Goal: Task Accomplishment & Management: Manage account settings

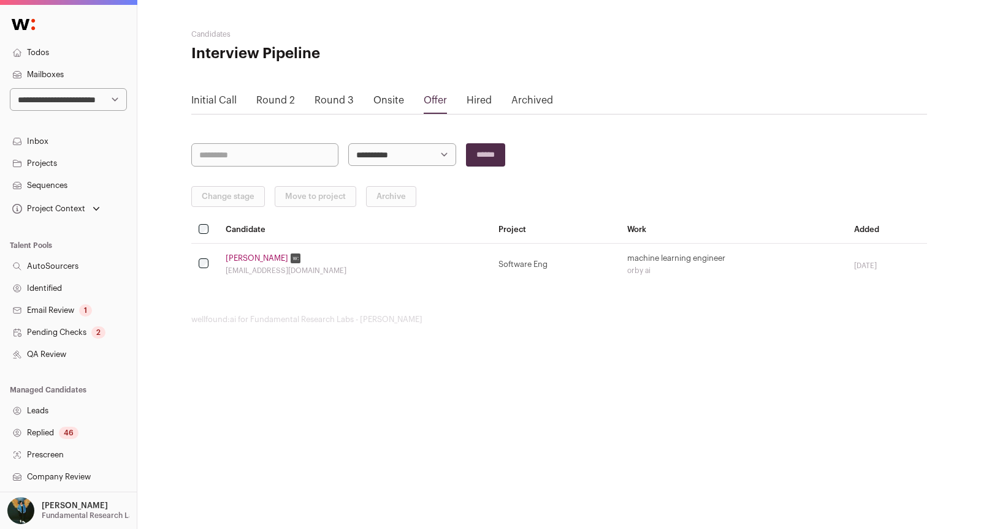
click at [94, 96] on select "**********" at bounding box center [68, 99] width 117 height 23
select select "*****"
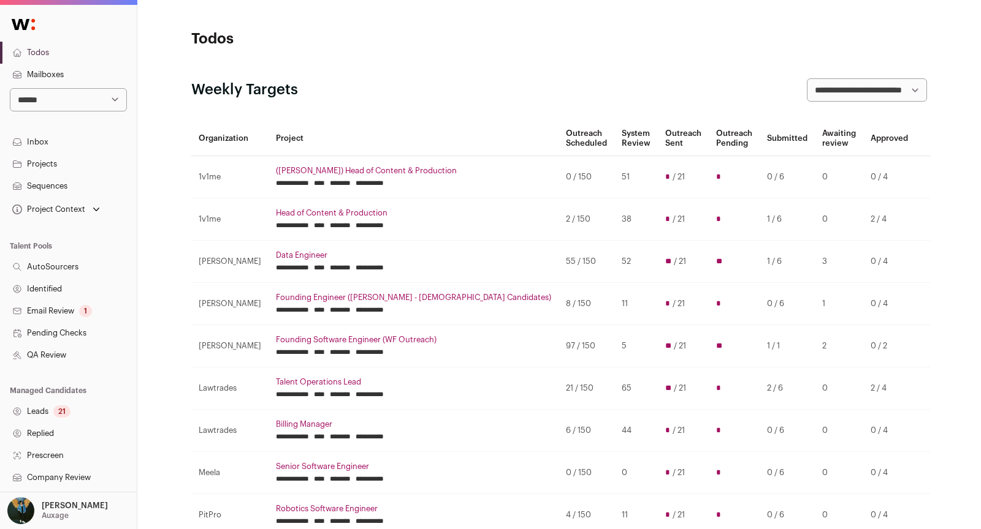
click at [64, 412] on div "21" at bounding box center [61, 412] width 17 height 12
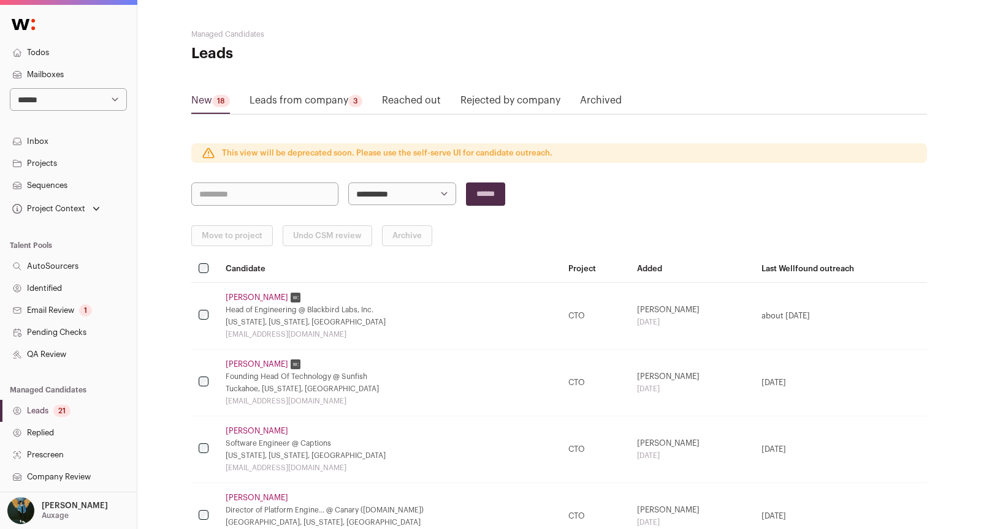
click at [325, 101] on link "Leads from company 3" at bounding box center [305, 103] width 113 height 20
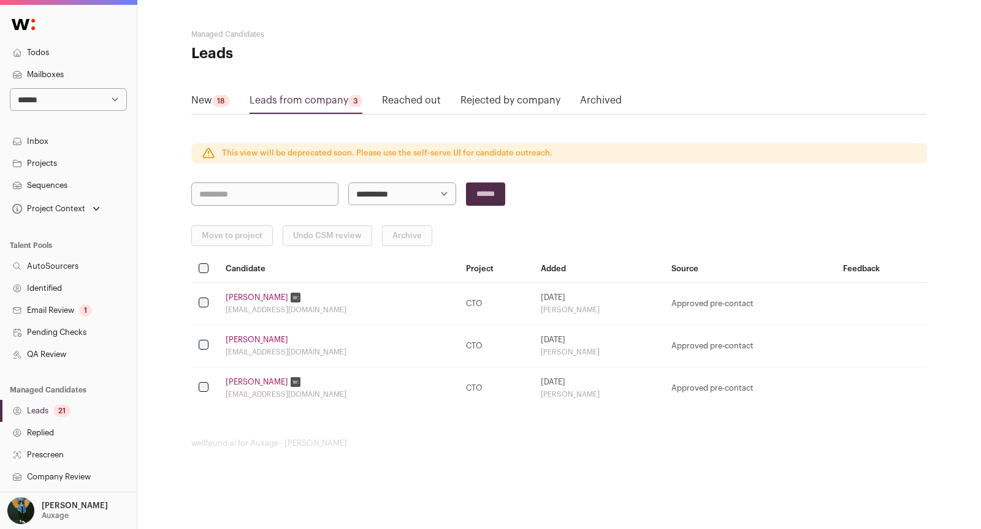
click at [208, 94] on link "New 18" at bounding box center [210, 103] width 39 height 20
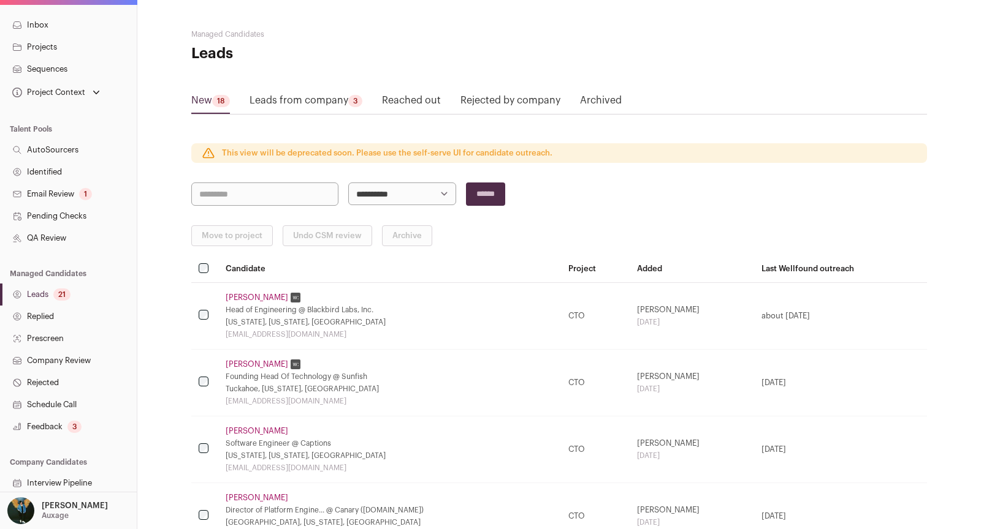
scroll to position [175, 0]
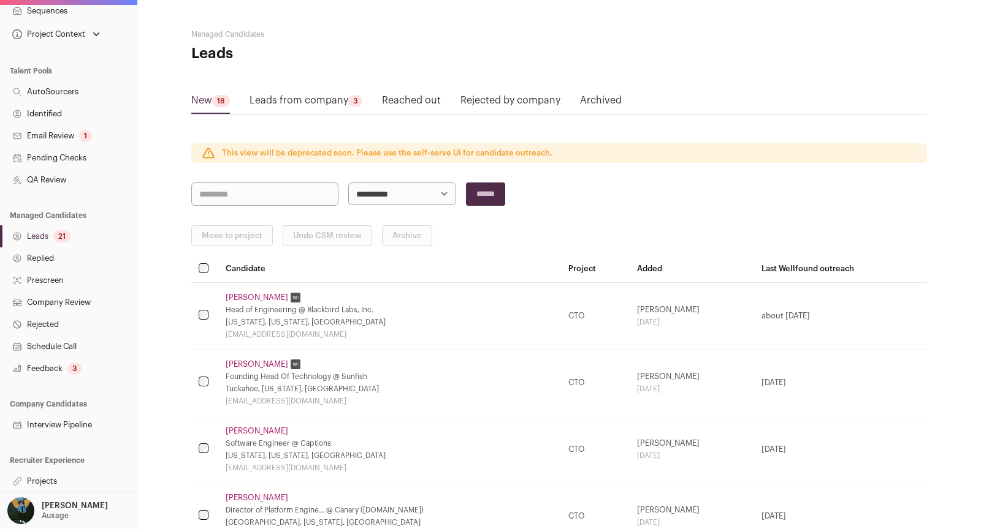
click at [48, 376] on link "Feedback 3" at bounding box center [68, 369] width 137 height 22
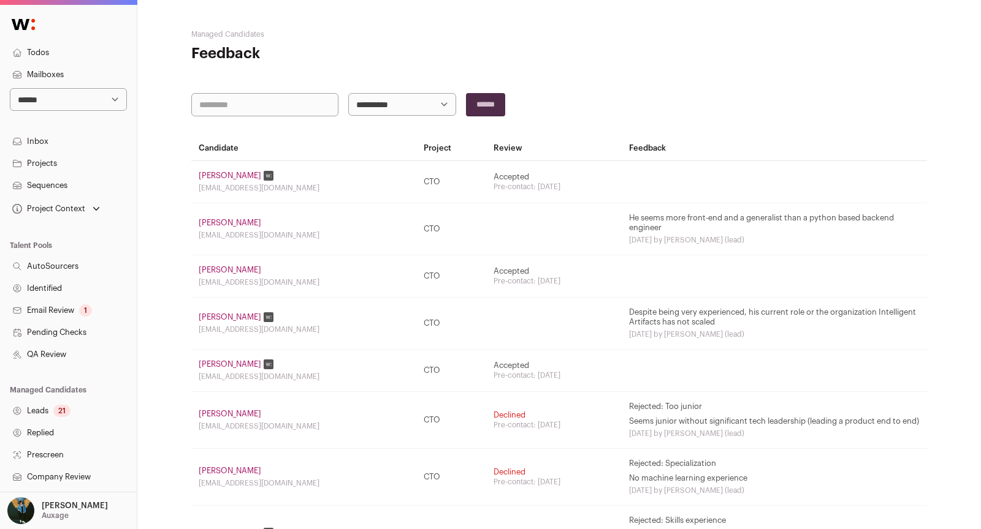
click at [214, 319] on link "[PERSON_NAME]" at bounding box center [230, 318] width 63 height 10
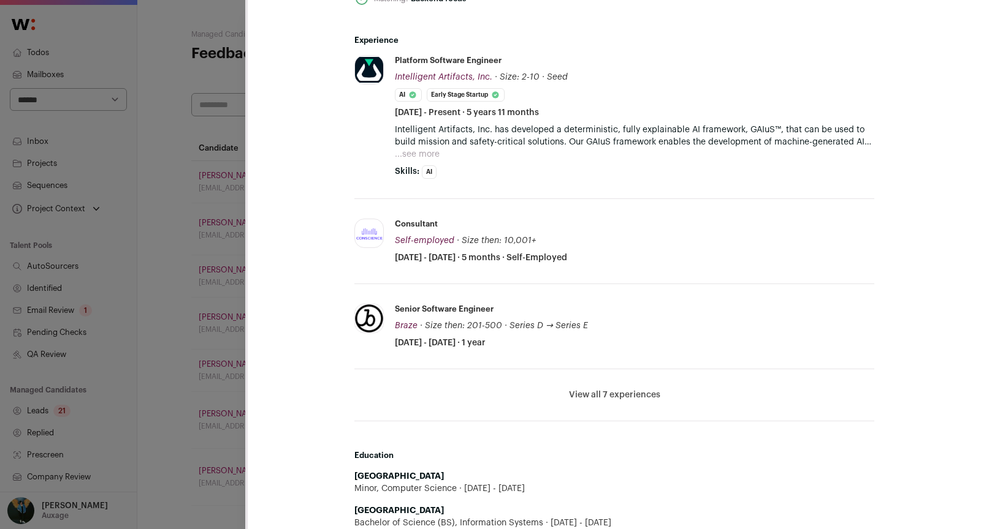
scroll to position [507, 0]
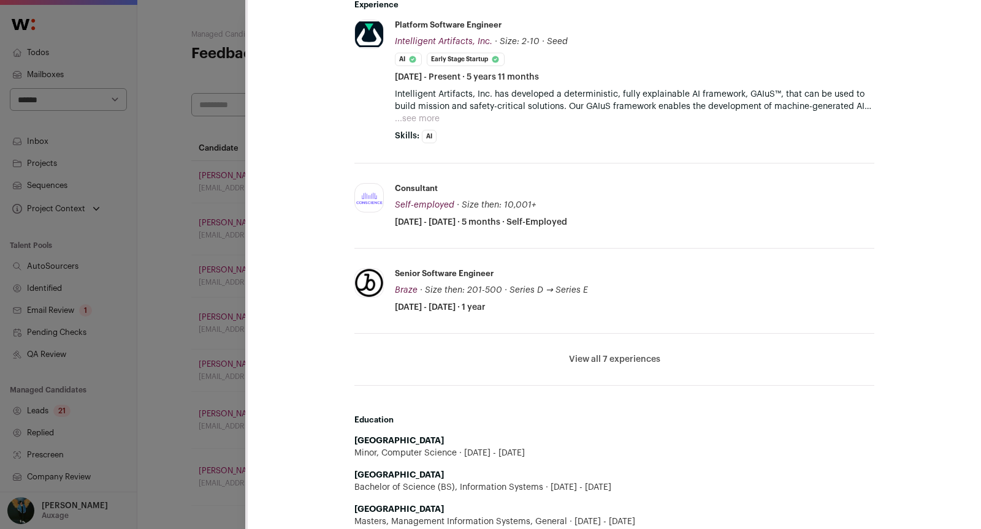
click at [186, 266] on div "Jeff Knupp Last update: 4 days ago New York City Metropolitan Area 🔂 Reuse in s…" at bounding box center [490, 264] width 981 height 529
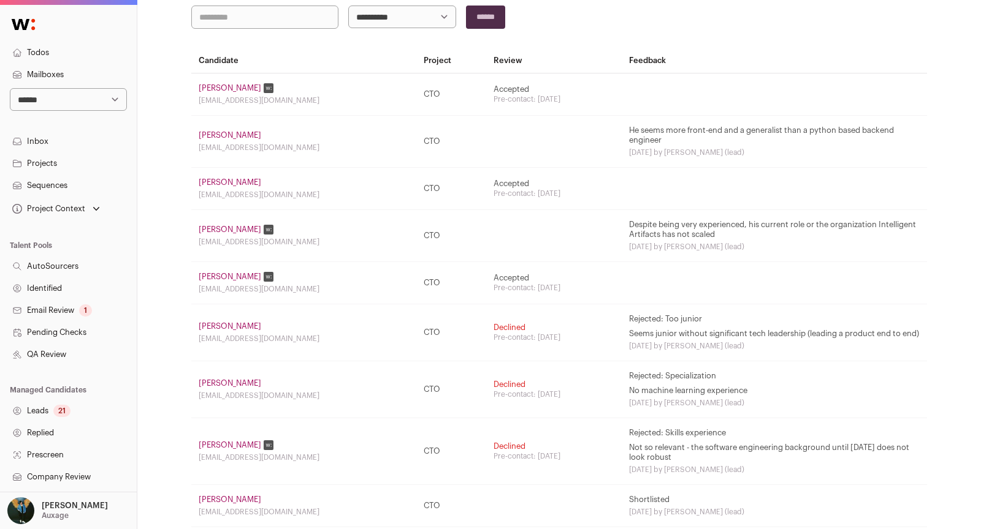
scroll to position [227, 0]
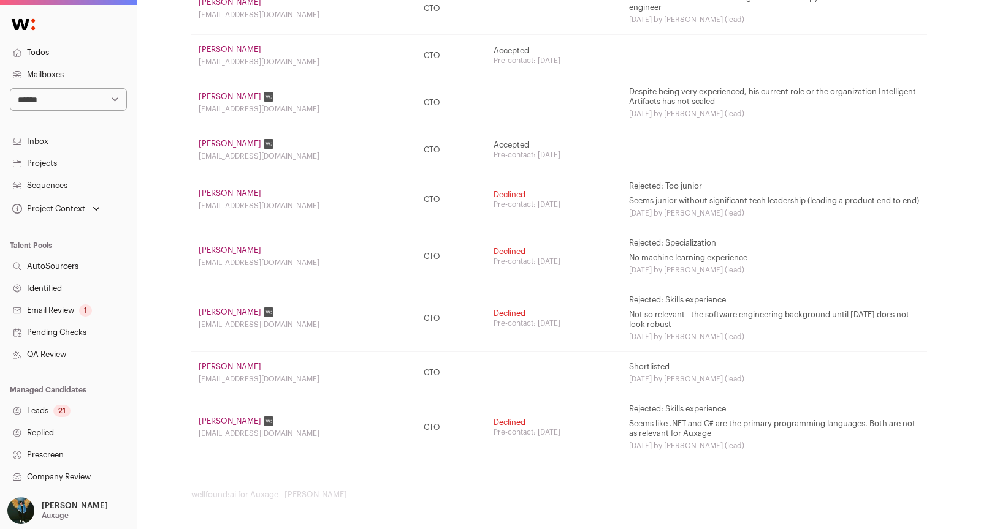
click at [203, 251] on link "Aaron L." at bounding box center [230, 251] width 63 height 10
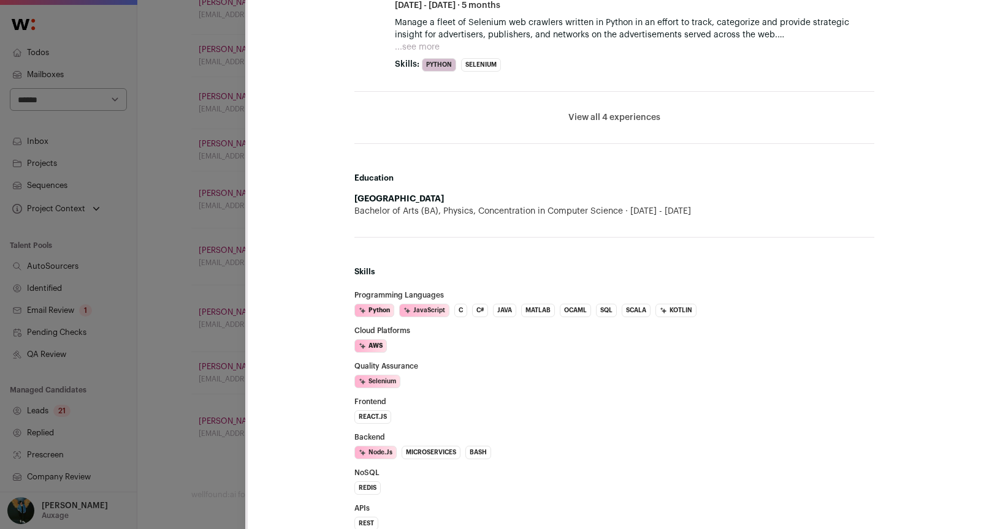
scroll to position [901, 0]
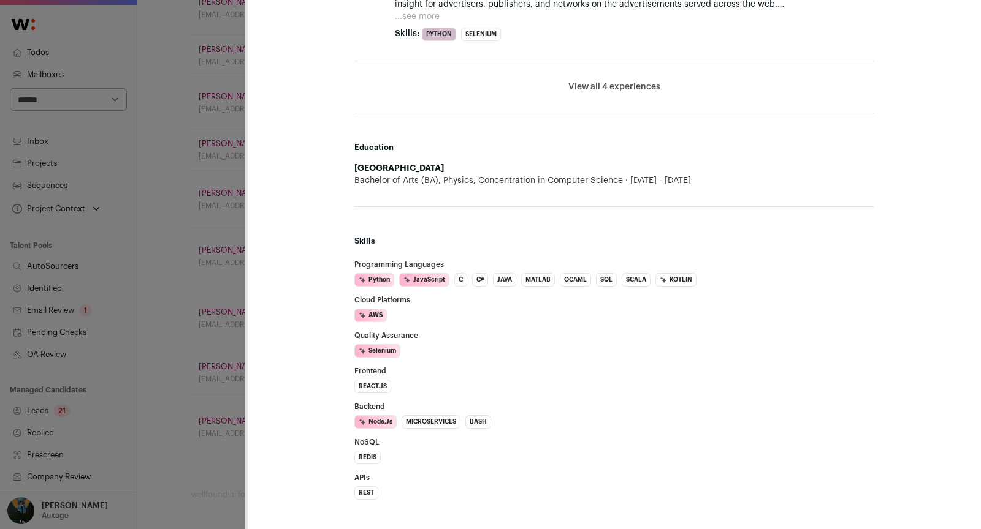
click at [153, 398] on div "**********" at bounding box center [490, 264] width 981 height 529
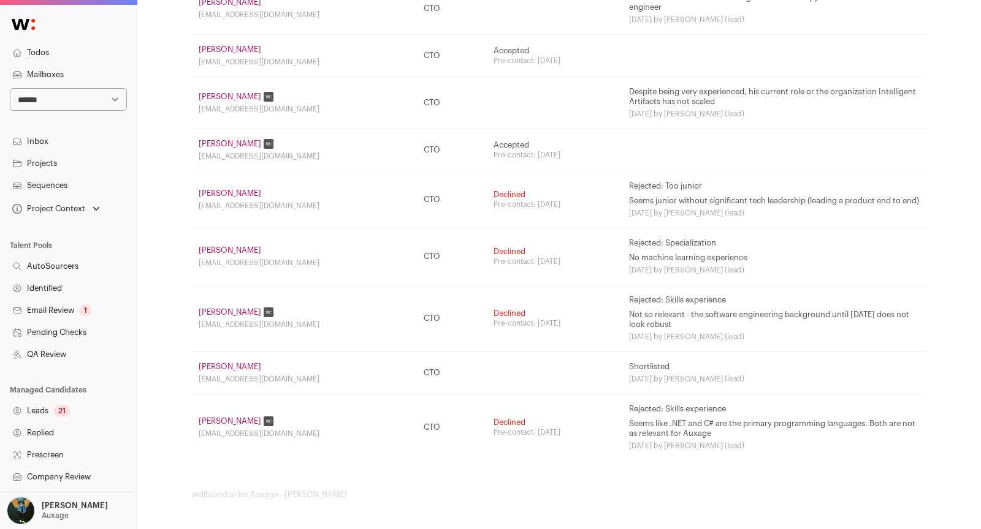
click at [231, 317] on link "Savarn Dontamsetti" at bounding box center [230, 313] width 63 height 10
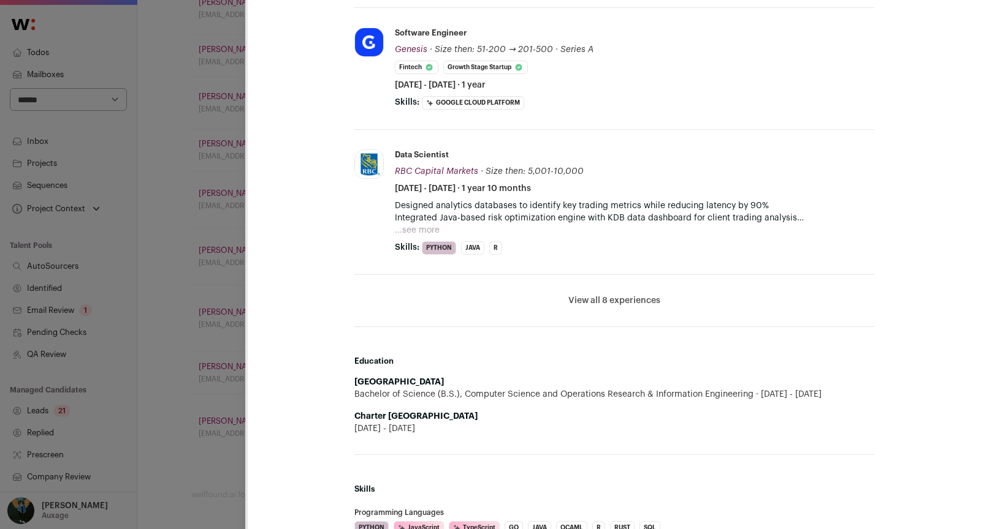
scroll to position [693, 0]
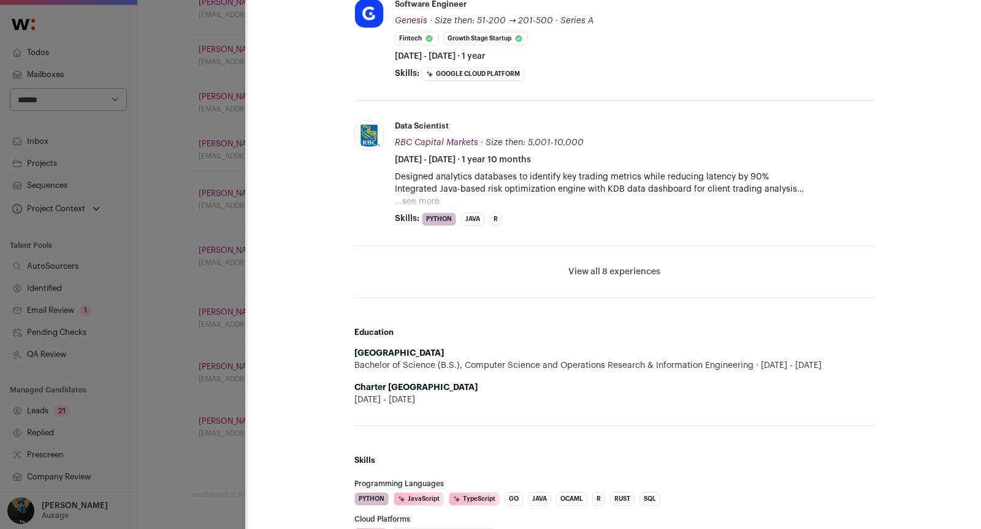
click at [203, 387] on div "Savarn Dontamsetti Last update: 14 days ago New York, New York, United States 🔂…" at bounding box center [490, 264] width 981 height 529
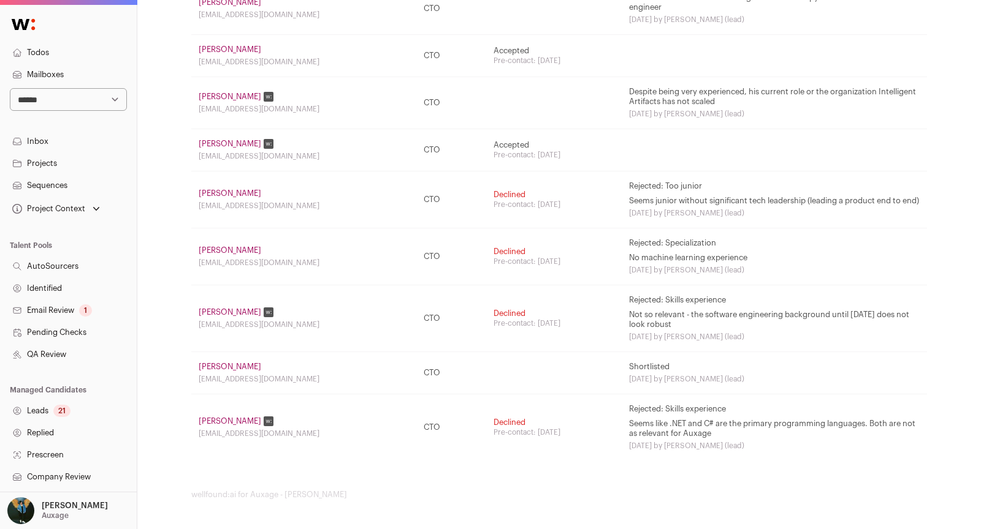
click at [56, 407] on div "21" at bounding box center [61, 411] width 17 height 12
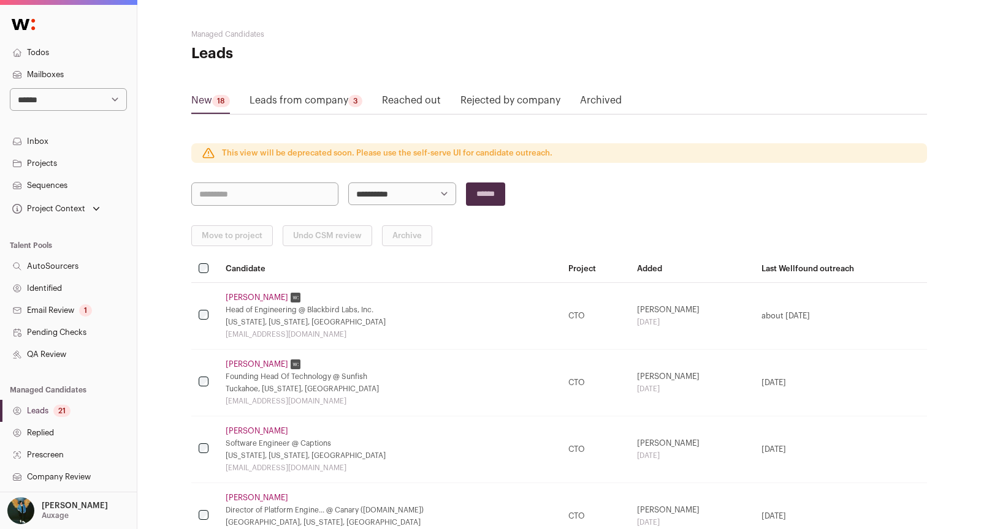
click at [79, 179] on link "Sequences" at bounding box center [68, 186] width 137 height 22
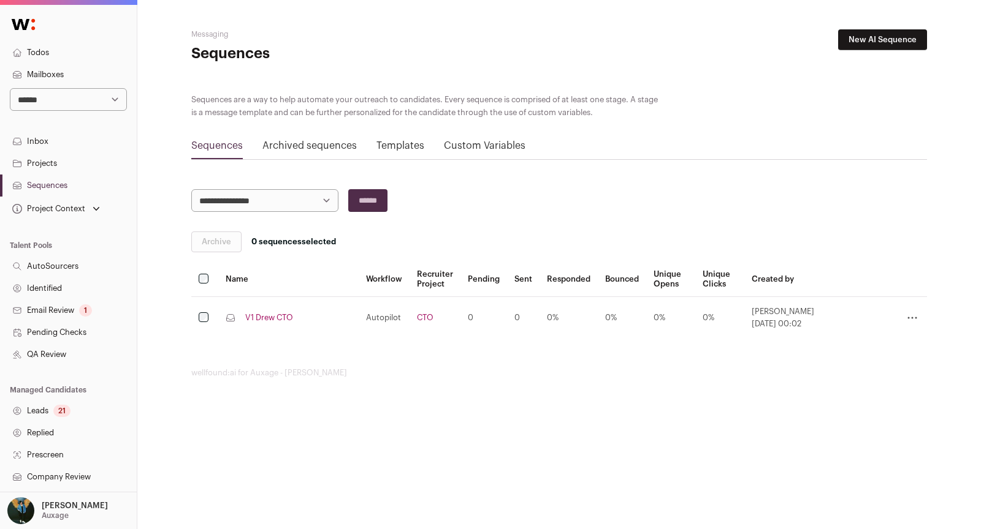
click at [276, 317] on link "V1 Drew CTO" at bounding box center [269, 318] width 48 height 10
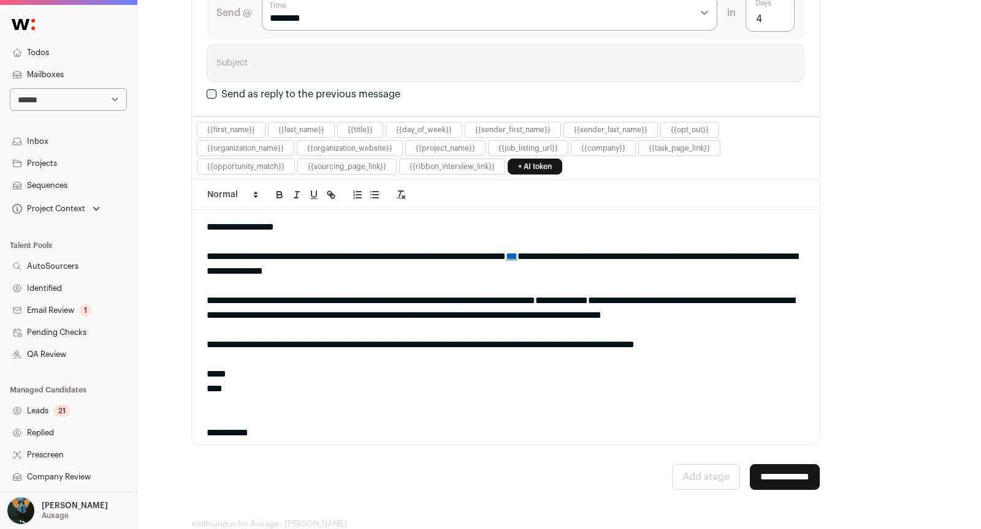
scroll to position [1306, 0]
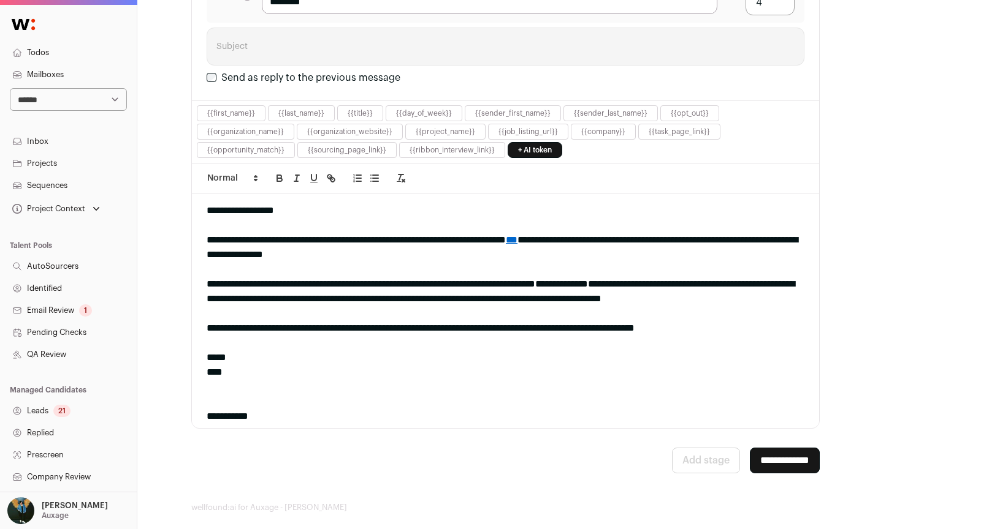
click at [80, 70] on link "Mailboxes" at bounding box center [68, 75] width 137 height 22
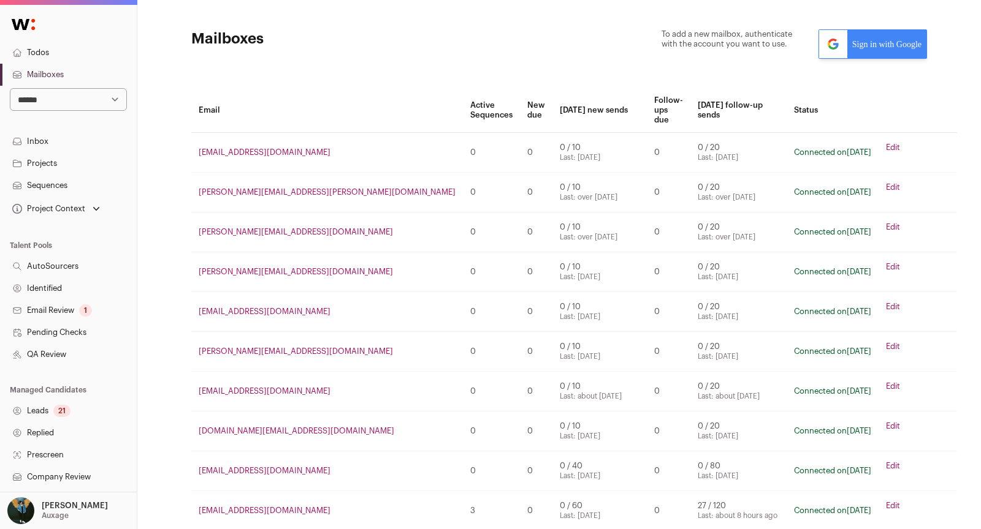
click at [887, 53] on link "Sign in with Google" at bounding box center [872, 43] width 108 height 29
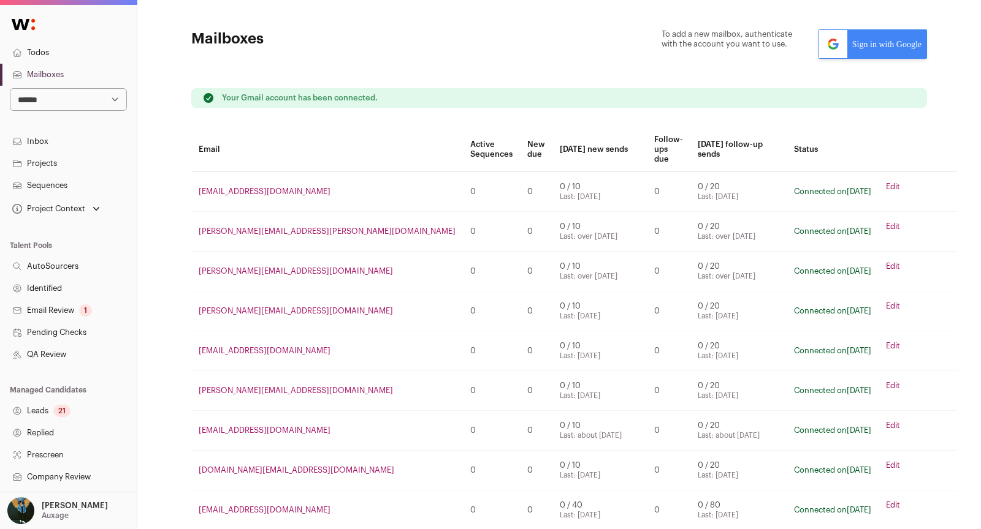
click at [69, 186] on link "Sequences" at bounding box center [68, 186] width 137 height 22
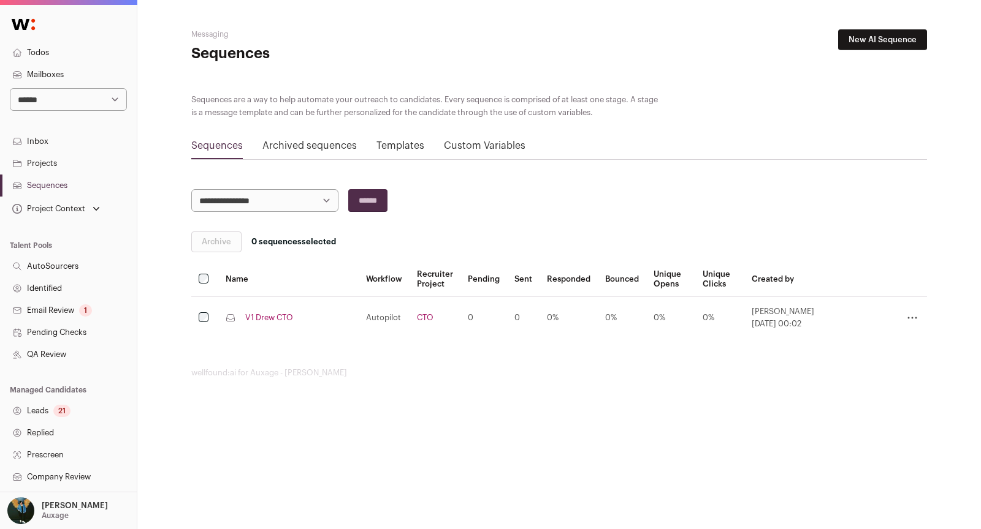
click at [290, 313] on link "V1 Drew CTO" at bounding box center [269, 318] width 48 height 10
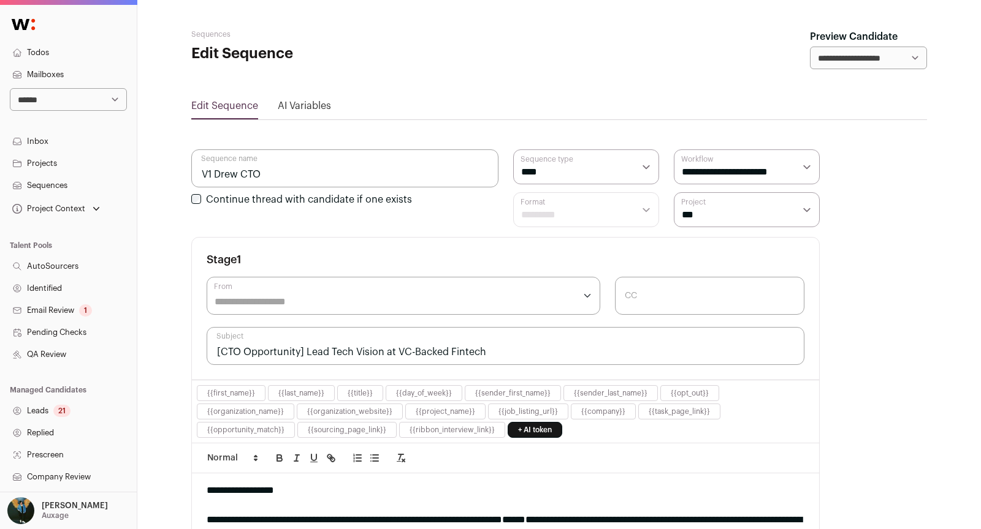
click at [278, 295] on input "From" at bounding box center [394, 302] width 360 height 15
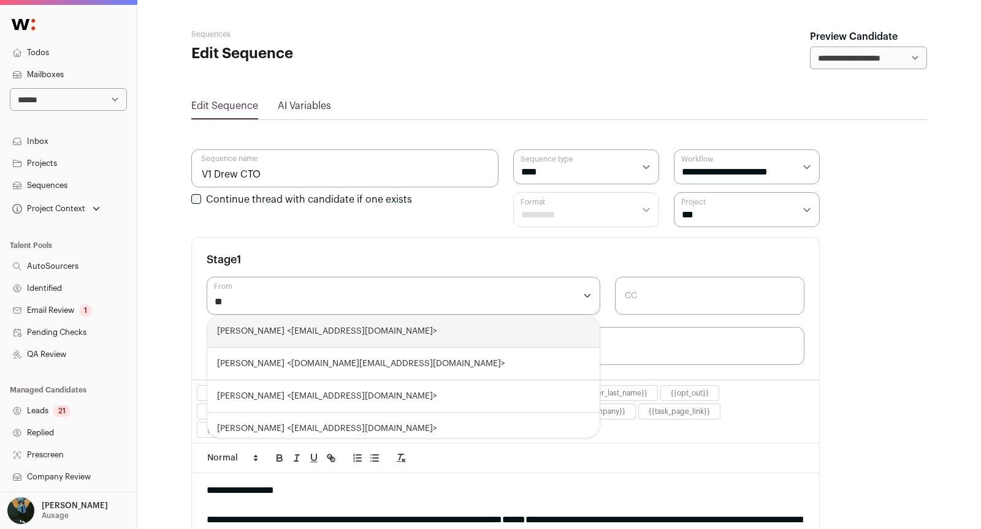
type input "***"
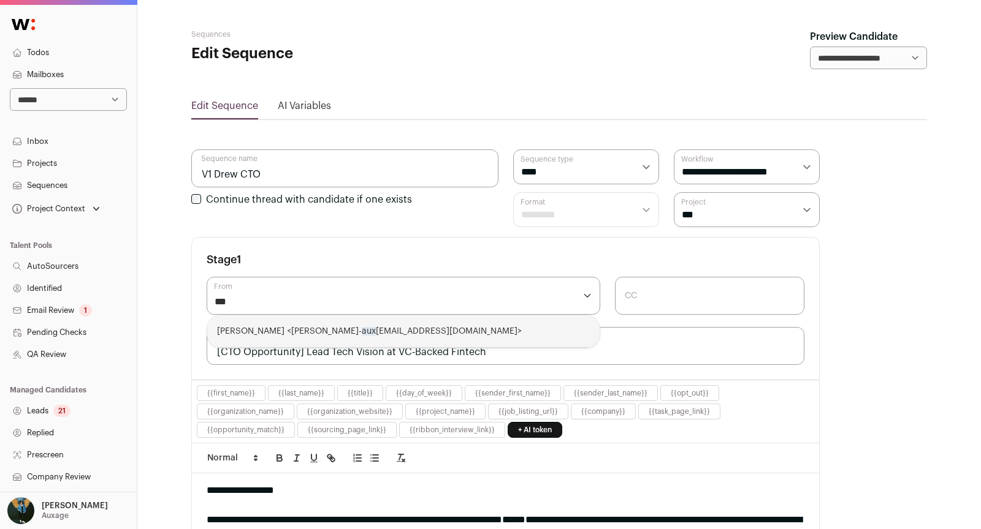
click at [311, 330] on div "Drew Thompson <drew- aux age@wellfound.us>" at bounding box center [403, 332] width 392 height 32
select select "****"
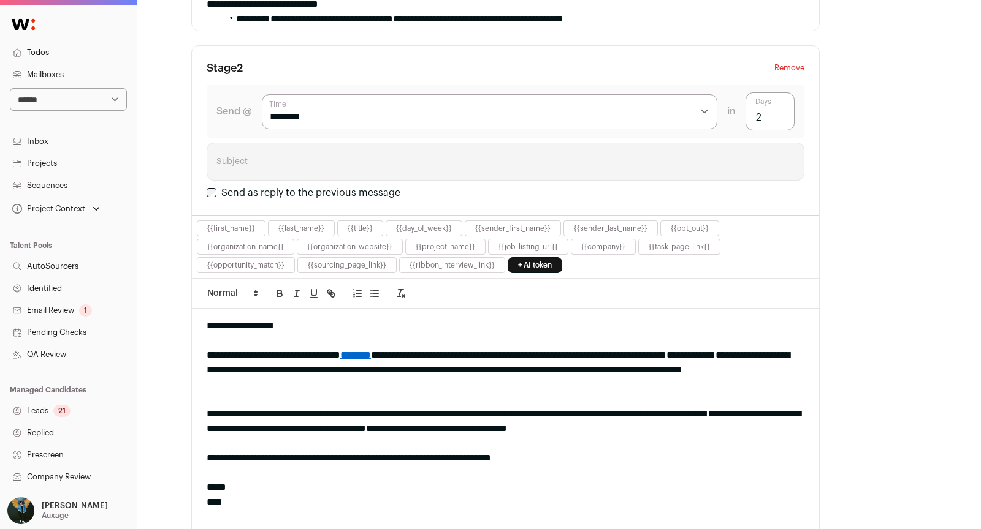
scroll to position [1306, 0]
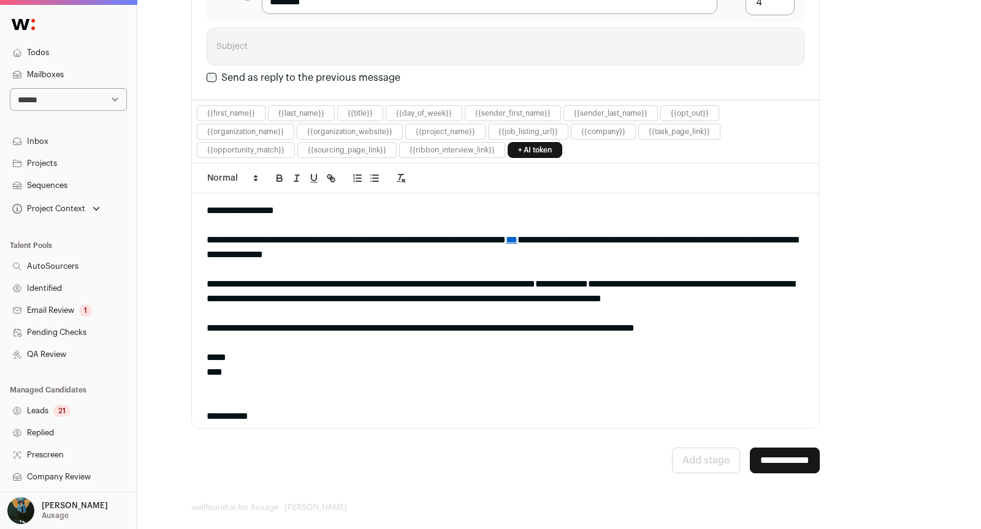
click at [782, 448] on input "**********" at bounding box center [784, 461] width 70 height 26
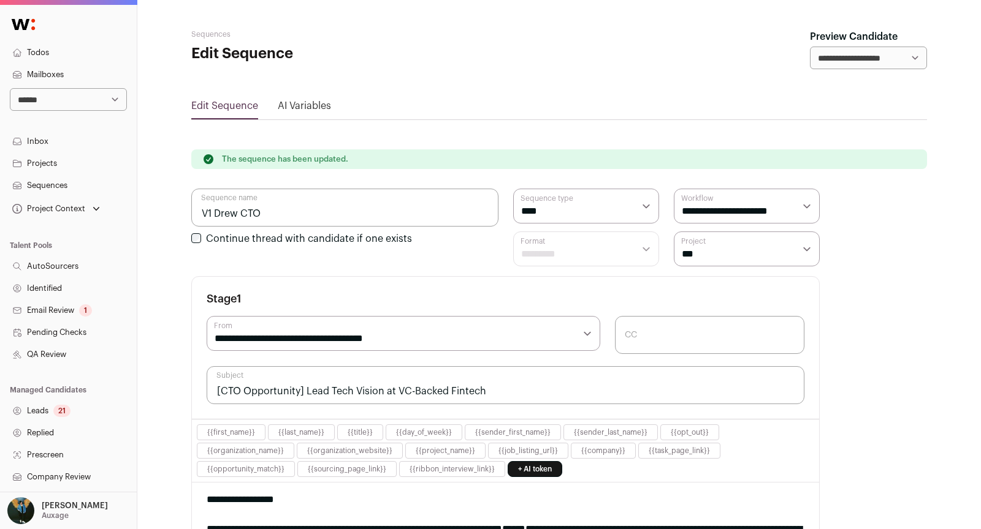
click at [56, 414] on div "21" at bounding box center [61, 411] width 17 height 12
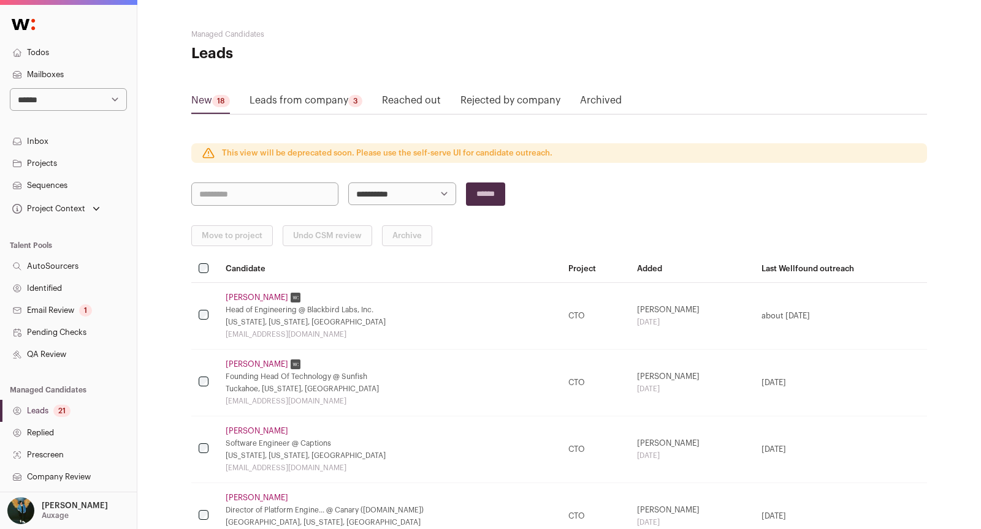
scroll to position [175, 0]
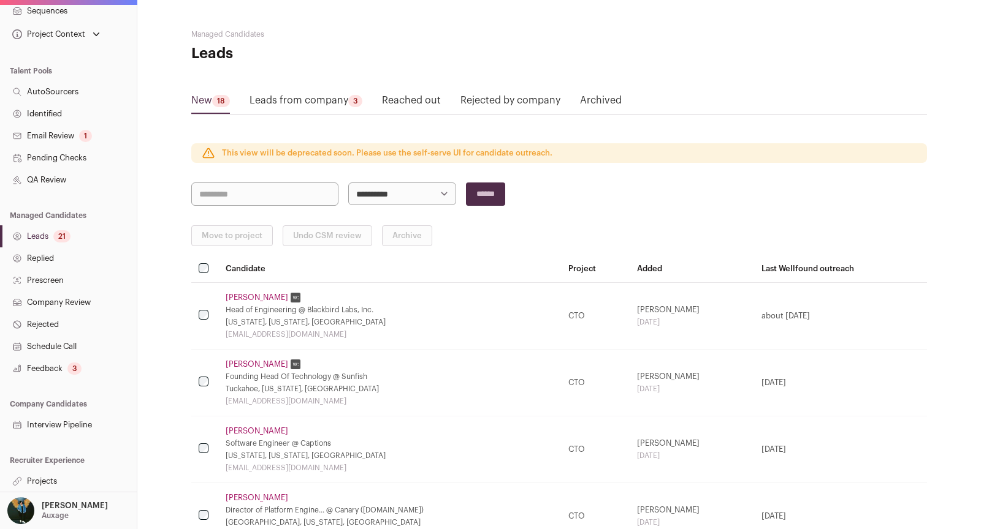
click at [41, 482] on link "Projects" at bounding box center [68, 482] width 137 height 22
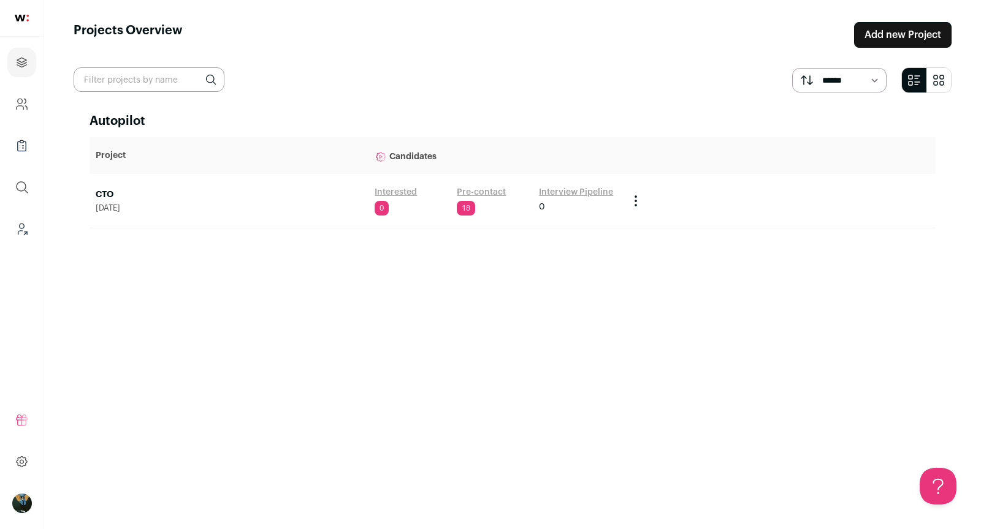
click at [478, 186] on link "Pre-contact" at bounding box center [481, 192] width 49 height 12
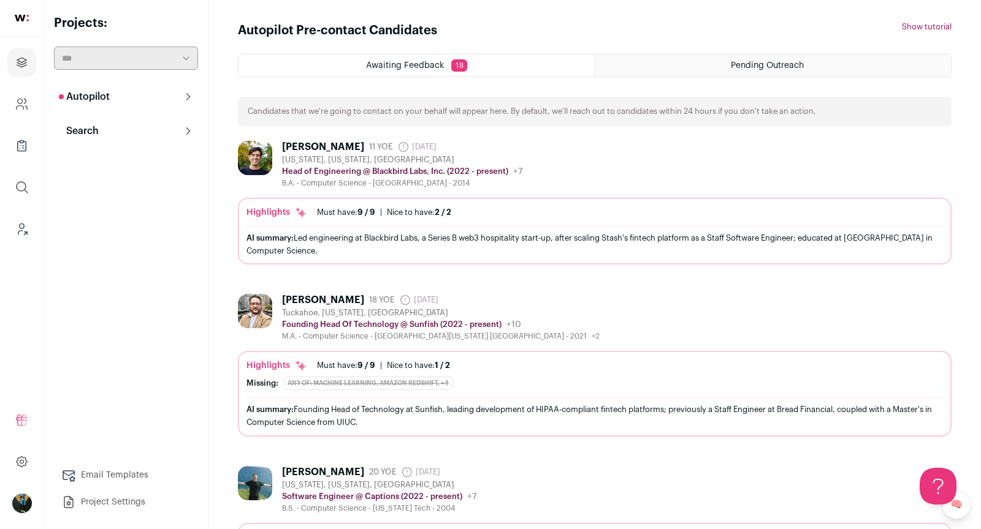
click at [110, 131] on button "Search" at bounding box center [126, 131] width 144 height 25
click at [120, 97] on button "Autopilot" at bounding box center [126, 97] width 144 height 25
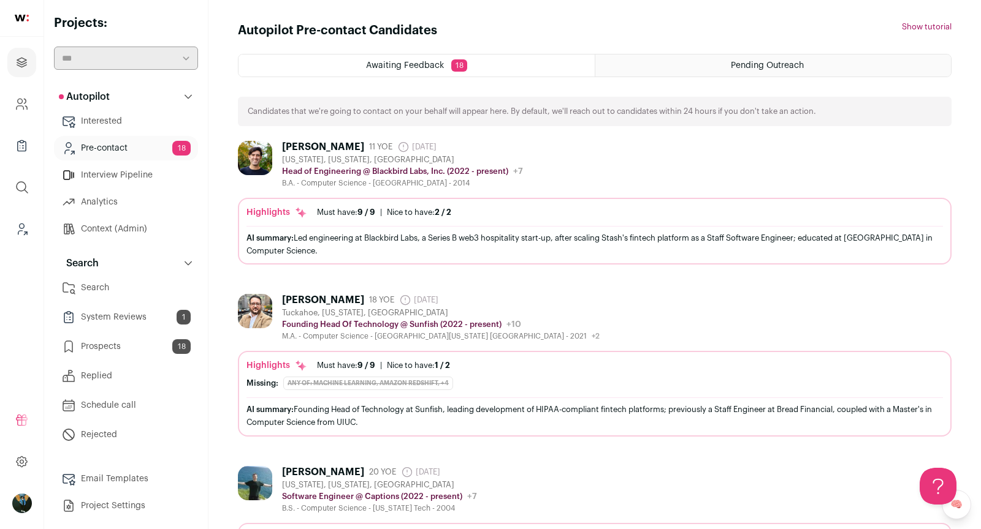
click at [115, 348] on link "Prospects 18" at bounding box center [126, 347] width 144 height 25
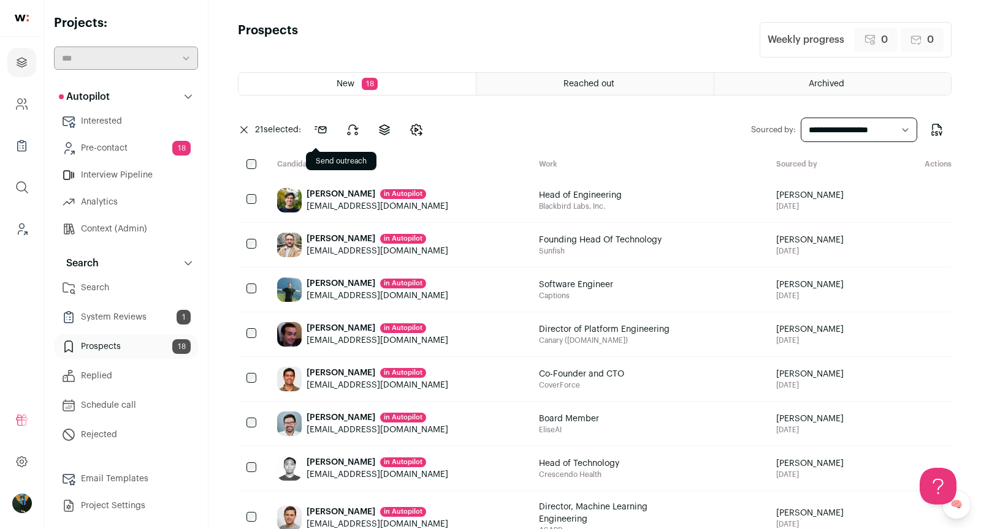
click at [317, 131] on icon at bounding box center [320, 130] width 15 height 15
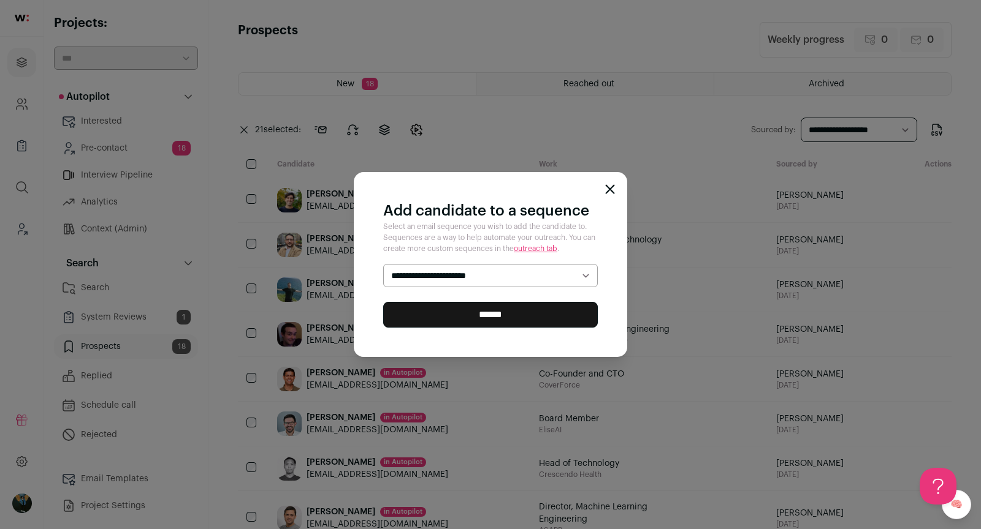
click at [439, 279] on select "**********" at bounding box center [490, 275] width 214 height 23
select select "*****"
click at [441, 310] on input "******" at bounding box center [490, 315] width 214 height 26
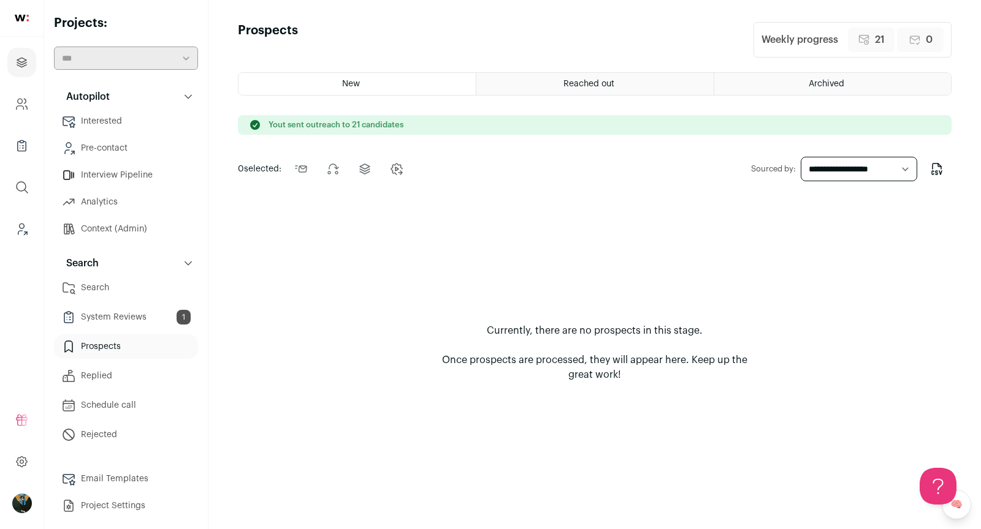
click at [121, 351] on link "Prospects" at bounding box center [126, 347] width 144 height 25
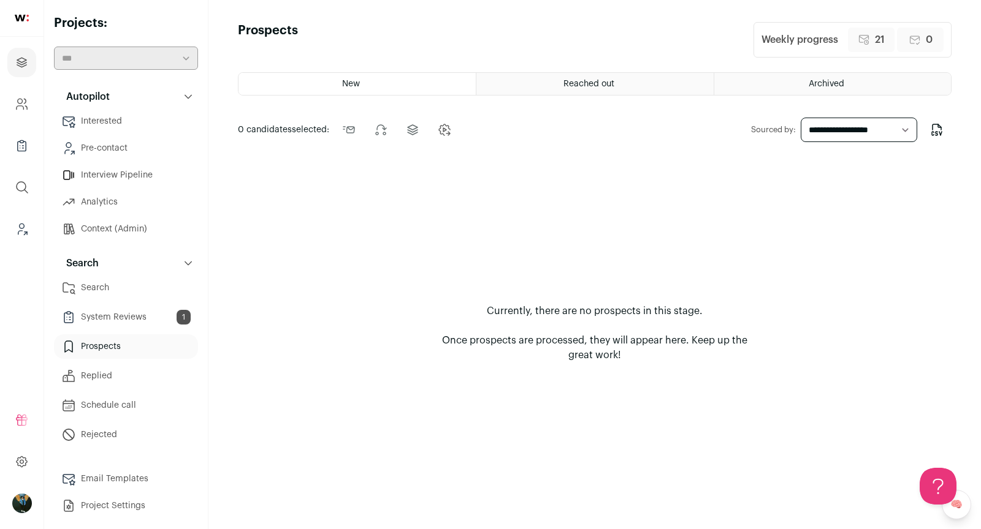
click at [533, 83] on div "Reached out" at bounding box center [594, 84] width 237 height 22
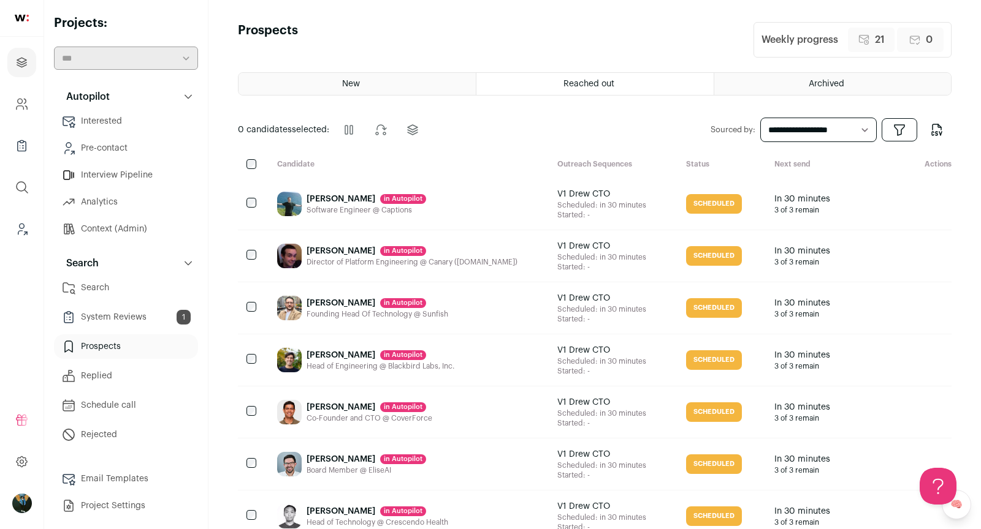
click at [829, 127] on select "**********" at bounding box center [818, 130] width 116 height 25
click at [360, 74] on div "New" at bounding box center [356, 84] width 237 height 22
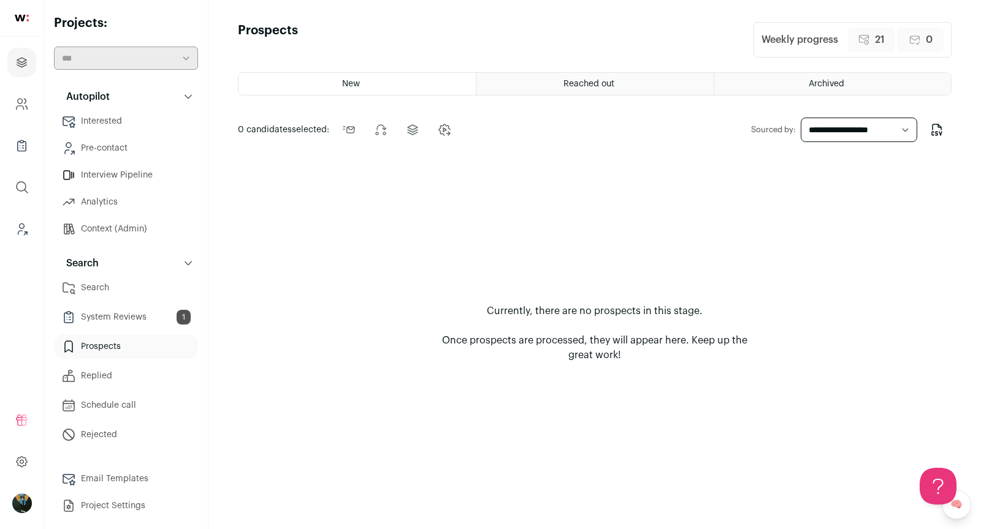
click at [101, 276] on link "Search" at bounding box center [126, 288] width 144 height 25
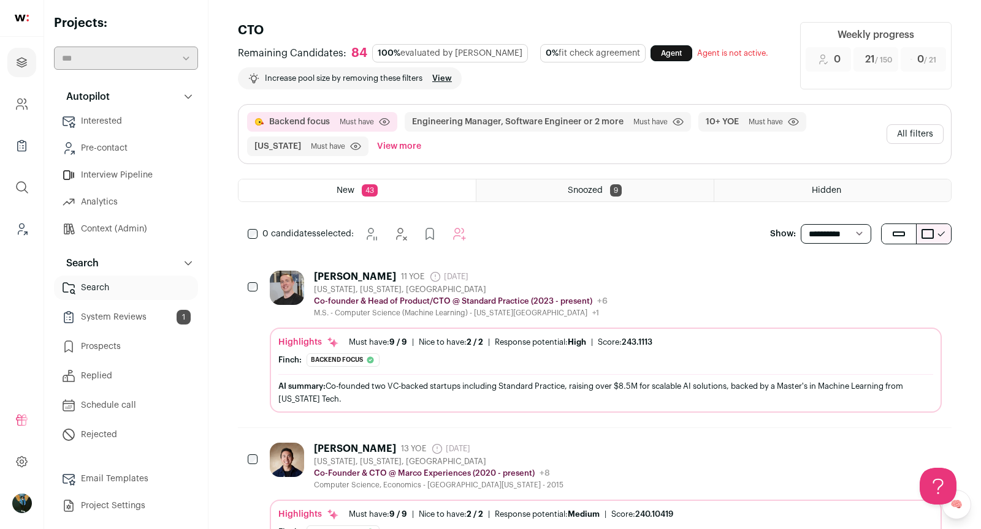
click at [901, 134] on button "All filters" at bounding box center [914, 134] width 57 height 20
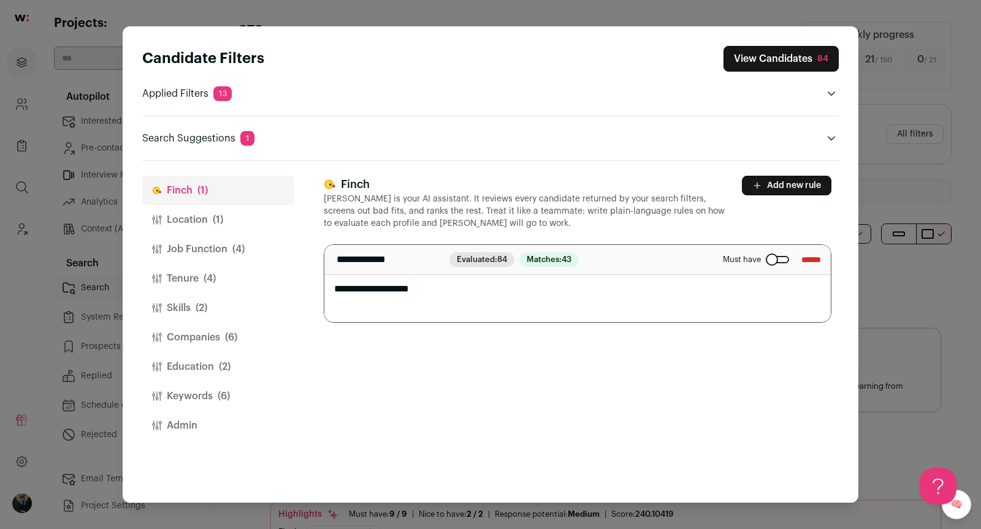
click at [451, 286] on textarea "**********" at bounding box center [577, 283] width 507 height 77
click at [450, 286] on textarea "**********" at bounding box center [577, 283] width 507 height 77
click at [184, 304] on button "Skills (2)" at bounding box center [218, 308] width 152 height 29
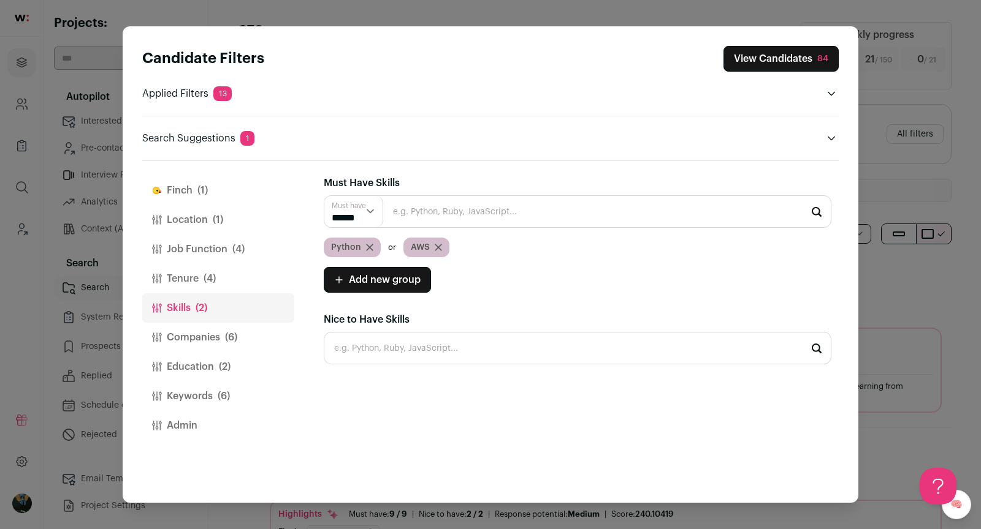
click at [206, 389] on button "Keywords (6)" at bounding box center [218, 396] width 152 height 29
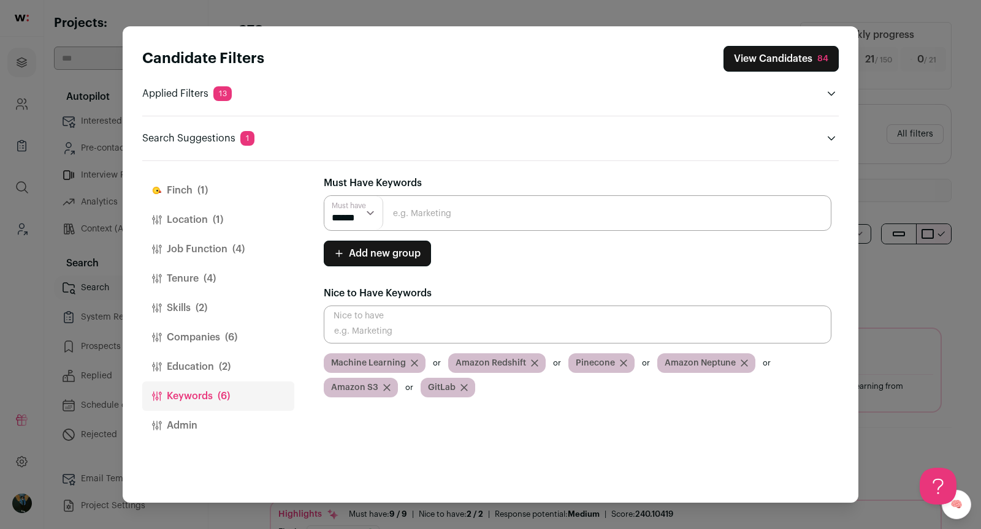
click at [190, 190] on button "Finch (1)" at bounding box center [218, 190] width 152 height 29
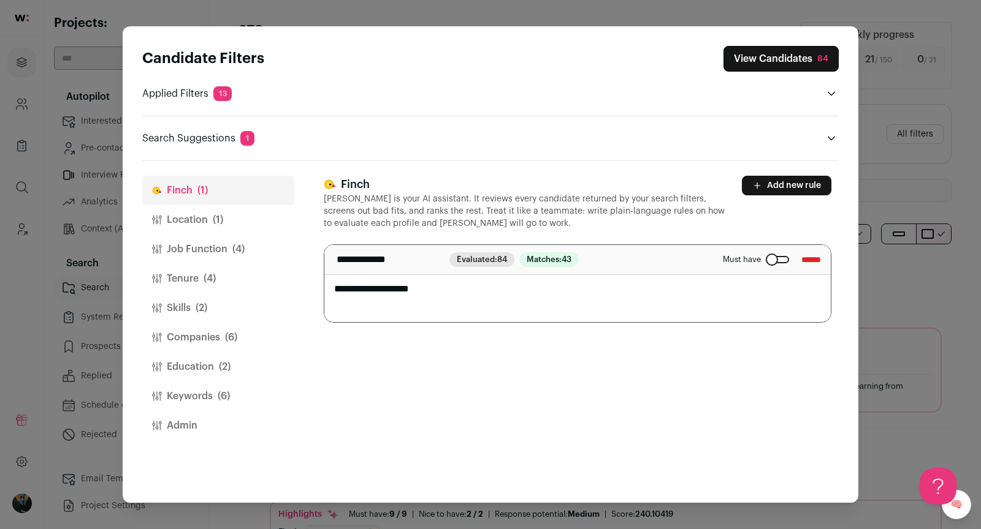
click at [373, 289] on textarea "**********" at bounding box center [577, 283] width 507 height 77
click at [372, 289] on textarea "**********" at bounding box center [577, 283] width 507 height 77
type textarea "**********"
click at [766, 179] on button "Add new rule" at bounding box center [786, 186] width 89 height 20
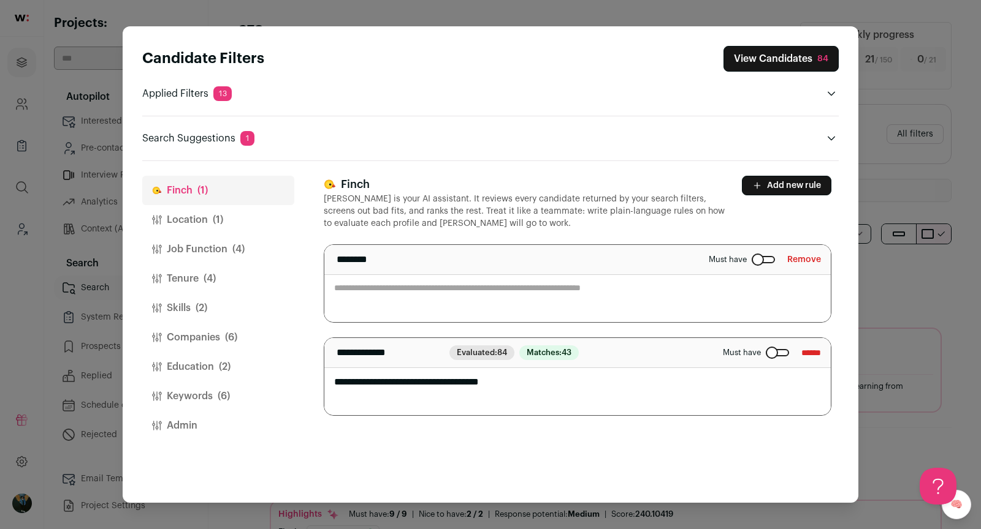
click at [479, 331] on div "**********" at bounding box center [577, 296] width 507 height 240
click at [456, 309] on textarea "Close modal via background" at bounding box center [577, 283] width 506 height 77
click at [481, 290] on textarea "**********" at bounding box center [577, 283] width 506 height 77
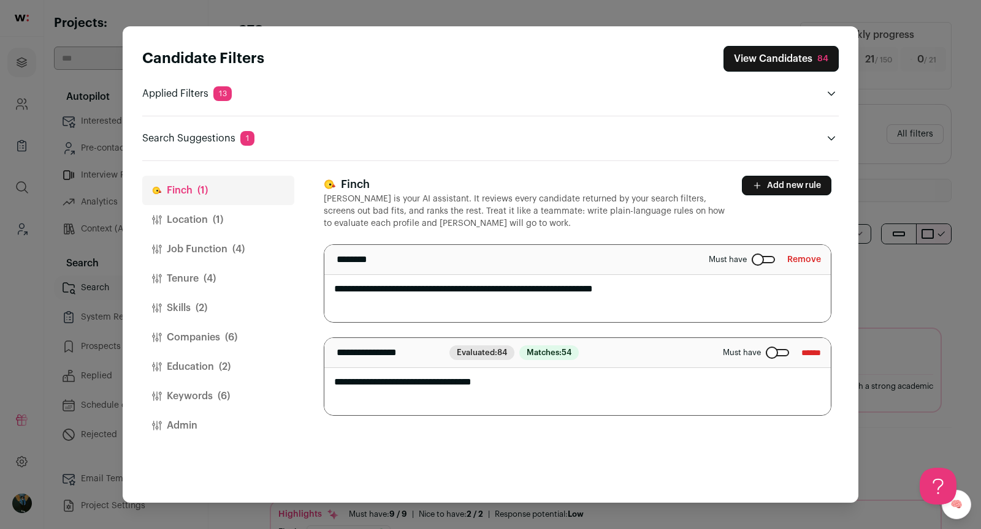
type textarea "**********"
click at [422, 283] on textarea "**********" at bounding box center [577, 283] width 507 height 77
paste textarea "**********"
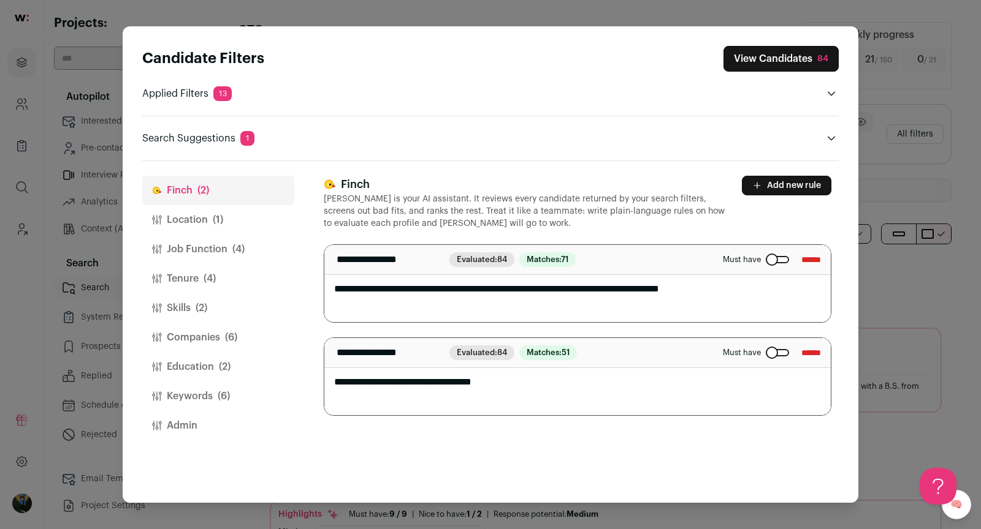
type textarea "**********"
click at [799, 180] on button "Add new rule" at bounding box center [786, 186] width 89 height 20
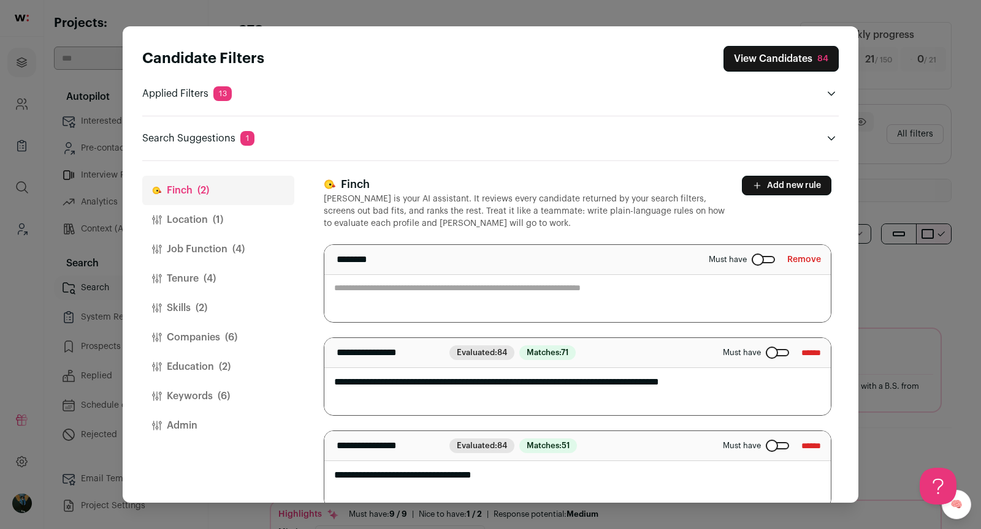
click at [534, 286] on textarea "Close modal via background" at bounding box center [577, 283] width 506 height 77
type textarea "**********"
click at [810, 54] on button "View Candidates 84" at bounding box center [780, 59] width 115 height 26
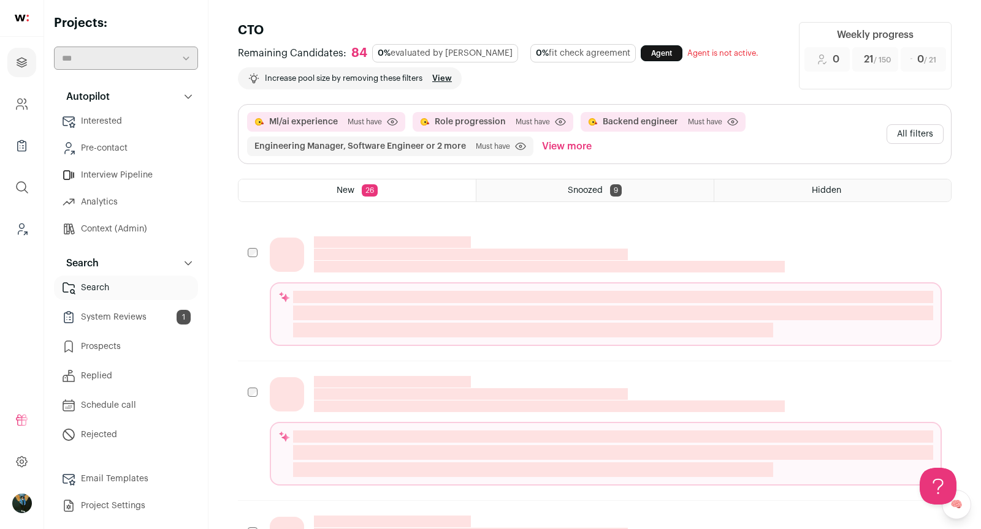
click at [912, 132] on button "All filters" at bounding box center [914, 134] width 57 height 20
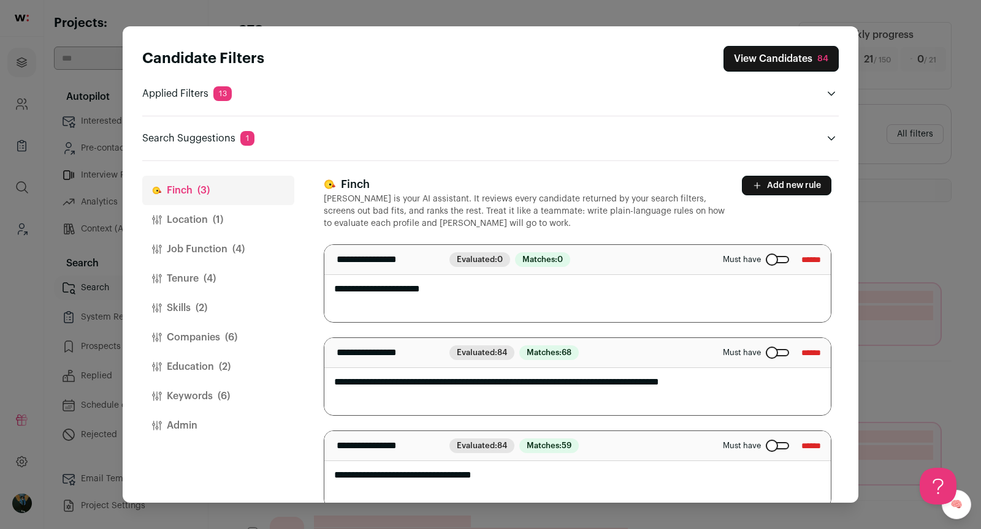
click at [186, 238] on button "Job Function (4)" at bounding box center [218, 249] width 152 height 29
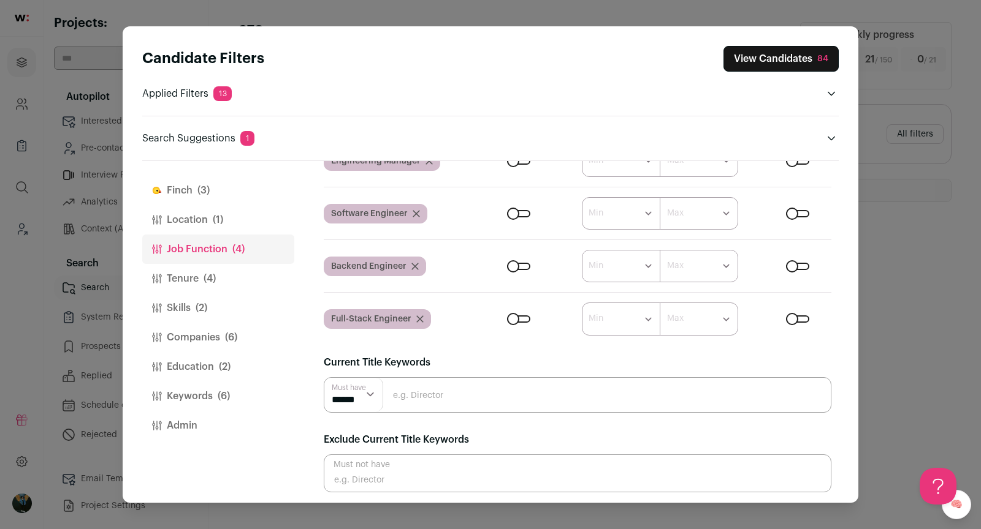
click at [446, 403] on input "Close modal via background" at bounding box center [577, 395] width 507 height 36
click at [422, 463] on input "Close modal via background" at bounding box center [577, 474] width 507 height 38
type input "Co"
click at [824, 57] on div "62" at bounding box center [823, 59] width 10 height 12
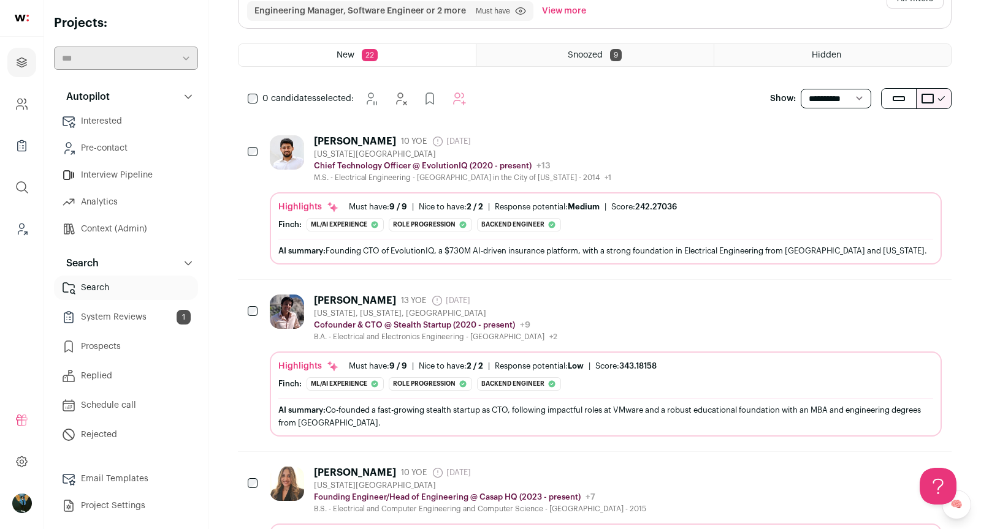
scroll to position [164, 0]
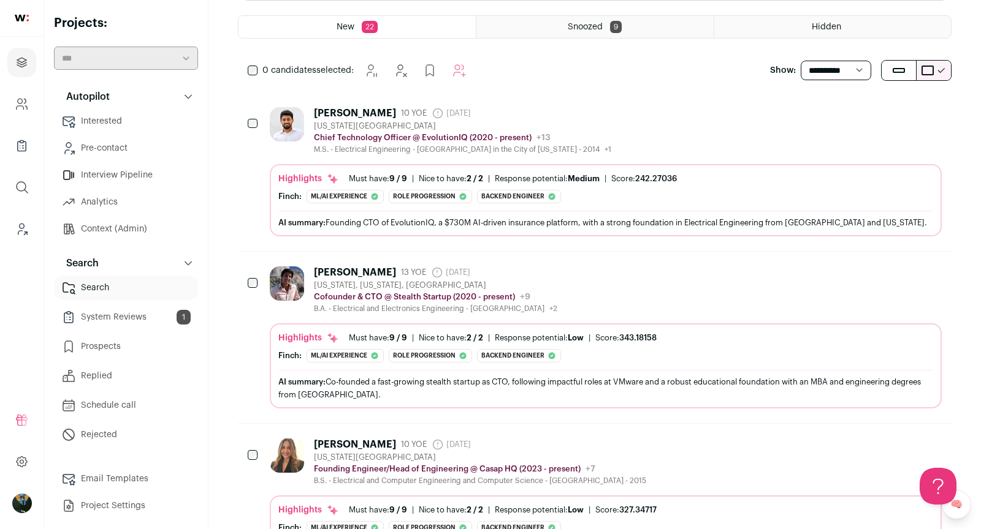
click at [367, 112] on div "Karan Uppal" at bounding box center [355, 113] width 82 height 12
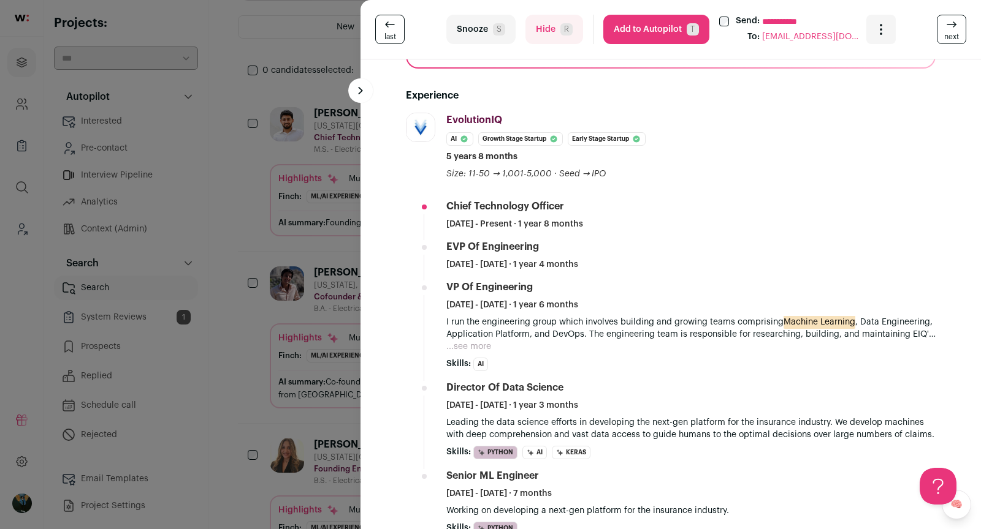
scroll to position [0, 0]
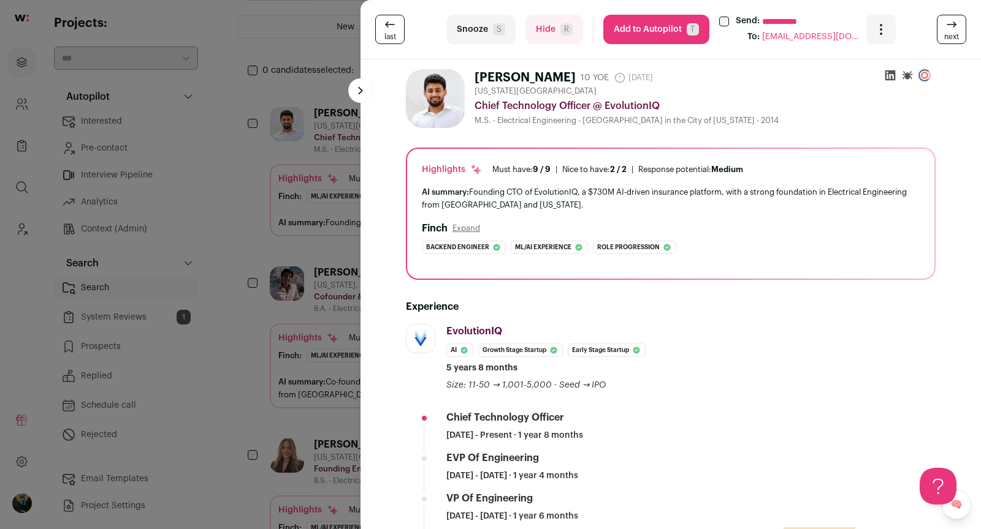
click at [252, 245] on div "**********" at bounding box center [490, 264] width 981 height 529
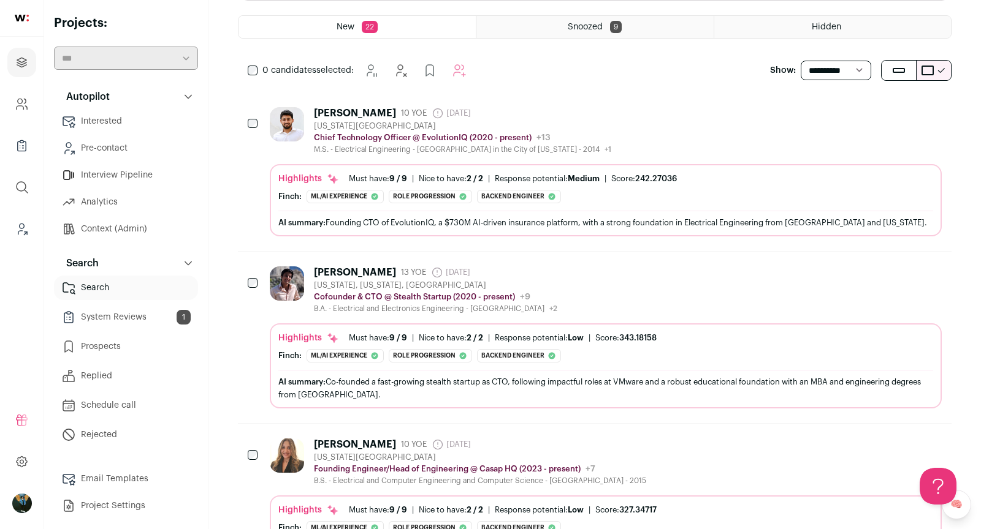
click at [867, 280] on button "Hide" at bounding box center [865, 272] width 26 height 26
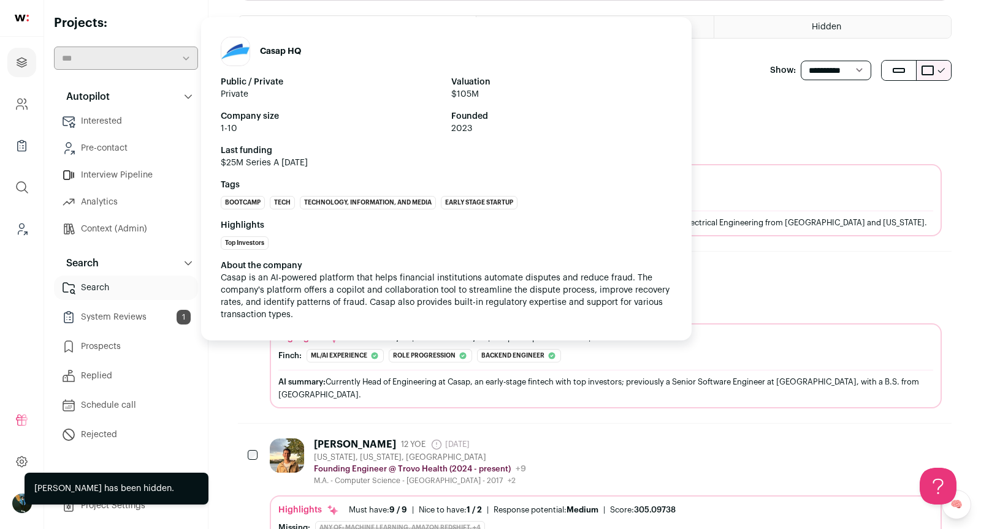
click at [360, 275] on span "Casap is an AI-powered platform that helps financial institutions automate disp…" at bounding box center [446, 296] width 451 height 45
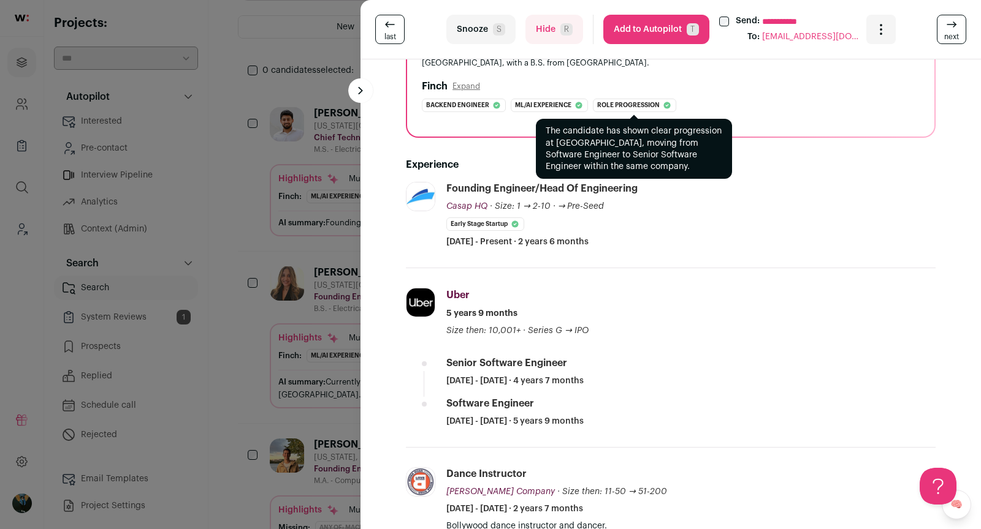
scroll to position [151, 0]
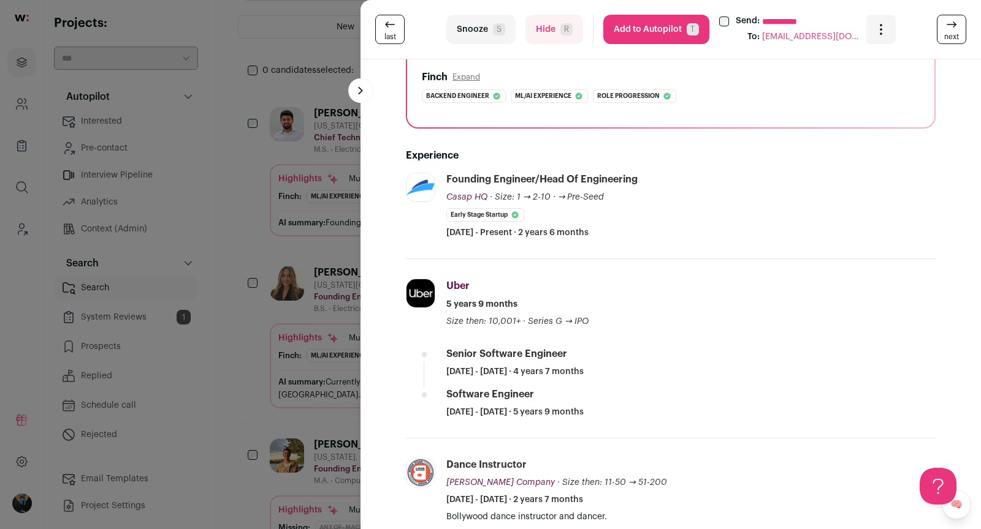
click at [257, 360] on div "**********" at bounding box center [490, 264] width 981 height 529
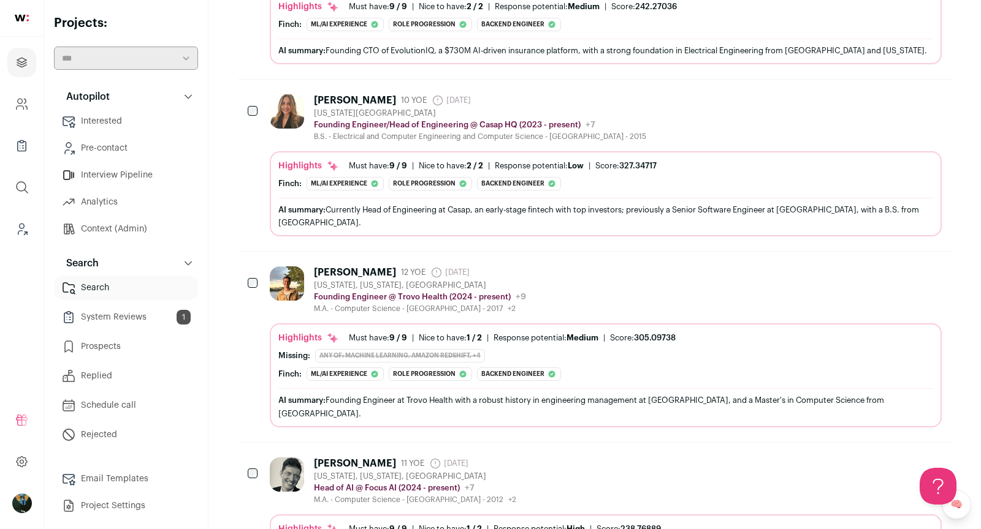
scroll to position [337, 0]
click at [451, 303] on div "M.A. - Computer Science - Cornell University - 2017 +2 2012 - 2016 Hamilton Col…" at bounding box center [420, 308] width 212 height 10
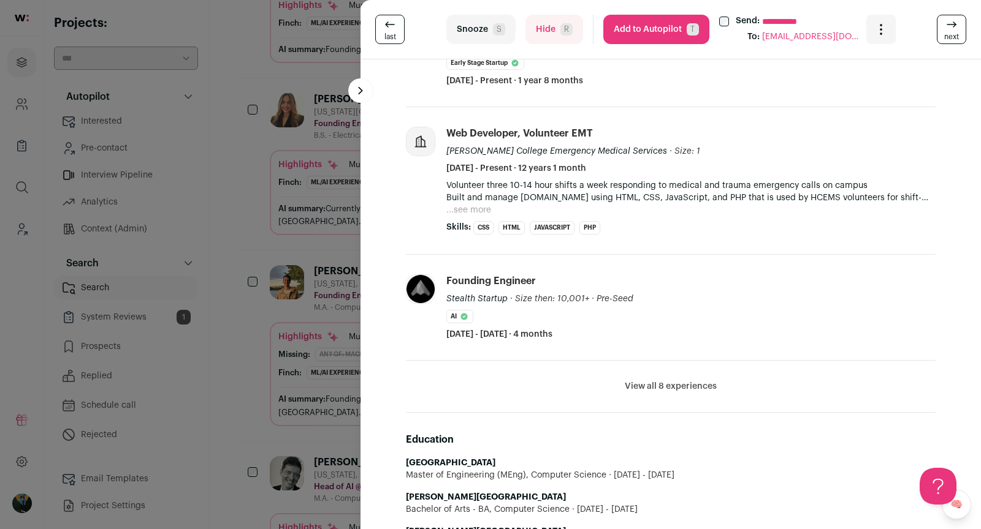
scroll to position [380, 0]
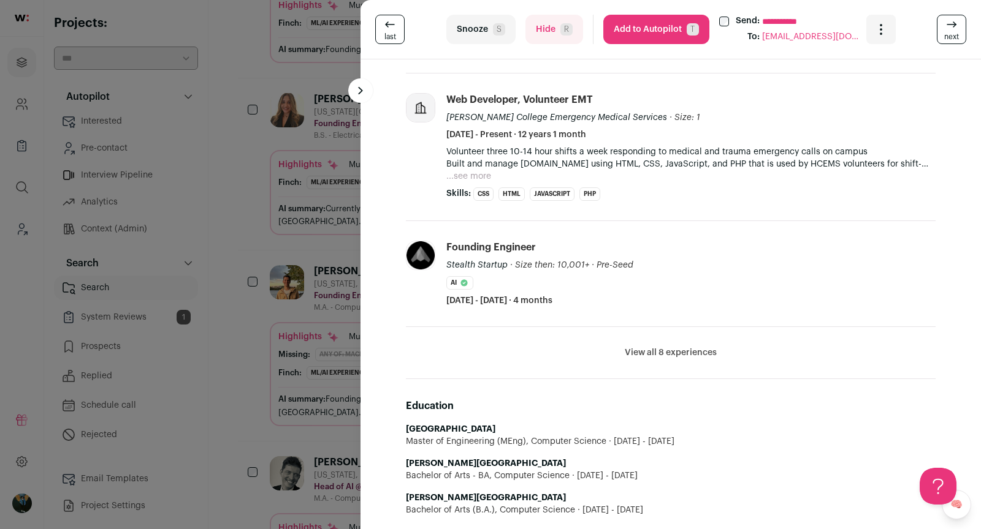
click at [656, 354] on button "View all 8 experiences" at bounding box center [670, 353] width 92 height 12
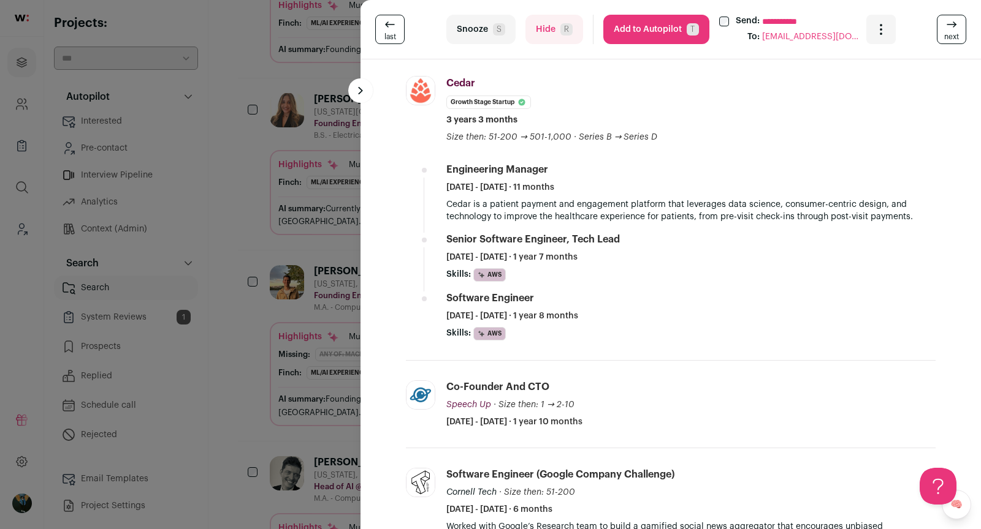
scroll to position [757, 0]
click at [297, 211] on div "**********" at bounding box center [490, 264] width 981 height 529
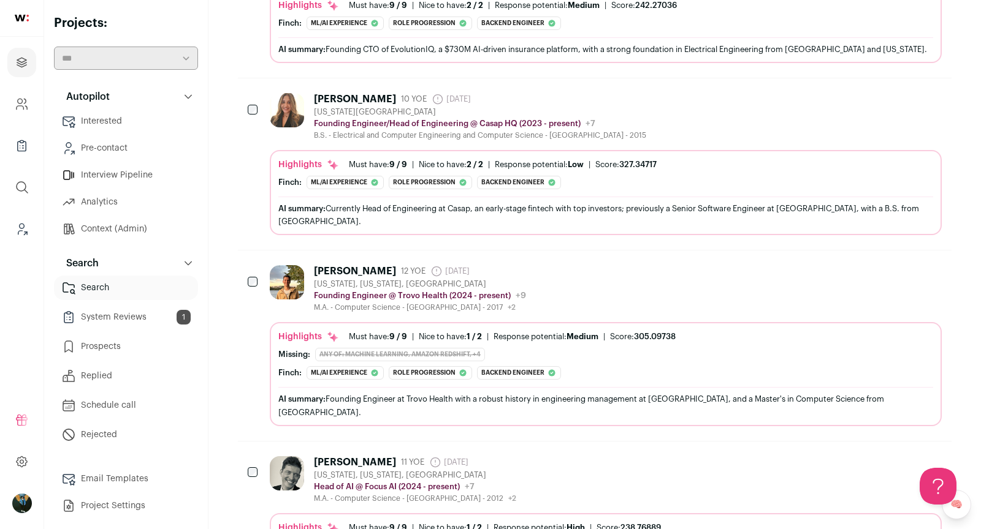
scroll to position [784, 0]
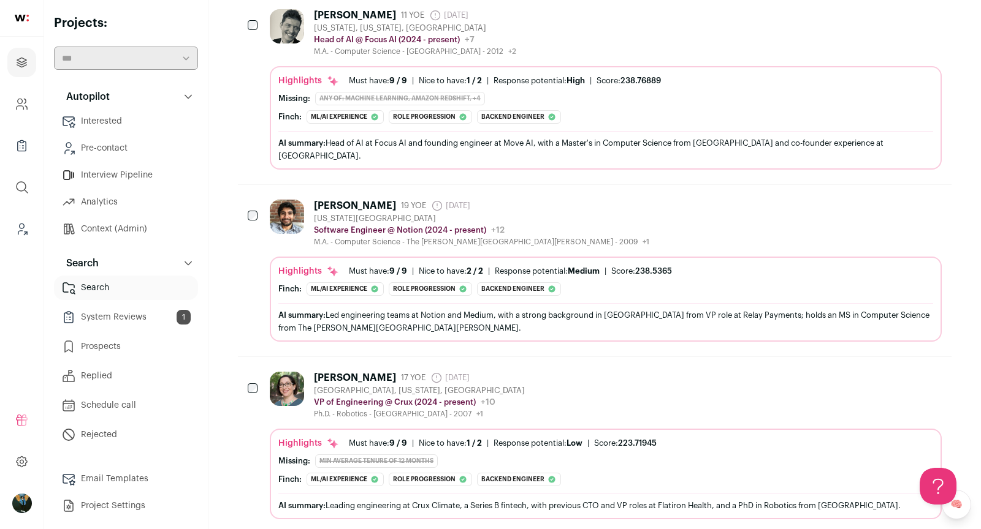
click at [332, 200] on div "Lalit Kapoor" at bounding box center [355, 206] width 82 height 12
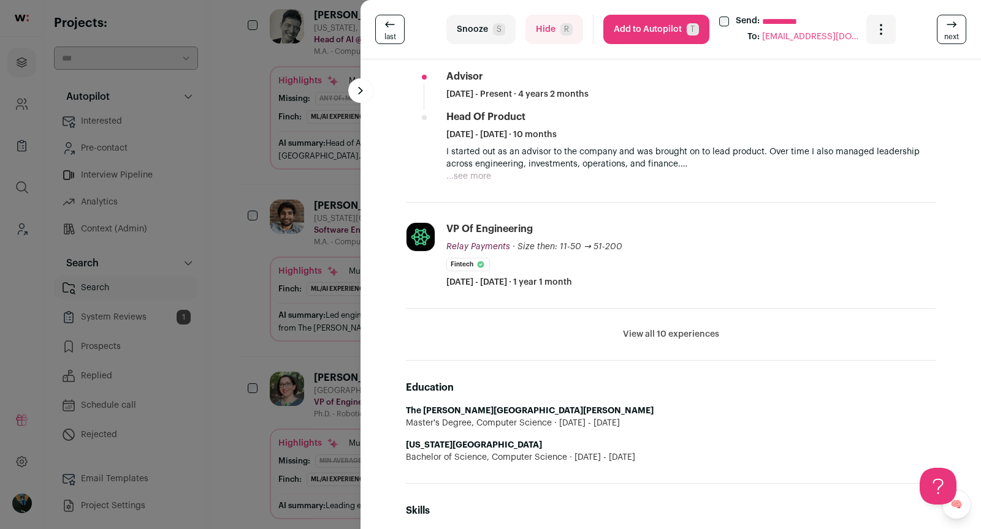
scroll to position [446, 0]
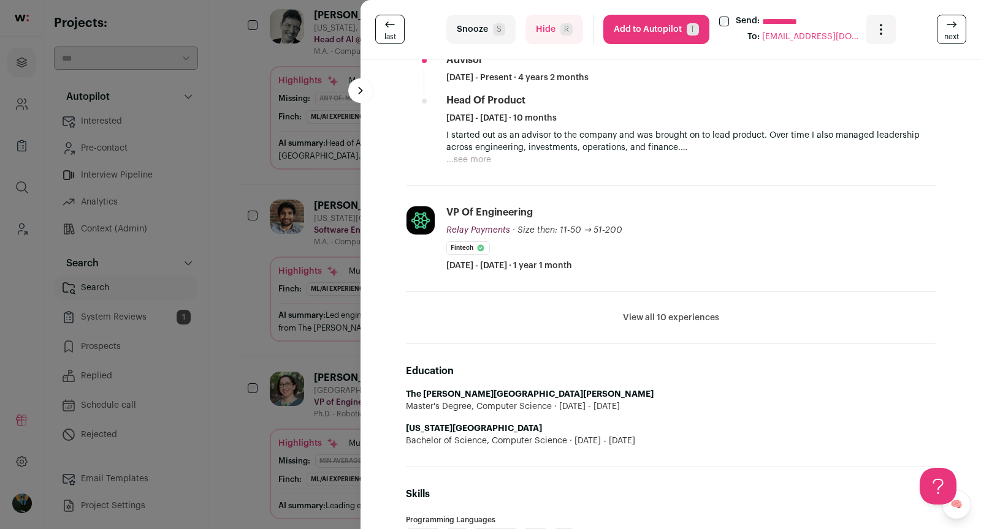
click at [673, 313] on button "View all 10 experiences" at bounding box center [671, 318] width 96 height 12
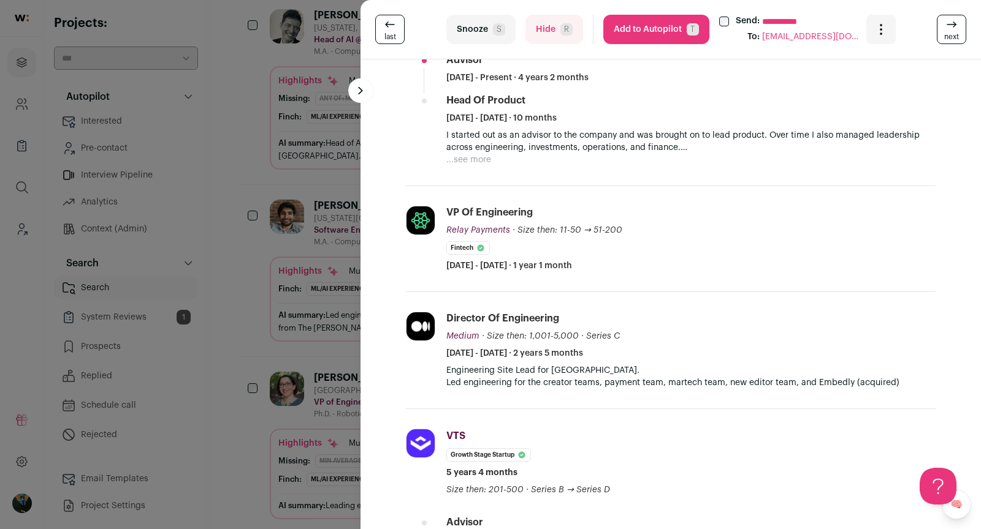
scroll to position [809, 0]
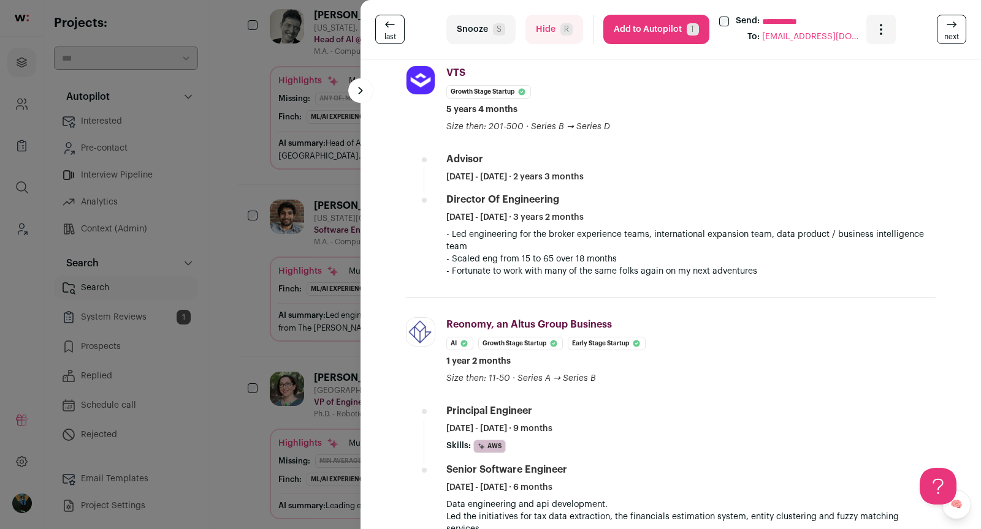
click at [293, 223] on div "**********" at bounding box center [490, 264] width 981 height 529
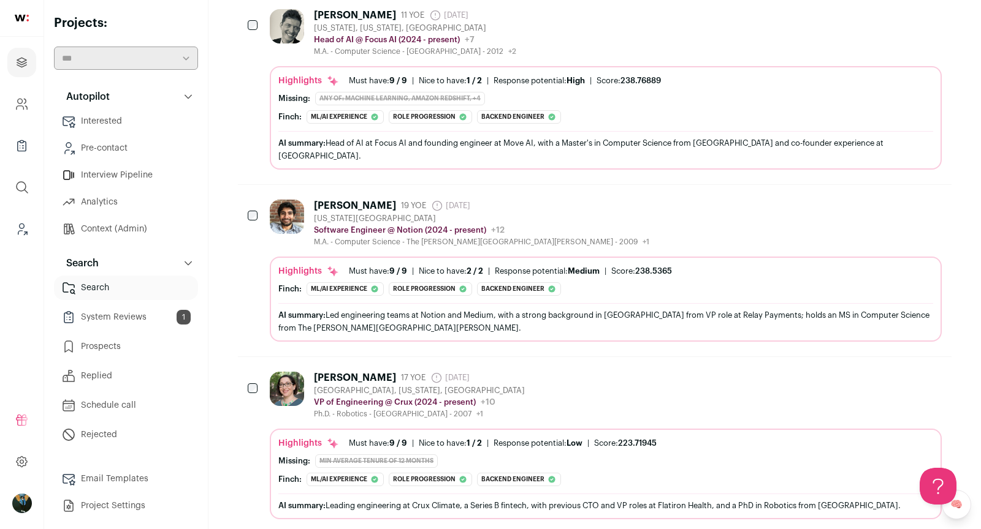
scroll to position [0, 0]
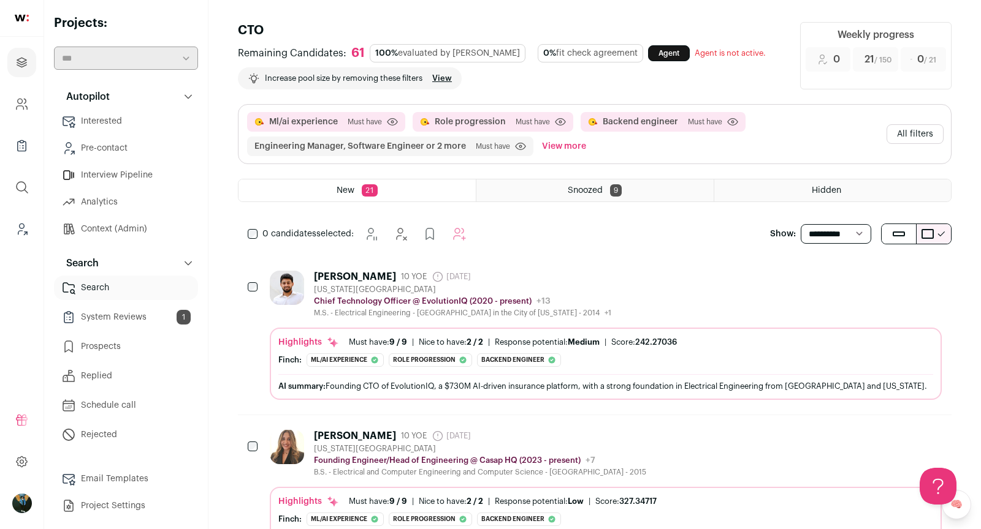
click at [925, 137] on button "All filters" at bounding box center [914, 134] width 57 height 20
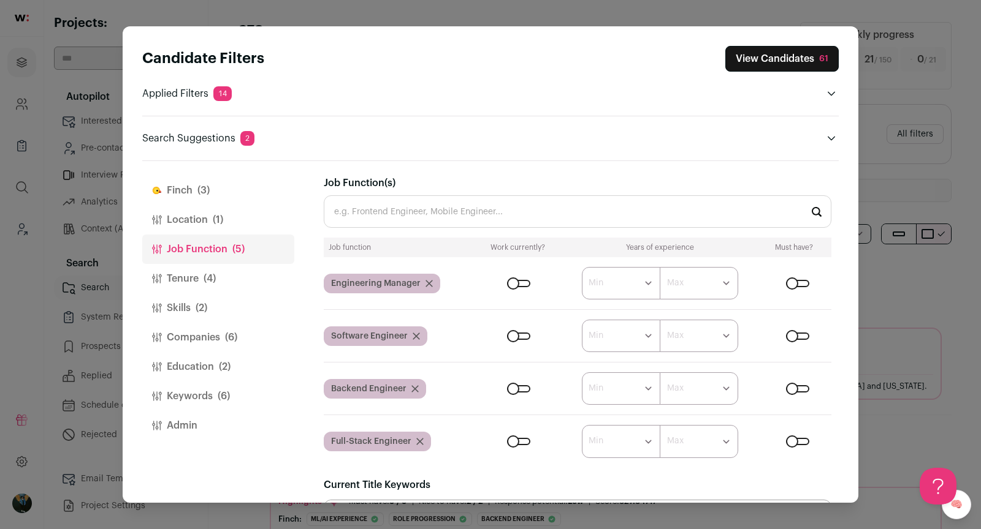
click at [915, 169] on div "Candidate Filters View Candidates 61 Applied Filters 14 Ml/ai experience, Role …" at bounding box center [490, 264] width 981 height 529
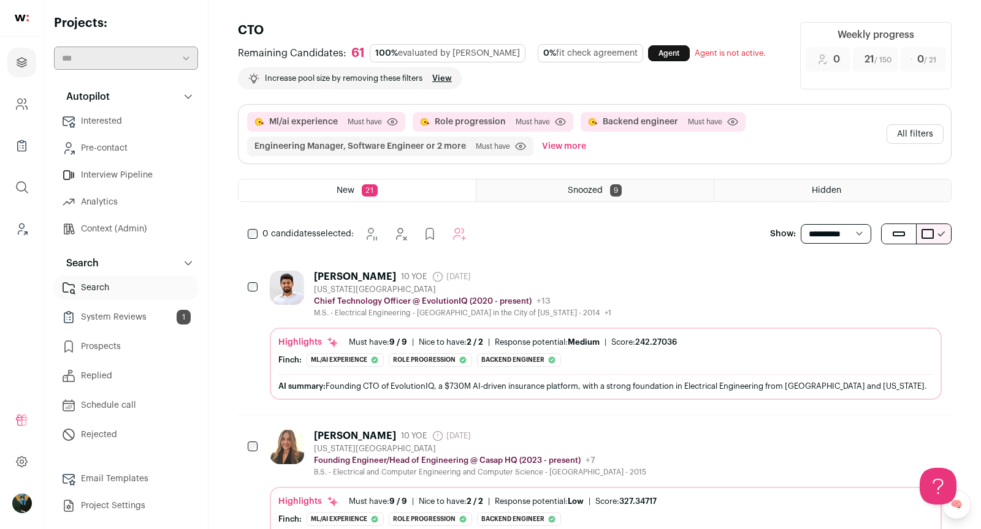
click at [252, 238] on div "0 candidates selected: Snooze" at bounding box center [359, 234] width 243 height 25
click at [466, 233] on div "Snooze" at bounding box center [434, 234] width 113 height 25
click at [473, 235] on icon "Add to Autopilot" at bounding box center [478, 234] width 15 height 15
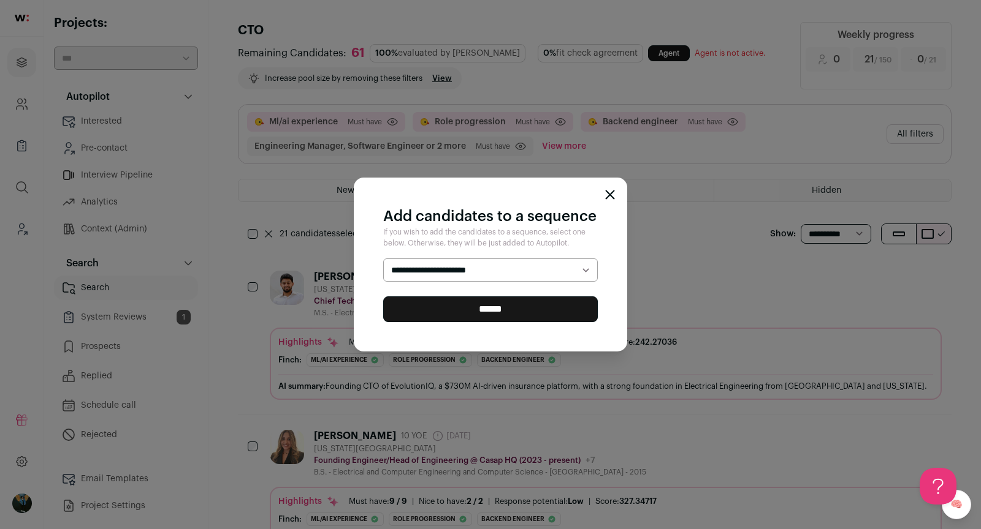
select select "*****"
click at [460, 310] on input "******" at bounding box center [490, 310] width 214 height 26
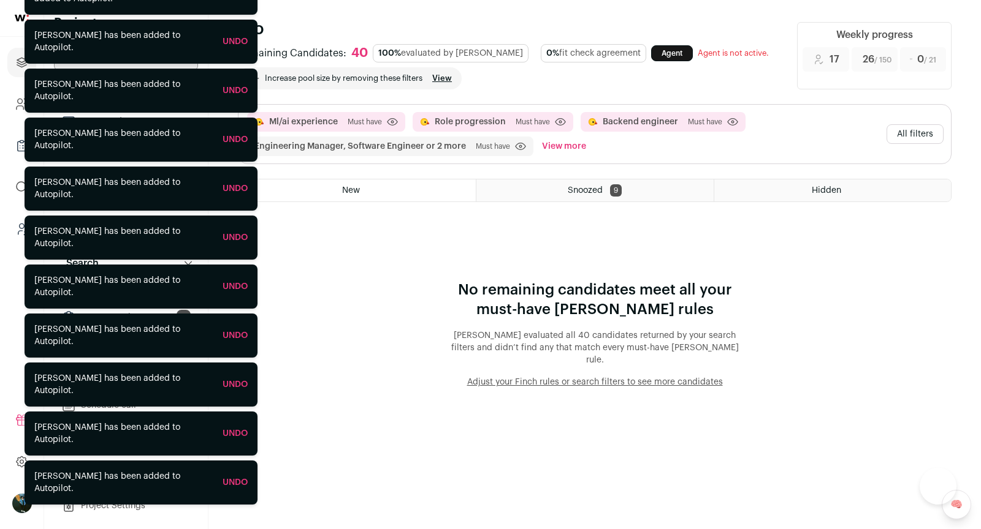
click at [917, 127] on button "All filters" at bounding box center [914, 134] width 57 height 20
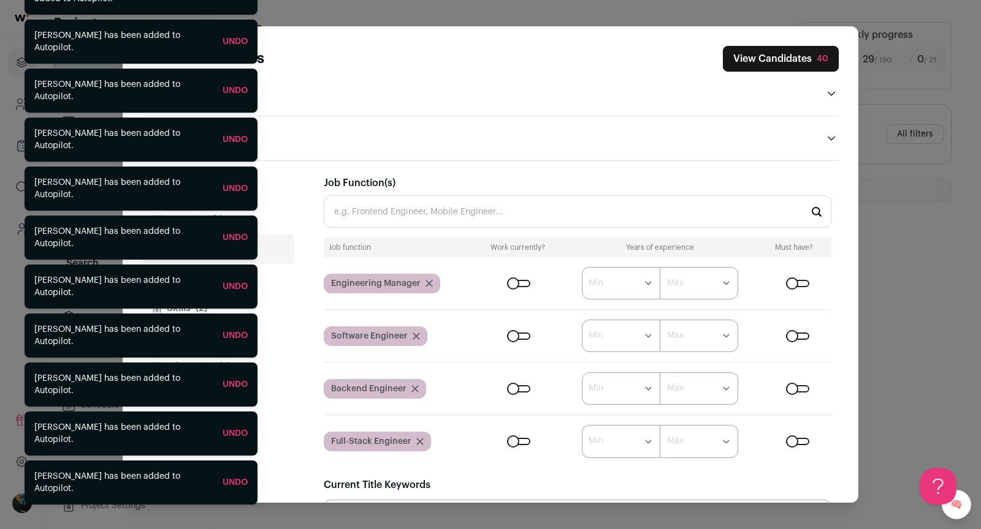
click at [275, 291] on button "Tenure (4)" at bounding box center [218, 278] width 152 height 29
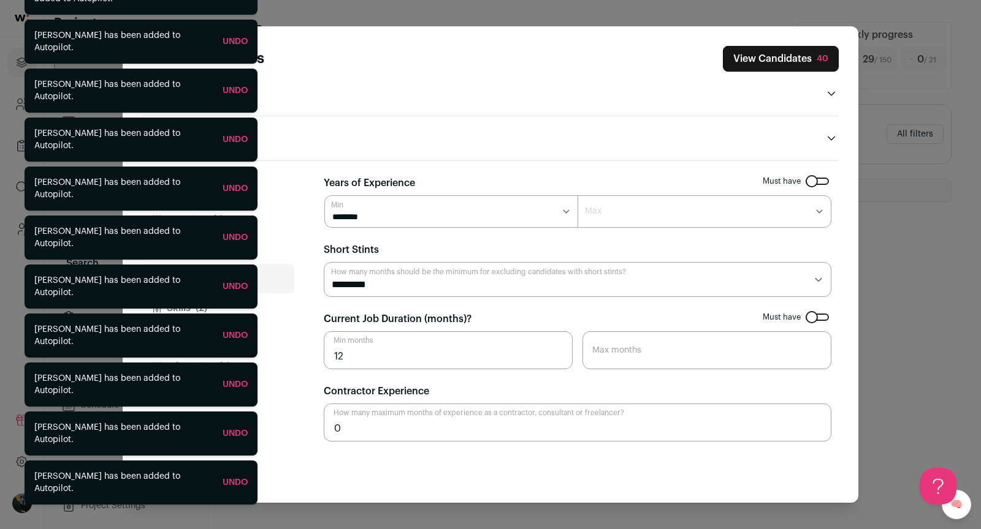
click at [270, 323] on button "Companies (6)" at bounding box center [218, 337] width 152 height 29
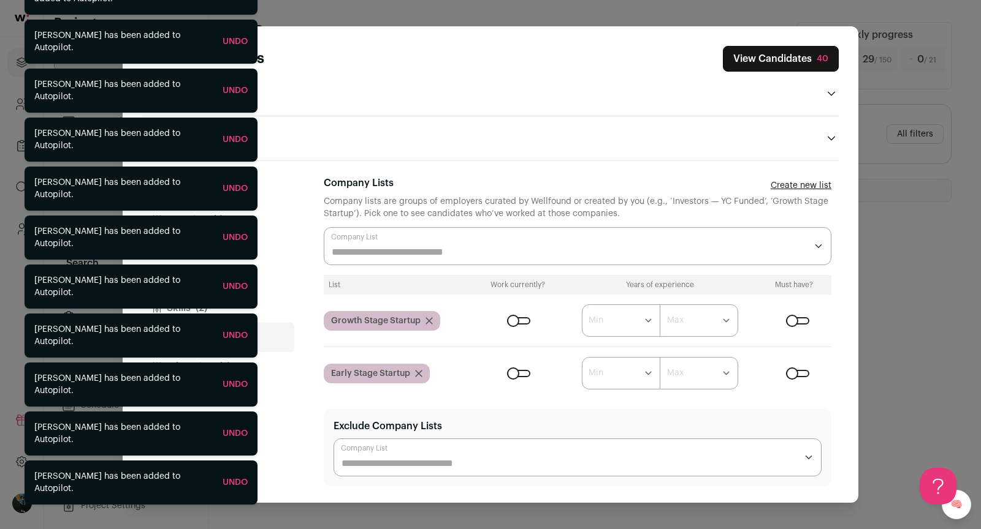
click at [265, 374] on button "Education (2)" at bounding box center [218, 366] width 152 height 29
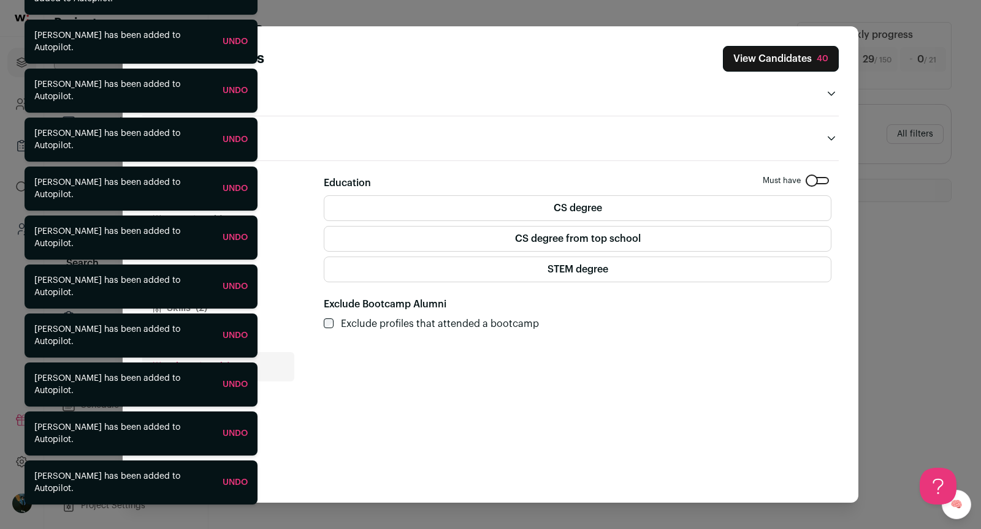
click at [265, 333] on button "Companies (6)" at bounding box center [218, 337] width 152 height 29
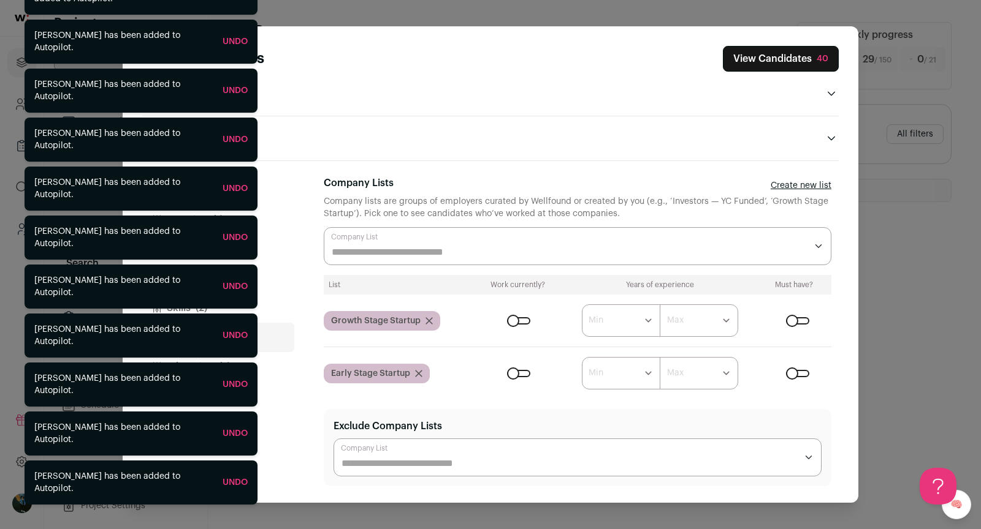
click at [417, 256] on input "Company Lists" at bounding box center [569, 252] width 474 height 15
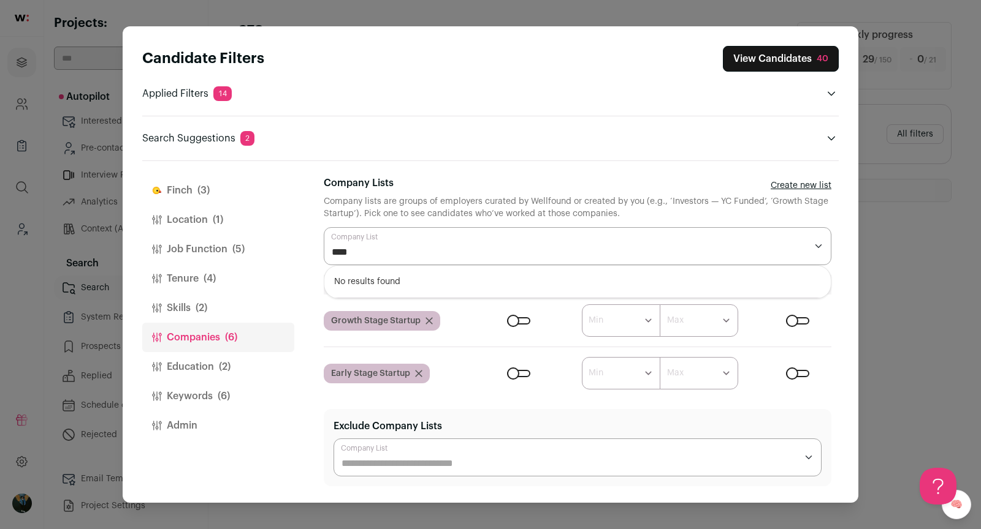
type input "****"
click at [681, 195] on div "Company lists are groups of employers curated by Wellfound or created by you (e…" at bounding box center [577, 207] width 507 height 25
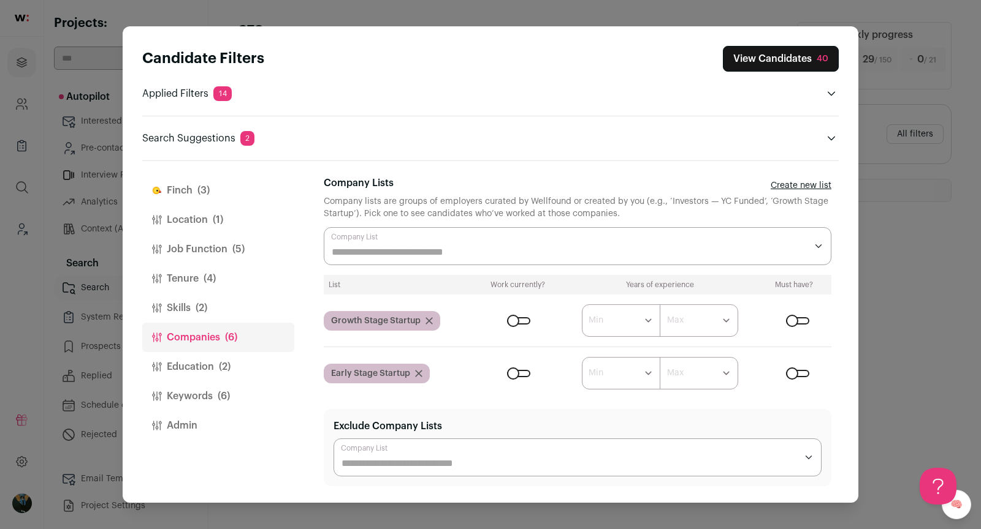
click at [588, 246] on input "Company Lists" at bounding box center [569, 252] width 474 height 15
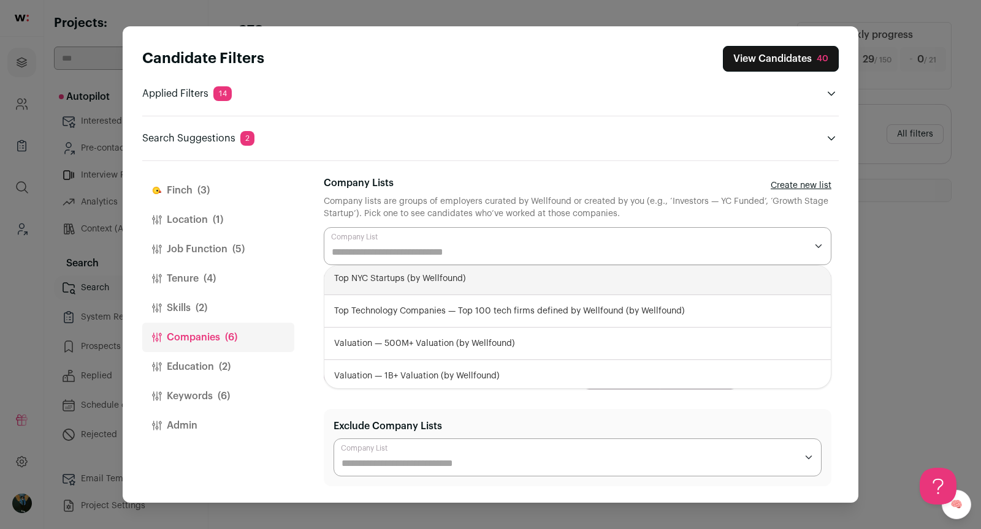
click at [543, 238] on div "Close modal via background" at bounding box center [577, 246] width 507 height 38
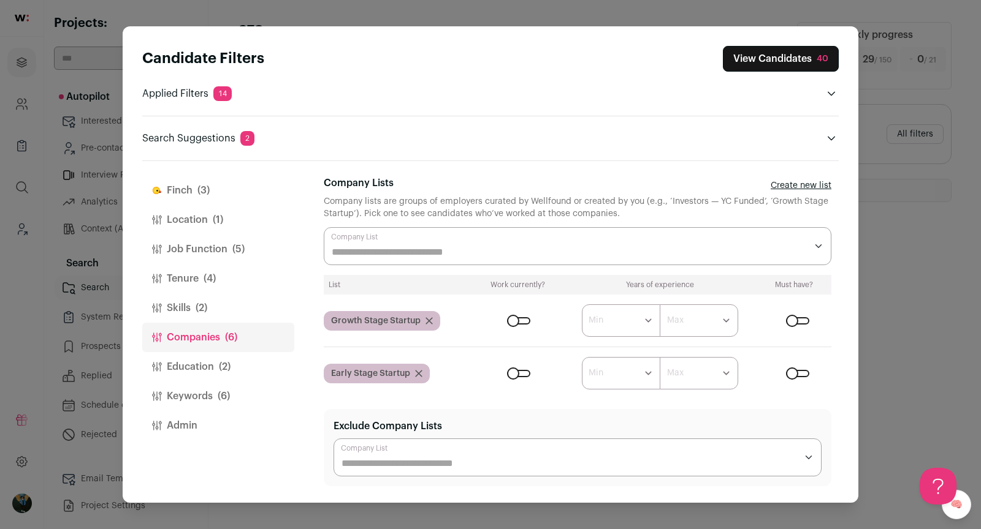
click at [746, 248] on input "Company Lists" at bounding box center [569, 252] width 474 height 15
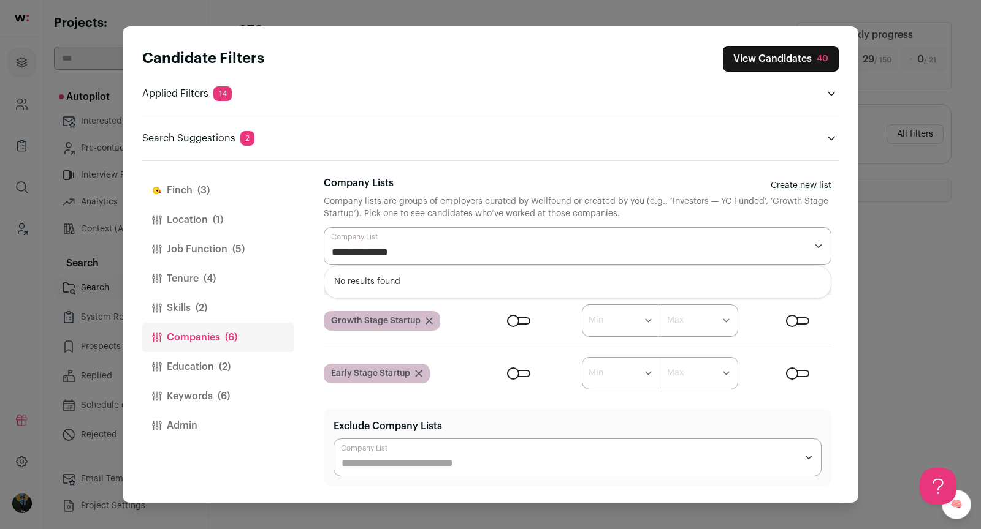
click at [584, 243] on div "**********" at bounding box center [577, 246] width 507 height 38
click at [583, 243] on div "**********" at bounding box center [577, 246] width 507 height 38
type input "**********"
click at [483, 249] on input "**********" at bounding box center [569, 252] width 474 height 15
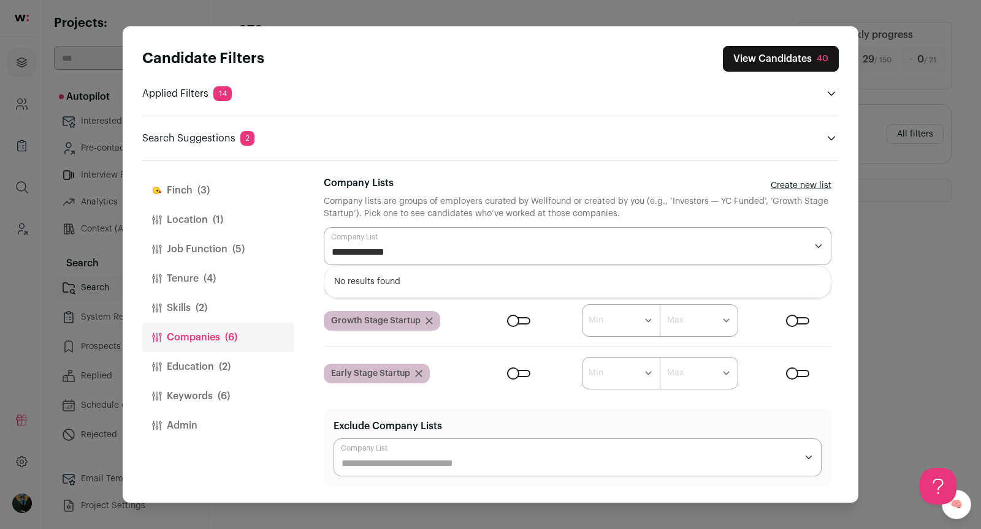
click at [482, 248] on input "**********" at bounding box center [569, 252] width 474 height 15
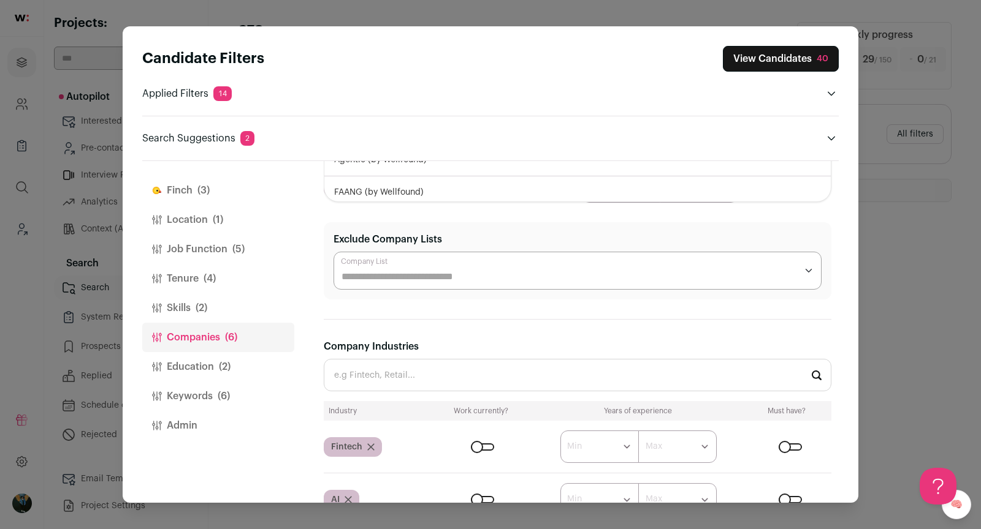
scroll to position [186, 0]
click at [504, 278] on input "Exclude Company Lists" at bounding box center [568, 277] width 455 height 15
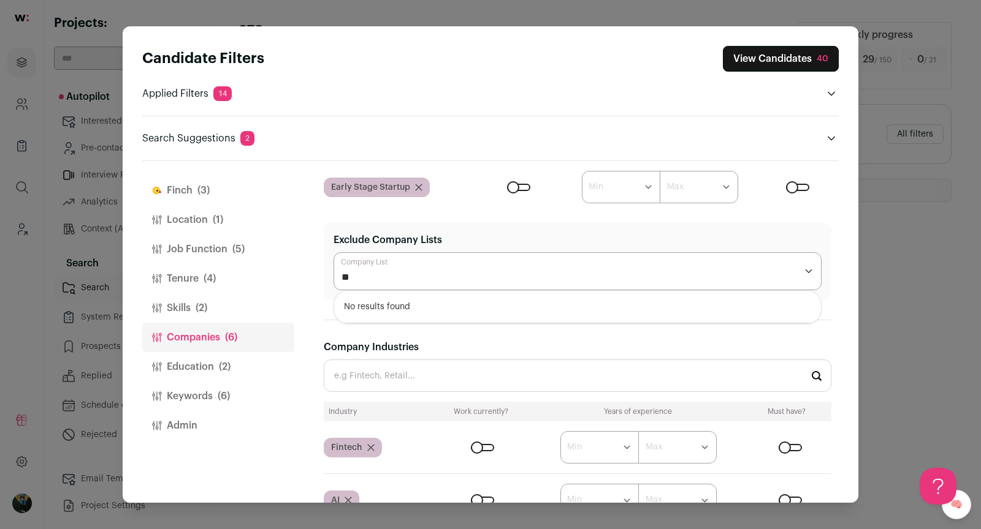
type input "*"
click at [496, 265] on div "******" at bounding box center [577, 271] width 488 height 38
click at [495, 265] on div "******" at bounding box center [577, 271] width 488 height 38
click at [358, 276] on input "******" at bounding box center [568, 277] width 455 height 15
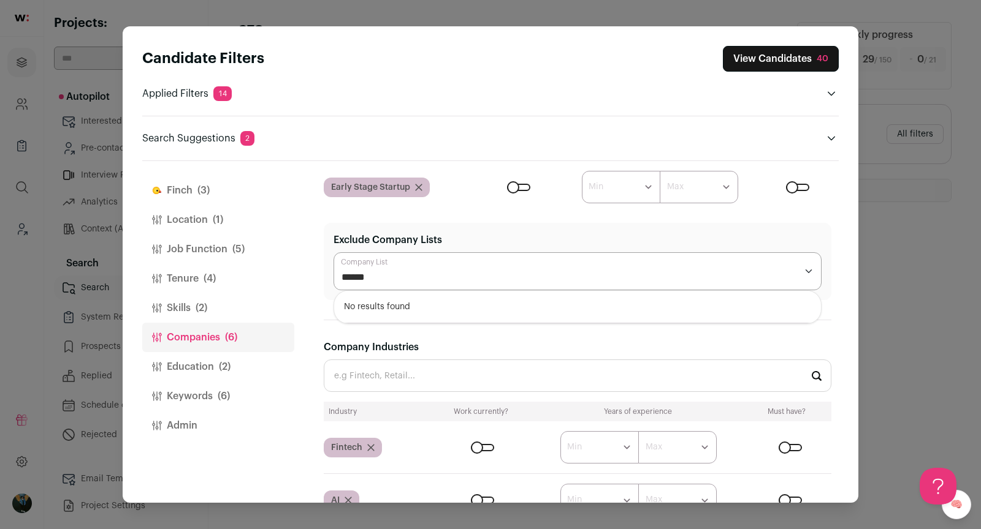
click at [358, 276] on input "******" at bounding box center [568, 277] width 455 height 15
type input "******"
click at [301, 269] on div "Finch (3) Location (1) Job Function (5) Tenure (4) Skills (2) Companies (6) Edu…" at bounding box center [490, 332] width 696 height 342
click at [827, 63] on div "40" at bounding box center [822, 59] width 12 height 12
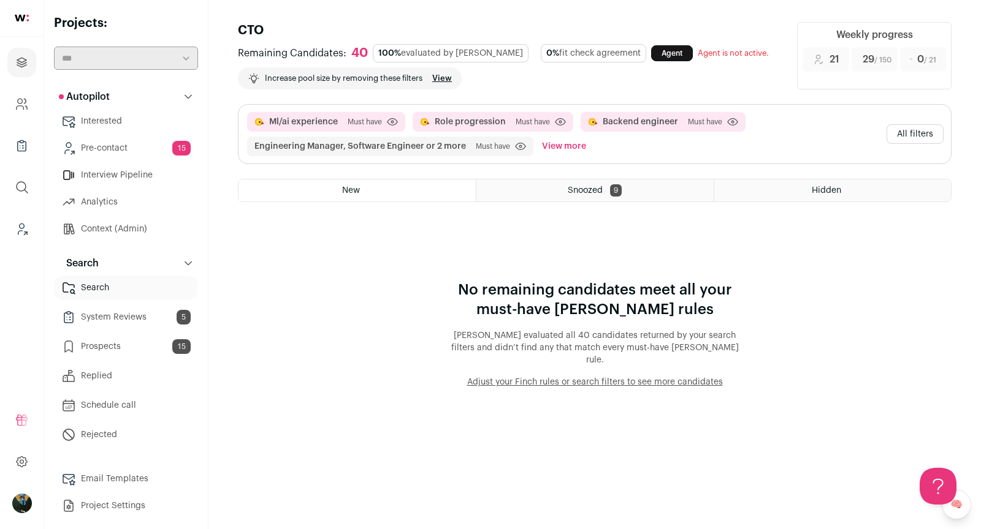
click at [908, 134] on button "All filters" at bounding box center [914, 134] width 57 height 20
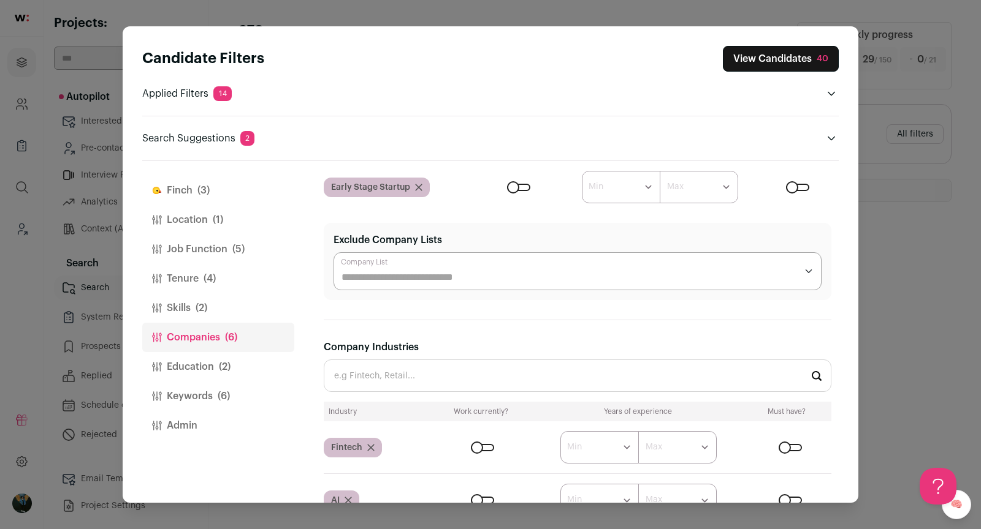
click at [826, 138] on icon "Close modal via background" at bounding box center [831, 139] width 10 height 10
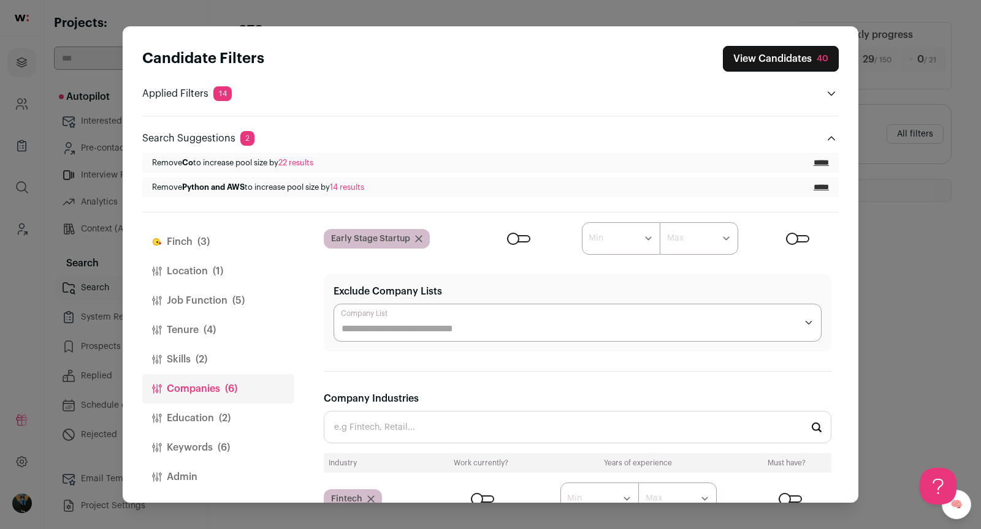
click at [45, 328] on div "Candidate Filters View Candidates 40 Applied Filters 14 Ml/ai experience, Role …" at bounding box center [490, 264] width 981 height 529
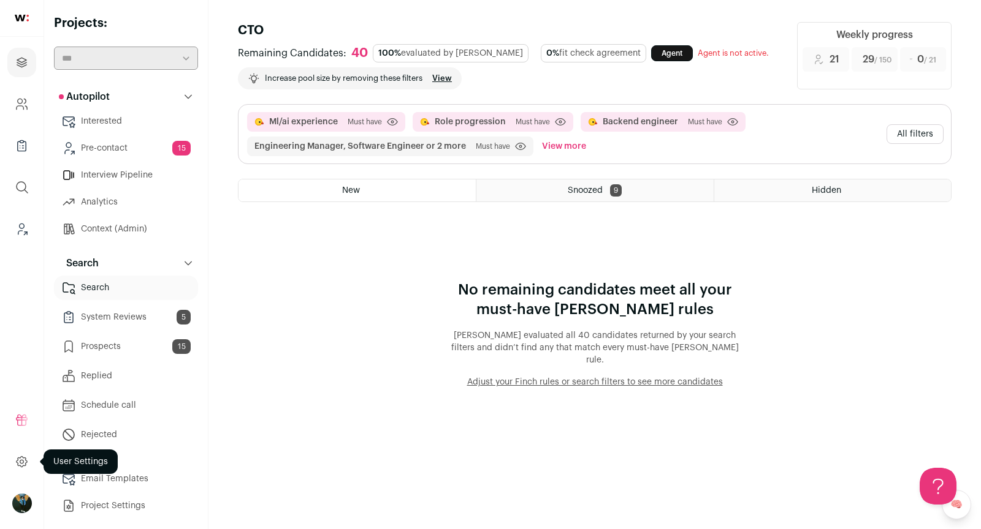
click at [20, 466] on icon at bounding box center [22, 462] width 10 height 10
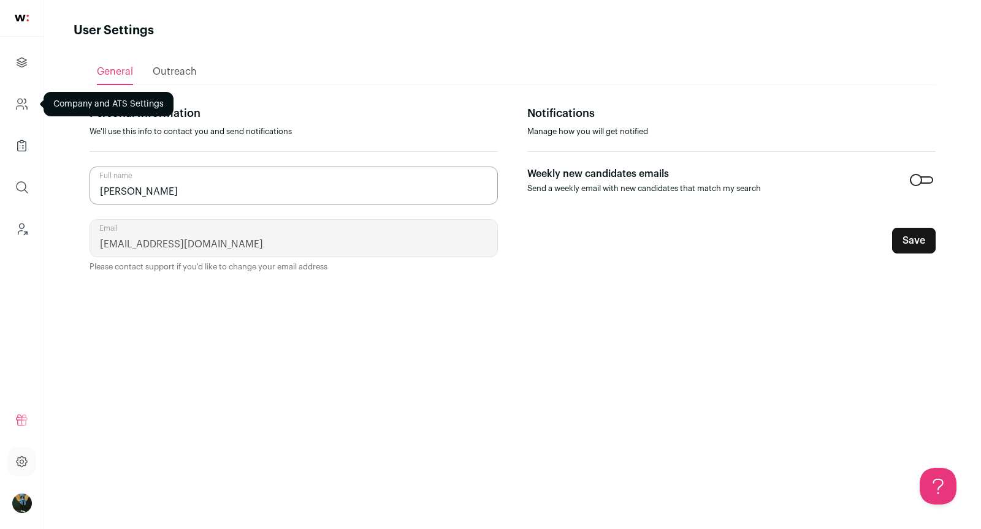
click at [21, 100] on icon "Company and ATS Settings" at bounding box center [22, 104] width 14 height 15
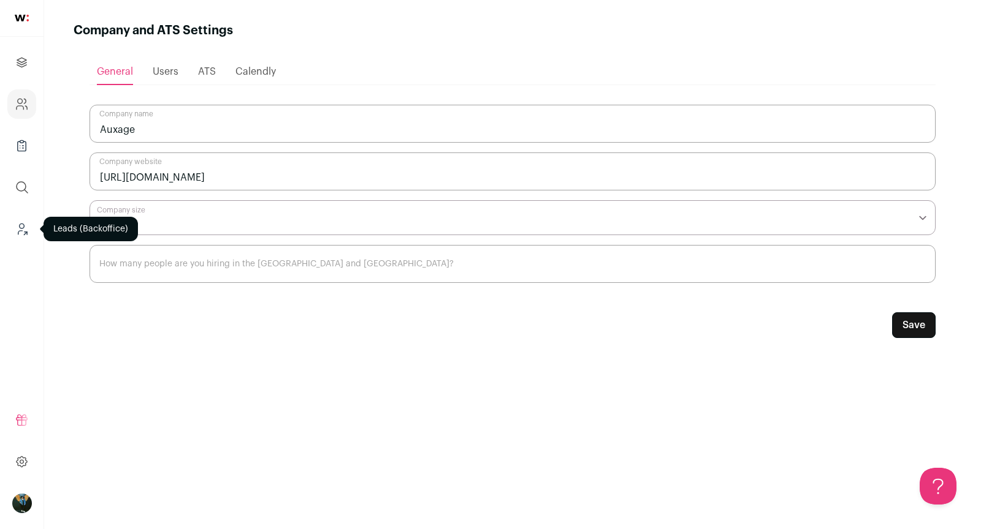
click at [13, 235] on link "Leads (Backoffice)" at bounding box center [21, 228] width 29 height 29
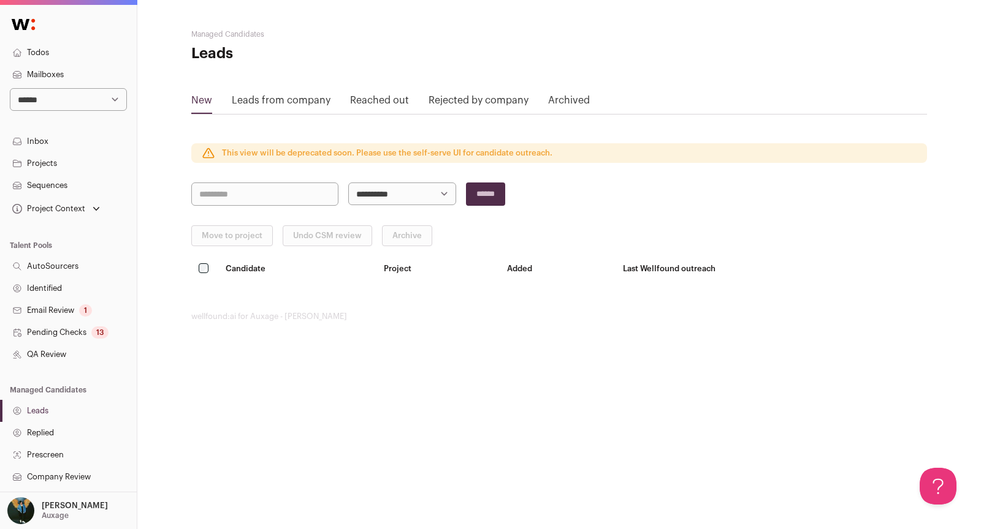
scroll to position [175, 0]
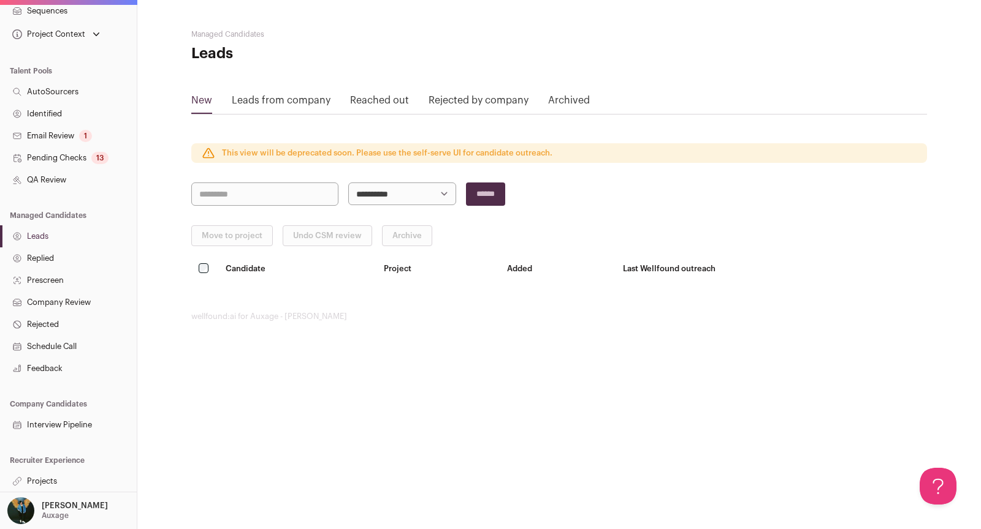
click at [52, 512] on p "Auxage" at bounding box center [55, 516] width 27 height 10
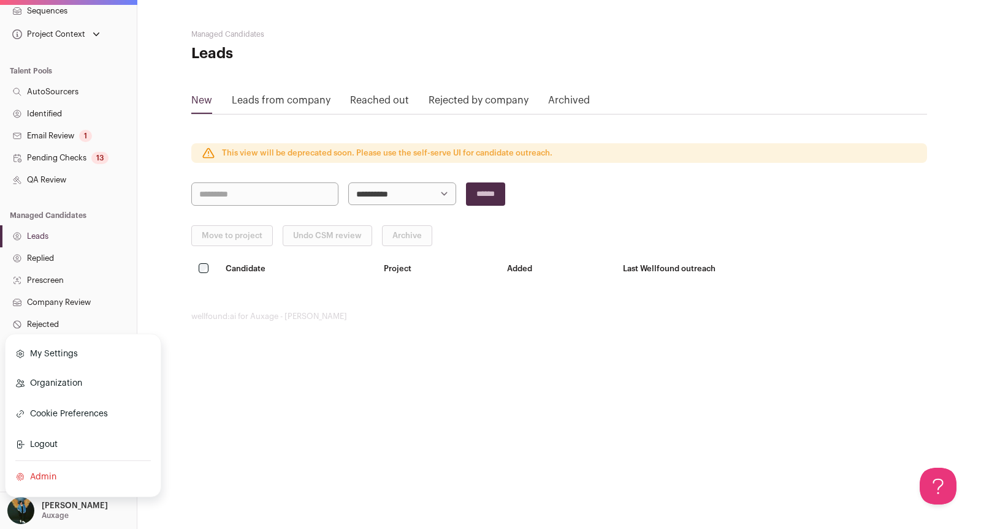
click at [53, 357] on link "My Settings" at bounding box center [82, 354] width 135 height 27
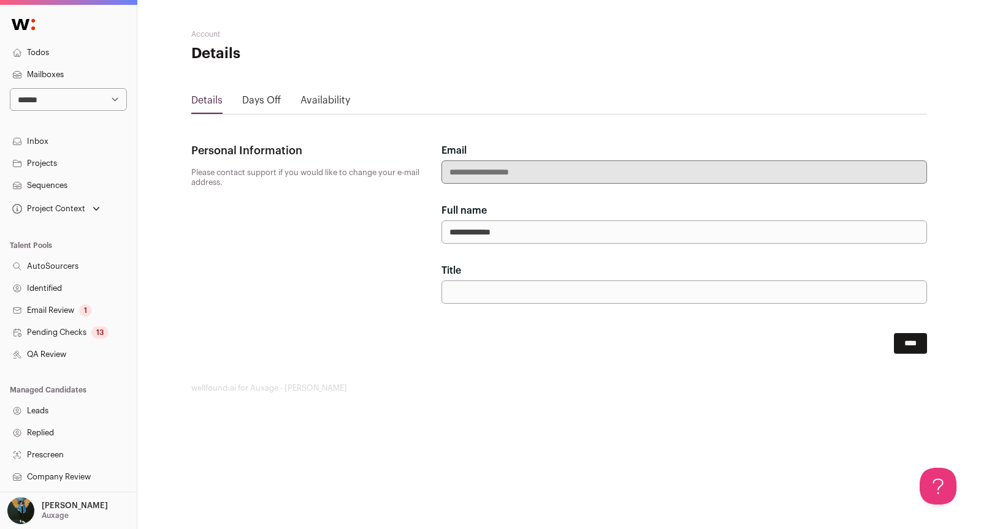
click at [53, 501] on div "Drew Thompson Auxage" at bounding box center [75, 511] width 66 height 27
click at [75, 385] on link "Organization" at bounding box center [82, 383] width 135 height 27
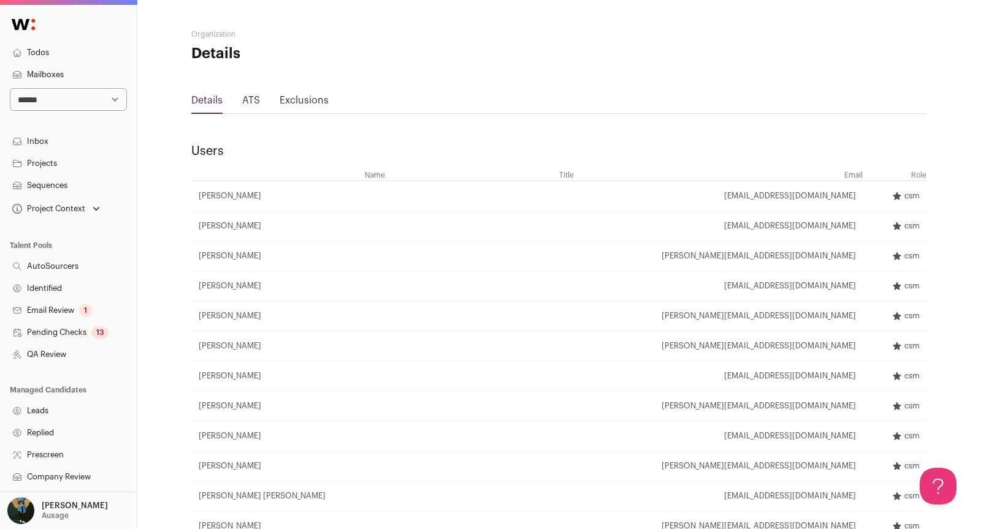
click at [251, 102] on link "ATS" at bounding box center [251, 101] width 18 height 10
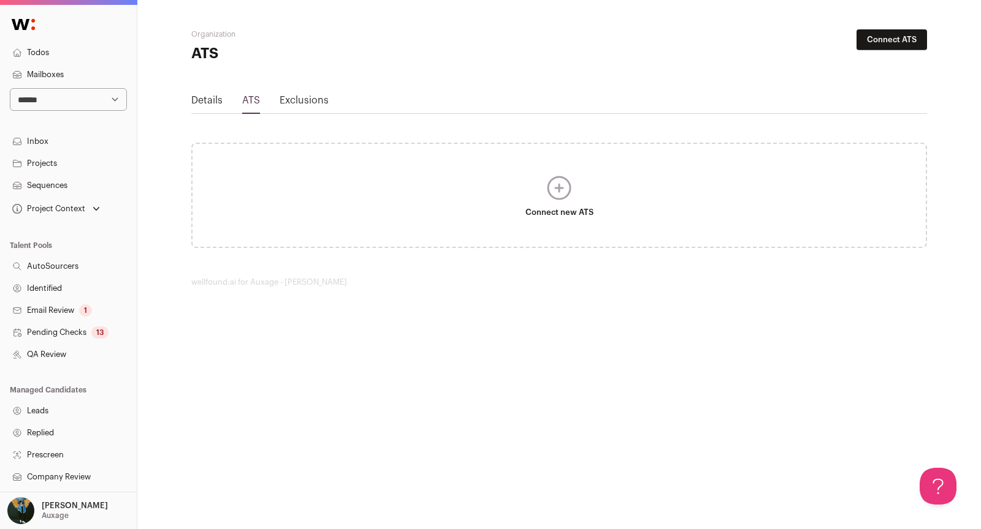
click at [302, 99] on link "Exclusions" at bounding box center [303, 101] width 49 height 10
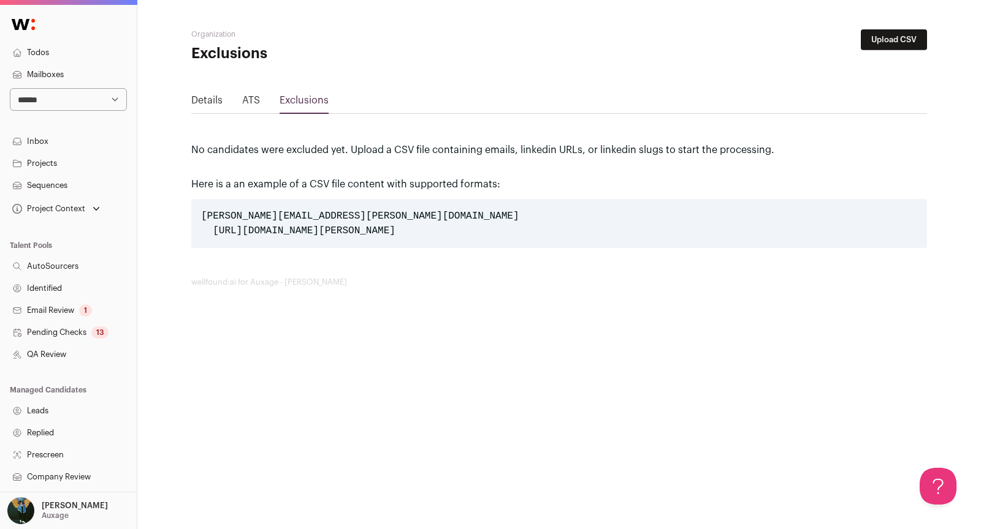
click at [63, 517] on p "Auxage" at bounding box center [55, 516] width 27 height 10
click at [52, 475] on link "Admin" at bounding box center [82, 477] width 135 height 27
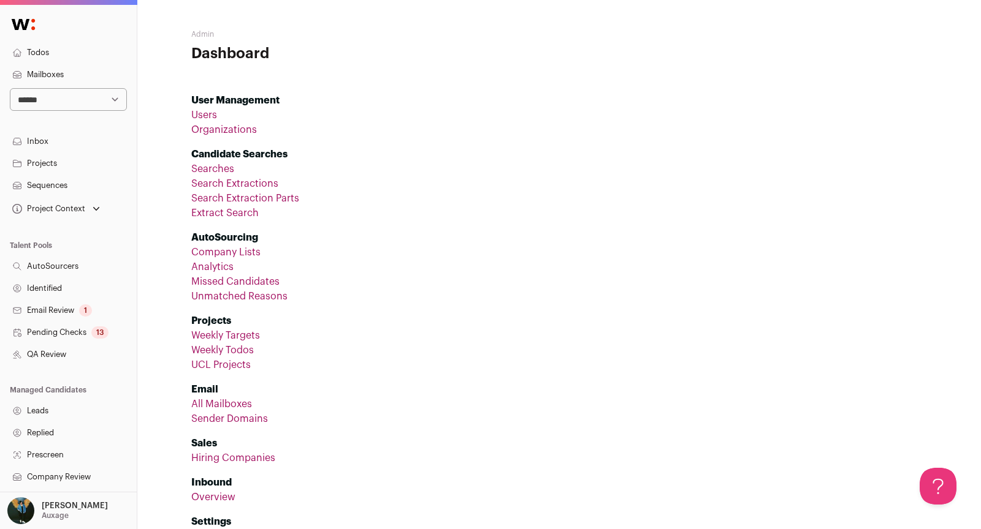
click at [237, 250] on link "Company Lists" at bounding box center [225, 253] width 69 height 10
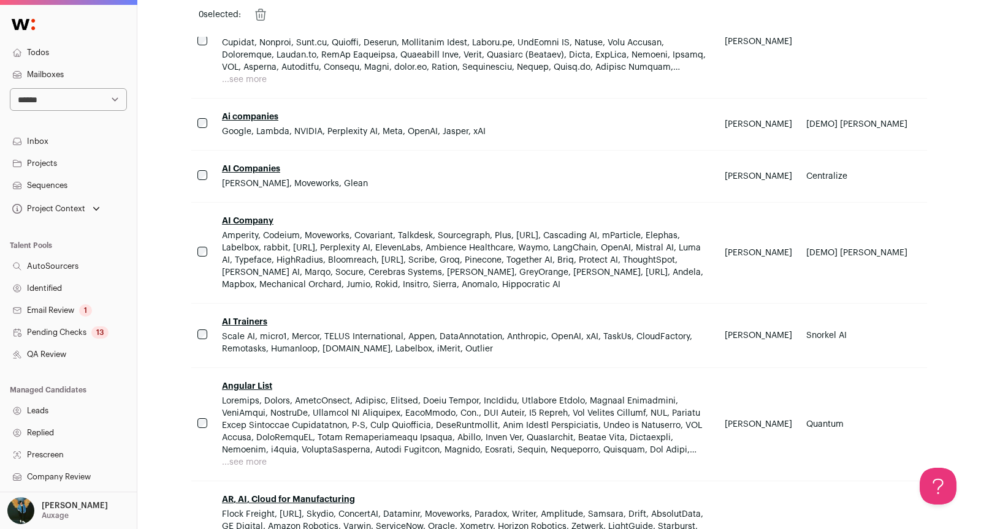
scroll to position [5081, 0]
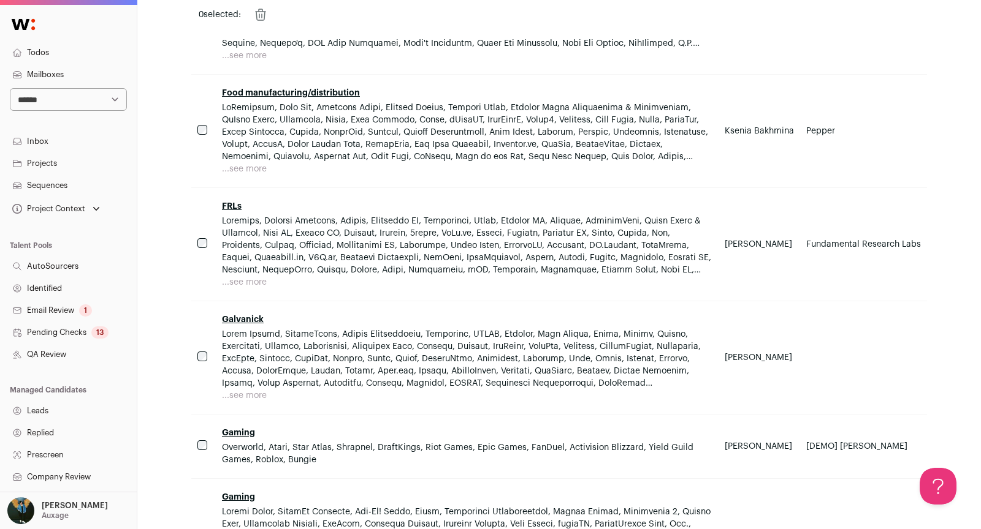
click at [63, 352] on link "QA Review" at bounding box center [68, 355] width 137 height 22
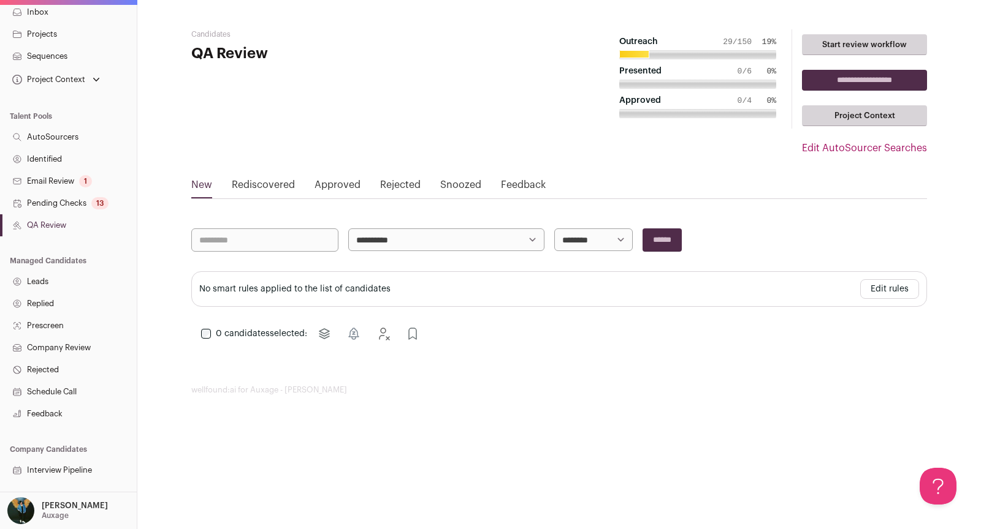
scroll to position [175, 0]
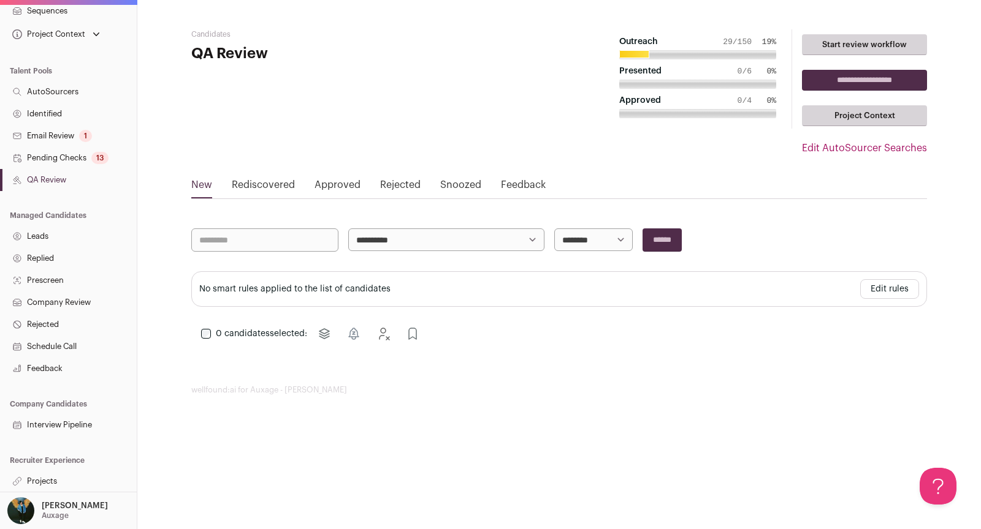
click at [57, 480] on link "Projects" at bounding box center [68, 482] width 137 height 22
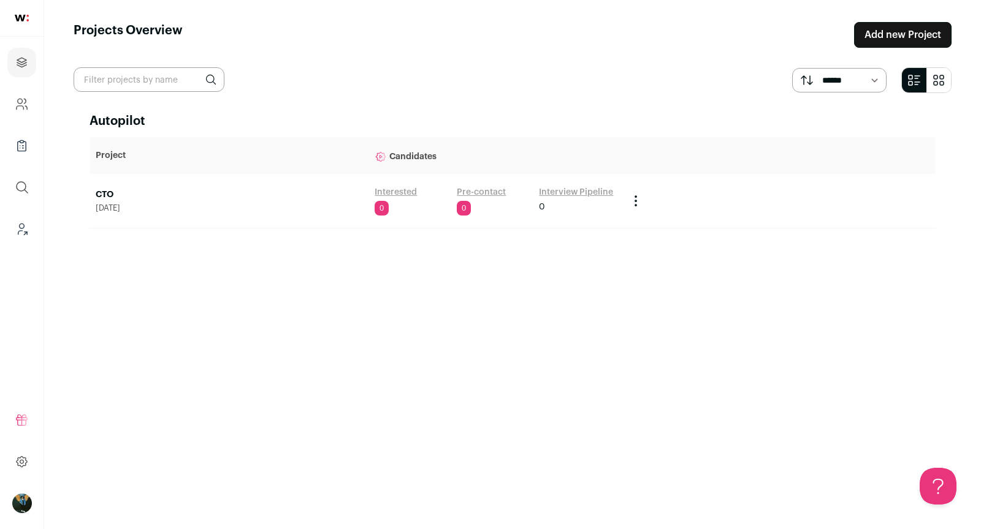
click at [108, 193] on link "CTO" at bounding box center [229, 195] width 267 height 12
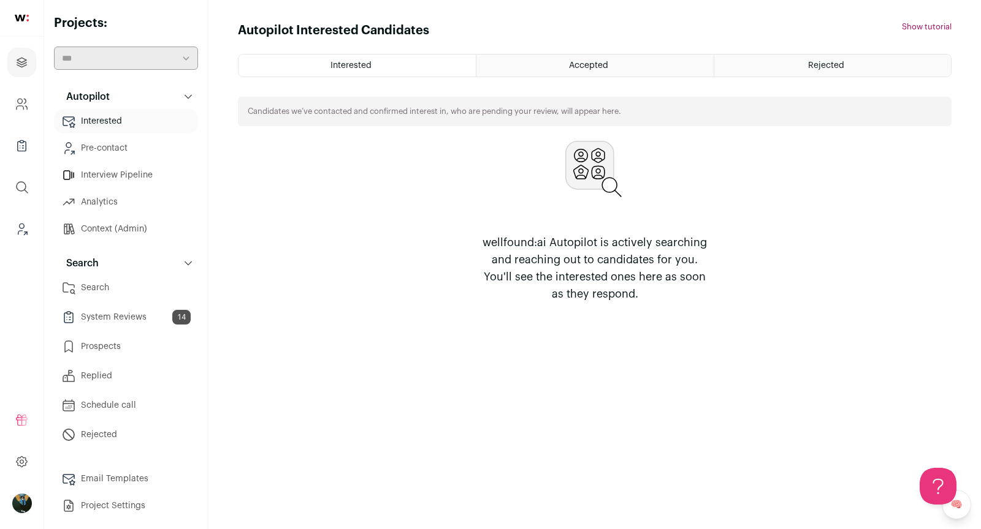
click at [99, 290] on link "Search" at bounding box center [126, 288] width 144 height 25
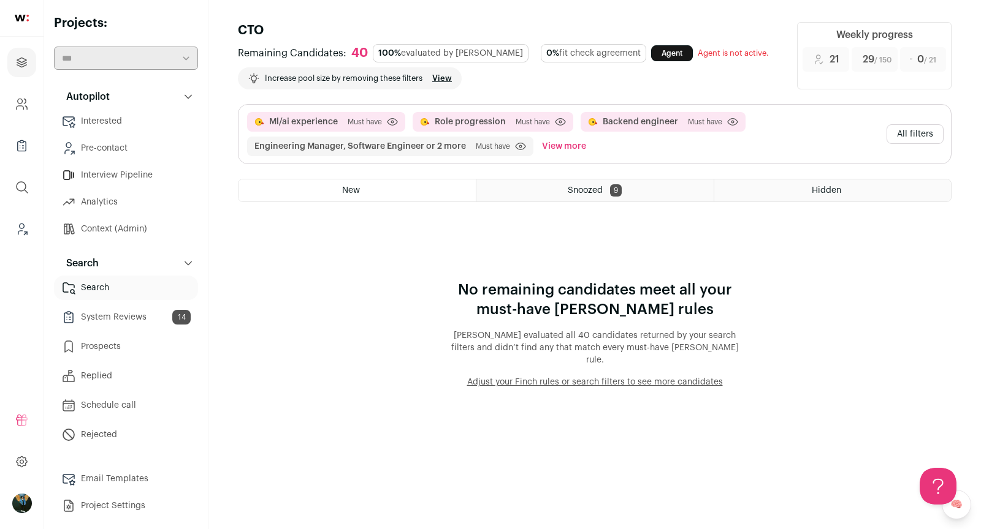
click at [921, 139] on button "All filters" at bounding box center [914, 134] width 57 height 20
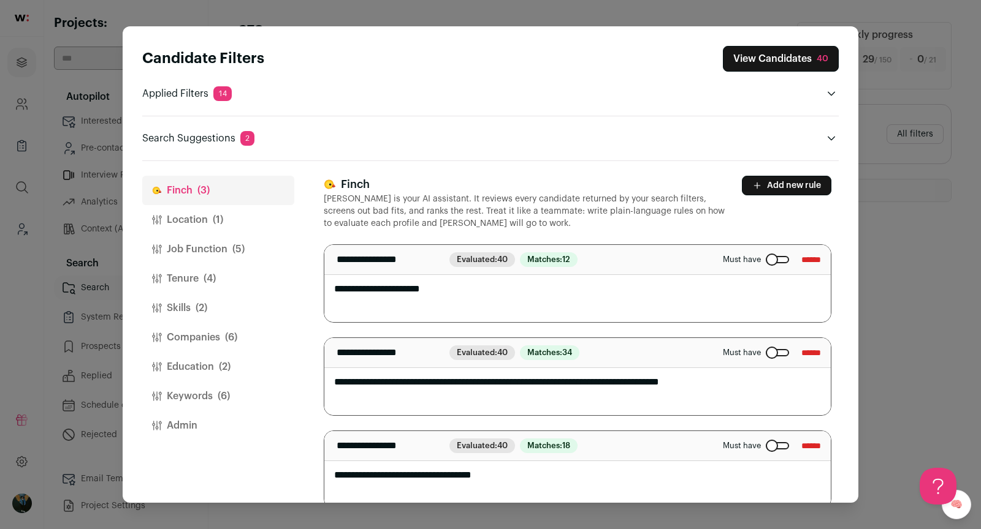
click at [172, 221] on button "Location (1)" at bounding box center [218, 219] width 152 height 29
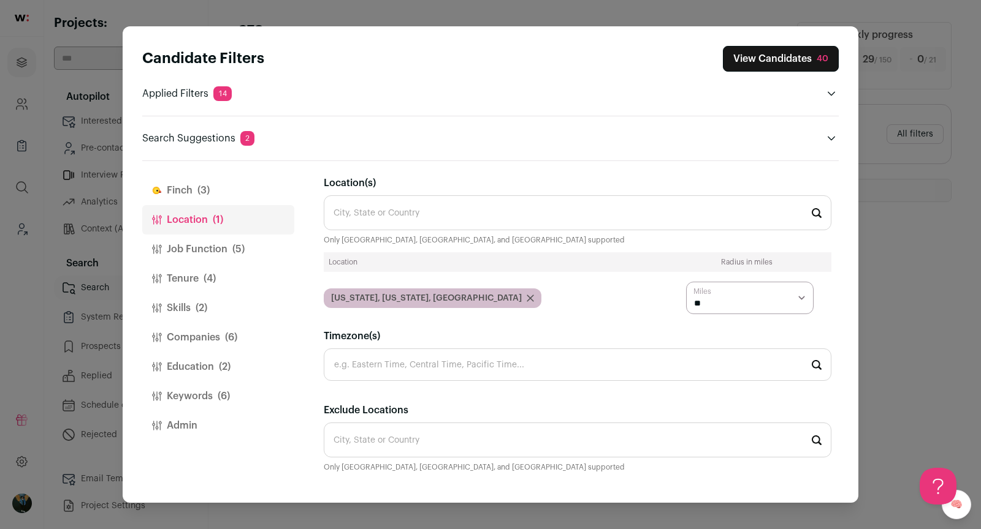
click at [189, 245] on button "Job Function (5)" at bounding box center [218, 249] width 152 height 29
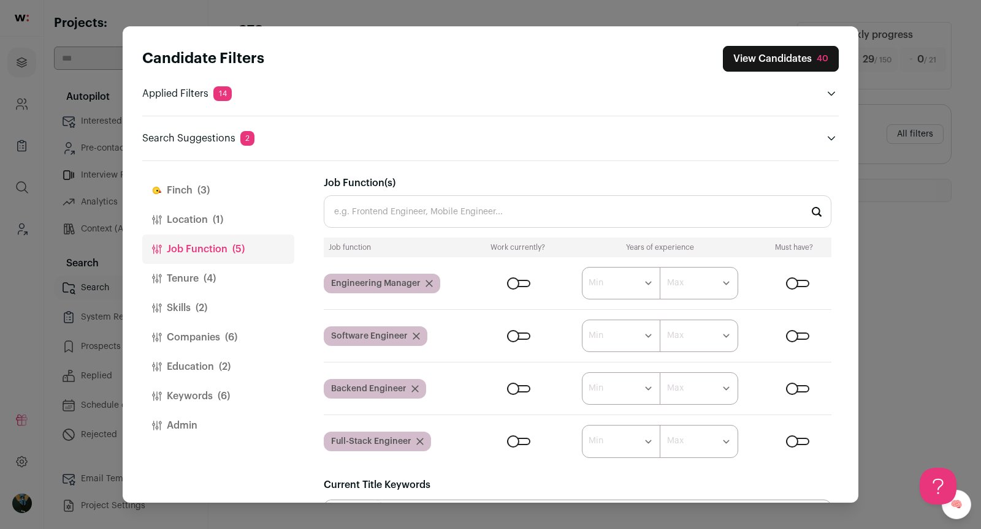
click at [175, 208] on button "Location (1)" at bounding box center [218, 219] width 152 height 29
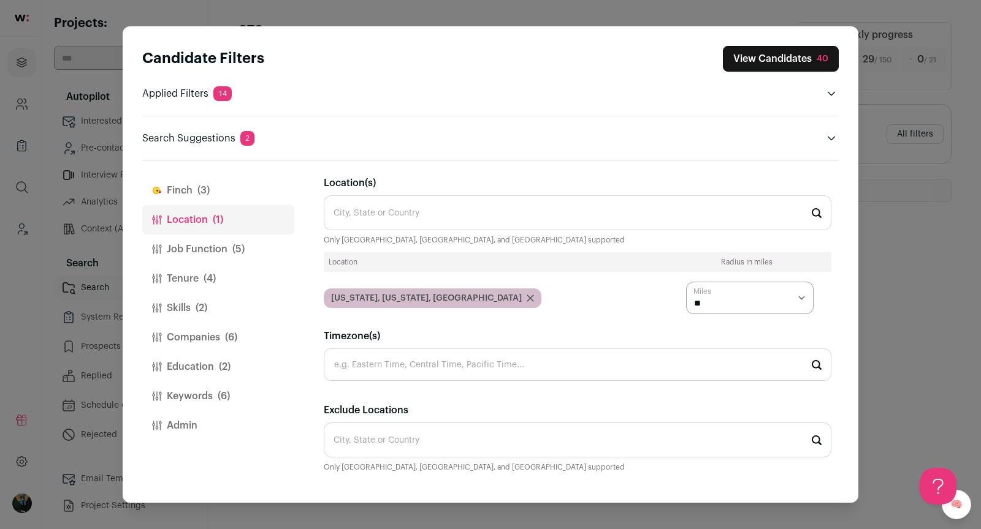
click at [718, 300] on select "* ** ** **" at bounding box center [749, 298] width 127 height 32
select select "****"
click at [207, 302] on span "(2)" at bounding box center [201, 308] width 12 height 15
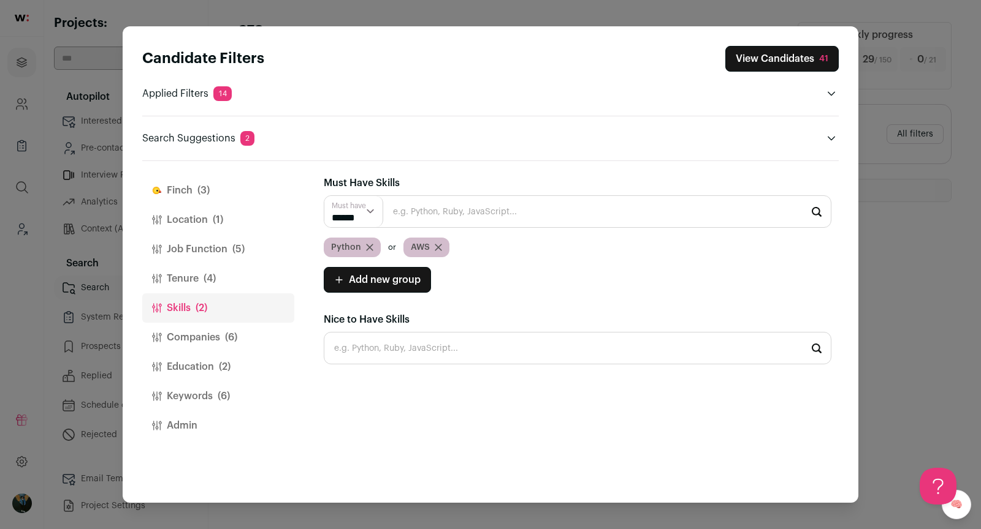
click at [210, 281] on span "(4)" at bounding box center [209, 278] width 12 height 15
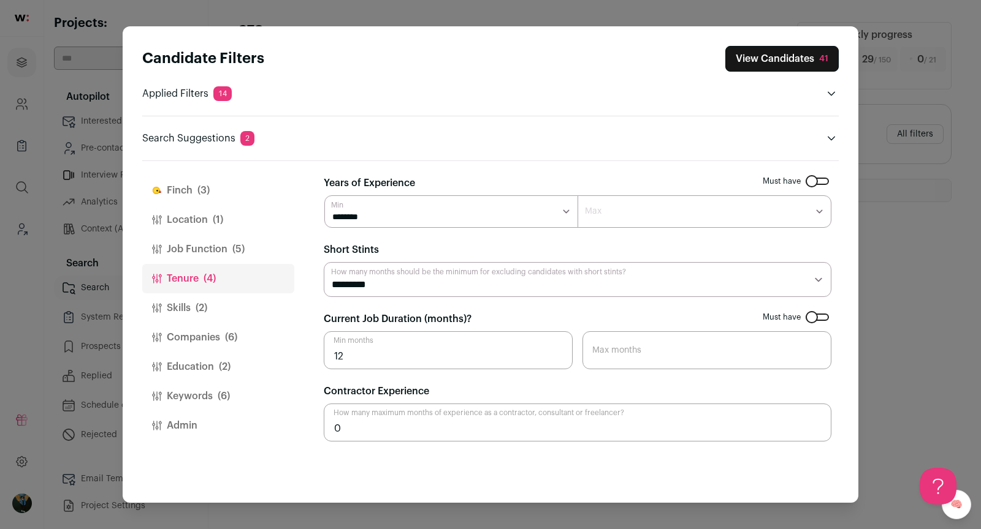
click at [195, 399] on button "Keywords (6)" at bounding box center [218, 396] width 152 height 29
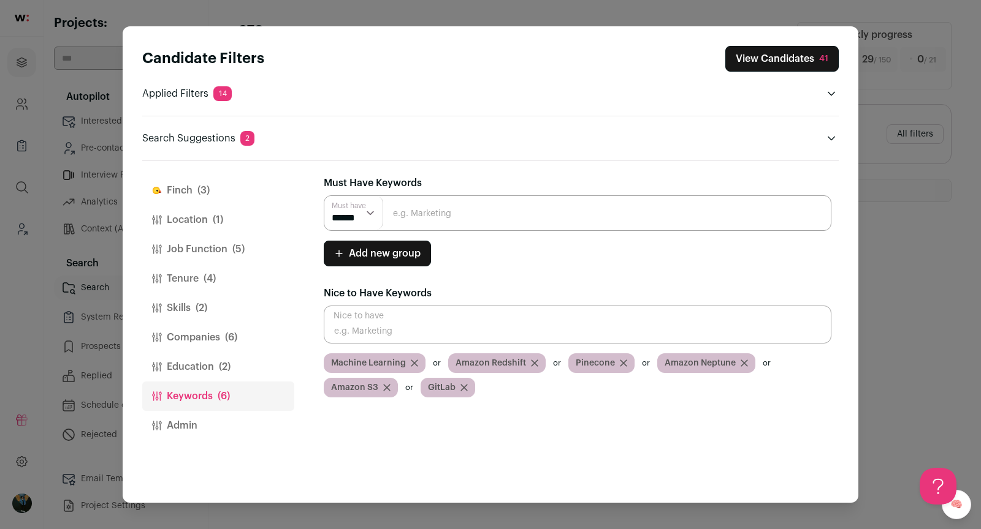
click at [203, 227] on button "Location (1)" at bounding box center [218, 219] width 152 height 29
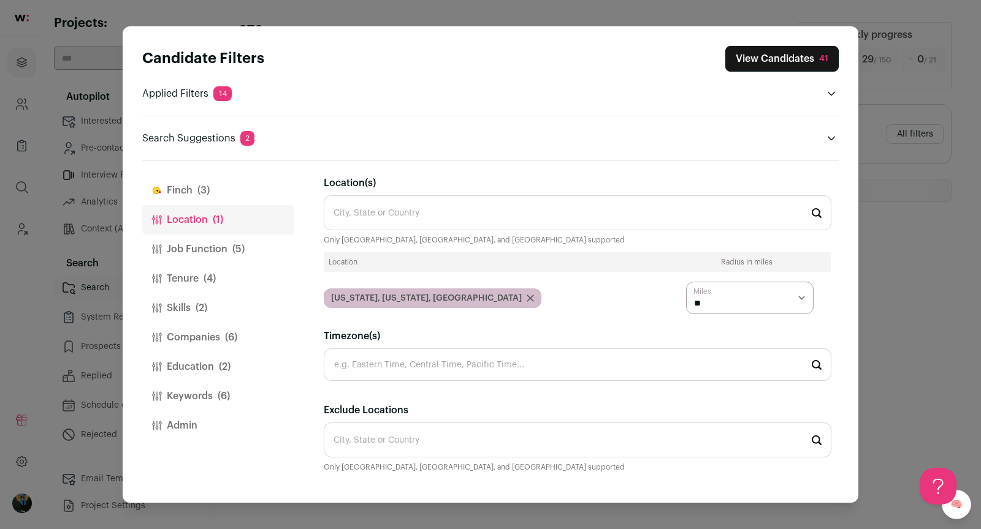
click at [210, 257] on button "Job Function (5)" at bounding box center [218, 249] width 152 height 29
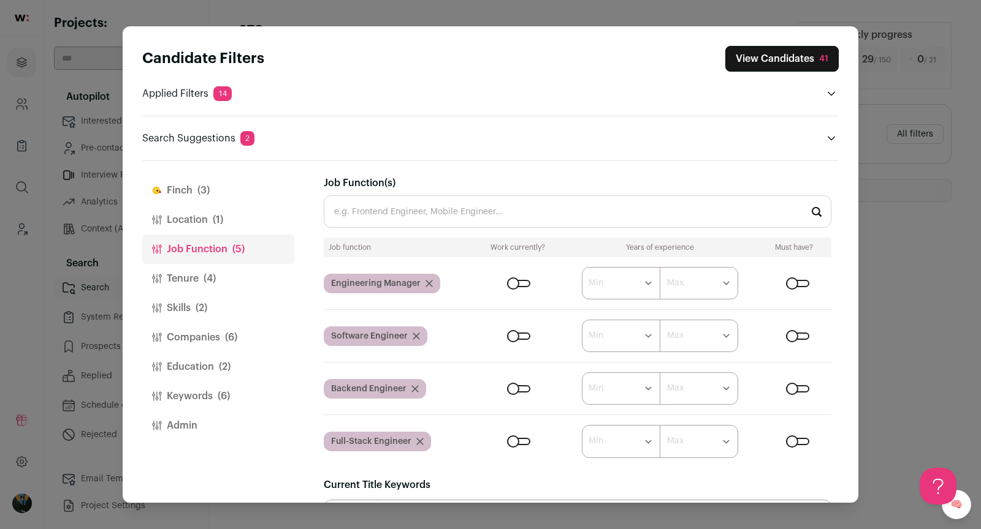
click at [522, 334] on div "Close modal via background" at bounding box center [518, 336] width 23 height 7
click at [520, 285] on div "Close modal via background" at bounding box center [518, 283] width 23 height 7
click at [526, 385] on div "Close modal via background" at bounding box center [518, 388] width 23 height 7
click at [517, 444] on form "****** ******* ******* ******* ******* ******* ******* ******* ******* ********…" at bounding box center [654, 441] width 354 height 32
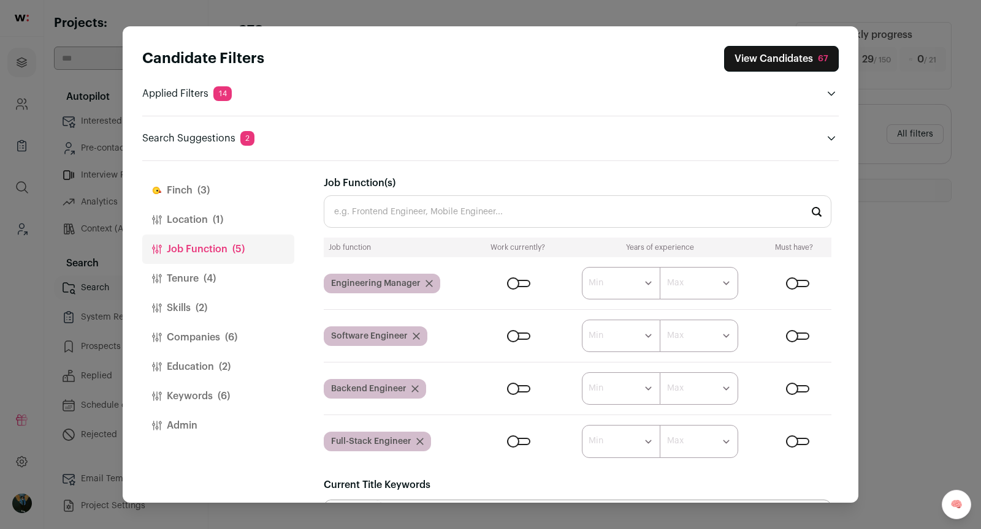
click at [525, 440] on div "Close modal via background" at bounding box center [518, 441] width 23 height 7
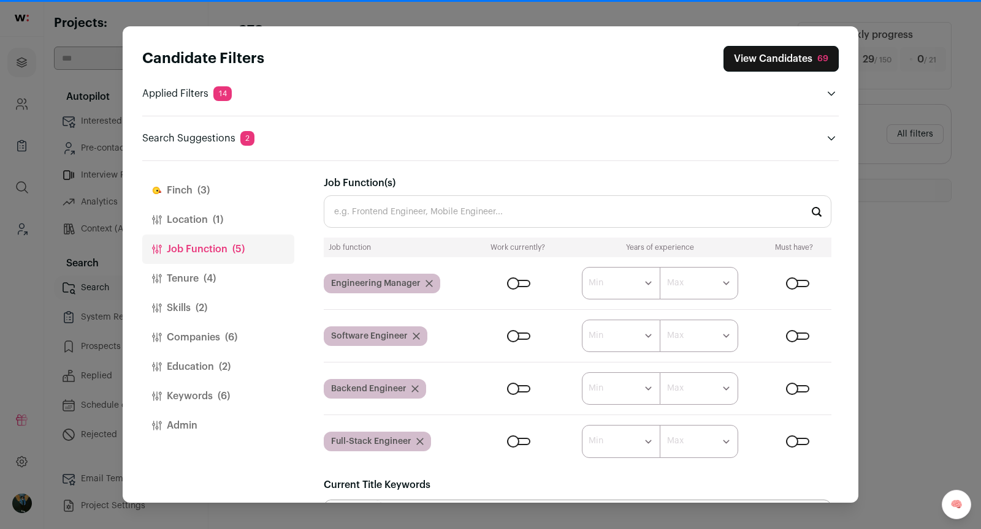
click at [213, 347] on button "Companies (6)" at bounding box center [218, 337] width 152 height 29
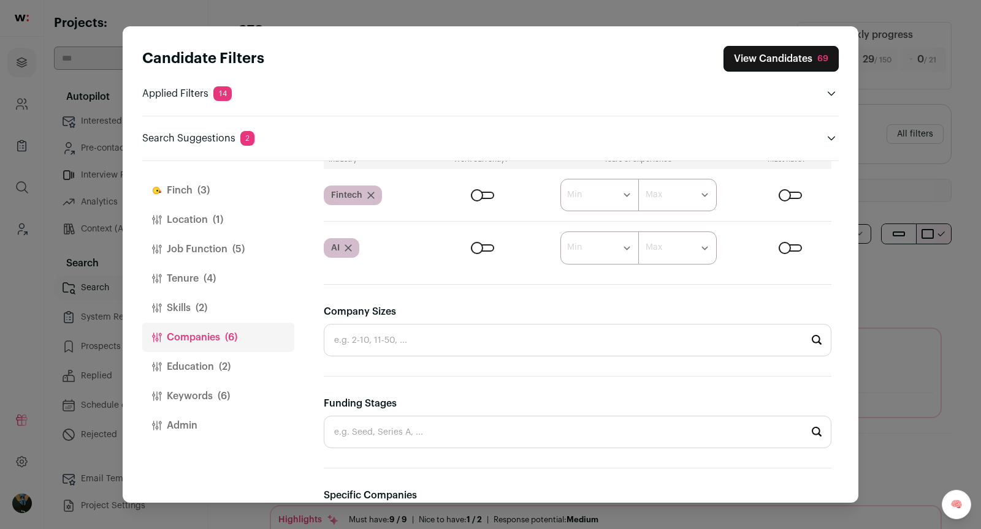
scroll to position [422, 0]
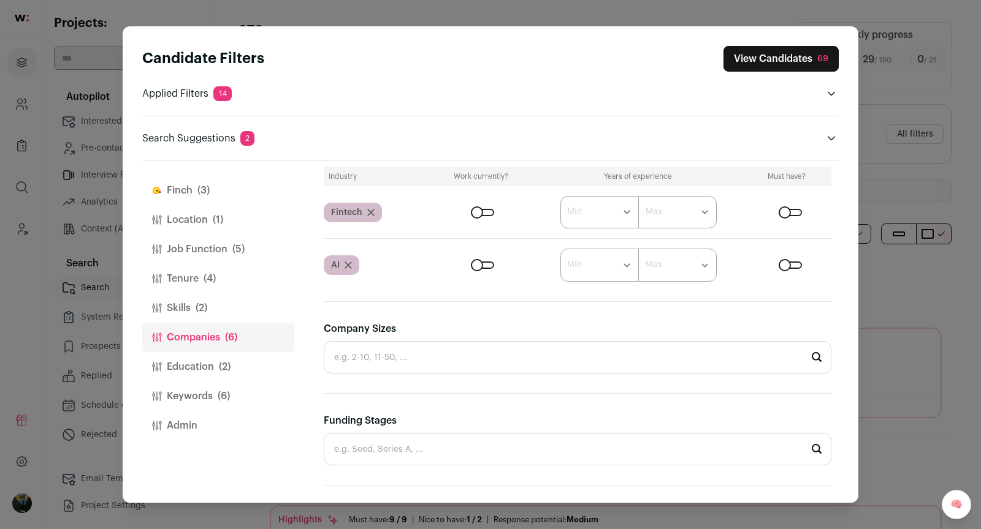
click at [797, 262] on div "Close modal via background" at bounding box center [789, 265] width 23 height 7
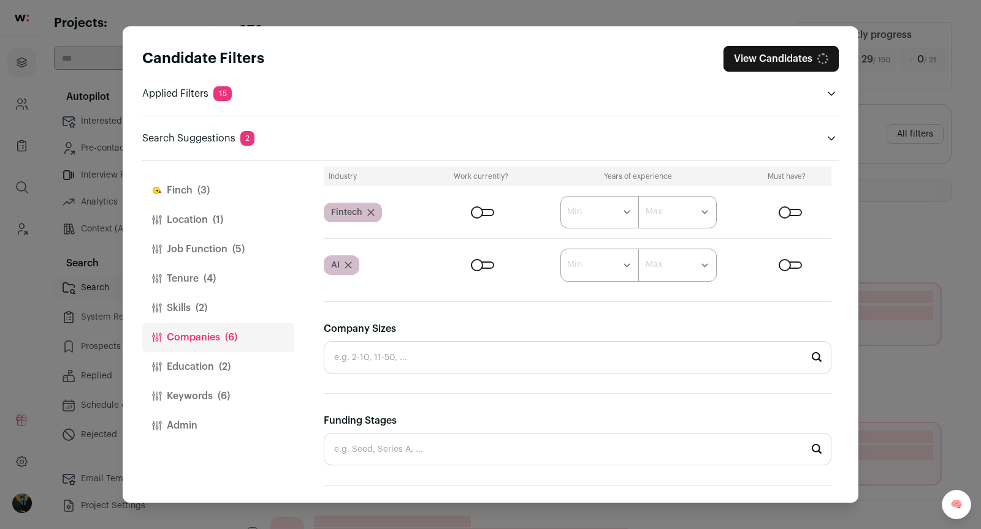
click at [792, 210] on div "Close modal via background" at bounding box center [789, 212] width 23 height 7
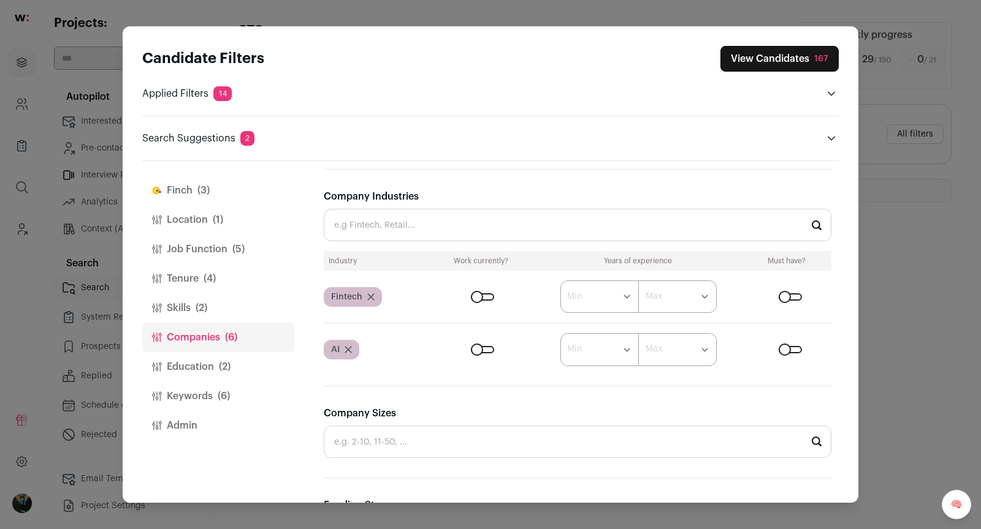
scroll to position [0, 0]
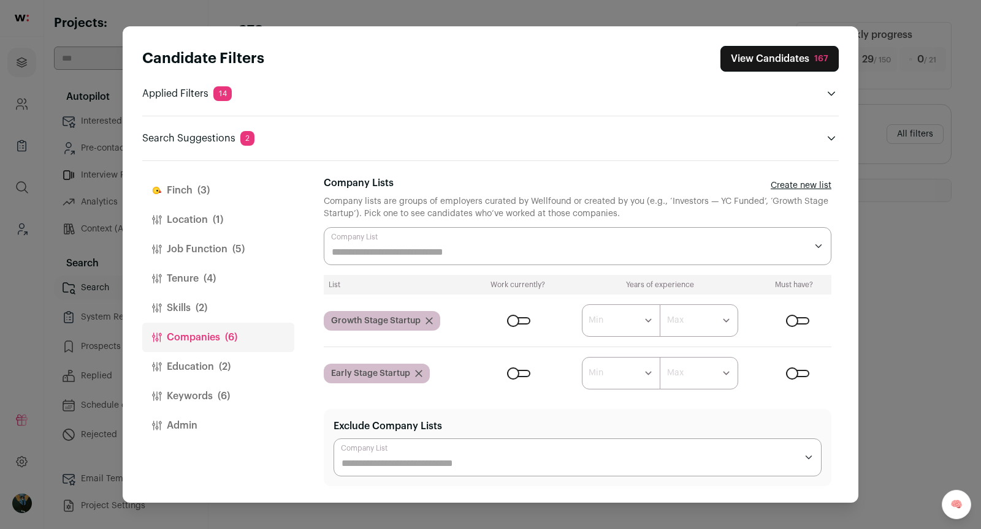
click at [778, 56] on button "View Candidates 167" at bounding box center [779, 59] width 118 height 26
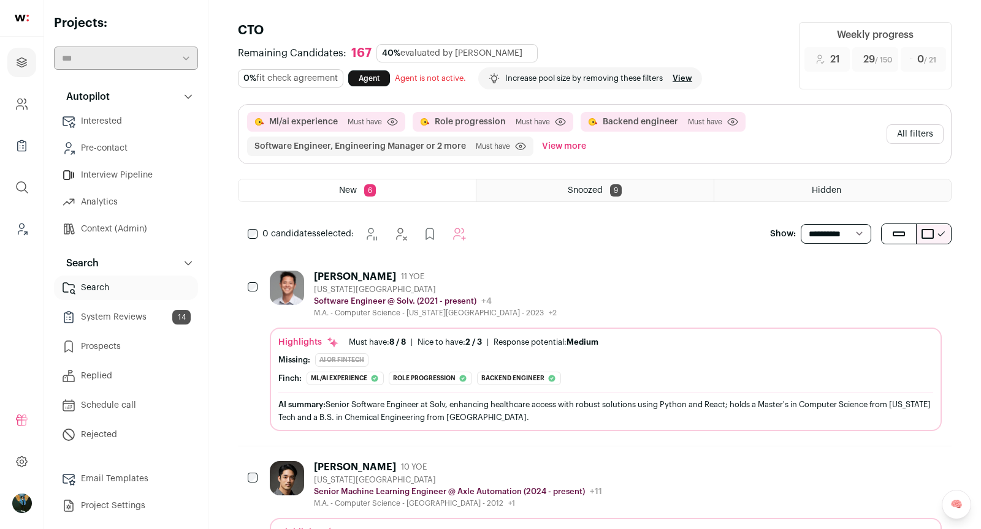
scroll to position [200, 0]
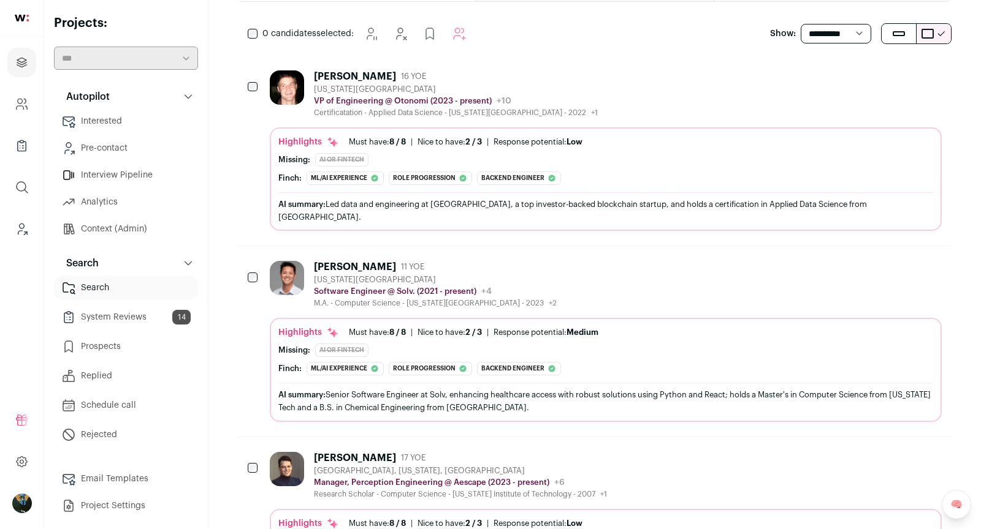
click at [399, 88] on div "New York City Metropolitan Area" at bounding box center [456, 90] width 284 height 10
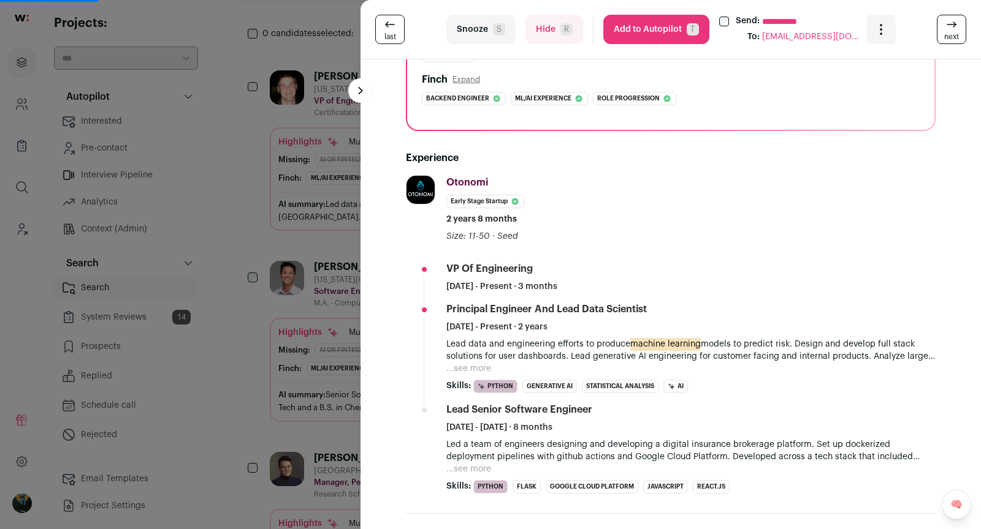
scroll to position [342, 0]
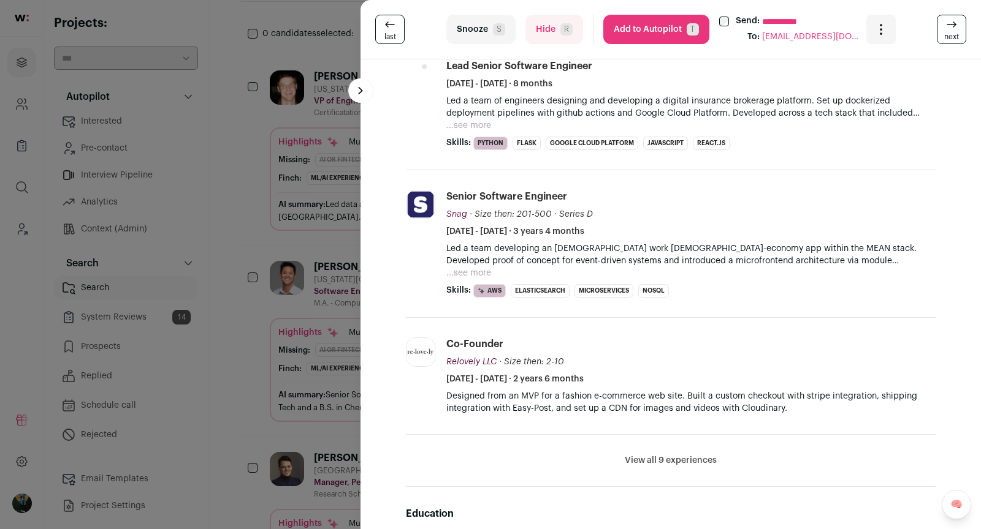
scroll to position [564, 0]
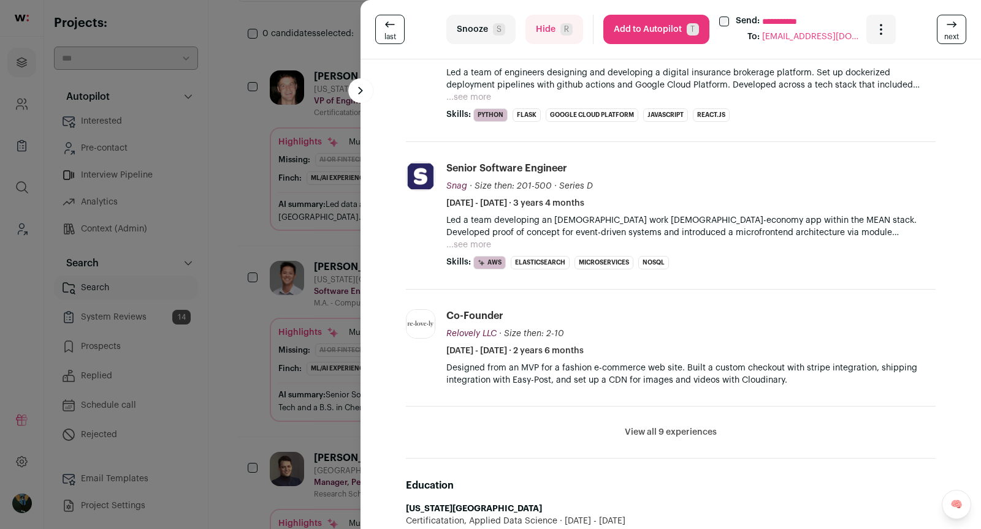
click at [651, 437] on li "View all 9 experiences View less" at bounding box center [670, 433] width 529 height 52
click at [650, 434] on li "View all 9 experiences View less" at bounding box center [670, 433] width 529 height 52
click at [645, 433] on button "View all 9 experiences" at bounding box center [670, 433] width 92 height 12
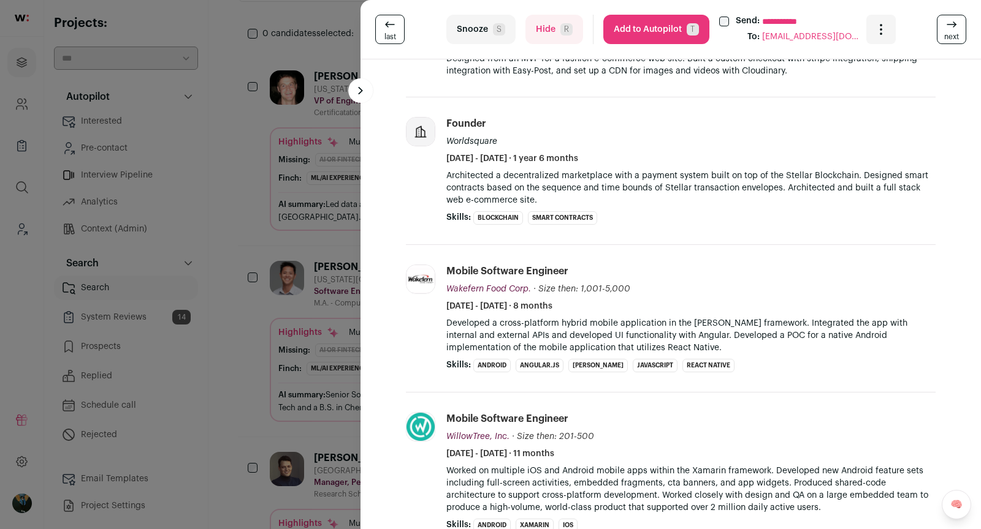
scroll to position [1081, 0]
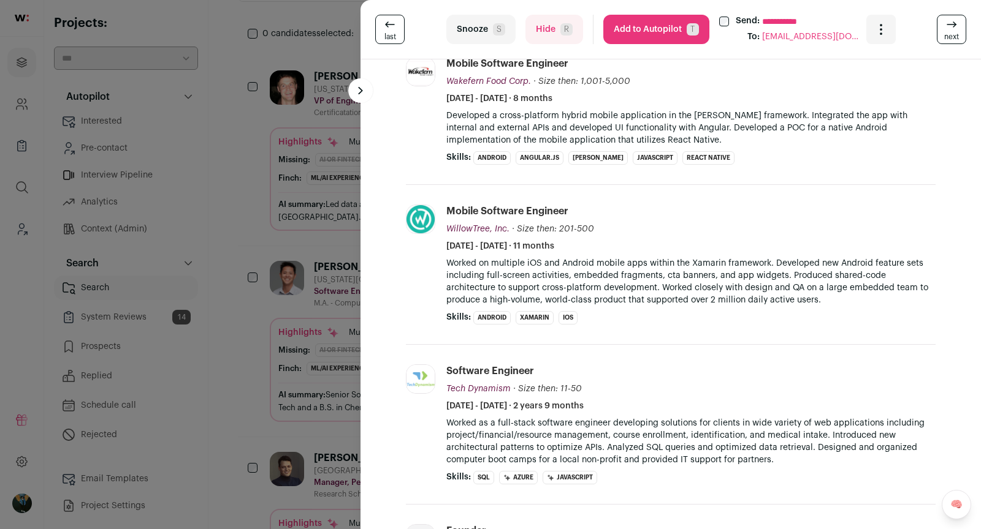
click at [263, 355] on div "**********" at bounding box center [490, 264] width 981 height 529
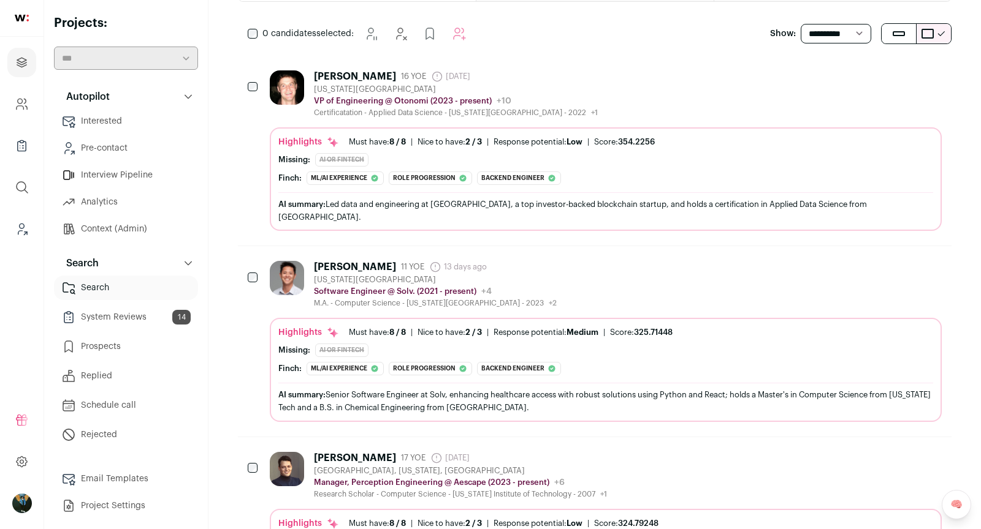
click at [641, 264] on div "Theodore Do 11 YOE 13 days ago Admin only. The last time the profile was scrape…" at bounding box center [606, 284] width 672 height 47
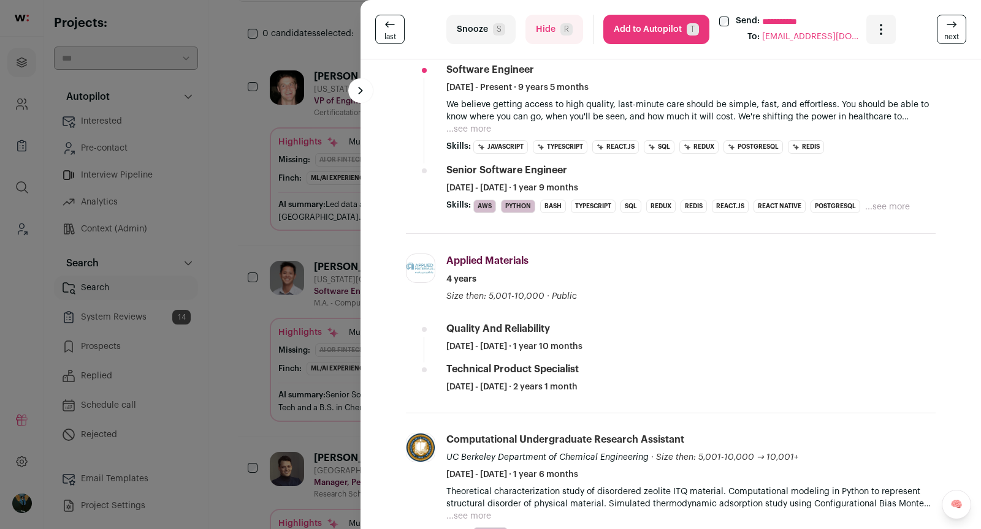
scroll to position [373, 0]
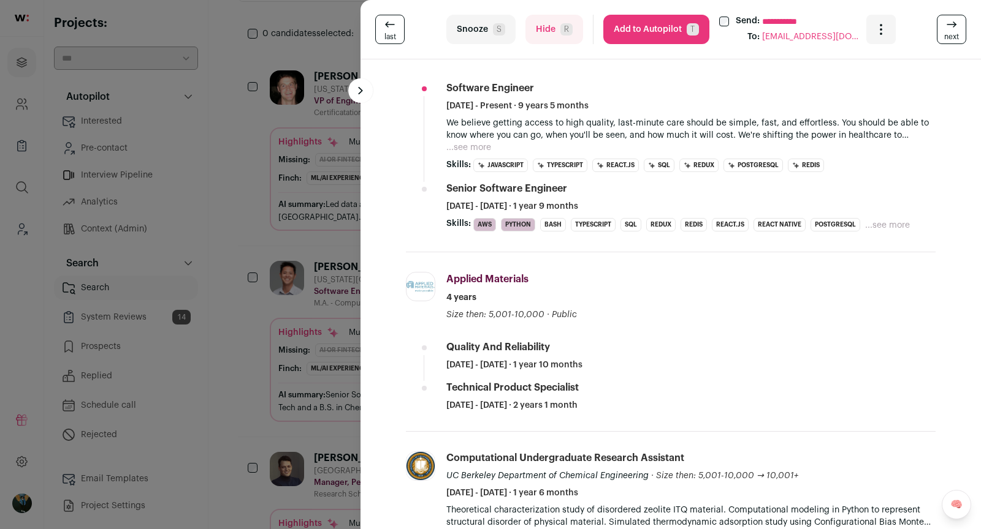
click at [499, 146] on div "We believe getting access to high quality, last-minute care should be simple, f…" at bounding box center [690, 135] width 489 height 37
click at [489, 143] on button "...see more" at bounding box center [468, 148] width 45 height 12
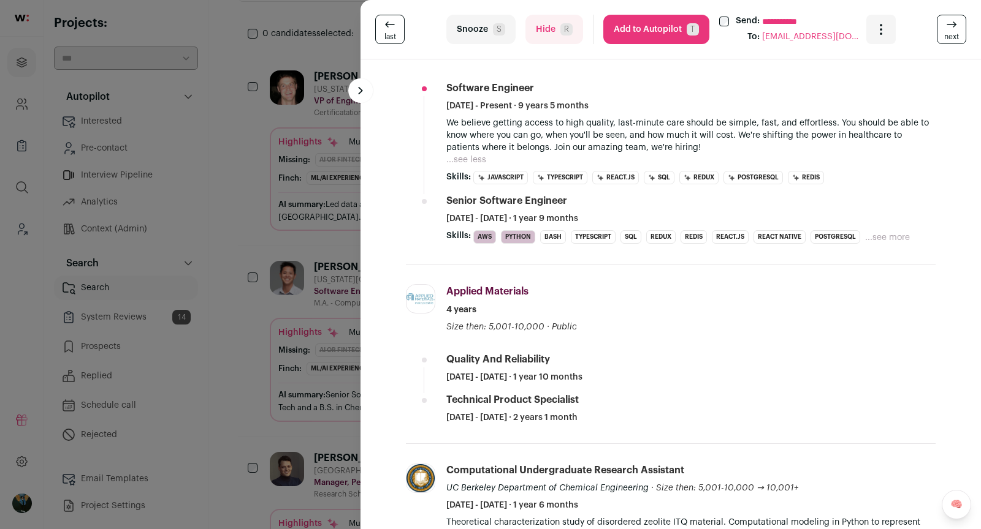
click at [298, 358] on div "**********" at bounding box center [490, 264] width 981 height 529
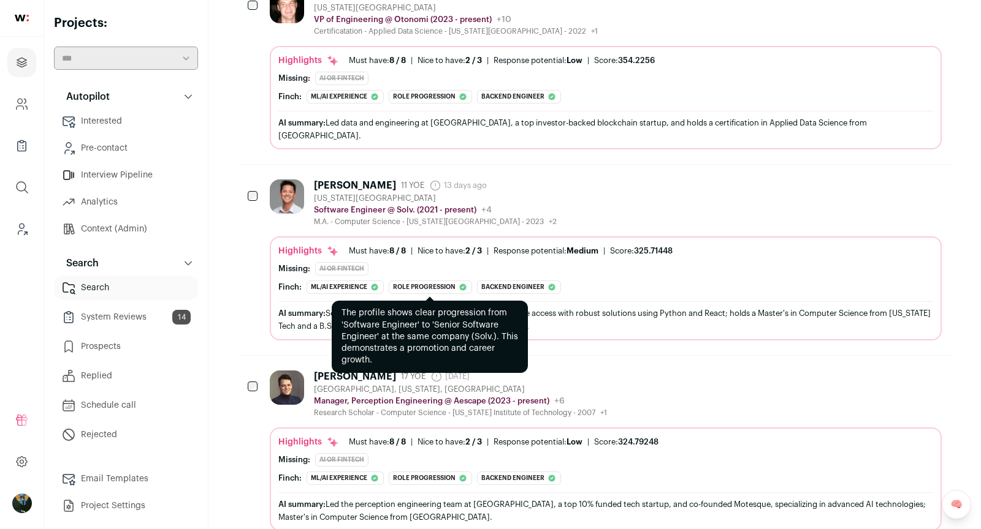
scroll to position [297, 0]
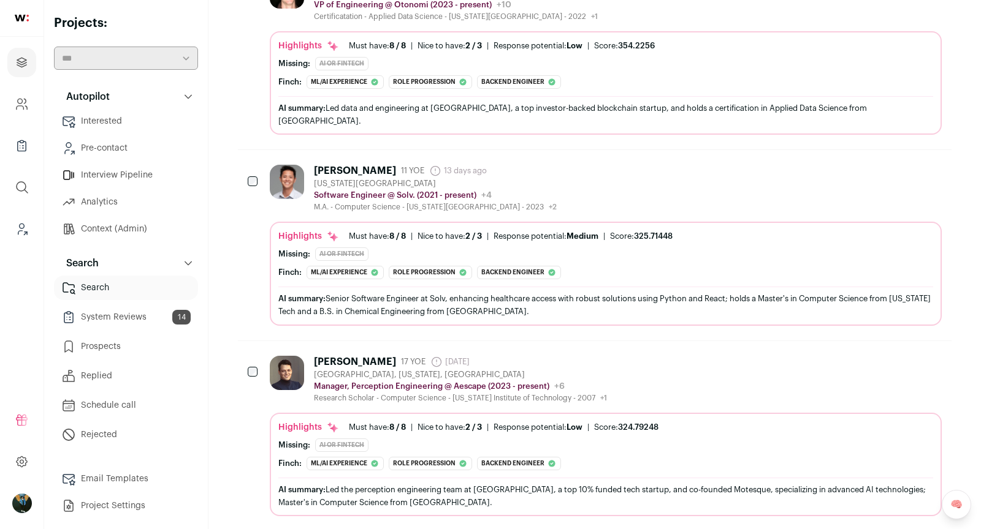
click at [857, 164] on button "Hide" at bounding box center [865, 170] width 26 height 26
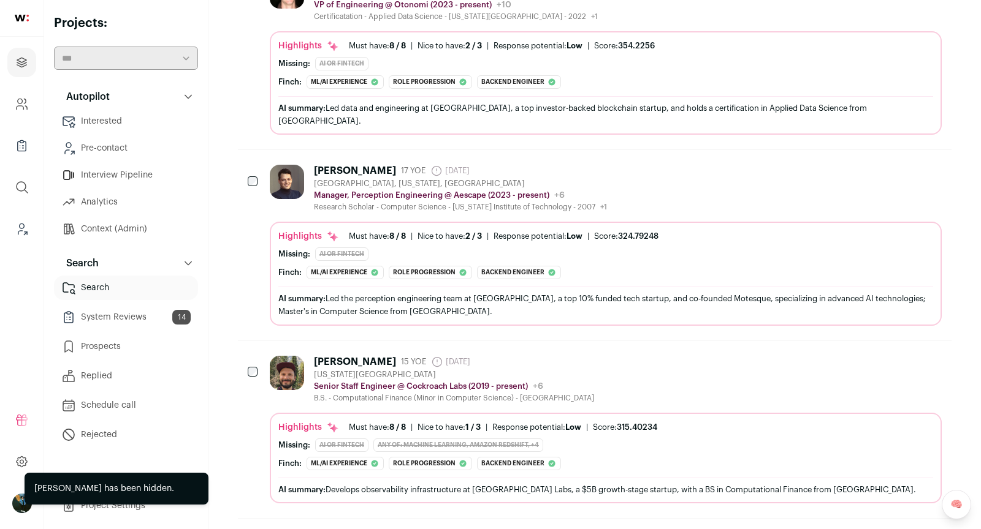
click at [867, 163] on icon "Hide" at bounding box center [864, 170] width 15 height 15
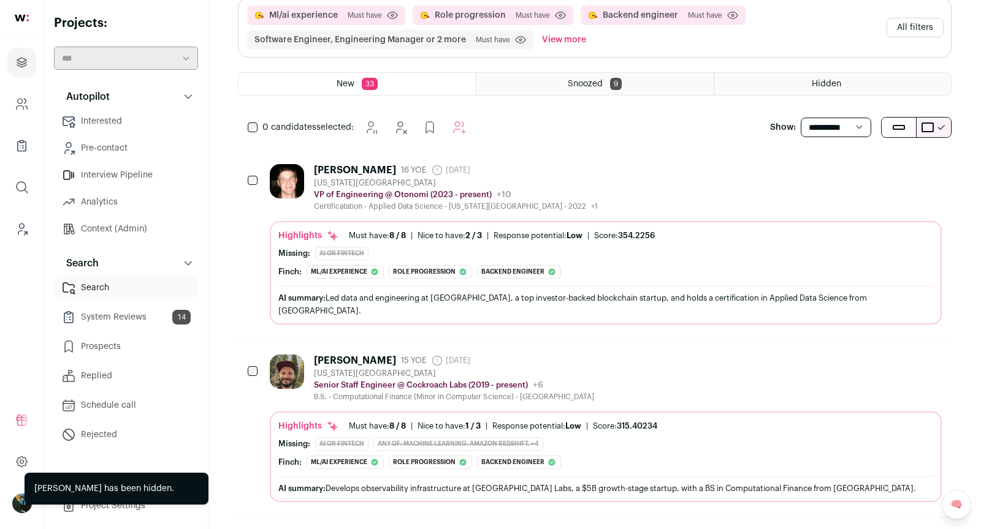
scroll to position [0, 0]
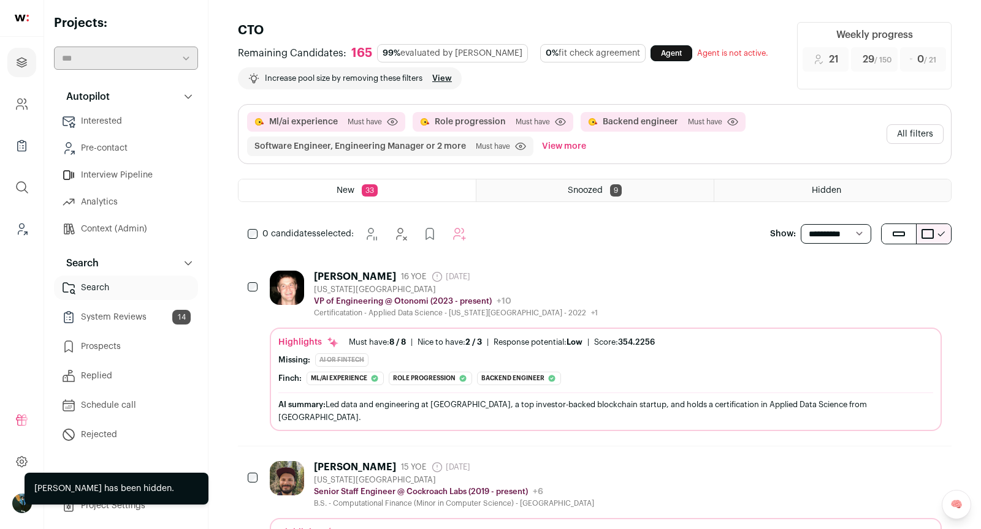
click at [747, 287] on div "Domenick Packett 16 YOE 12 days ago Admin only. The last time the profile was s…" at bounding box center [606, 294] width 672 height 47
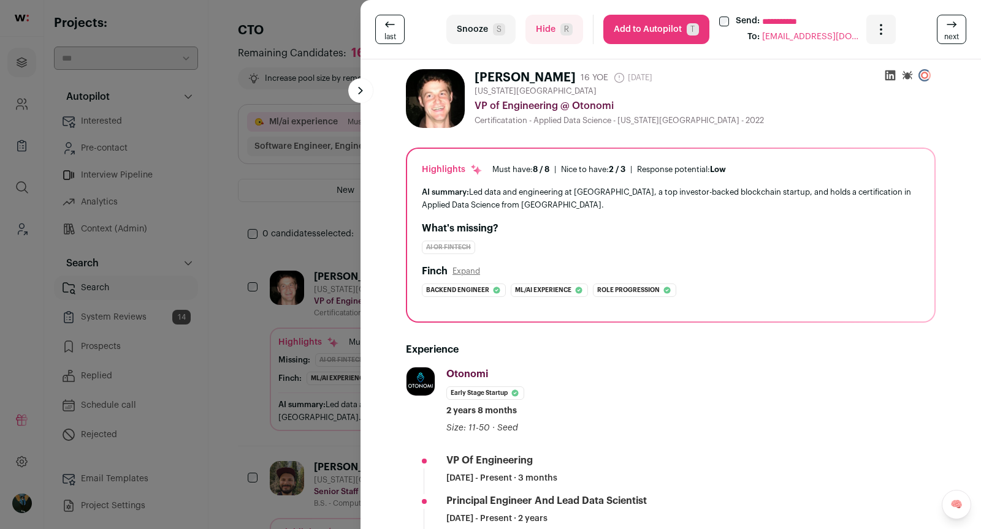
scroll to position [426, 0]
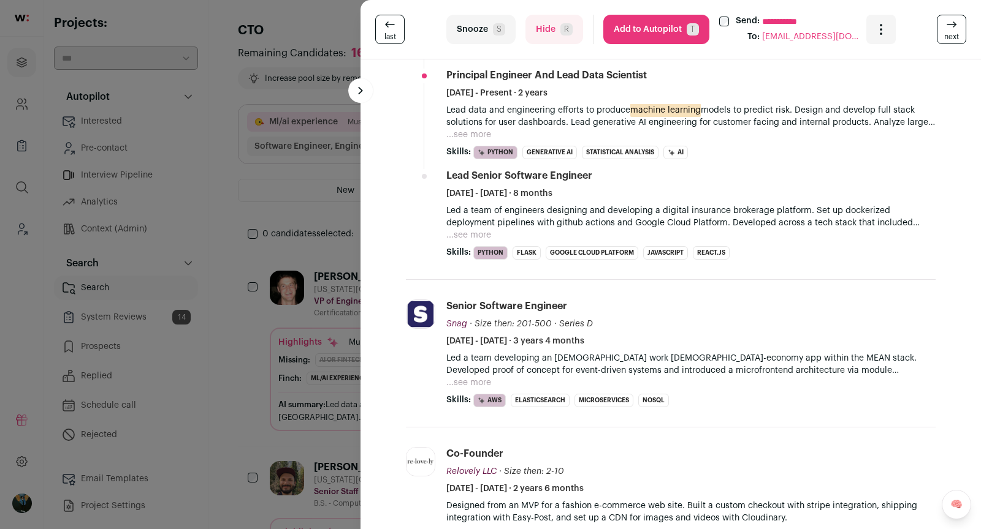
click at [951, 25] on icon at bounding box center [951, 25] width 9 height 0
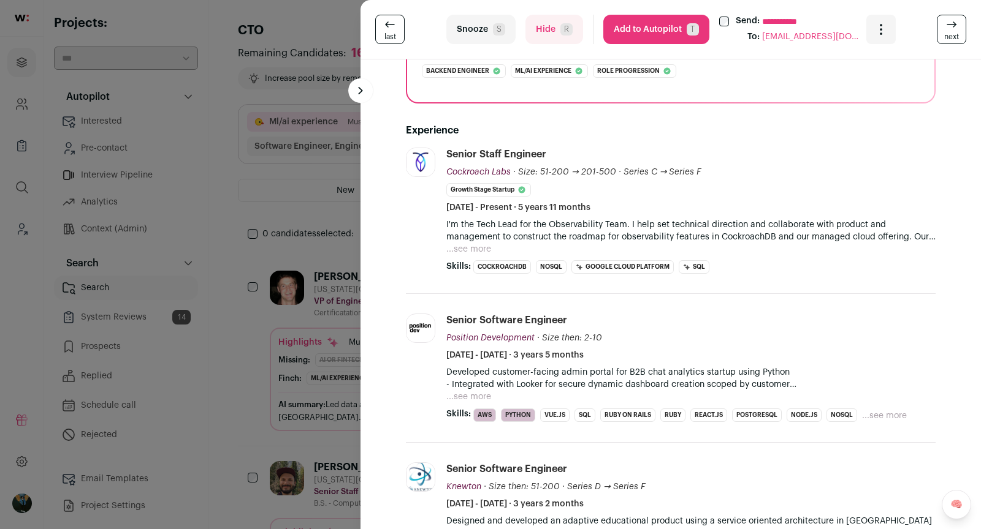
scroll to position [80, 0]
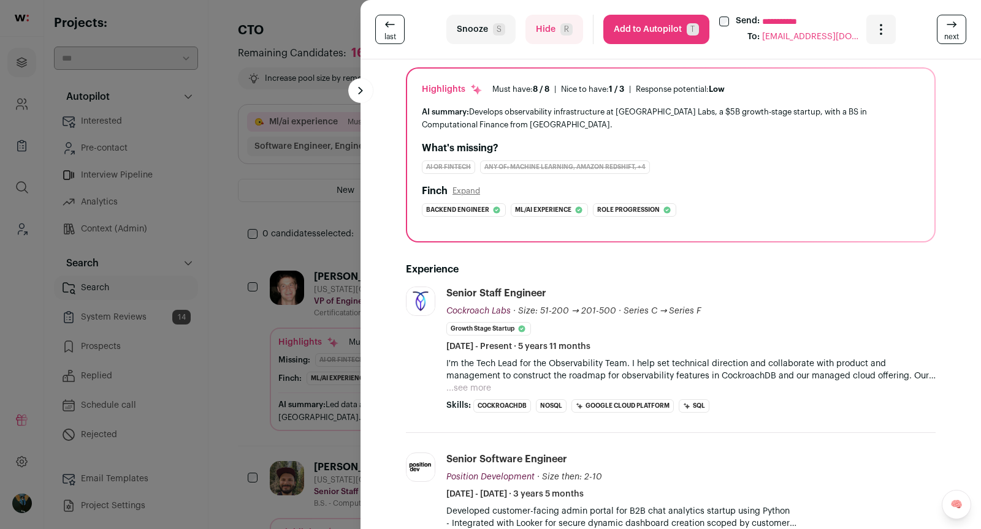
click at [490, 382] on button "...see more" at bounding box center [468, 388] width 45 height 12
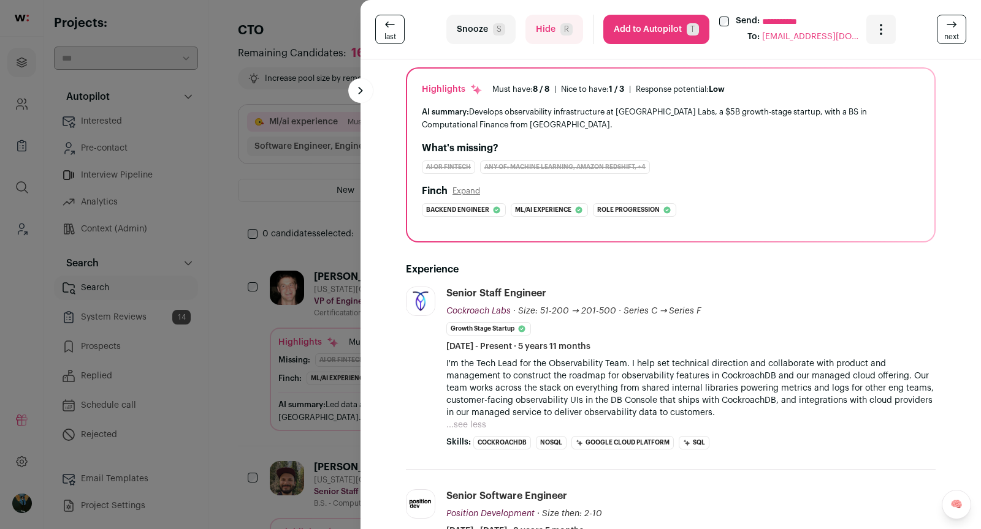
click at [395, 34] on span "last" at bounding box center [390, 37] width 12 height 10
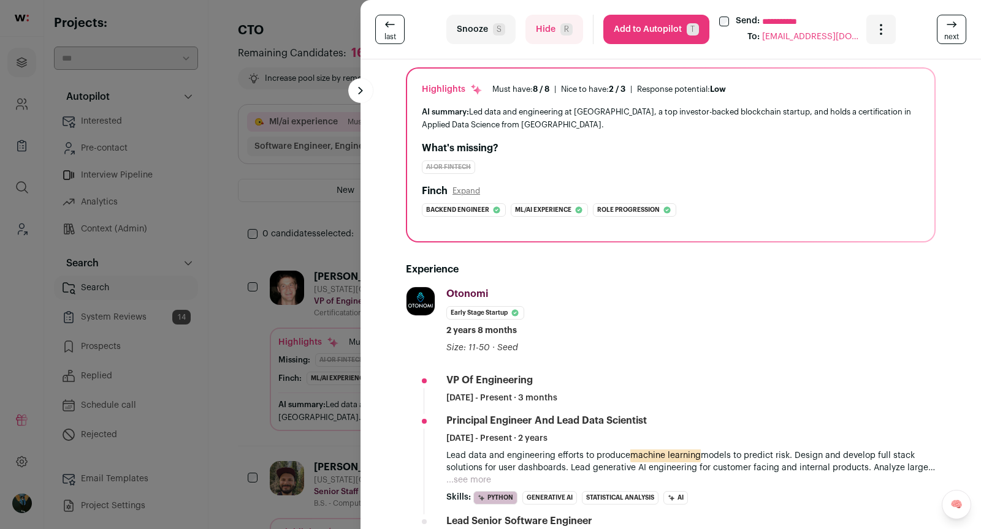
click at [952, 39] on span "next" at bounding box center [951, 37] width 15 height 10
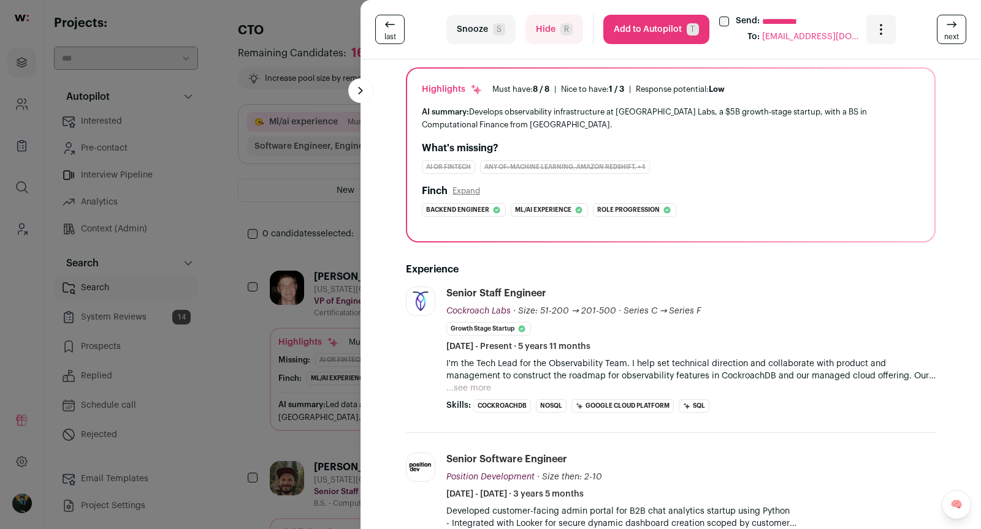
click at [949, 37] on span "next" at bounding box center [951, 37] width 15 height 10
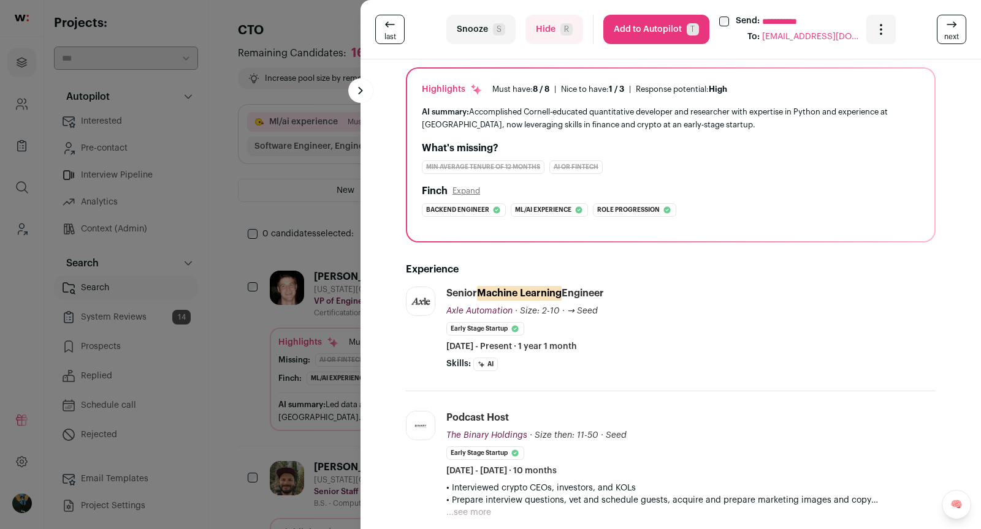
click at [947, 31] on icon at bounding box center [951, 24] width 15 height 15
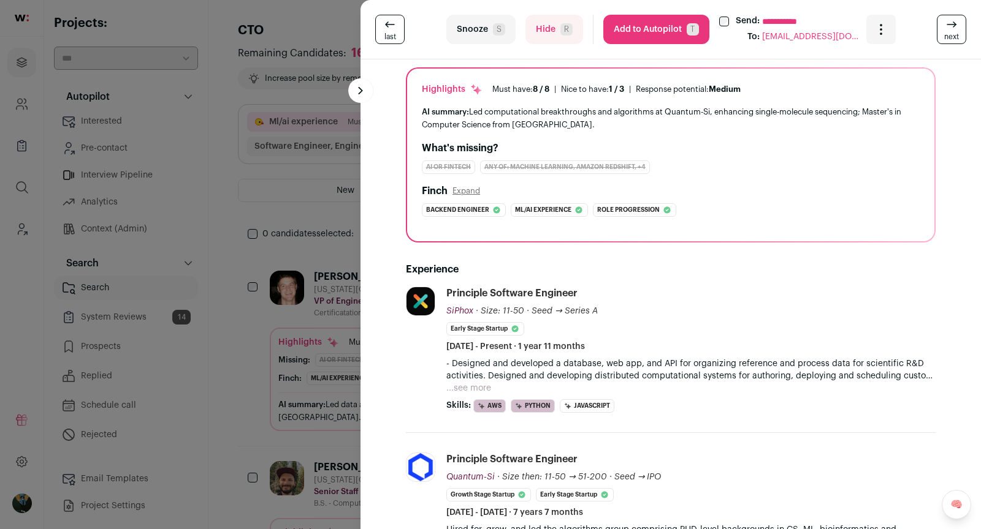
click at [324, 296] on div "**********" at bounding box center [490, 264] width 981 height 529
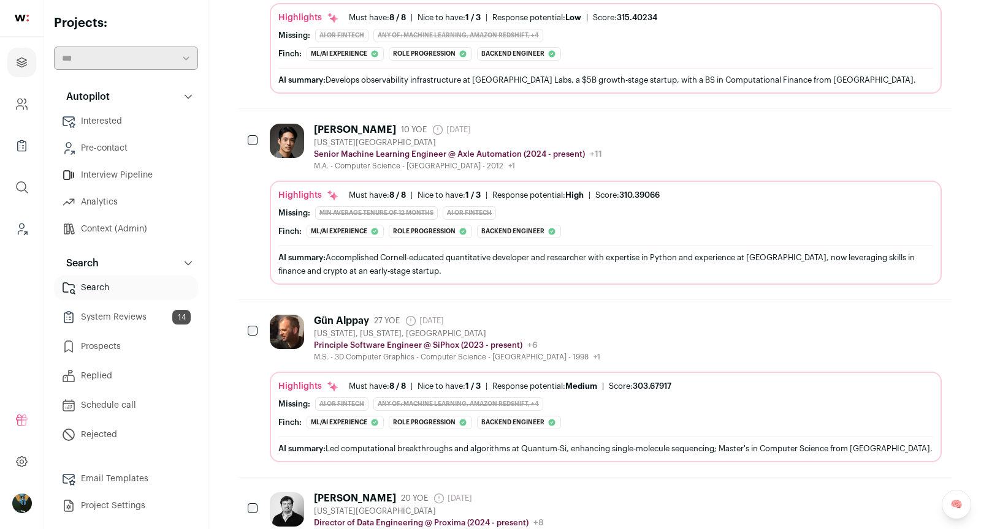
scroll to position [482, 0]
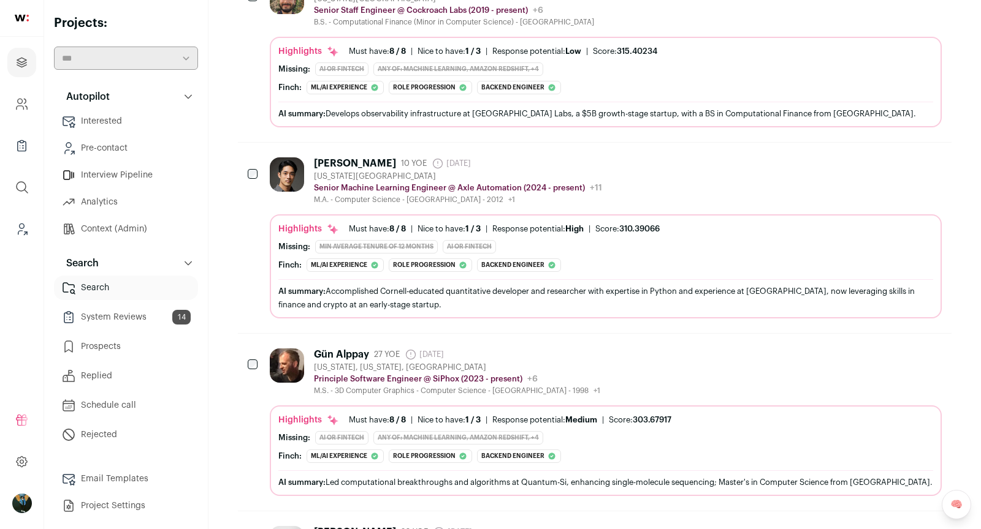
click at [361, 157] on div "Jesseon Chang" at bounding box center [355, 163] width 82 height 12
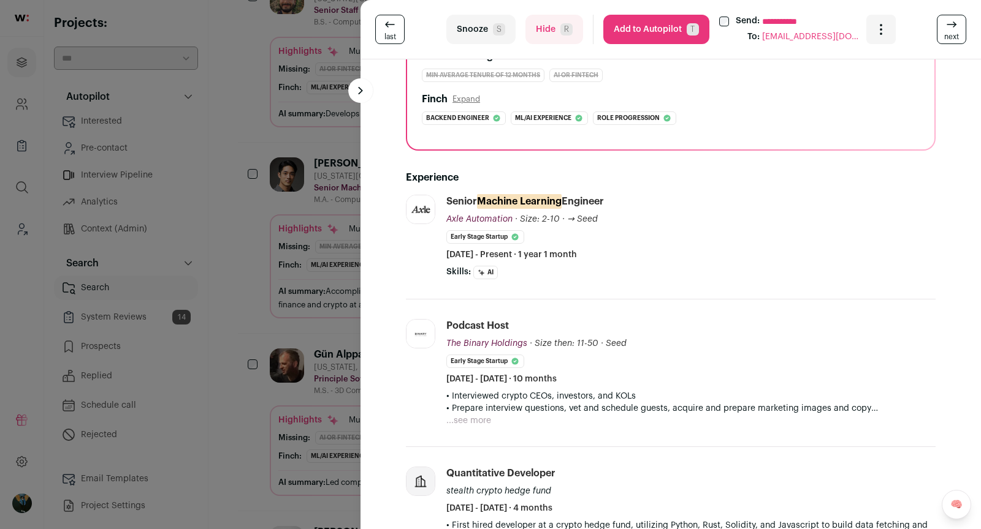
scroll to position [458, 0]
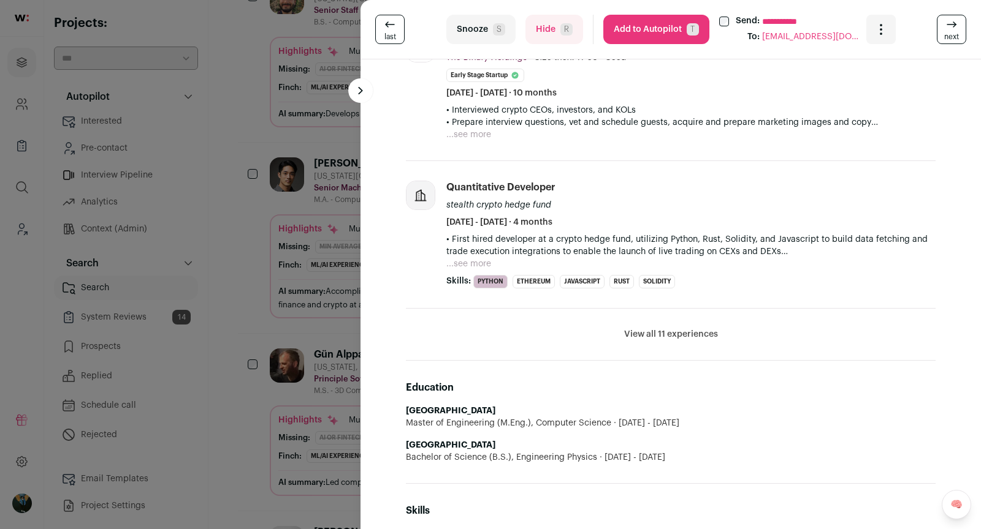
click at [488, 15] on button "Snooze S" at bounding box center [480, 29] width 69 height 29
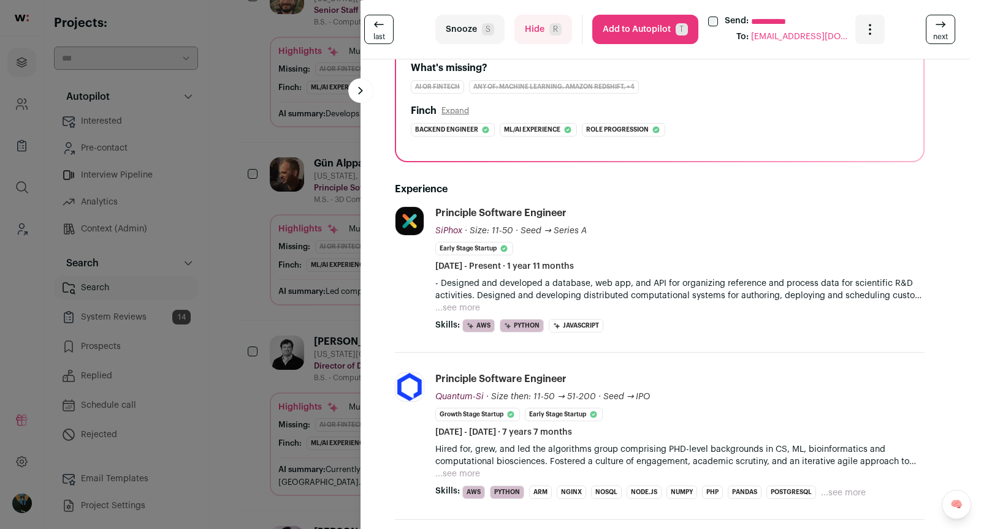
scroll to position [0, 11]
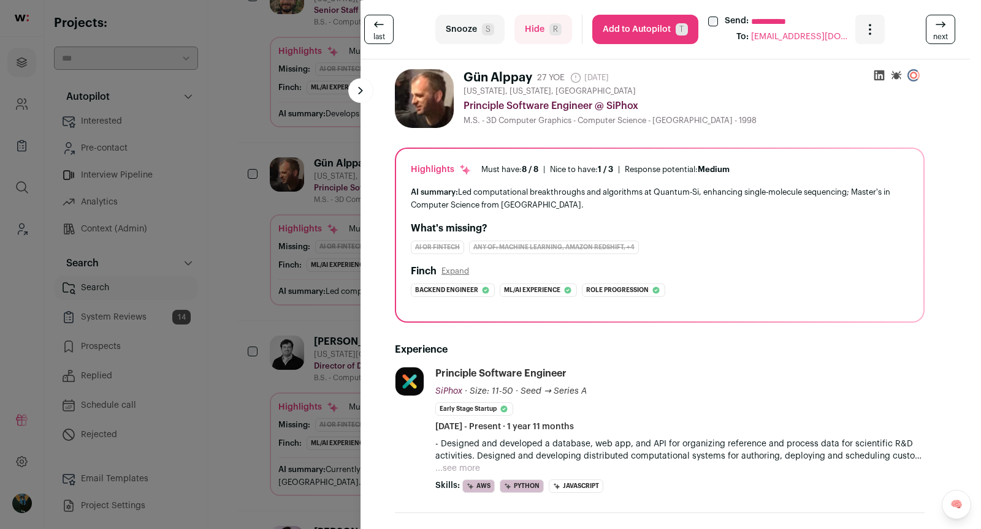
click at [935, 37] on span "next" at bounding box center [940, 37] width 15 height 10
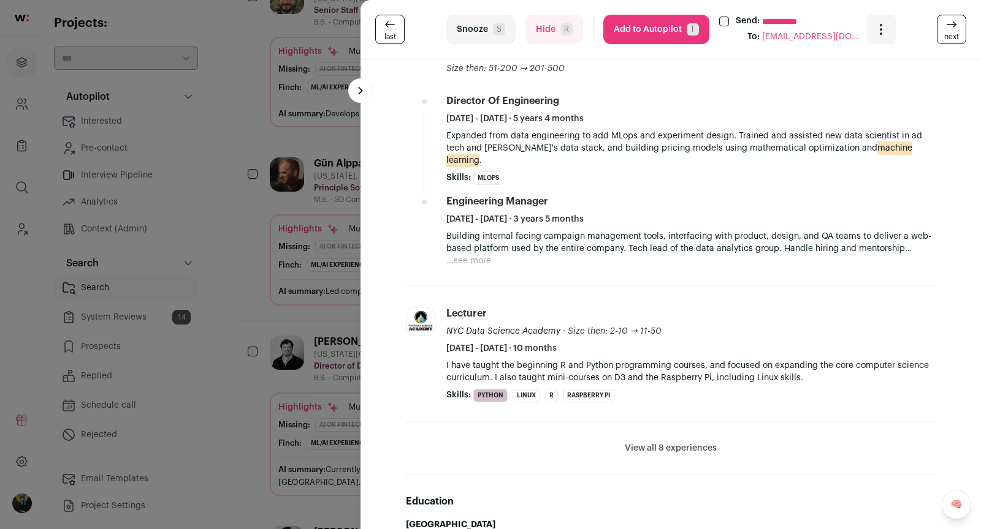
scroll to position [468, 0]
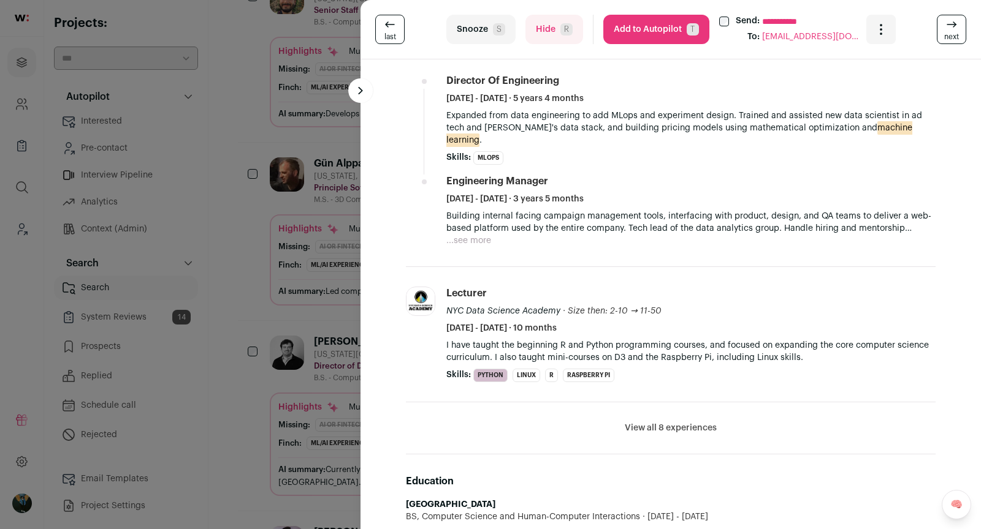
click at [675, 25] on button "Add to Autopilot T" at bounding box center [656, 29] width 106 height 29
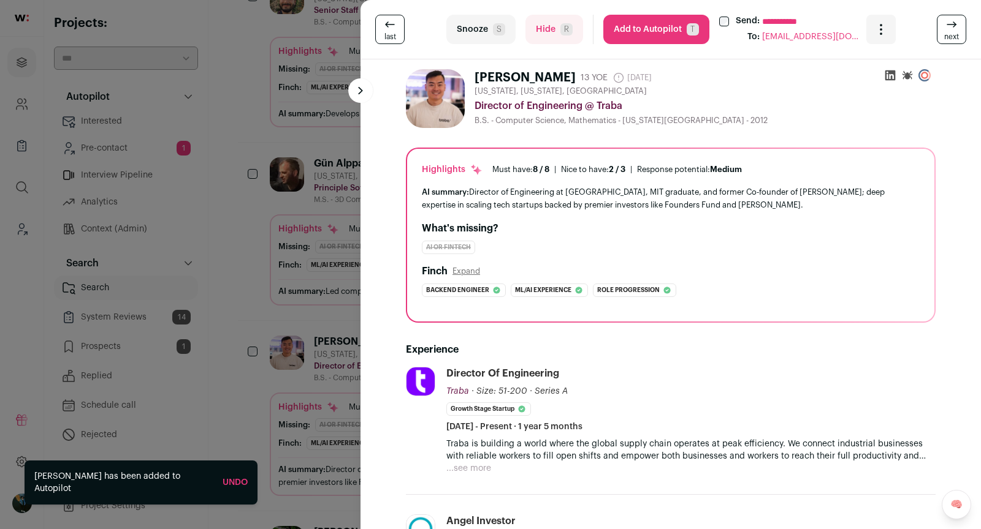
scroll to position [260, 0]
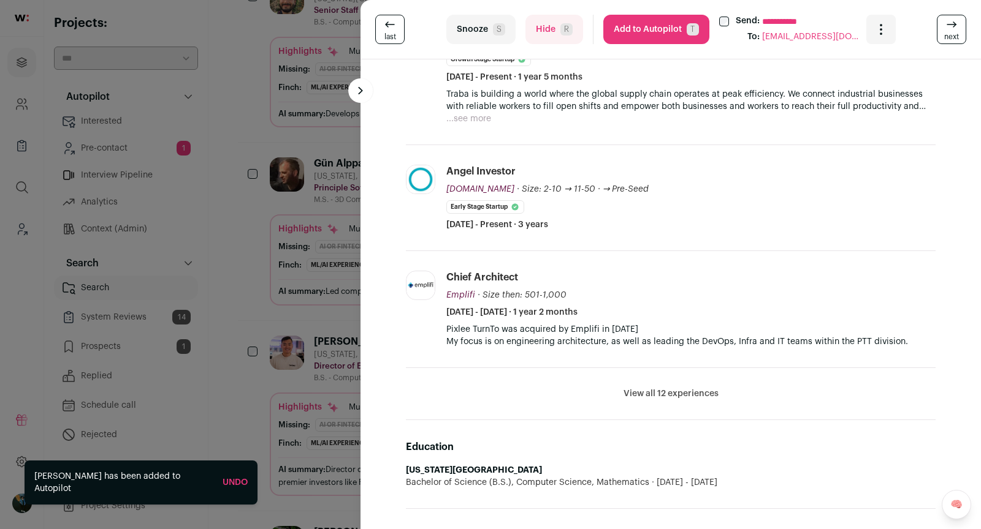
click at [664, 392] on button "View all 12 experiences" at bounding box center [670, 394] width 95 height 12
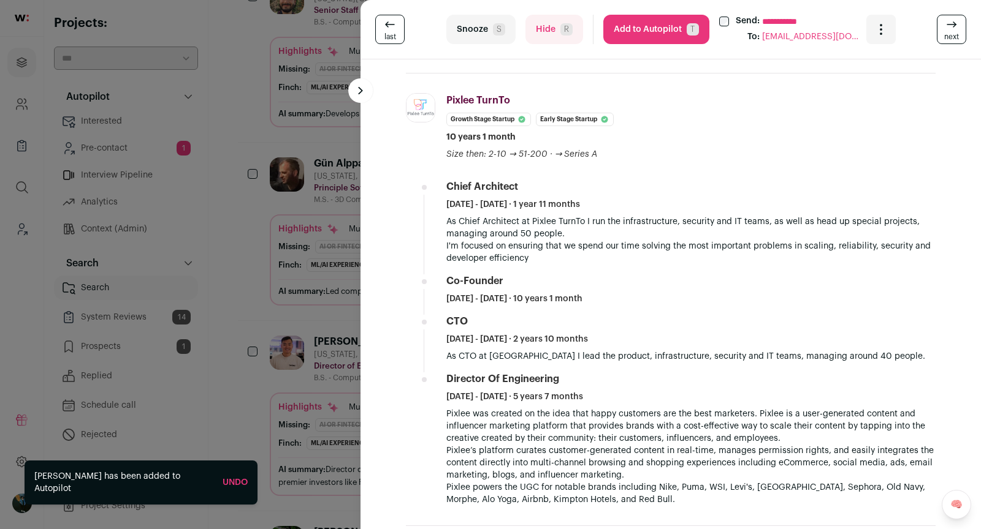
scroll to position [697, 0]
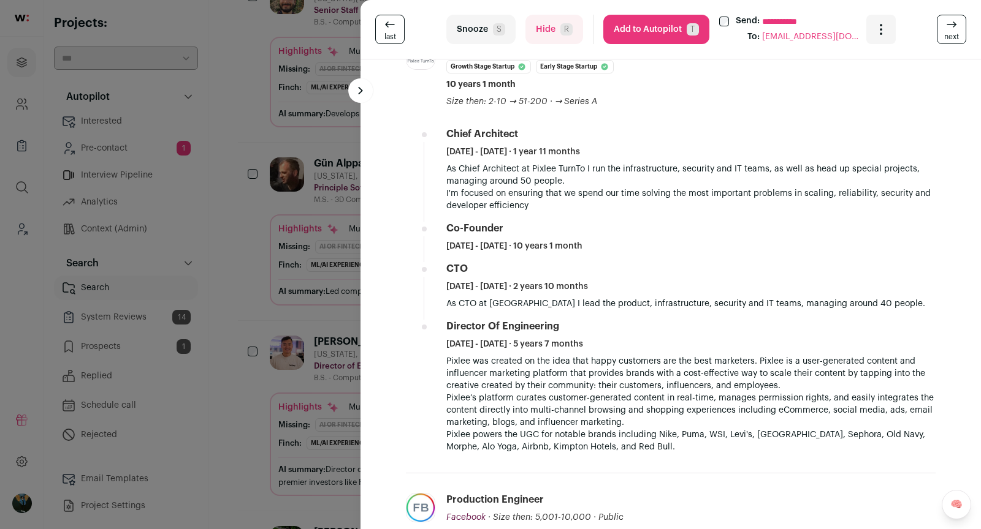
click at [640, 20] on button "Add to Autopilot T" at bounding box center [656, 29] width 106 height 29
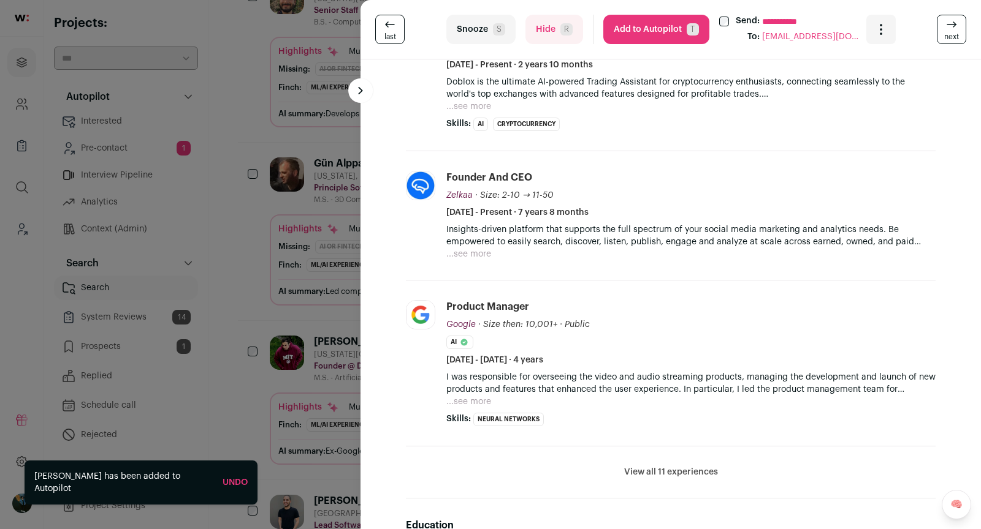
scroll to position [320, 0]
click at [657, 466] on button "View all 11 experiences" at bounding box center [671, 472] width 94 height 12
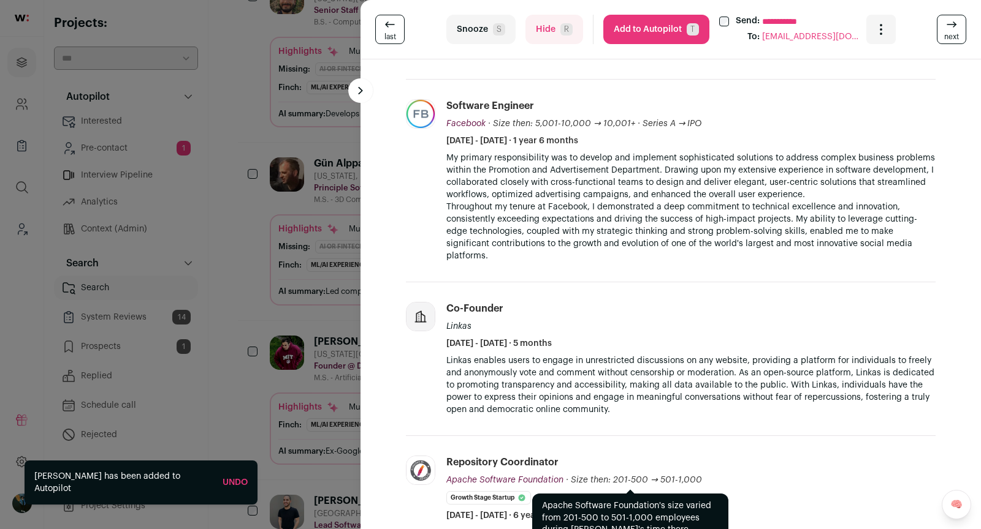
scroll to position [0, 0]
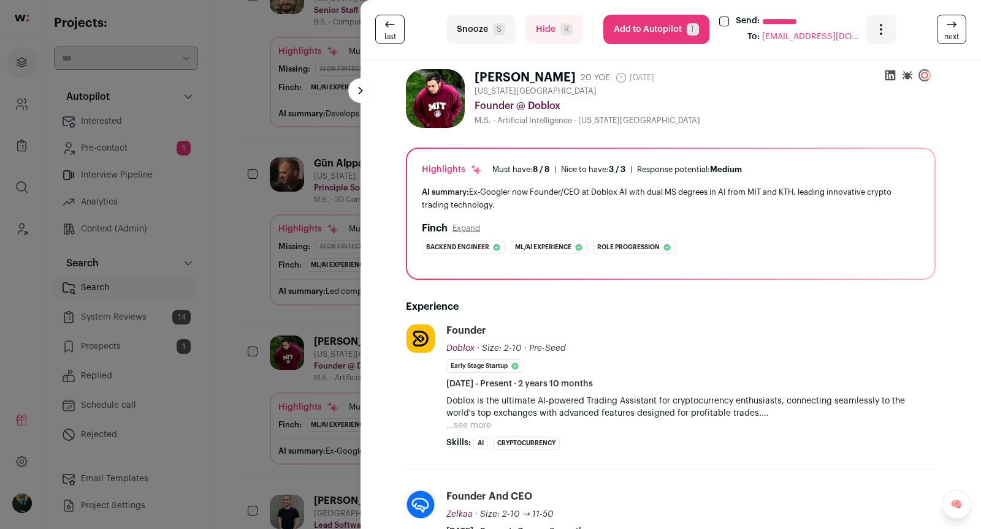
click at [958, 29] on icon at bounding box center [951, 24] width 15 height 15
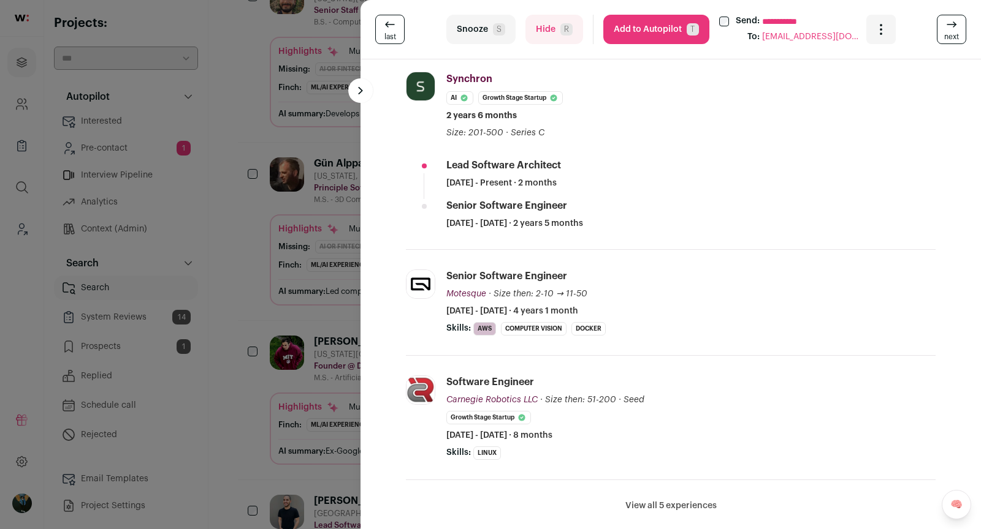
scroll to position [254, 0]
click at [660, 499] on button "View all 5 experiences" at bounding box center [670, 505] width 91 height 12
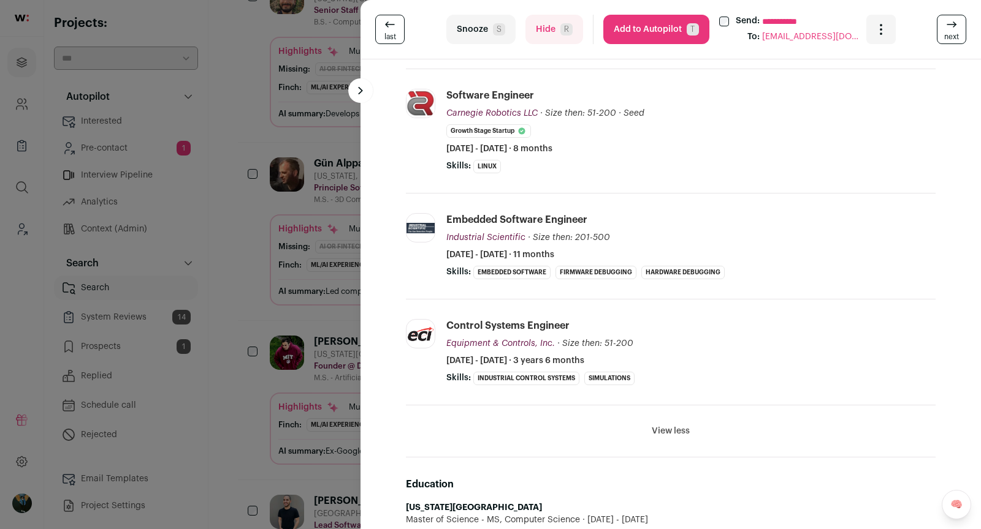
scroll to position [542, 0]
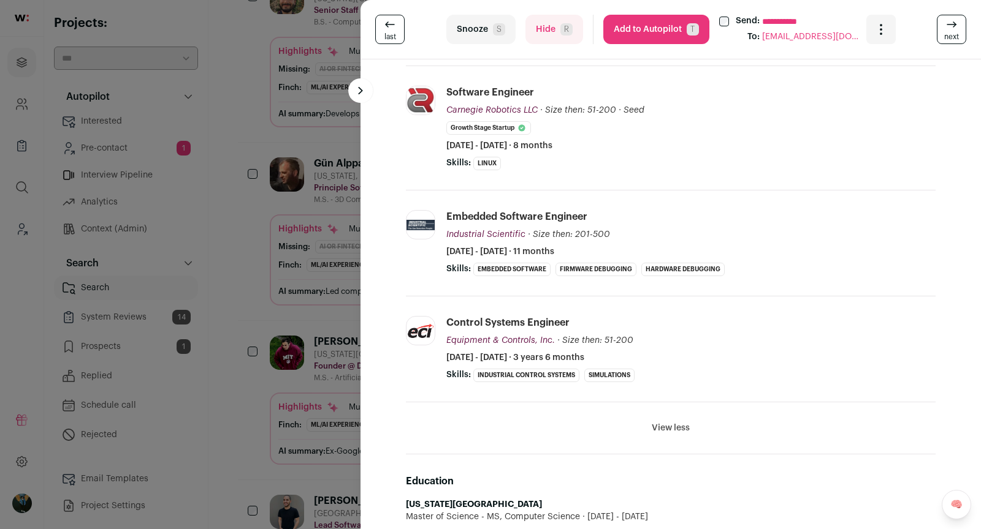
click at [955, 32] on span "next" at bounding box center [951, 37] width 15 height 10
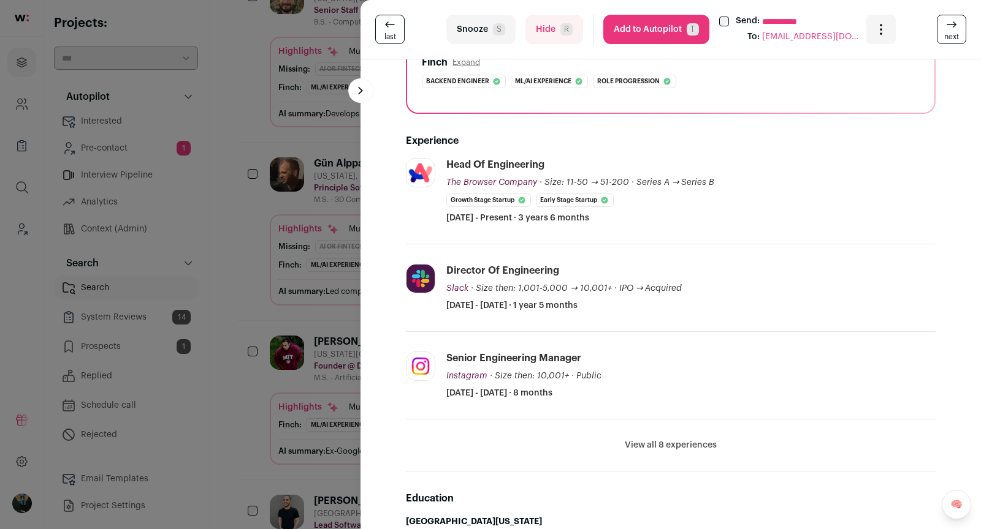
scroll to position [9, 0]
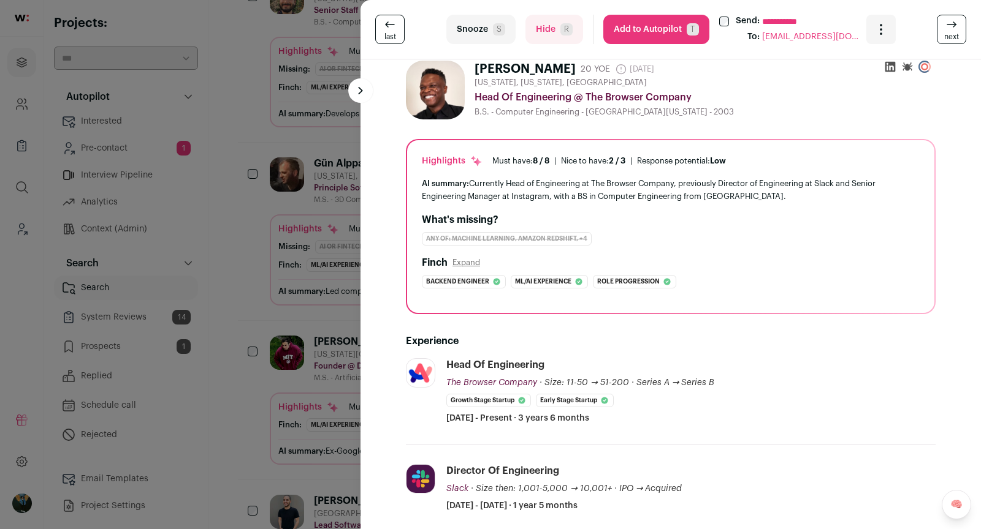
click at [657, 32] on button "Add to Autopilot T" at bounding box center [656, 29] width 106 height 29
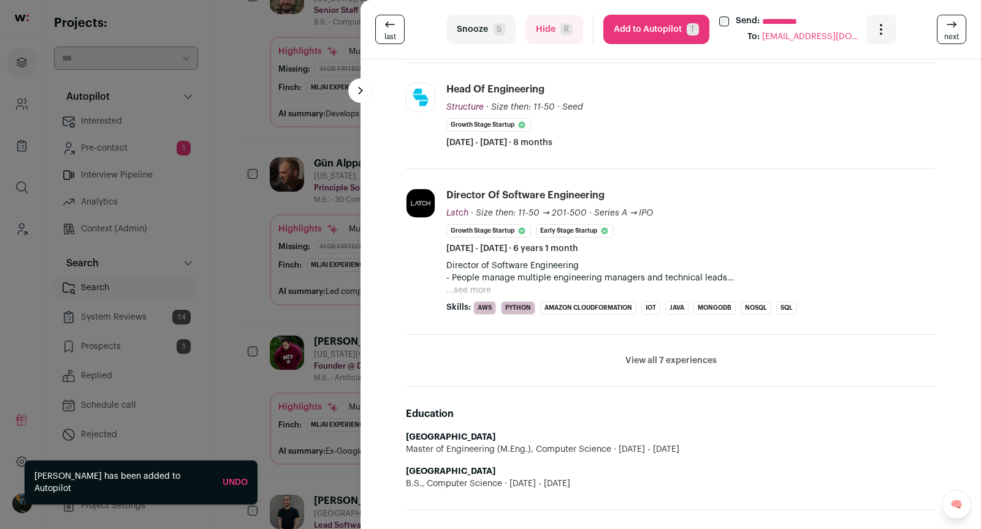
scroll to position [392, 0]
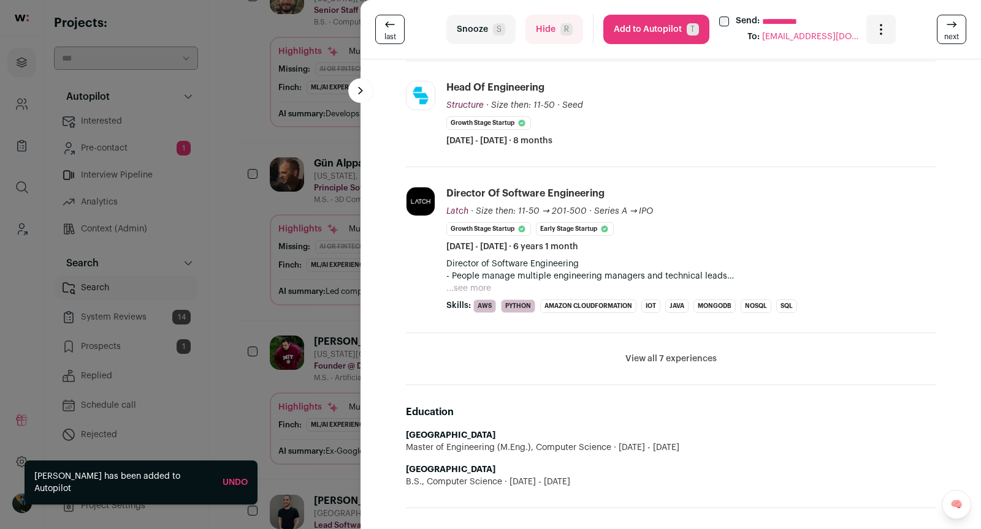
click at [643, 39] on button "Add to Autopilot T" at bounding box center [656, 29] width 106 height 29
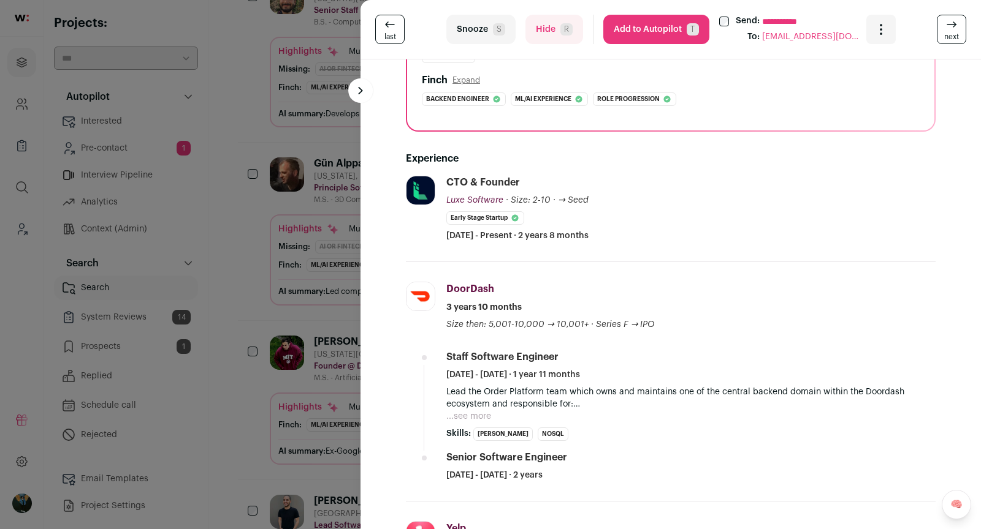
scroll to position [304, 0]
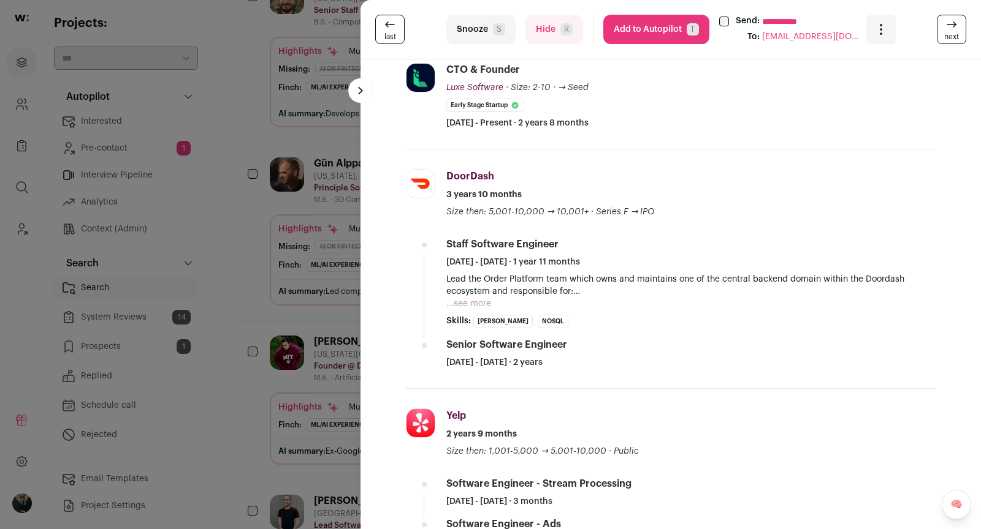
click at [947, 19] on icon at bounding box center [951, 24] width 15 height 15
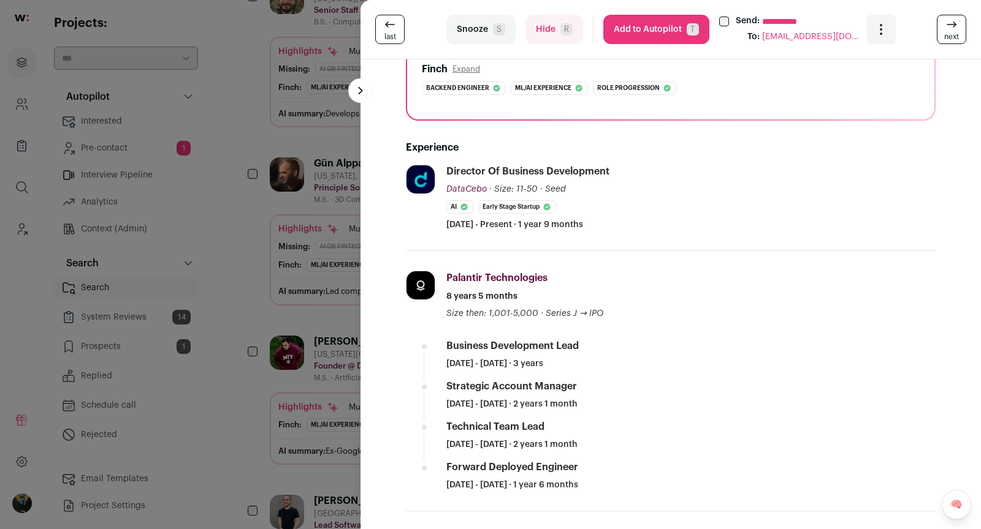
scroll to position [184, 0]
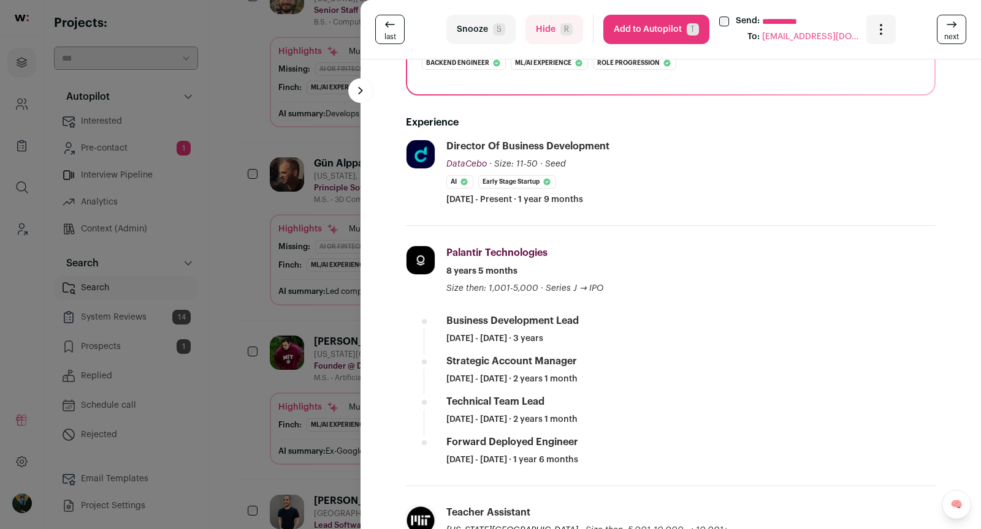
click at [548, 30] on button "Hide R" at bounding box center [554, 29] width 58 height 29
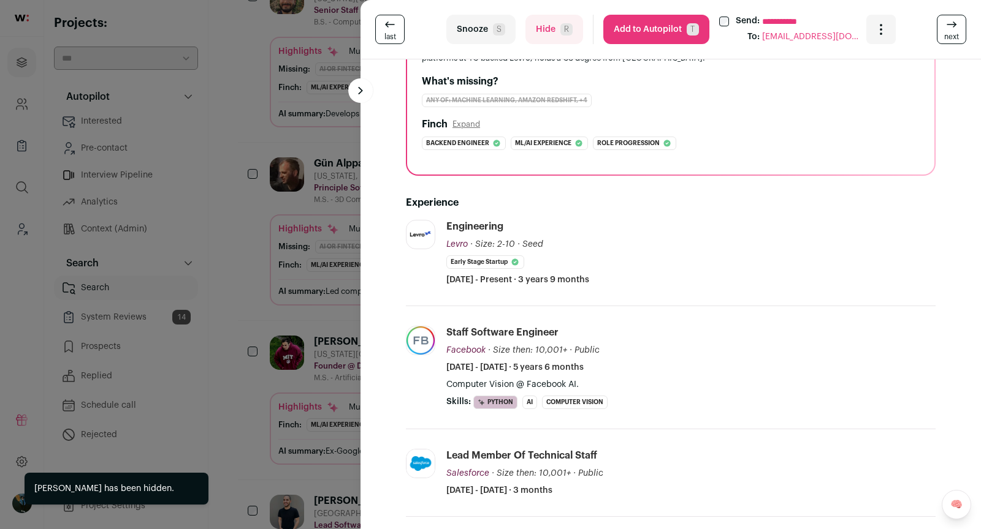
scroll to position [156, 0]
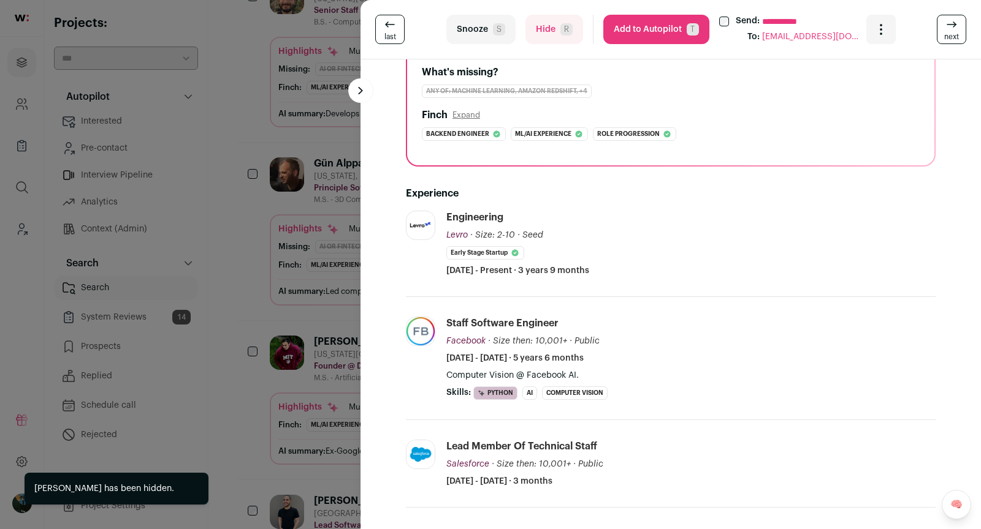
click at [949, 24] on icon at bounding box center [951, 24] width 15 height 15
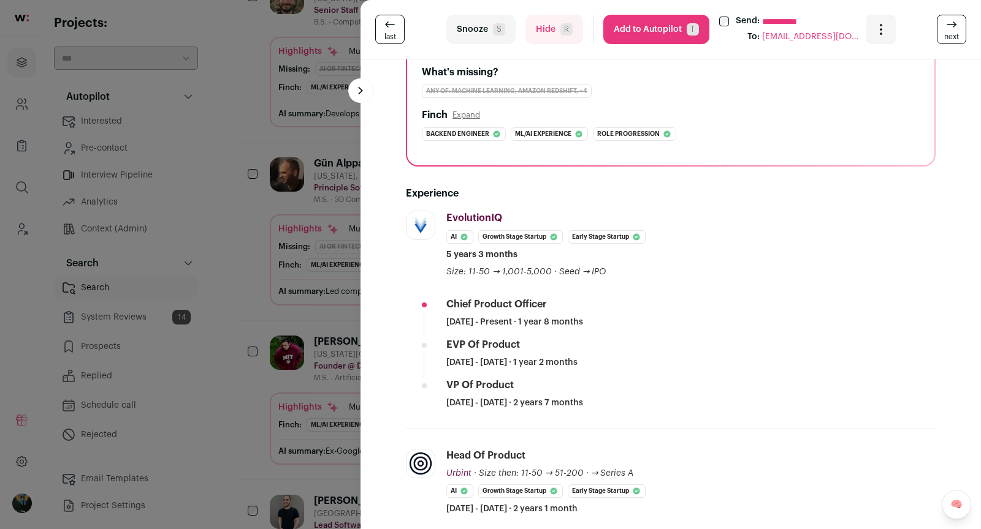
click at [566, 36] on button "Hide R" at bounding box center [554, 29] width 58 height 29
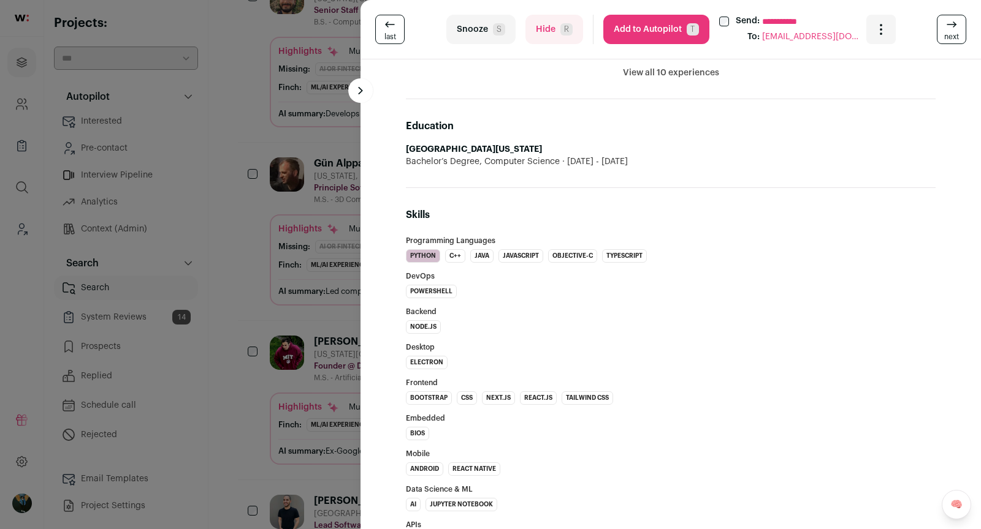
scroll to position [1143, 0]
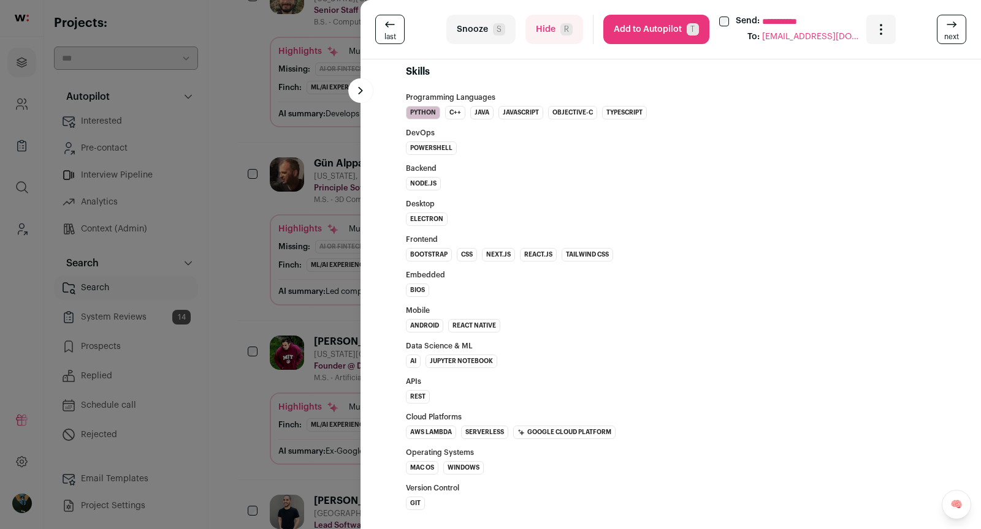
click at [957, 34] on span "next" at bounding box center [951, 37] width 15 height 10
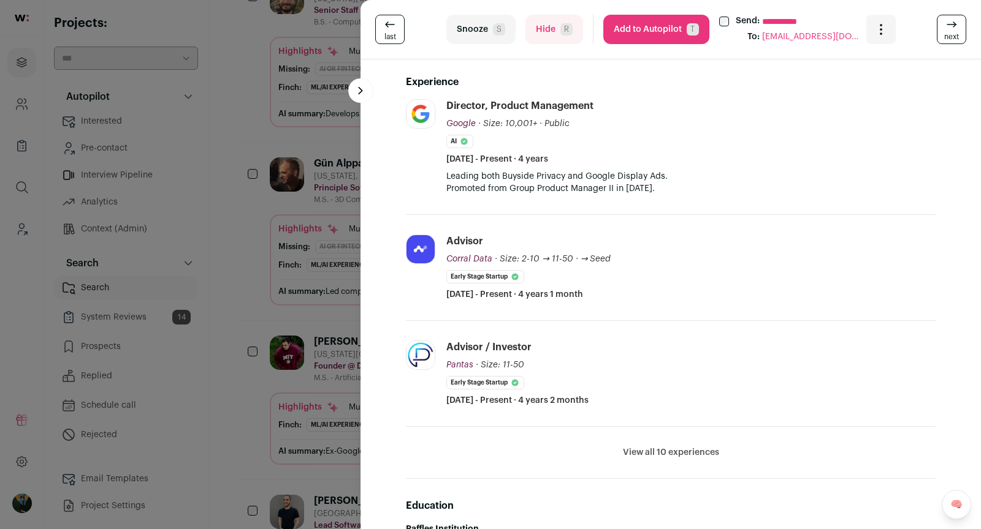
scroll to position [244, 0]
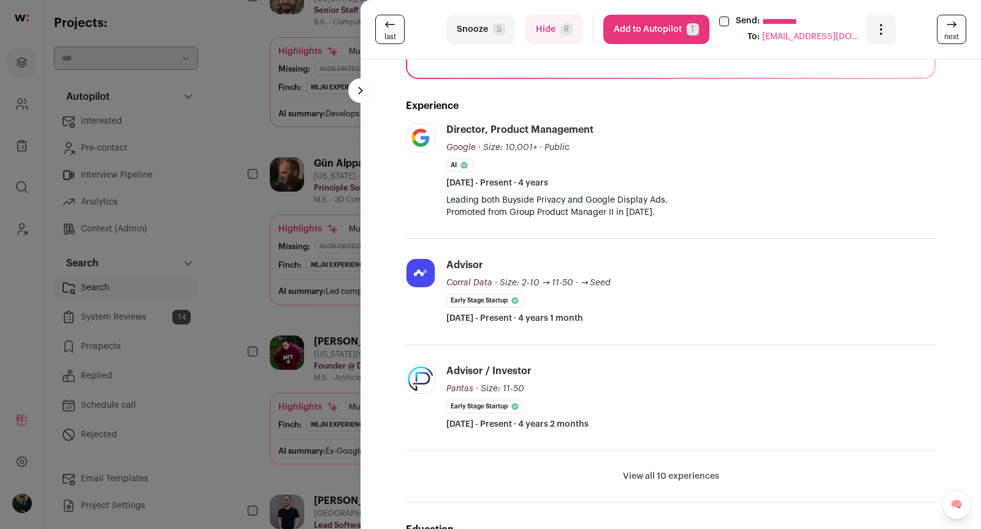
click at [556, 37] on button "Hide R" at bounding box center [554, 29] width 58 height 29
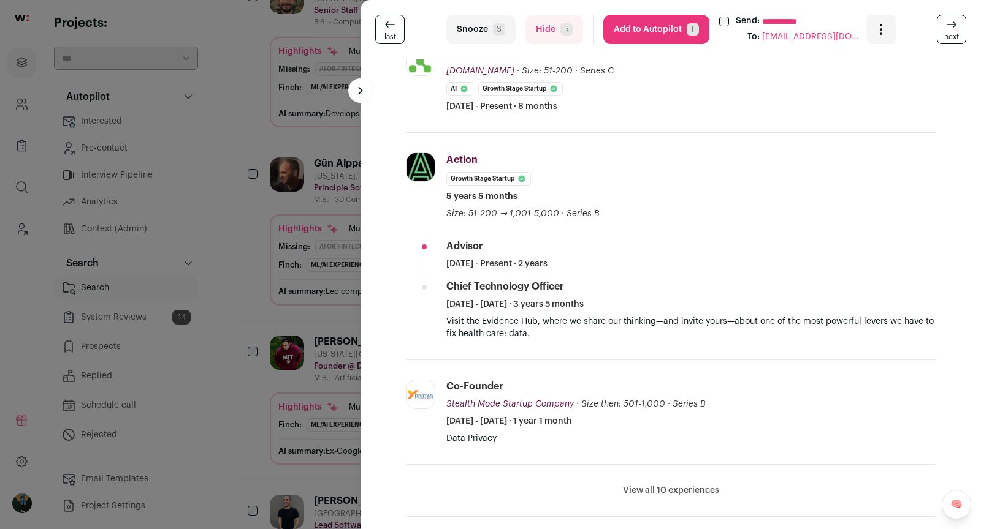
scroll to position [281, 0]
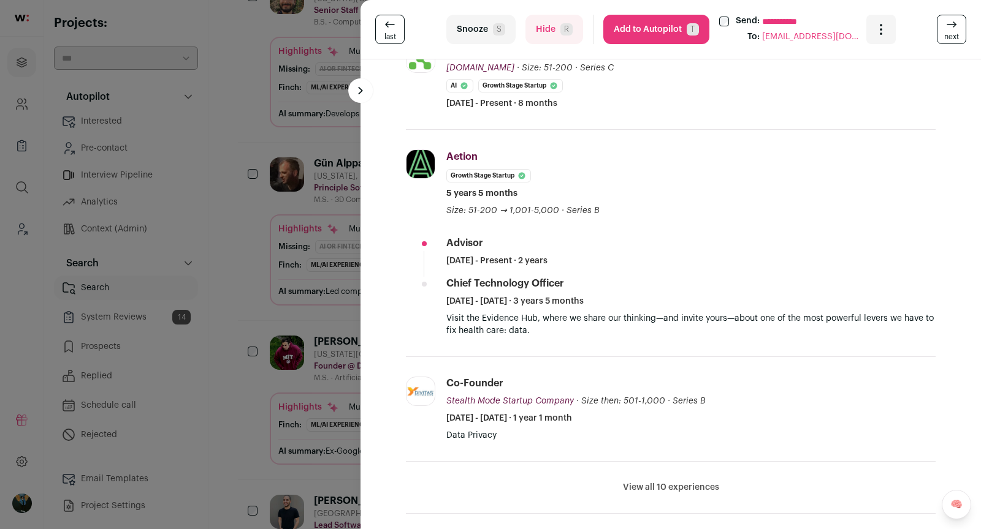
click at [670, 490] on button "View all 10 experiences" at bounding box center [671, 488] width 96 height 12
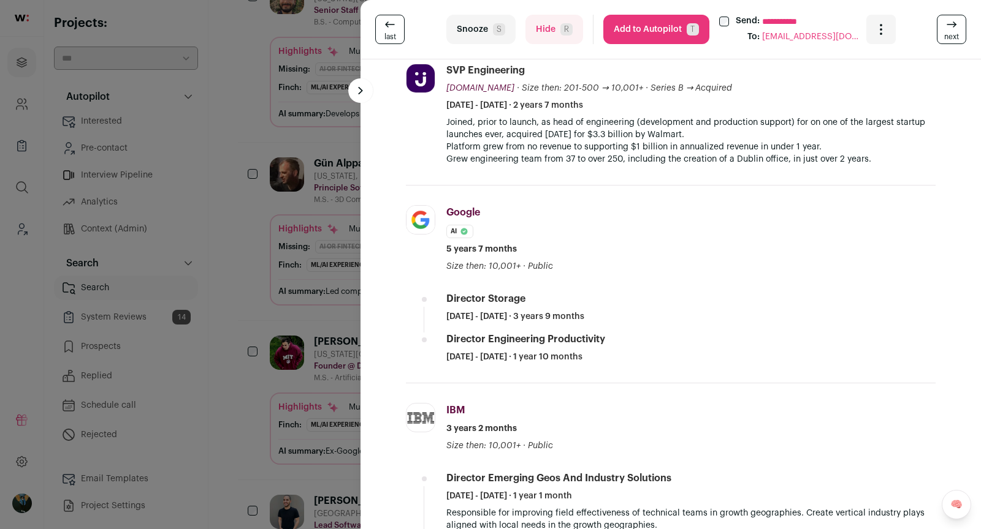
scroll to position [1009, 0]
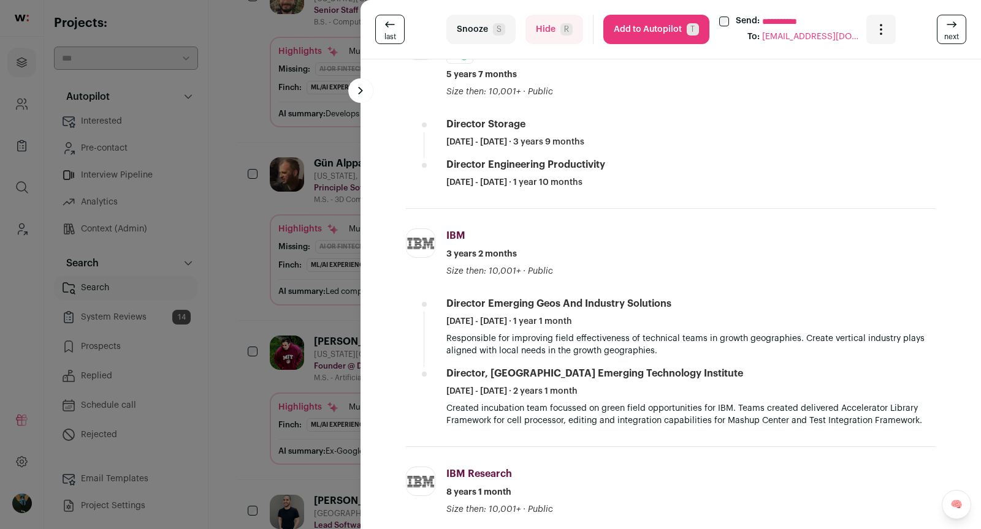
click at [673, 34] on button "Add to Autopilot T" at bounding box center [656, 29] width 106 height 29
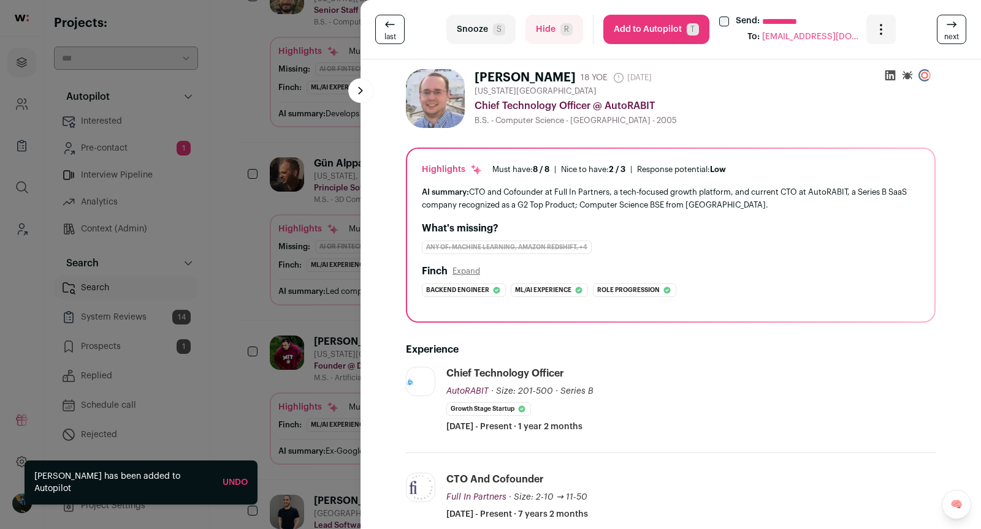
scroll to position [248, 0]
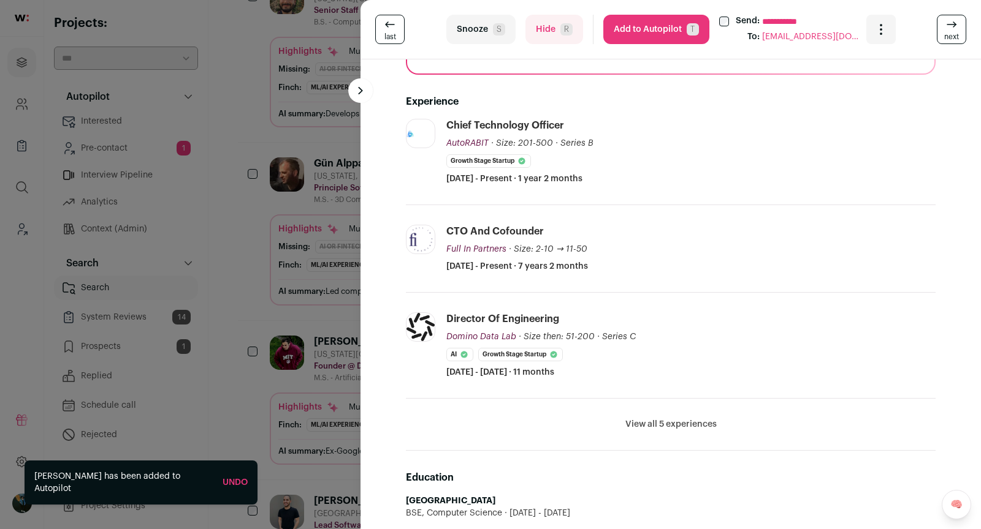
click at [958, 42] on link "next" at bounding box center [950, 29] width 29 height 29
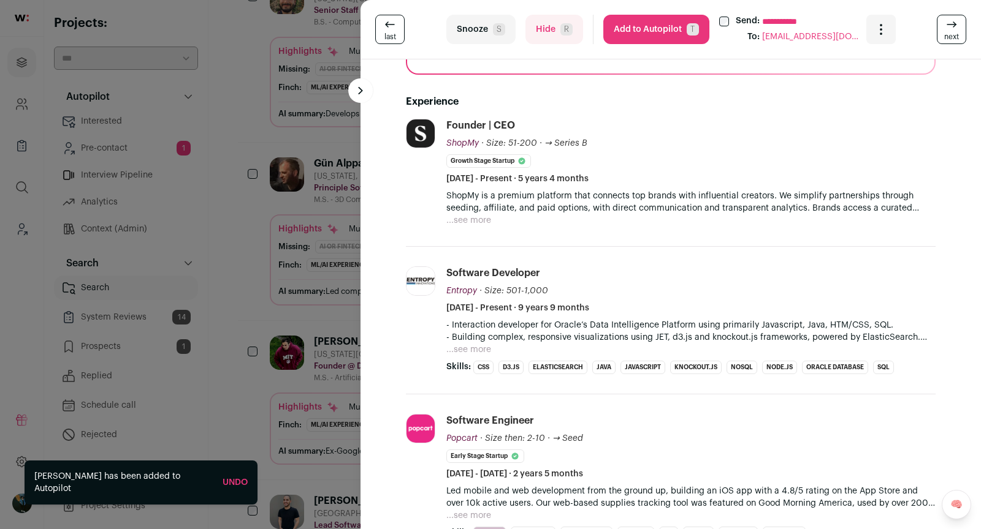
click at [958, 43] on link "next" at bounding box center [950, 29] width 29 height 29
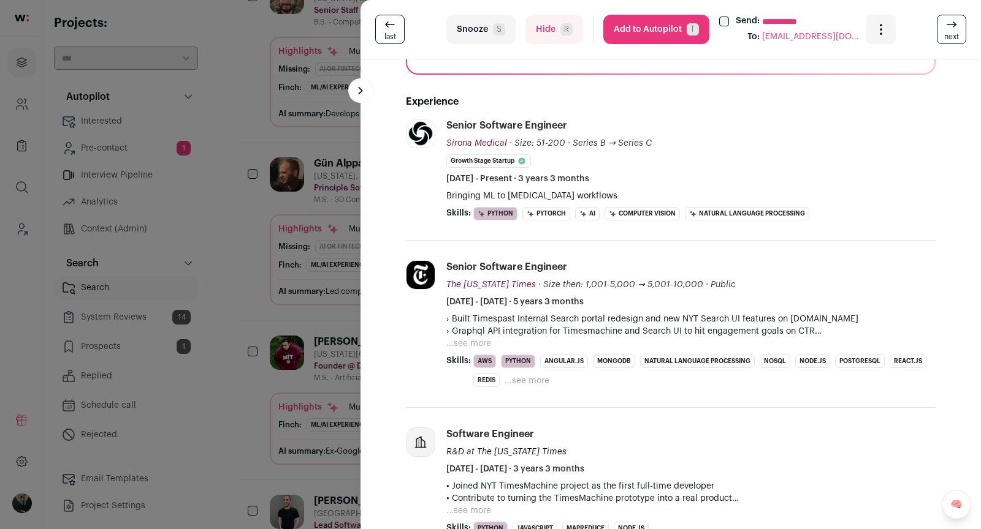
click at [958, 43] on link "next" at bounding box center [950, 29] width 29 height 29
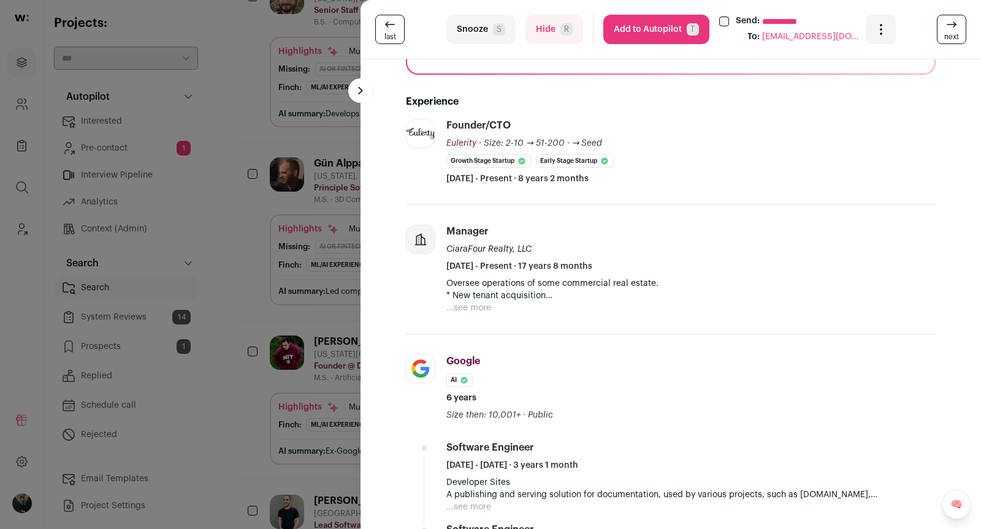
click at [957, 44] on div "**********" at bounding box center [670, 29] width 620 height 59
click at [952, 36] on span "next" at bounding box center [951, 37] width 15 height 10
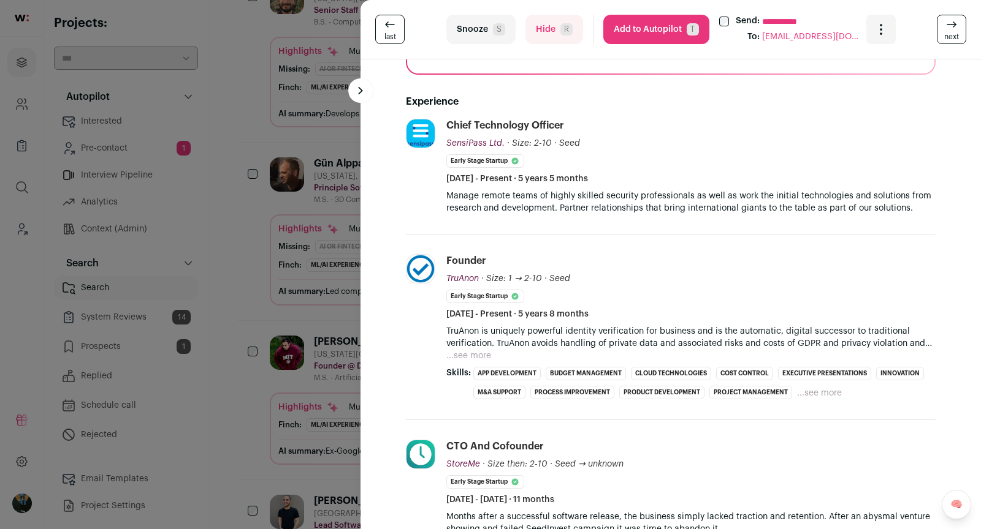
scroll to position [472, 0]
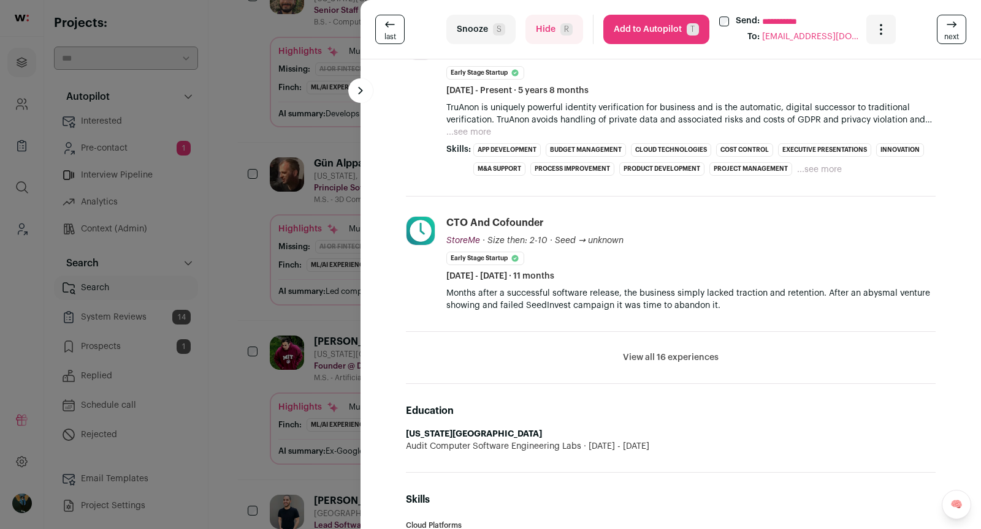
click at [667, 354] on button "View all 16 experiences" at bounding box center [671, 358] width 96 height 12
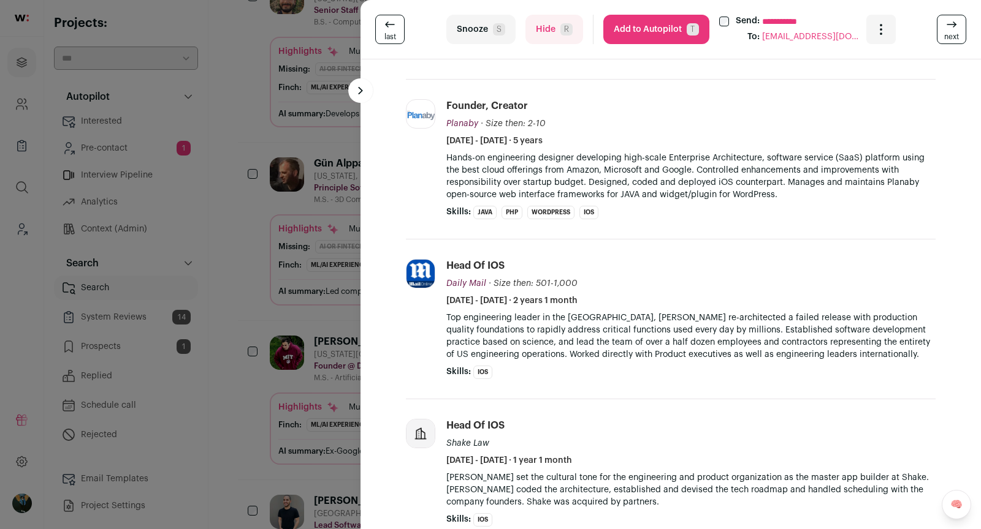
scroll to position [0, 0]
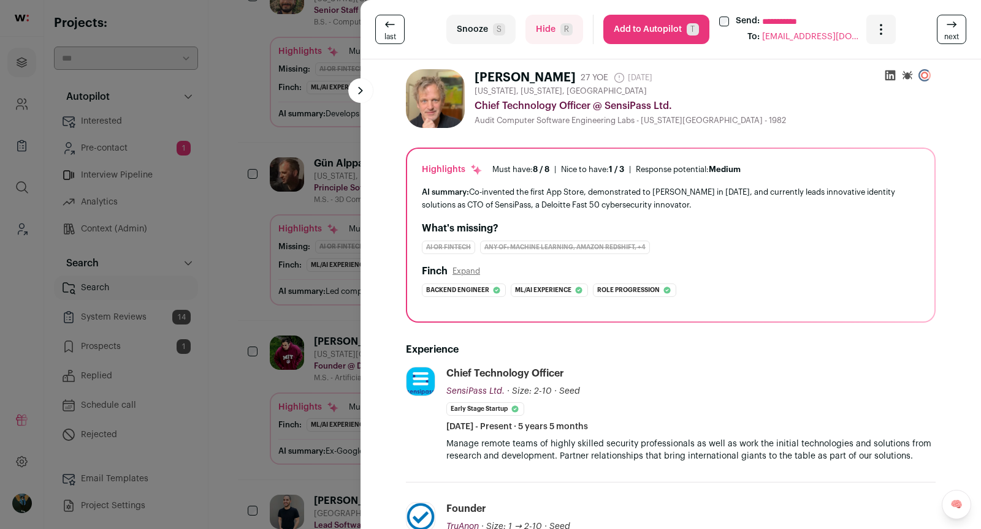
click at [954, 26] on icon at bounding box center [951, 24] width 15 height 15
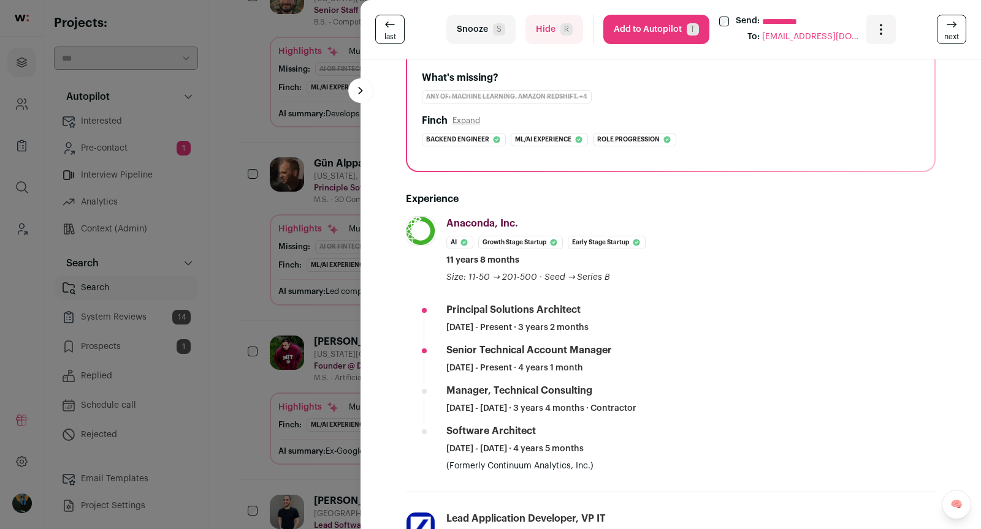
scroll to position [338, 0]
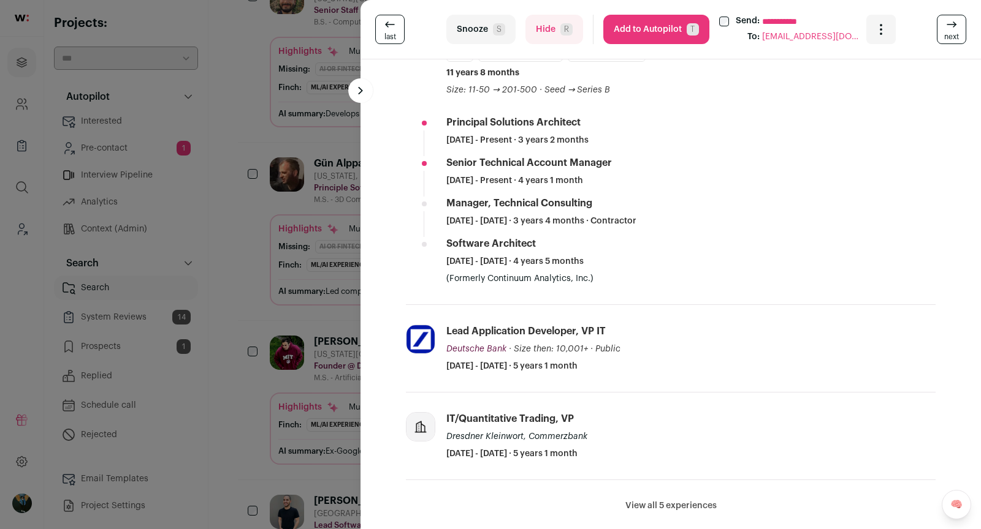
click at [560, 32] on span "R" at bounding box center [566, 29] width 12 height 12
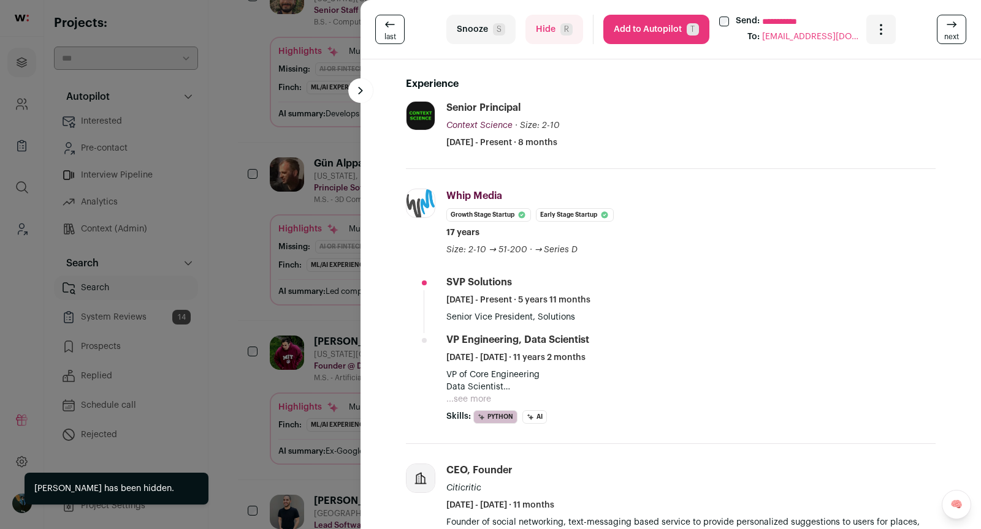
scroll to position [283, 0]
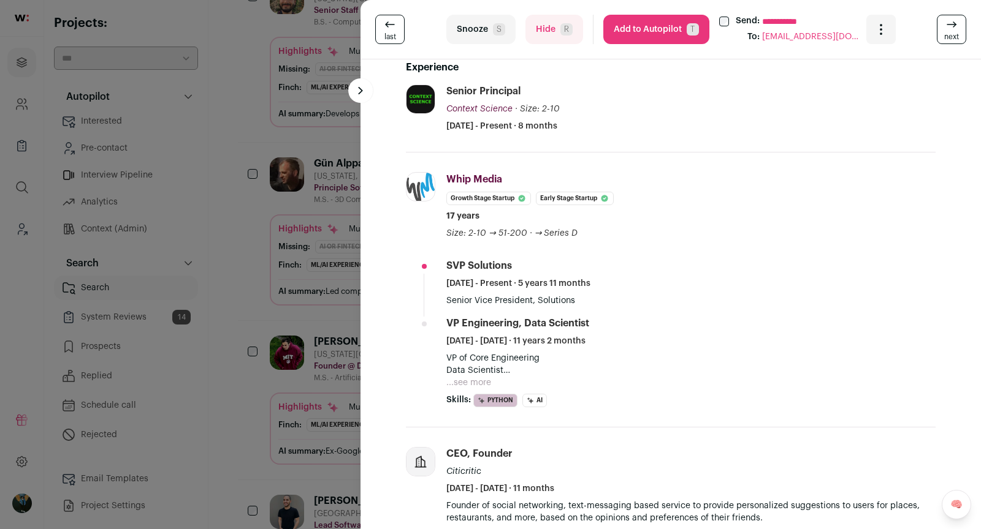
click at [479, 384] on button "...see more" at bounding box center [468, 383] width 45 height 12
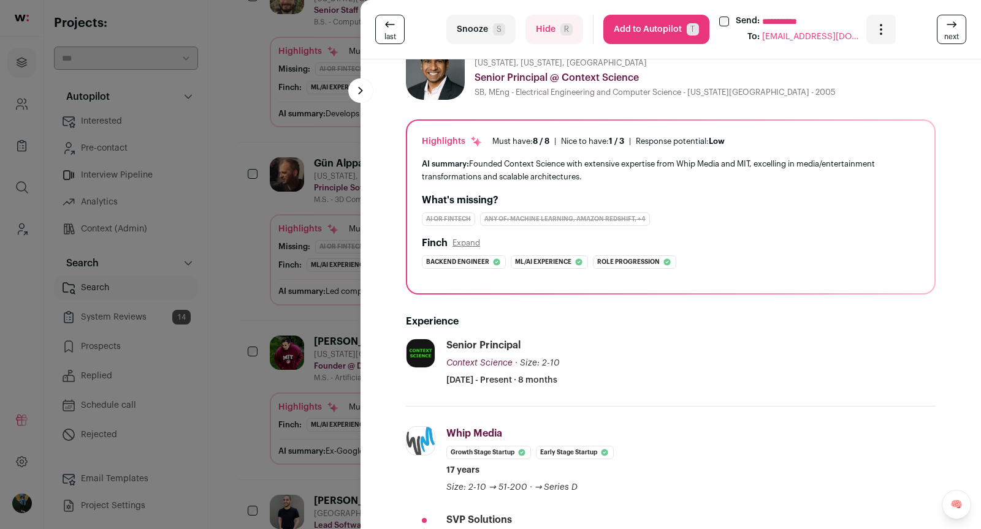
scroll to position [0, 0]
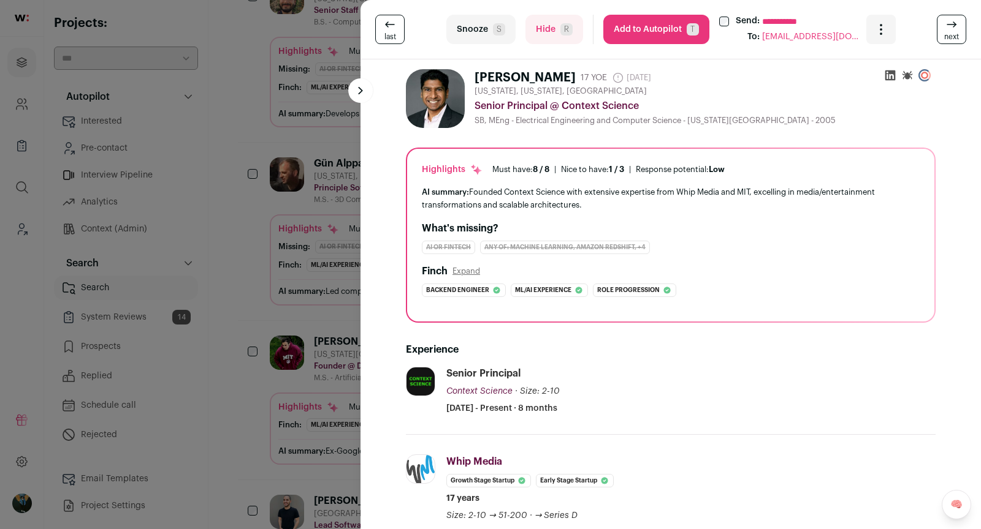
click at [484, 22] on button "Snooze S" at bounding box center [480, 29] width 69 height 29
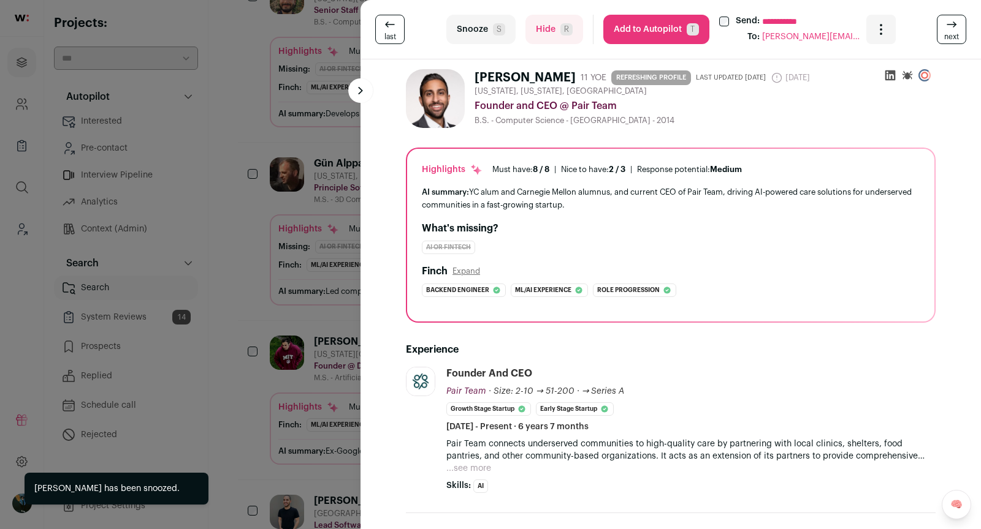
click at [497, 32] on span "S" at bounding box center [499, 29] width 12 height 12
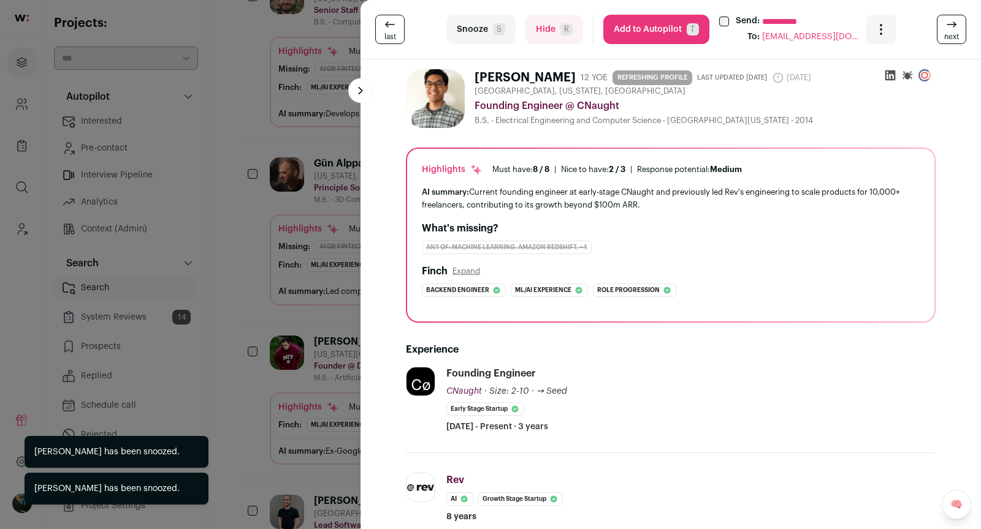
click at [490, 36] on button "Snooze S" at bounding box center [480, 29] width 69 height 29
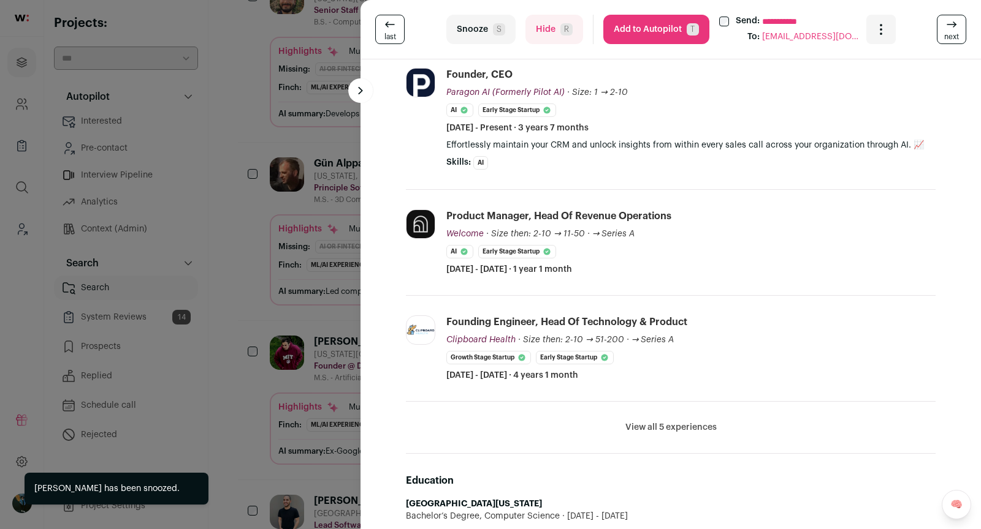
scroll to position [347, 0]
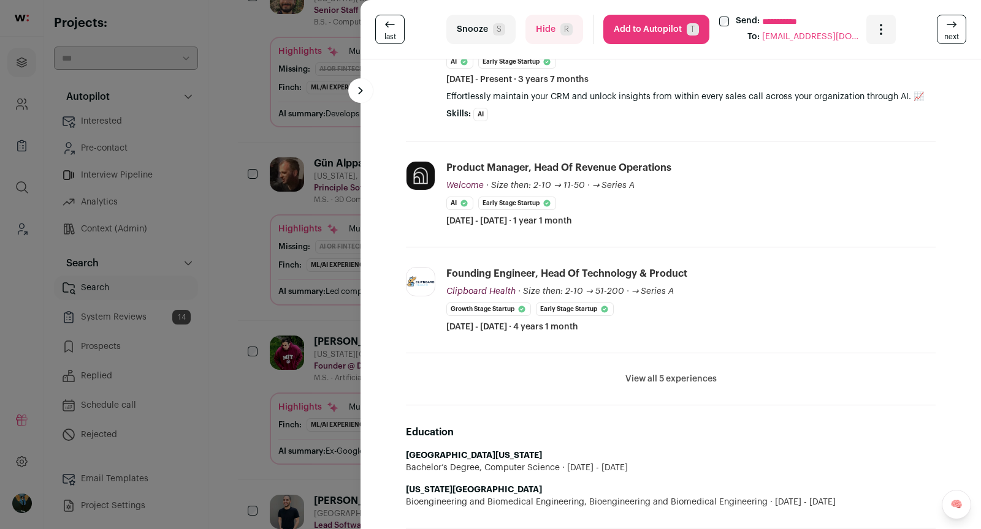
click at [491, 35] on button "Snooze S" at bounding box center [480, 29] width 69 height 29
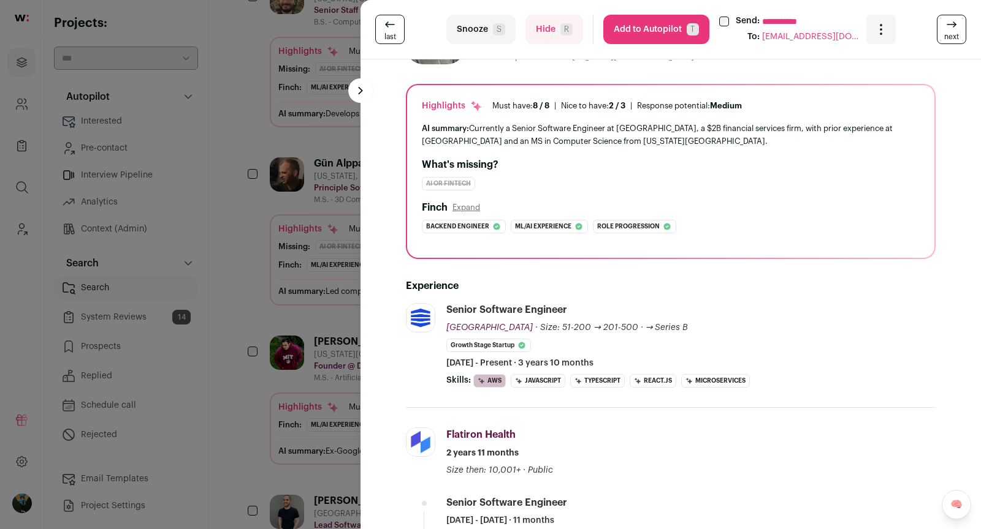
scroll to position [0, 0]
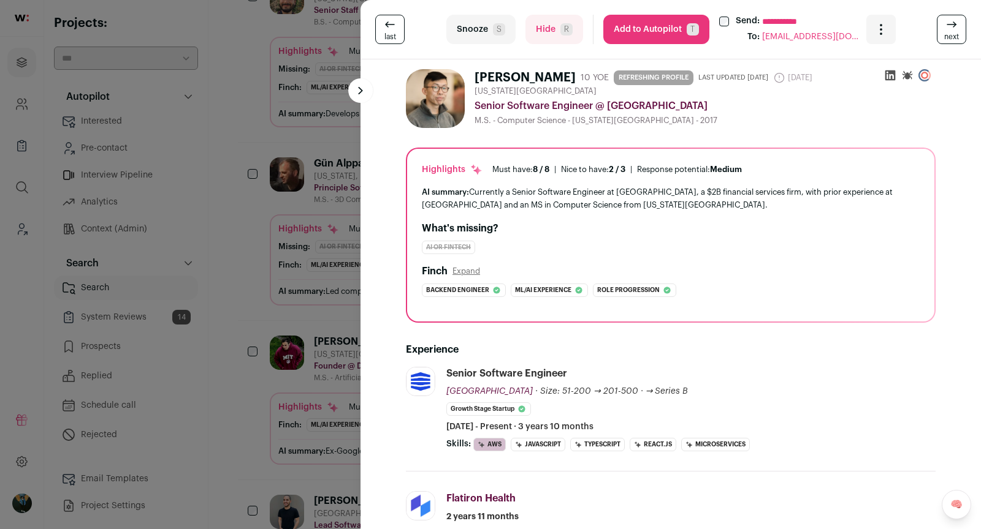
click at [661, 34] on button "Add to Autopilot T" at bounding box center [656, 29] width 106 height 29
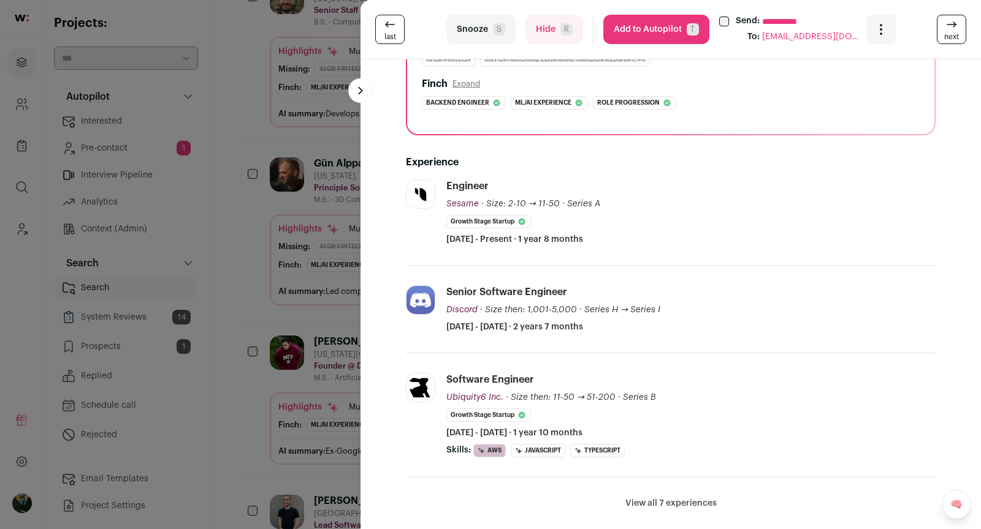
scroll to position [188, 2]
click at [681, 502] on button "View all 7 experiences" at bounding box center [668, 504] width 91 height 12
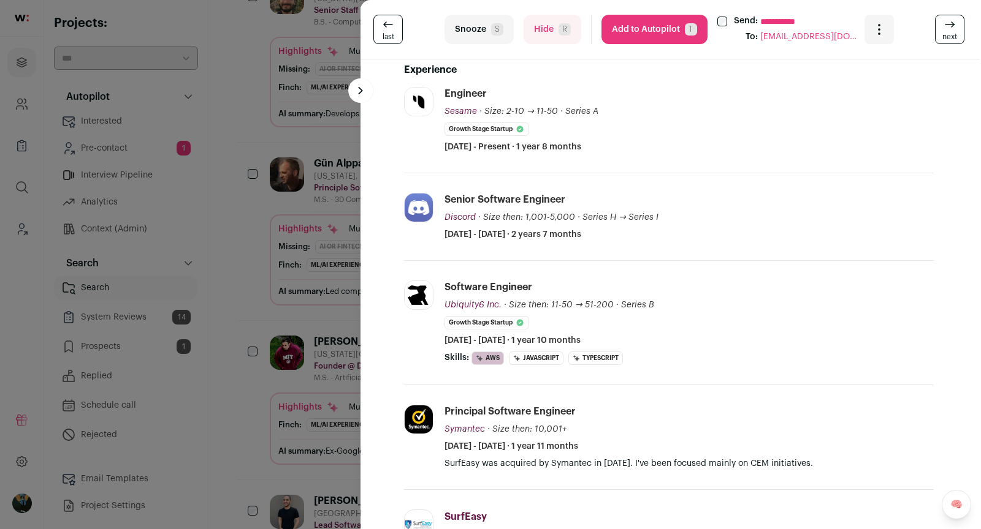
scroll to position [337, 2]
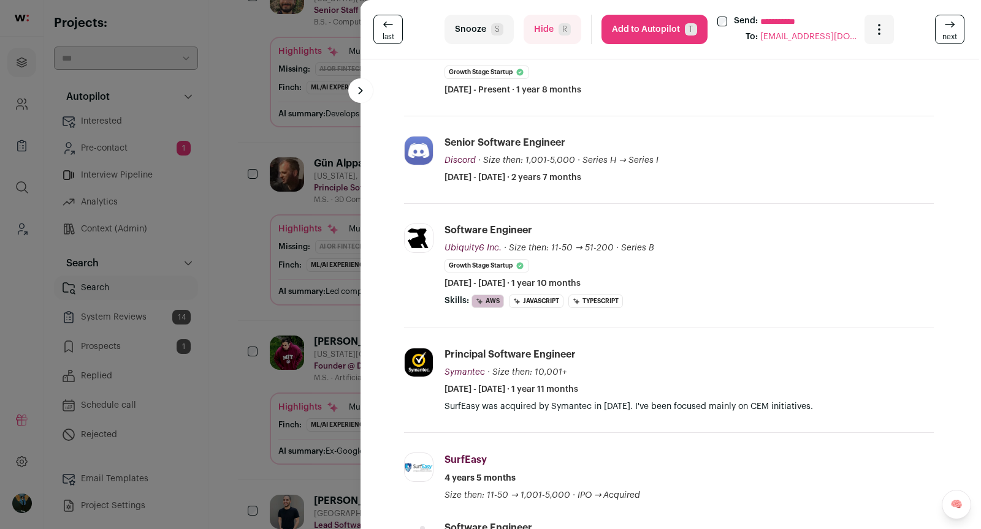
drag, startPoint x: 477, startPoint y: 28, endPoint x: 528, endPoint y: 104, distance: 91.4
click at [535, 109] on turbo-frame "**********" at bounding box center [670, 264] width 620 height 529
click at [537, 30] on button "Hide R" at bounding box center [552, 29] width 58 height 29
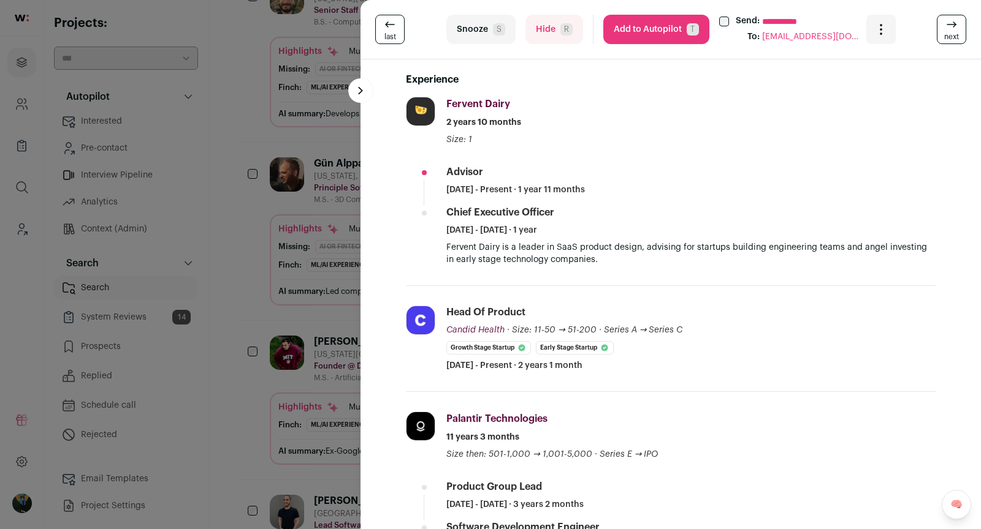
scroll to position [371, 0]
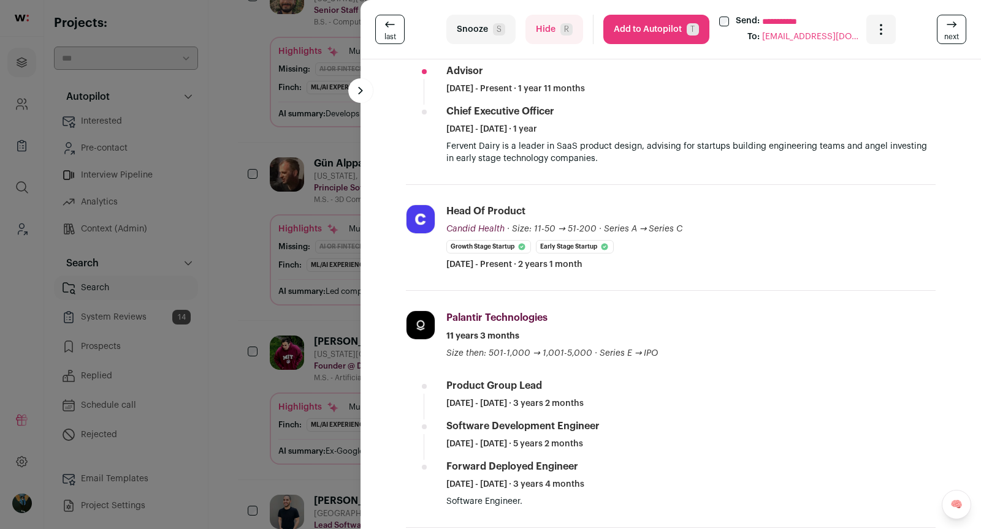
click at [531, 26] on button "Hide R" at bounding box center [554, 29] width 58 height 29
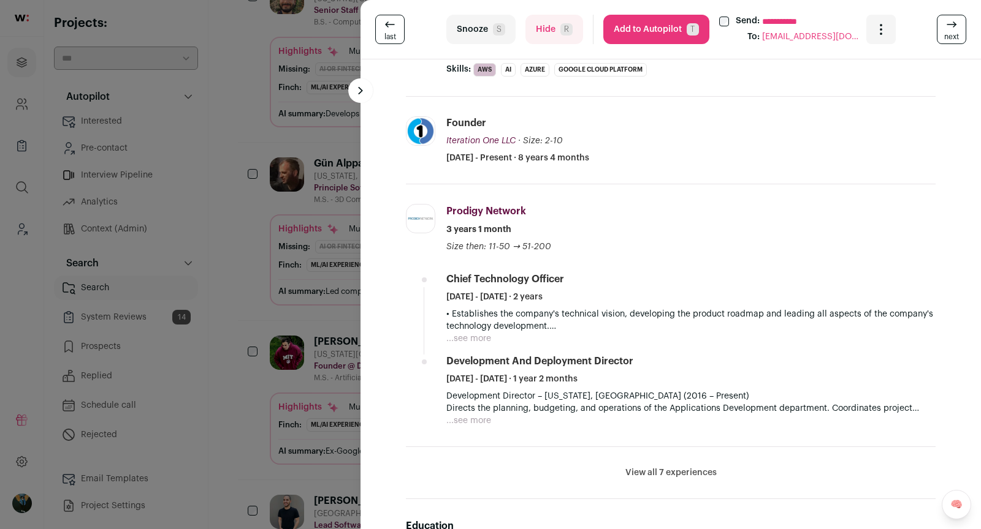
scroll to position [0, 0]
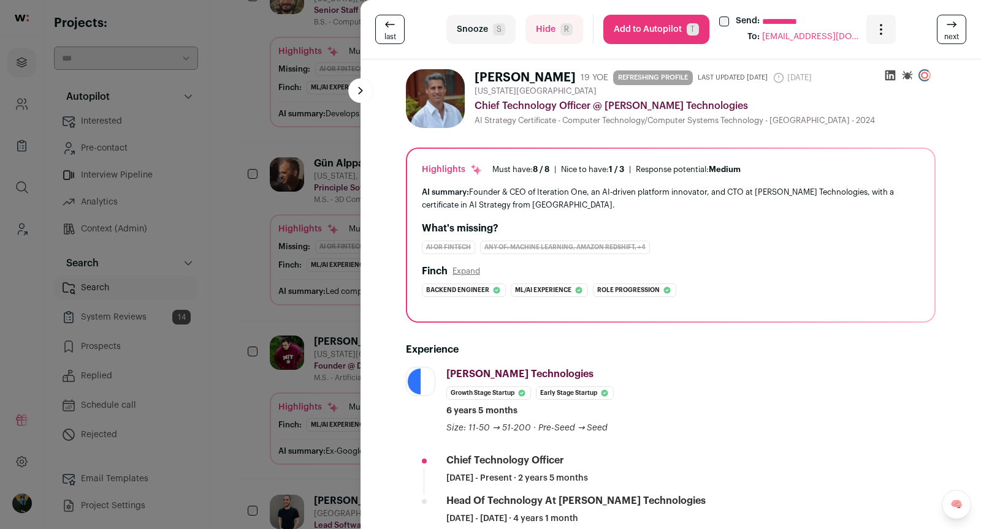
click at [656, 20] on button "Add to Autopilot T" at bounding box center [656, 29] width 106 height 29
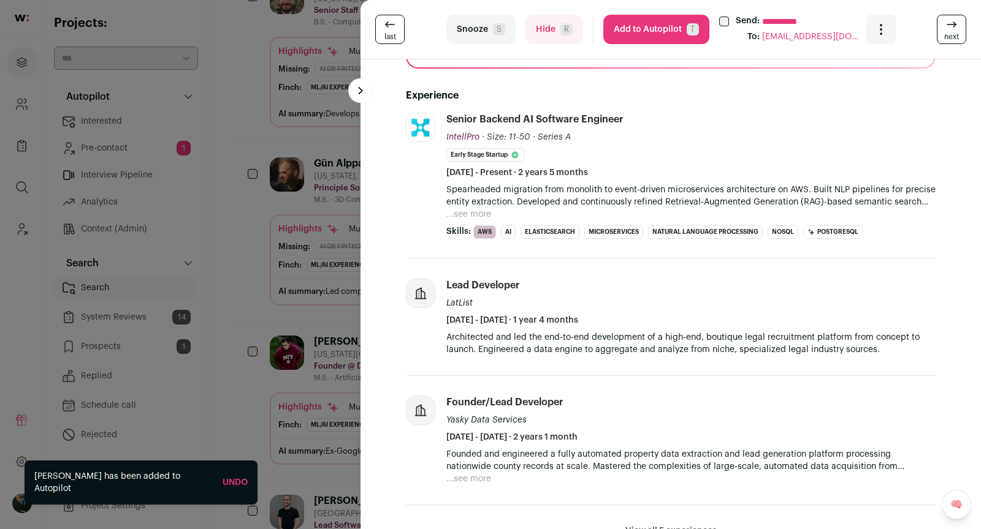
scroll to position [259, 0]
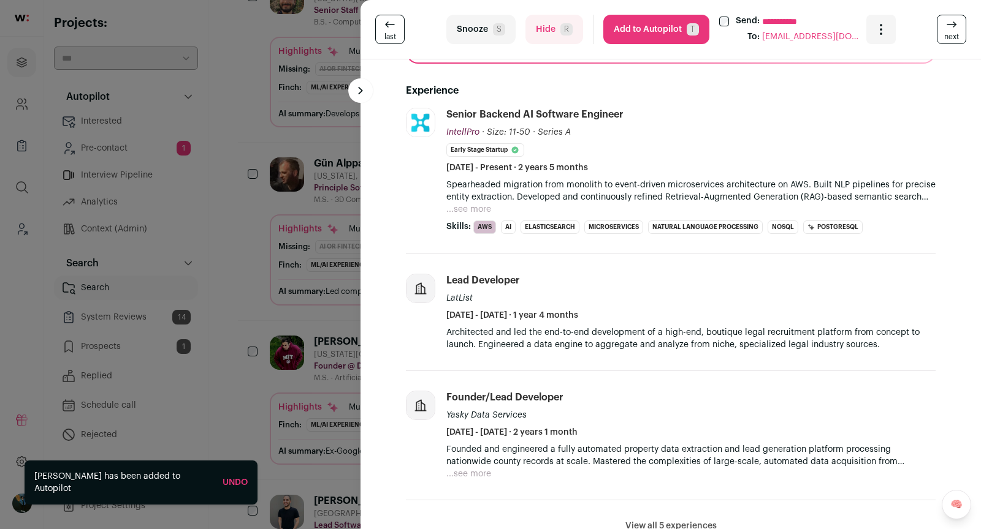
click at [476, 213] on button "...see more" at bounding box center [468, 209] width 45 height 12
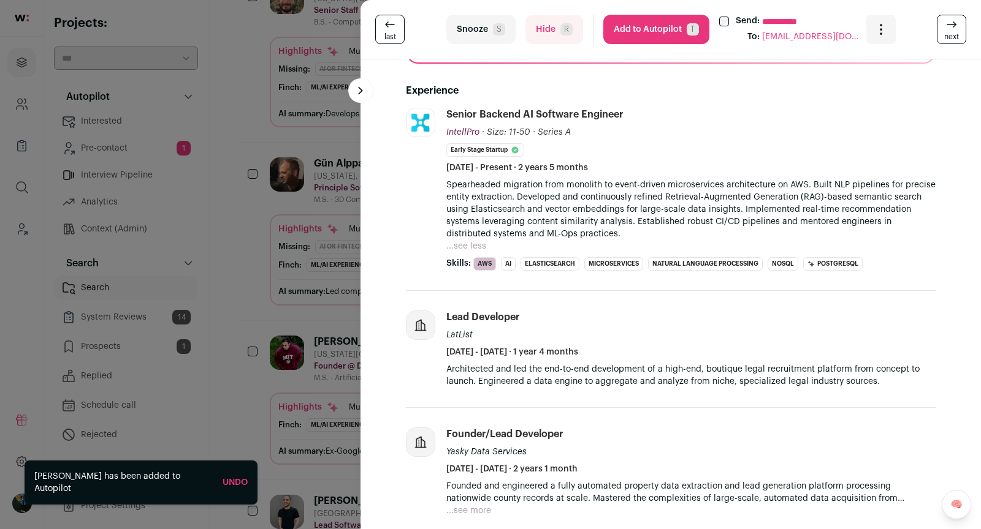
click at [534, 25] on button "Hide R" at bounding box center [554, 29] width 58 height 29
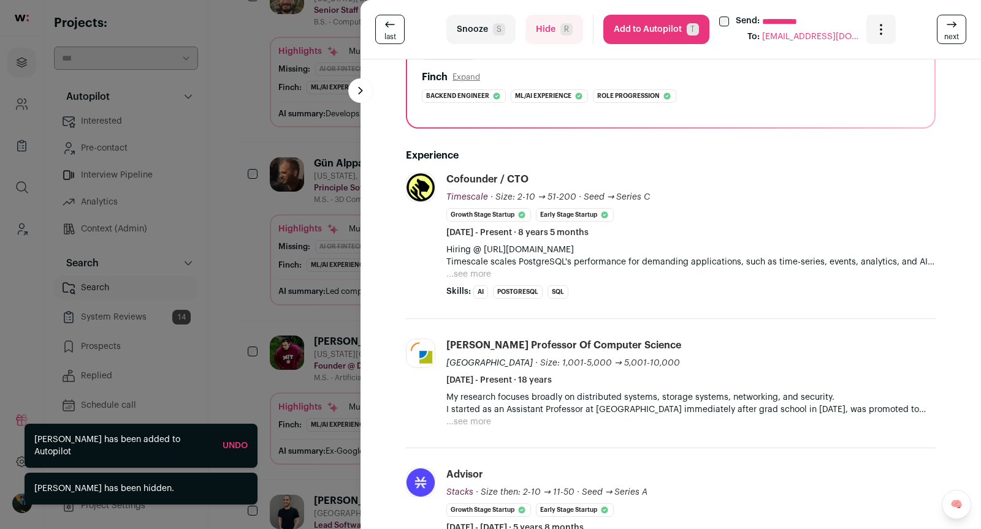
scroll to position [202, 0]
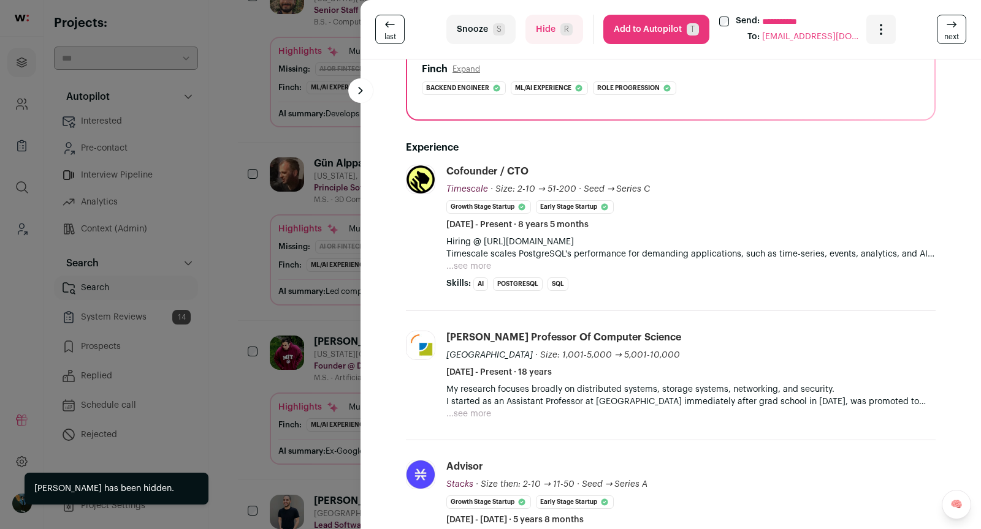
click at [548, 34] on button "Hide R" at bounding box center [554, 29] width 58 height 29
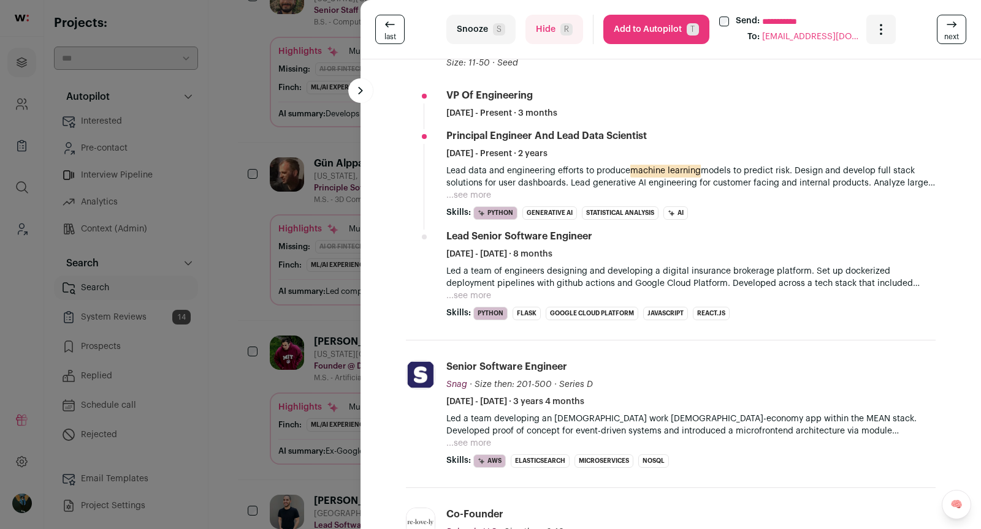
scroll to position [0, 0]
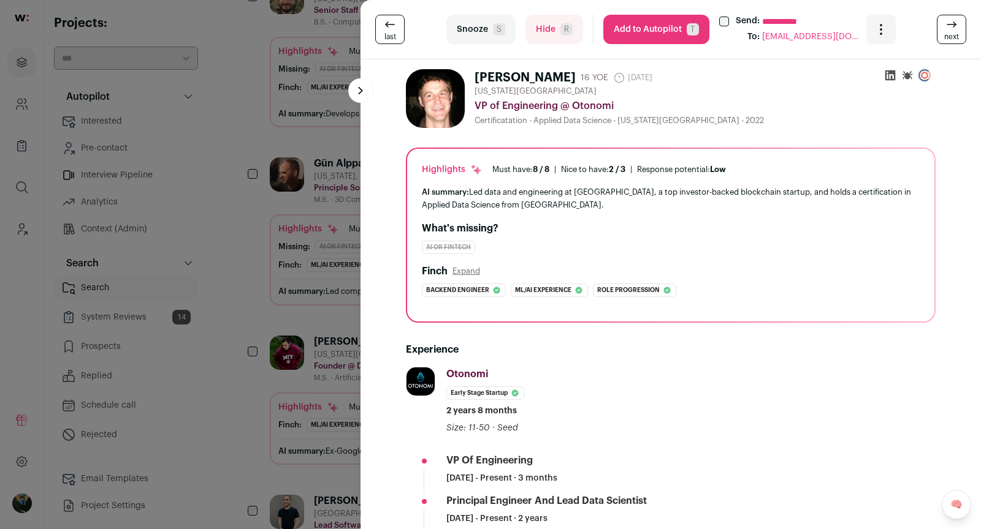
click at [466, 15] on button "Snooze S" at bounding box center [480, 29] width 69 height 29
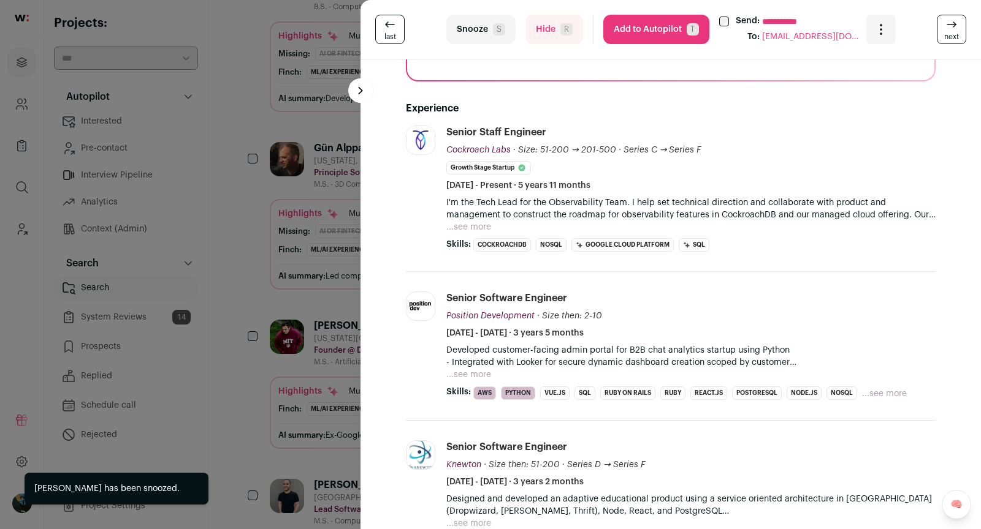
scroll to position [414, 0]
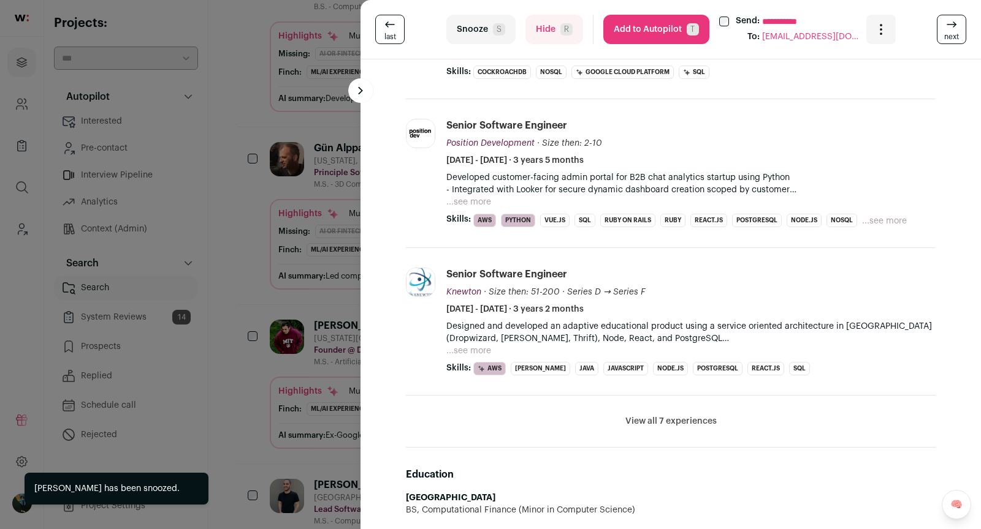
click at [553, 26] on button "Hide R" at bounding box center [554, 29] width 58 height 29
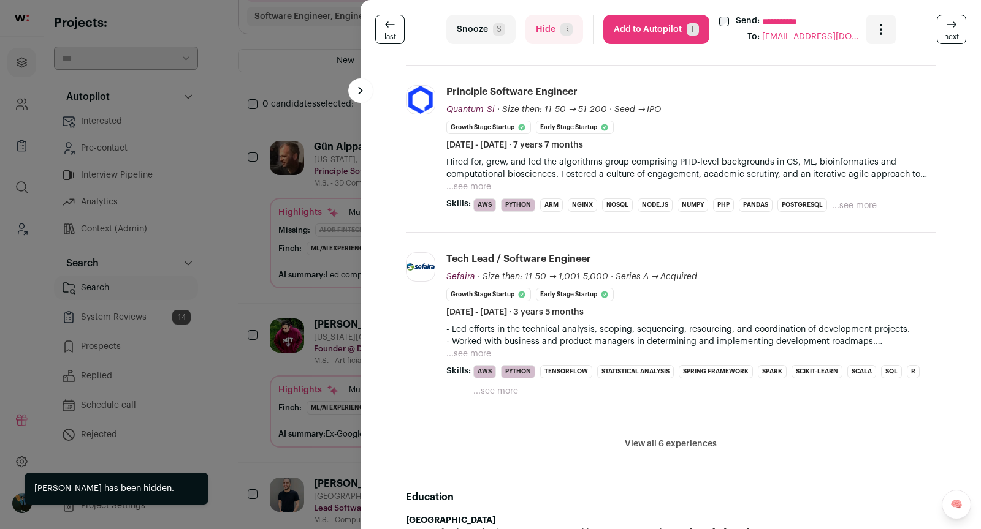
scroll to position [694, 0]
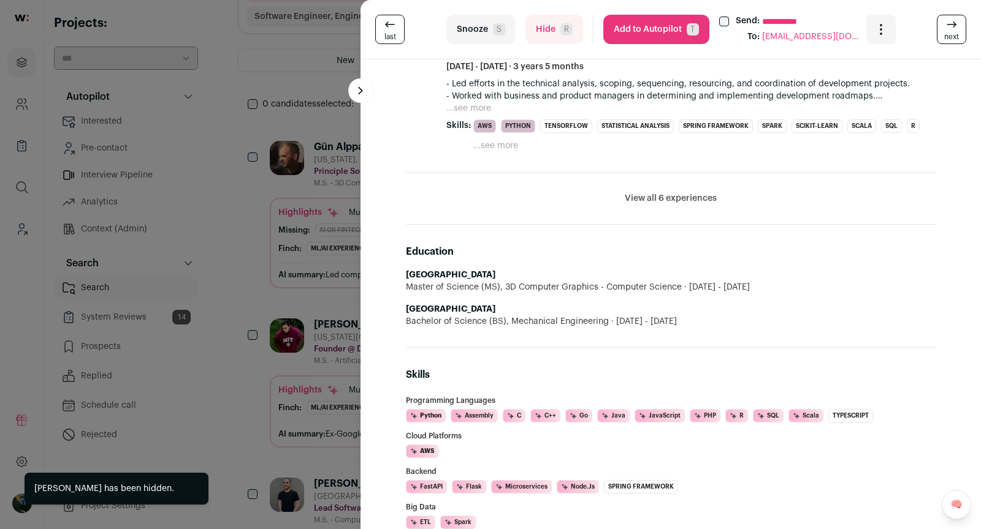
click at [660, 208] on li "View all 6 experiences View less" at bounding box center [670, 199] width 529 height 52
click at [654, 201] on li "View all 6 experiences View less" at bounding box center [670, 199] width 529 height 52
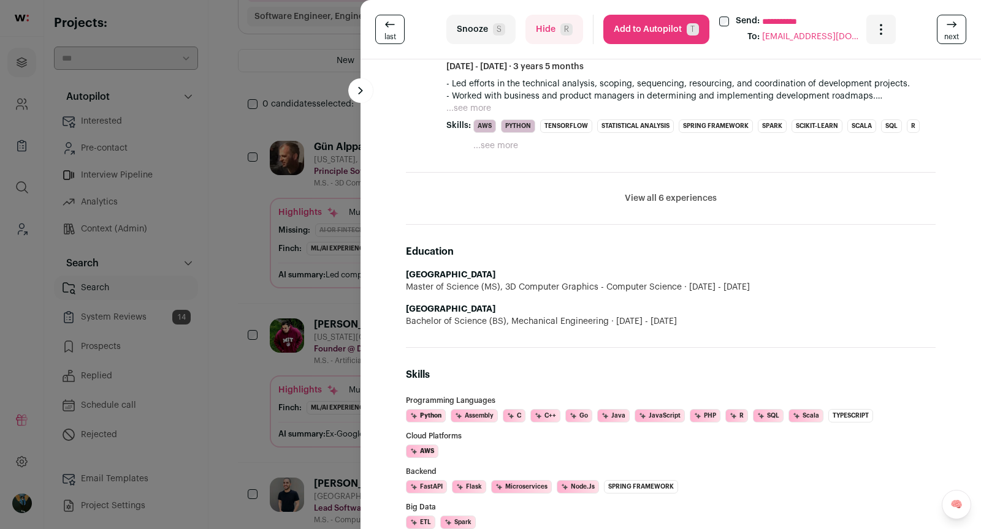
click at [651, 196] on button "View all 6 experiences" at bounding box center [670, 198] width 92 height 12
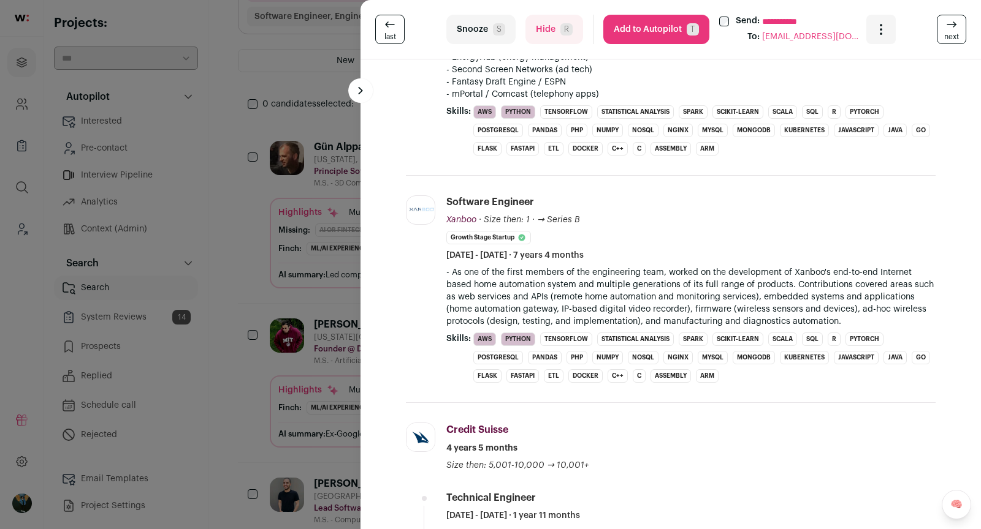
scroll to position [1016, 0]
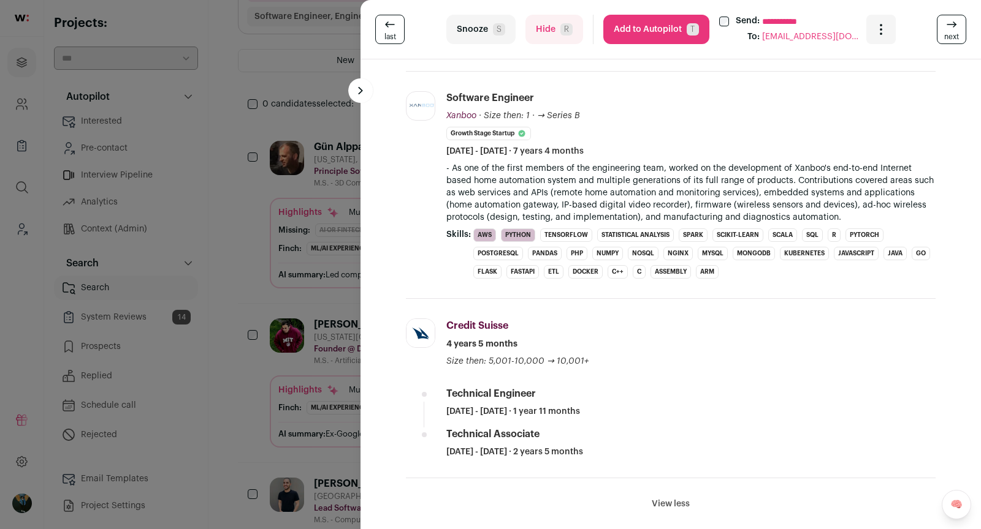
click at [545, 31] on button "Hide R" at bounding box center [554, 29] width 58 height 29
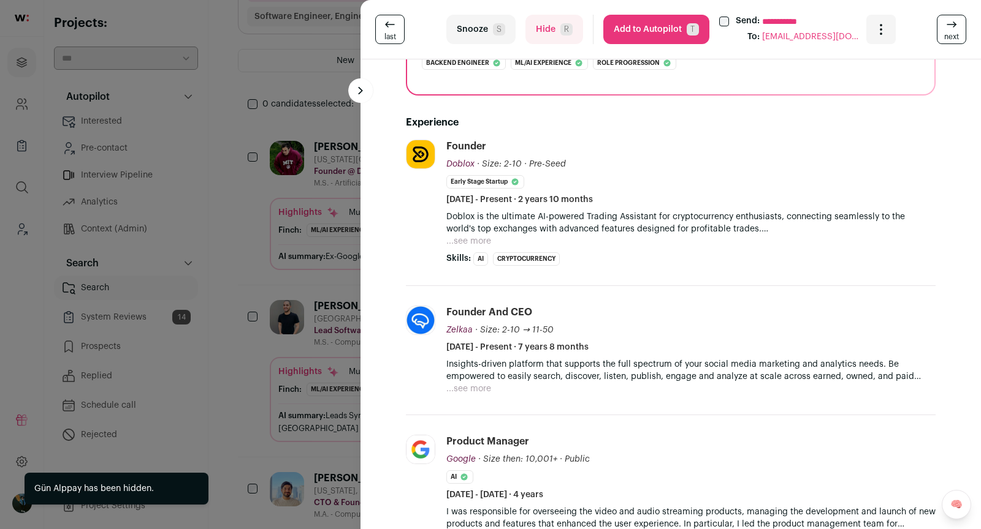
scroll to position [249, 0]
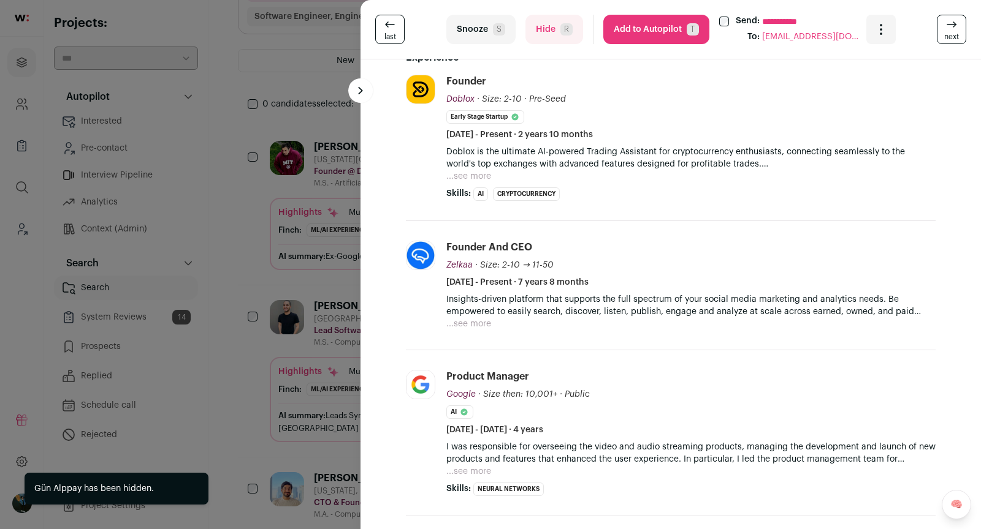
click at [504, 34] on button "Snooze S" at bounding box center [480, 29] width 69 height 29
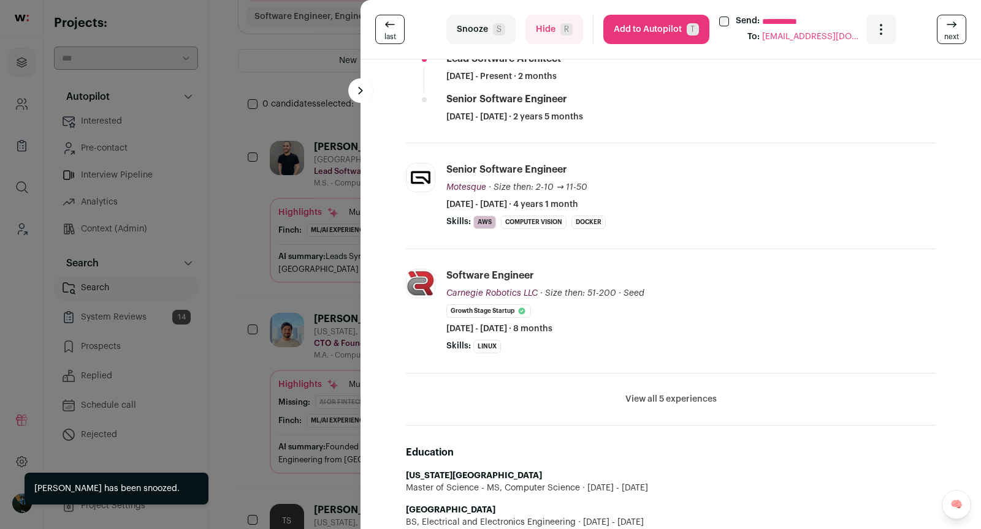
scroll to position [414, 0]
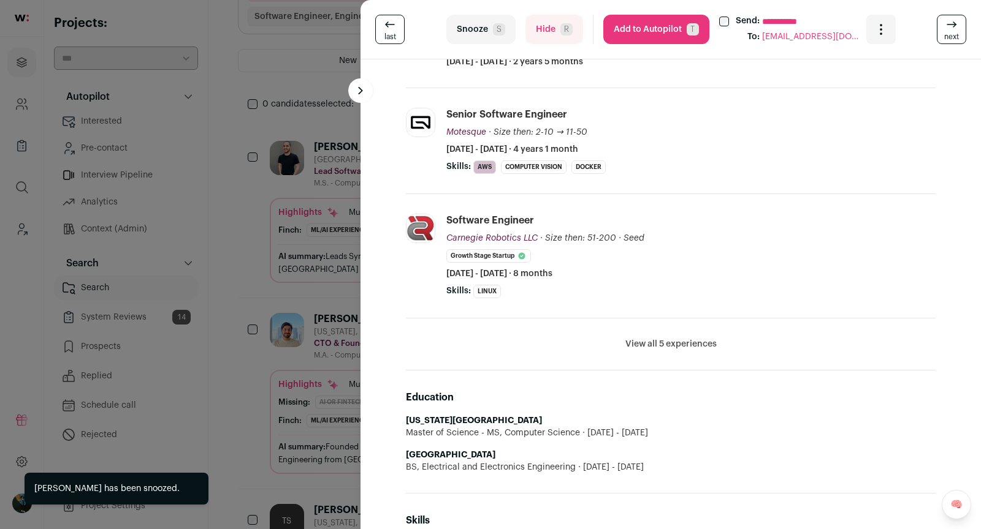
click at [556, 0] on div "**********" at bounding box center [670, 29] width 620 height 59
click at [558, 21] on button "Hide R" at bounding box center [554, 29] width 58 height 29
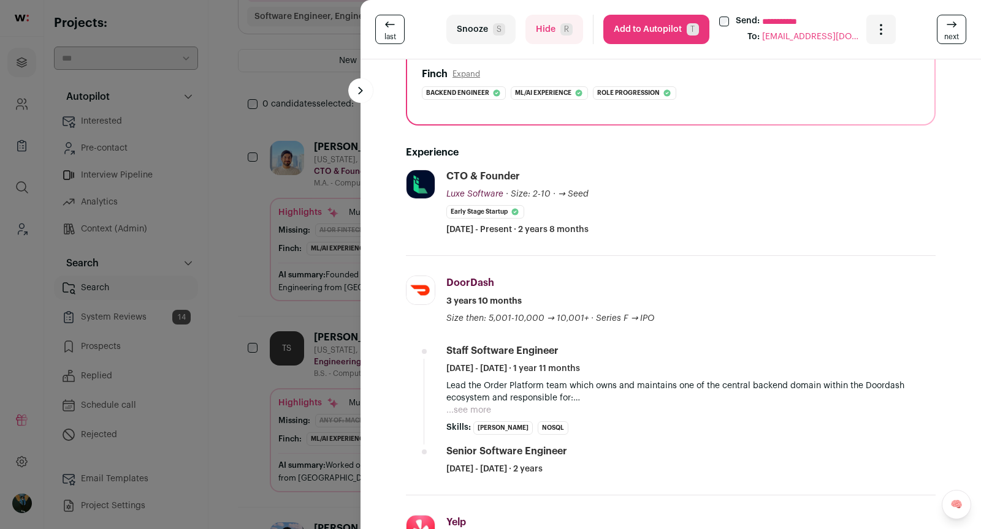
scroll to position [199, 0]
click at [506, 36] on button "Snooze S" at bounding box center [480, 29] width 69 height 29
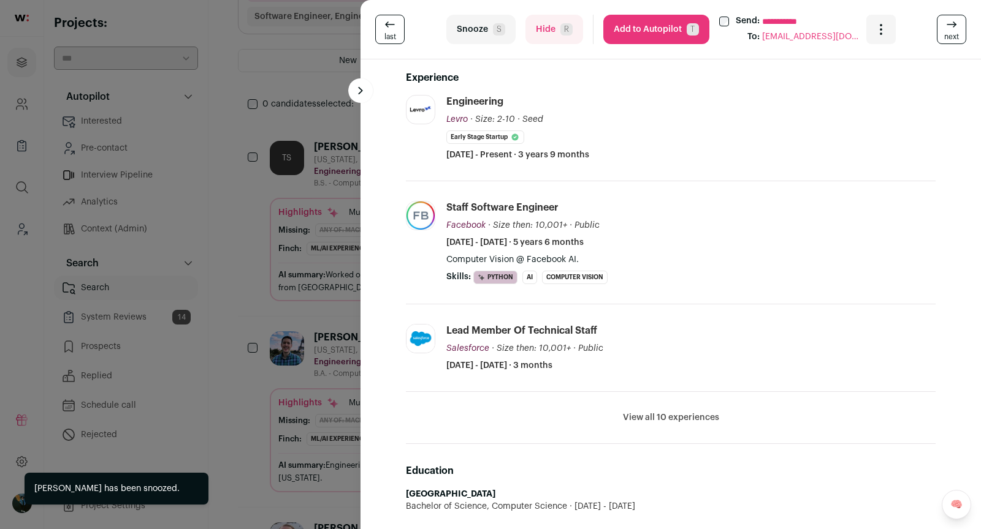
scroll to position [273, 0]
click at [949, 26] on icon at bounding box center [951, 24] width 15 height 15
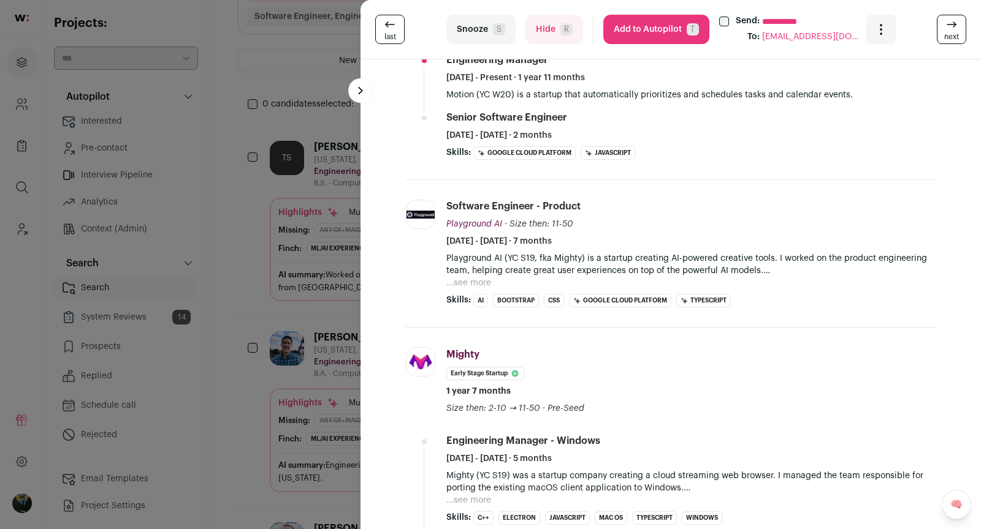
scroll to position [402, 0]
click at [674, 34] on button "Add to Autopilot T" at bounding box center [656, 29] width 106 height 29
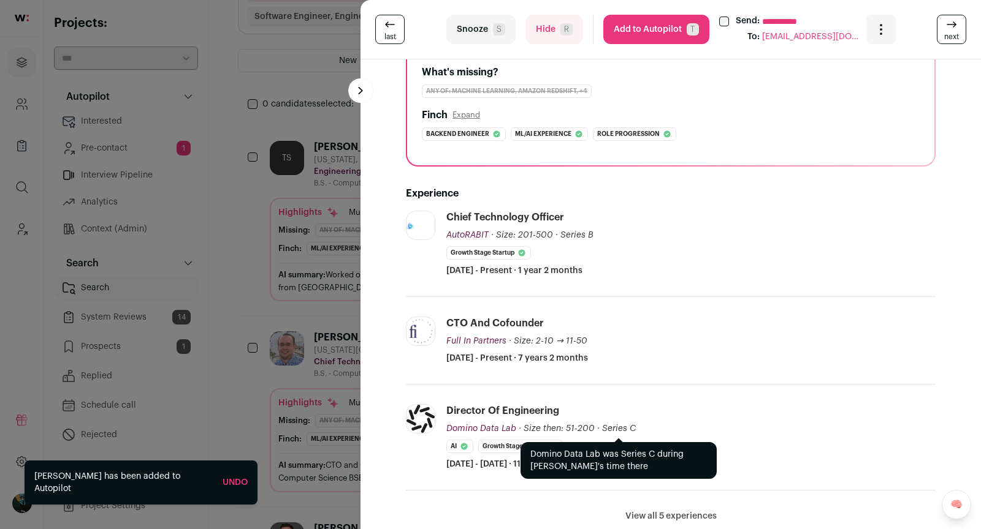
scroll to position [117, 0]
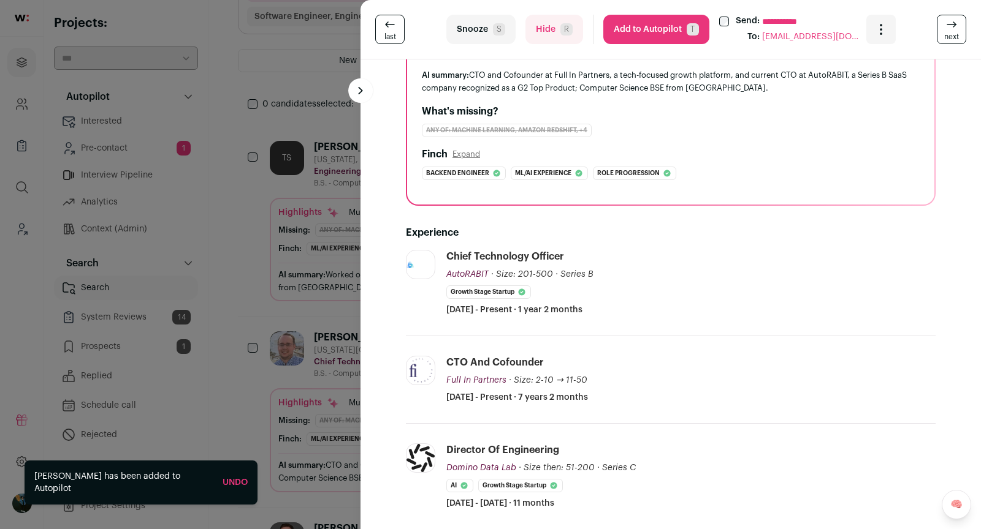
click at [459, 153] on button "Expand" at bounding box center [466, 155] width 28 height 10
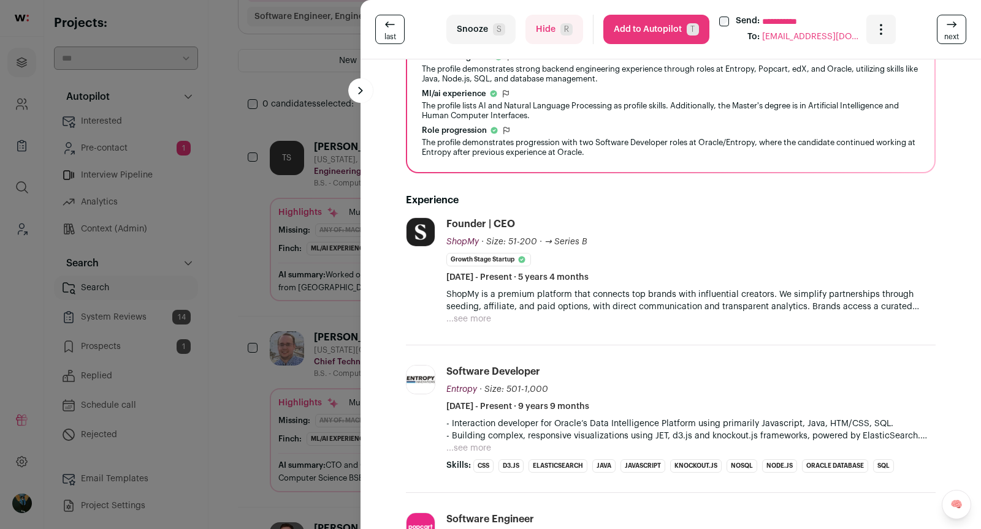
scroll to position [245, 0]
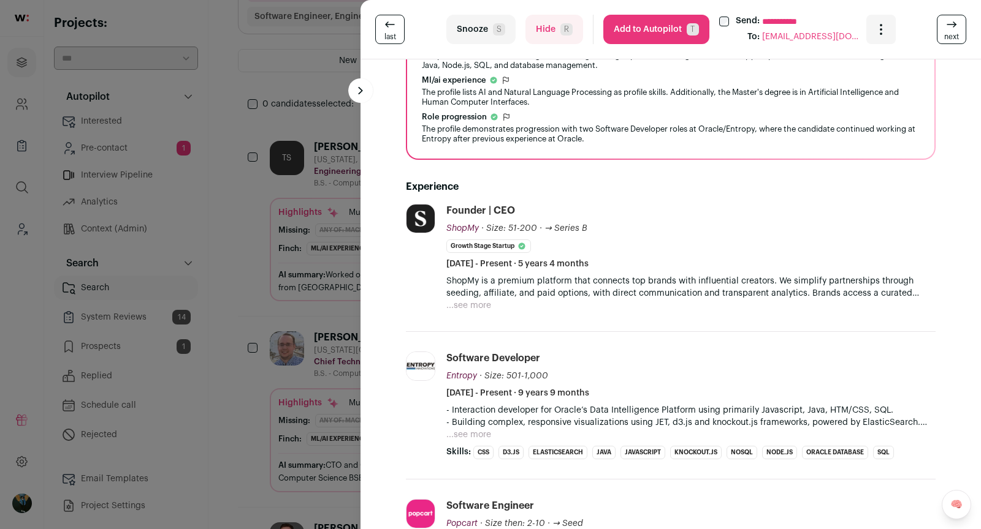
click at [556, 38] on button "Hide R" at bounding box center [554, 29] width 58 height 29
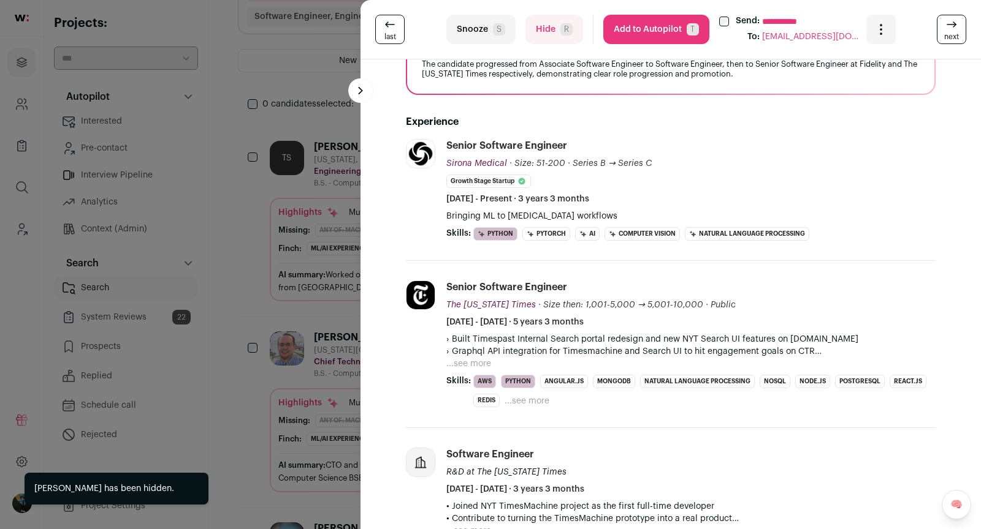
scroll to position [531, 0]
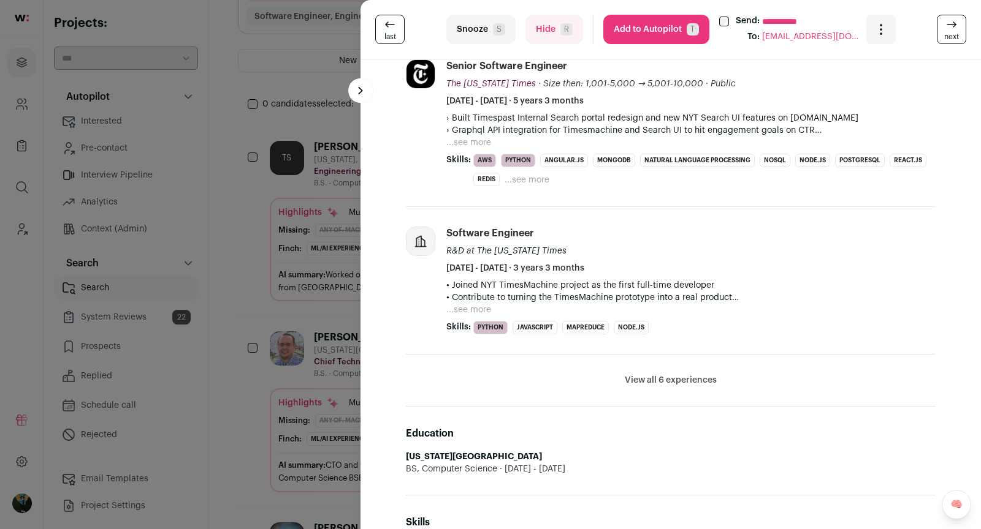
click at [520, 175] on button "...see more" at bounding box center [526, 180] width 45 height 12
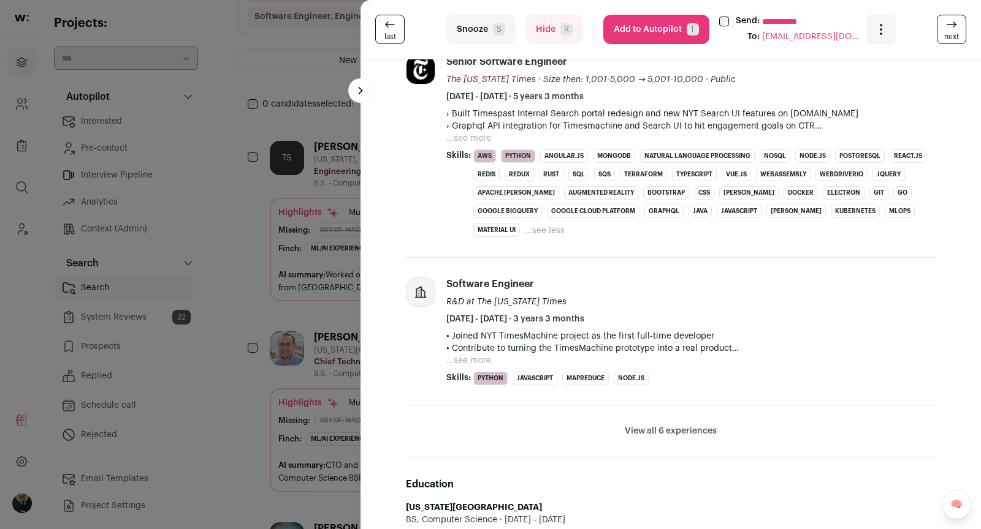
scroll to position [529, 0]
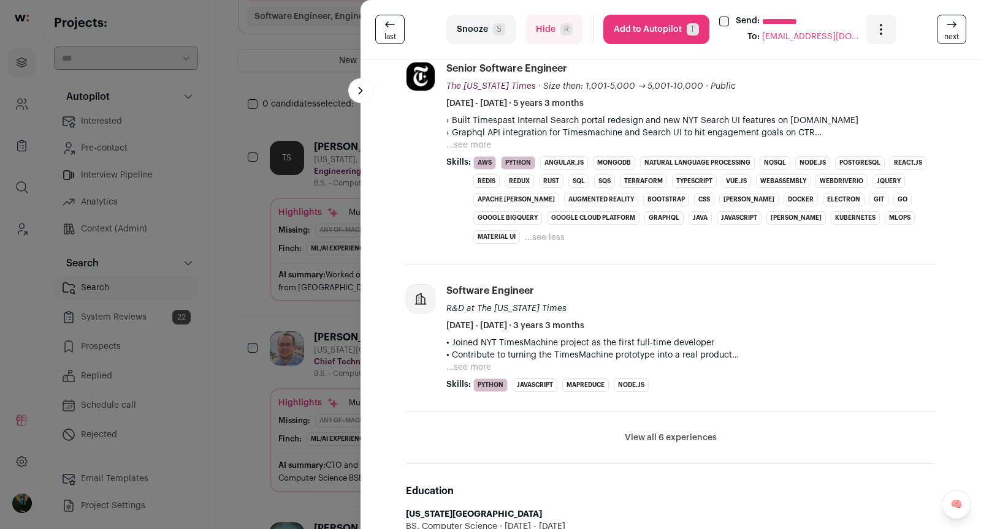
click at [482, 143] on button "...see more" at bounding box center [468, 145] width 45 height 12
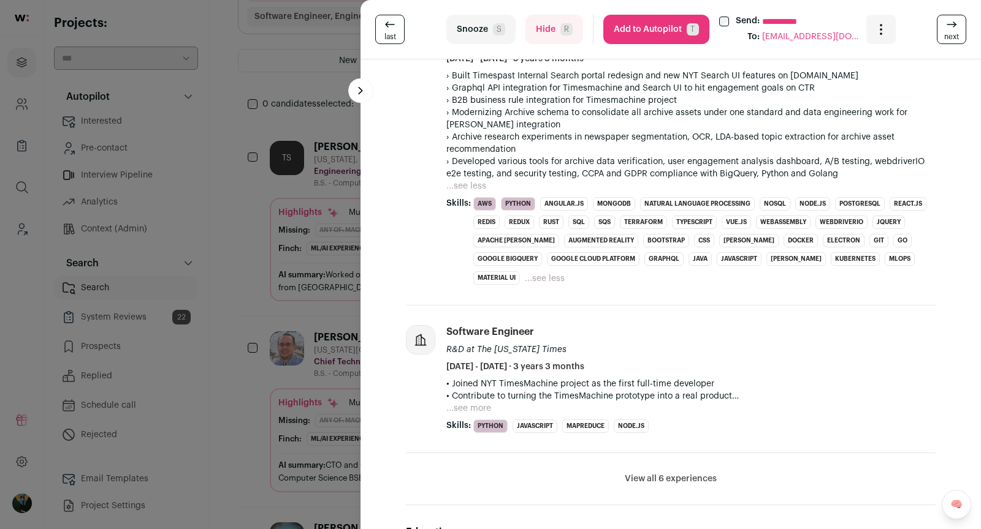
click at [638, 473] on button "View all 6 experiences" at bounding box center [670, 479] width 92 height 12
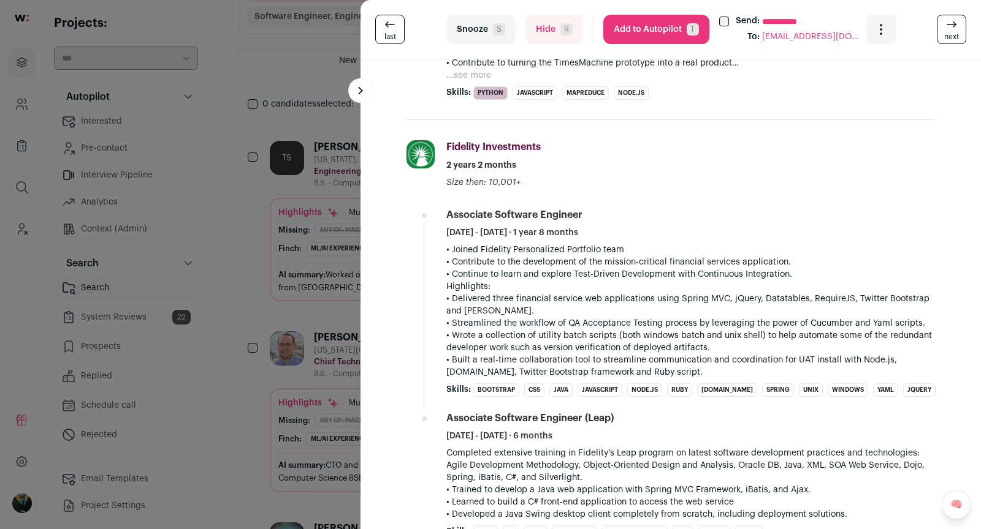
scroll to position [1170, 0]
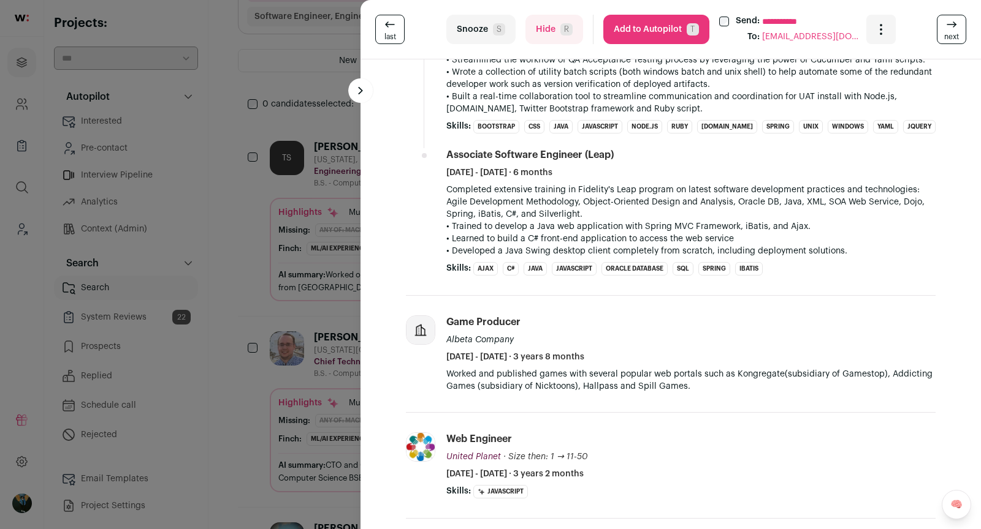
click at [945, 37] on span "next" at bounding box center [951, 37] width 15 height 10
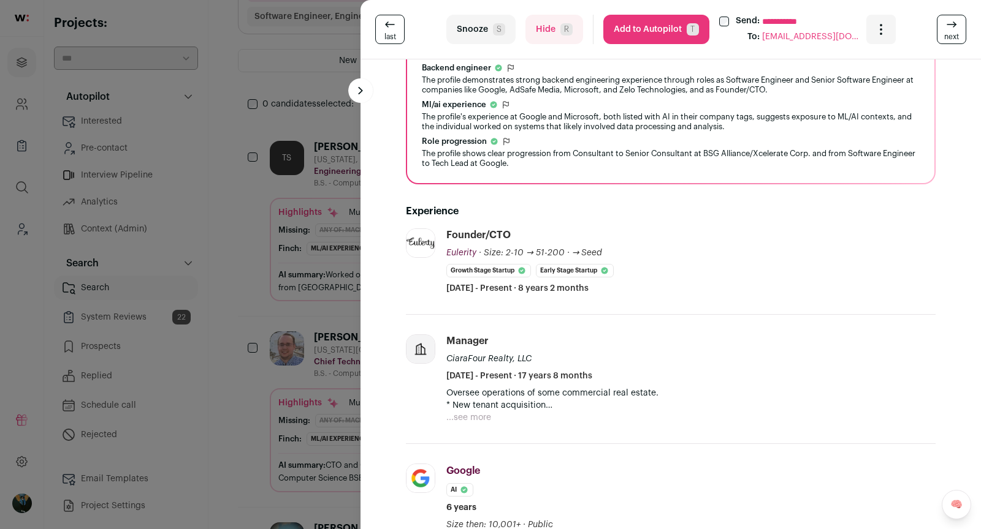
scroll to position [221, 0]
click at [941, 37] on link "next" at bounding box center [950, 29] width 29 height 29
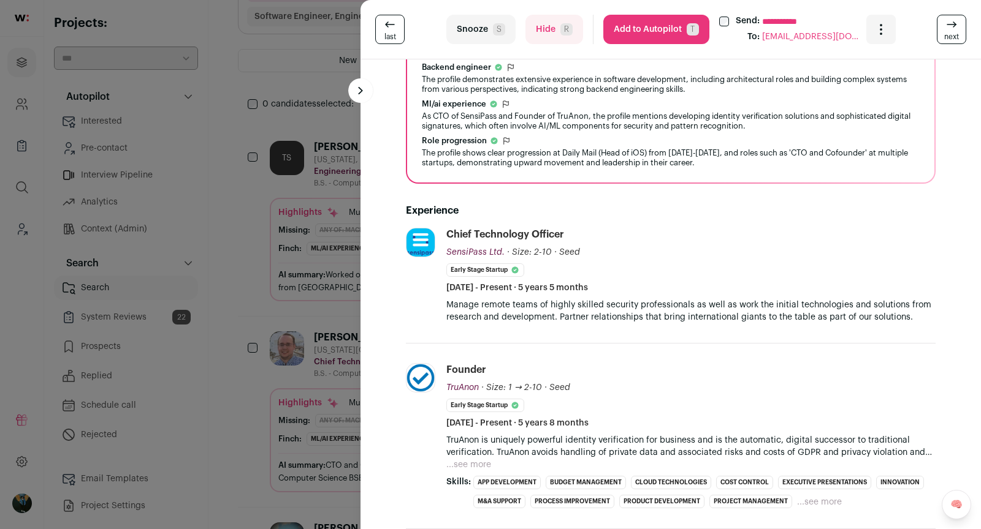
click at [396, 25] on link "last" at bounding box center [389, 29] width 29 height 29
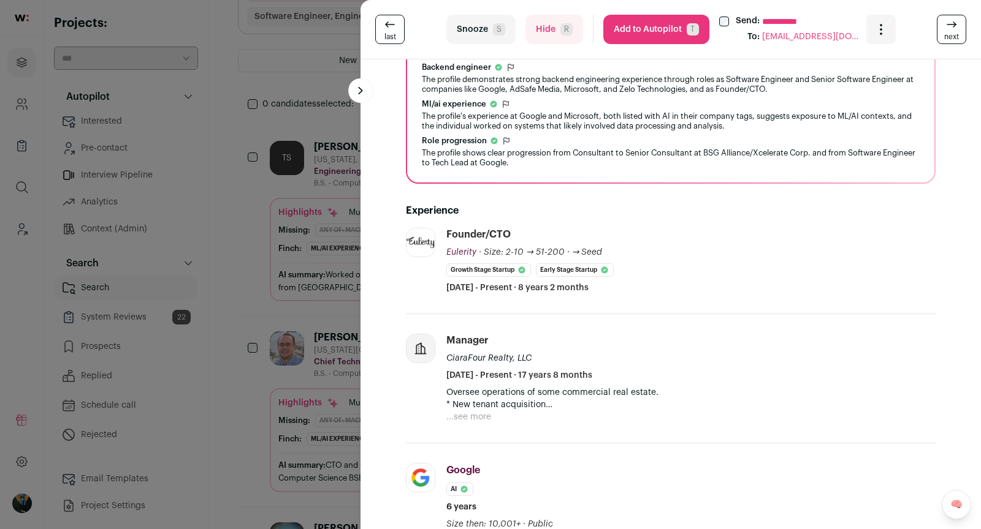
click at [561, 34] on span "R" at bounding box center [566, 29] width 12 height 12
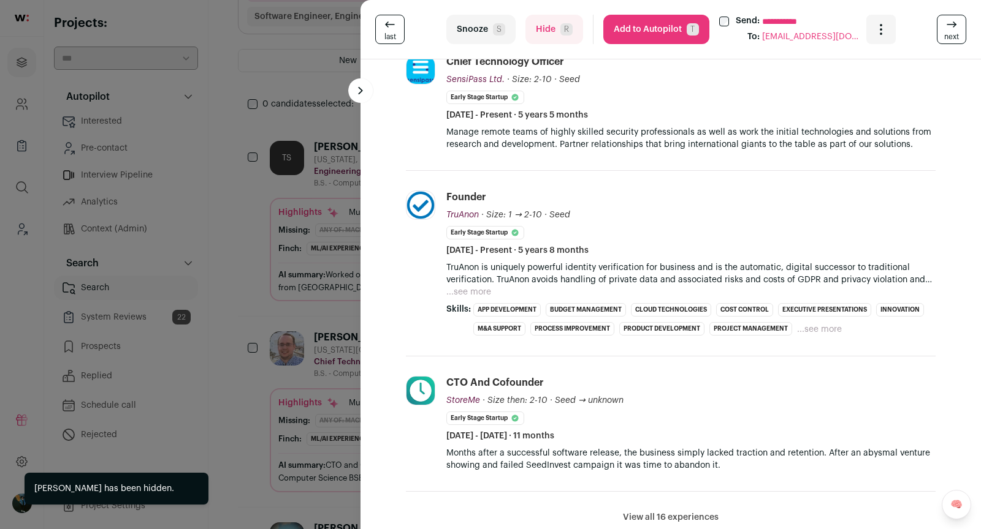
scroll to position [395, 0]
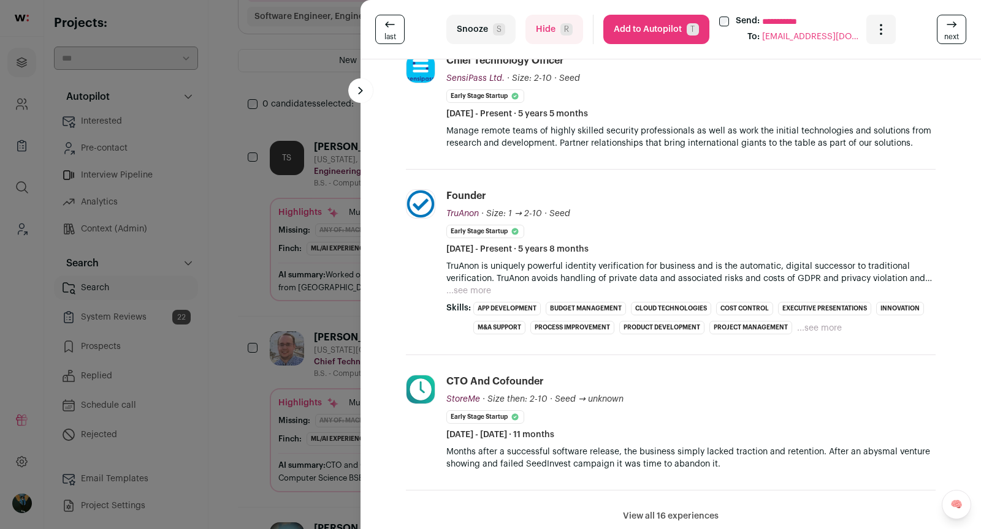
click at [543, 43] on button "Hide R" at bounding box center [554, 29] width 58 height 29
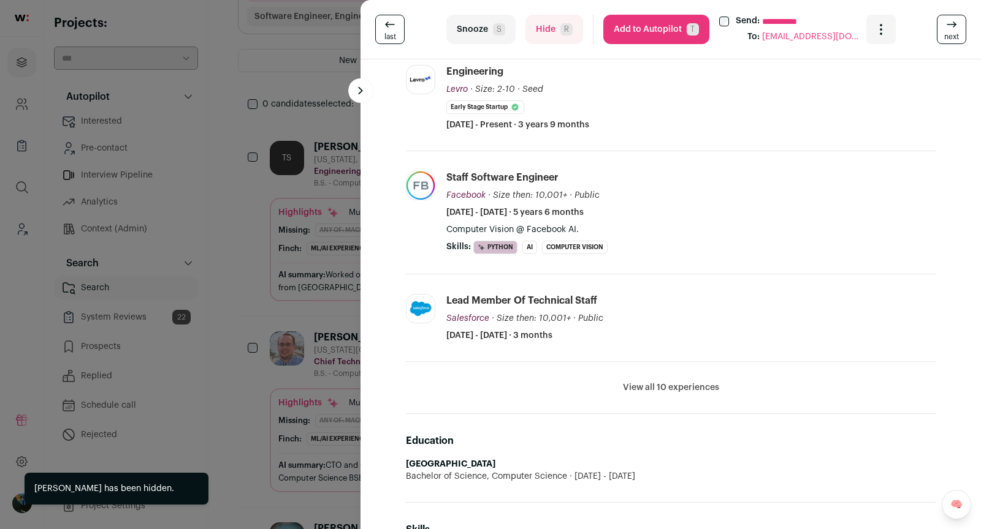
scroll to position [480, 0]
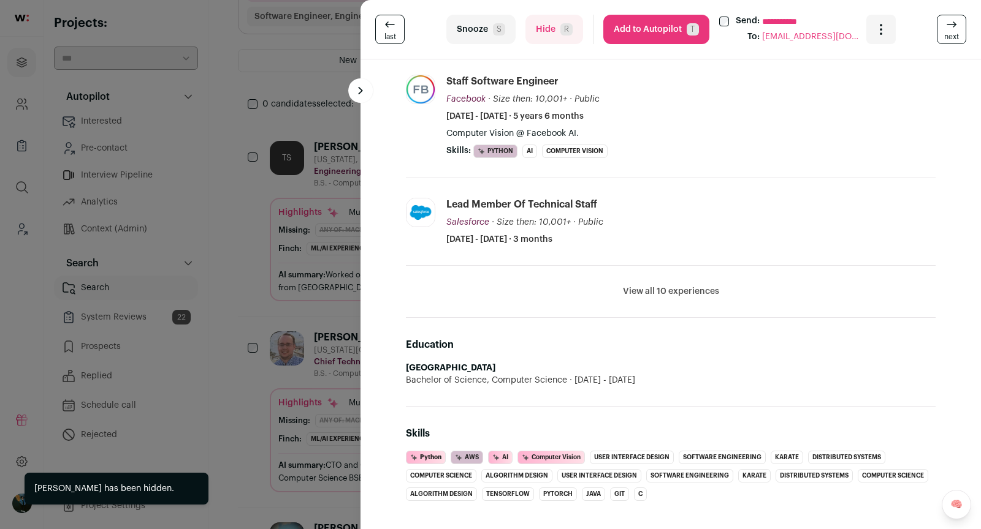
click at [670, 286] on button "View all 10 experiences" at bounding box center [671, 292] width 96 height 12
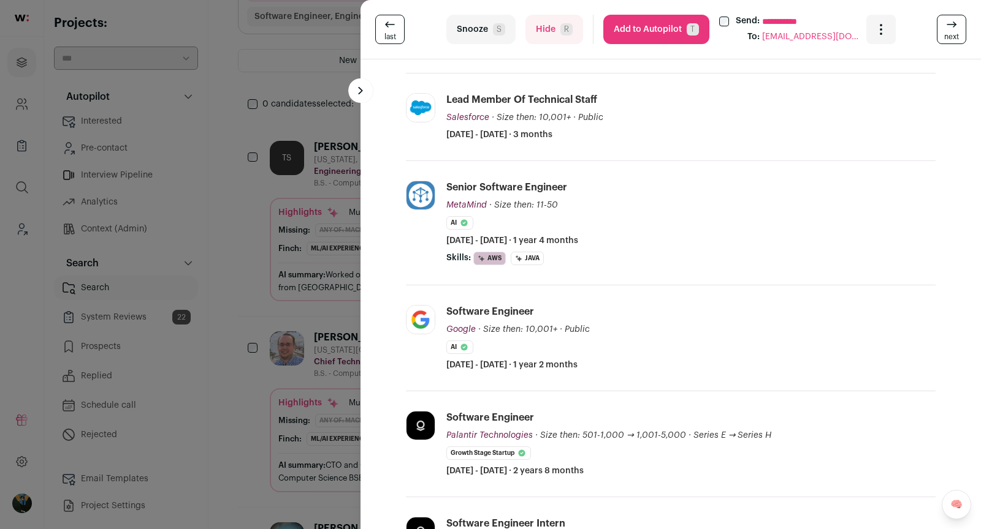
scroll to position [586, 0]
click at [476, 41] on button "Snooze S" at bounding box center [480, 29] width 69 height 29
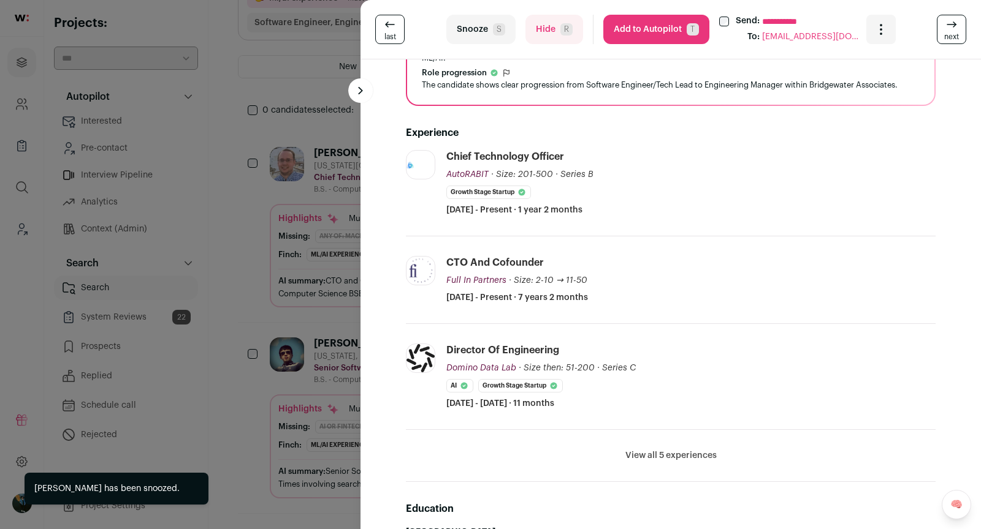
scroll to position [342, 0]
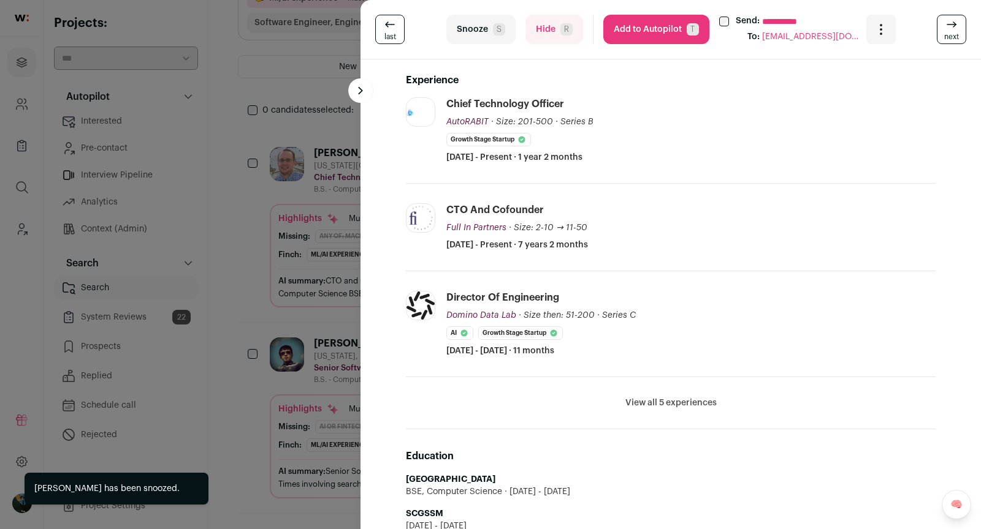
click at [556, 40] on button "Hide R" at bounding box center [554, 29] width 58 height 29
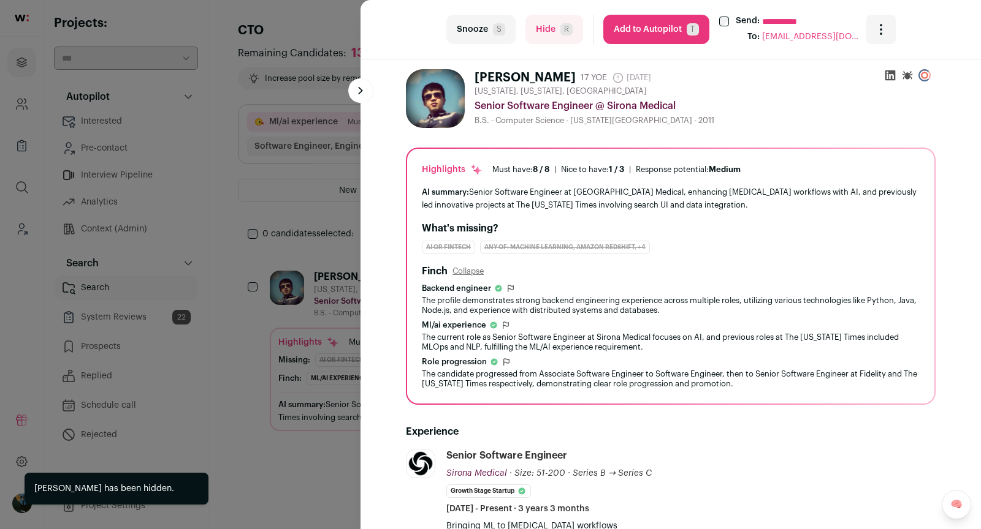
scroll to position [256, 0]
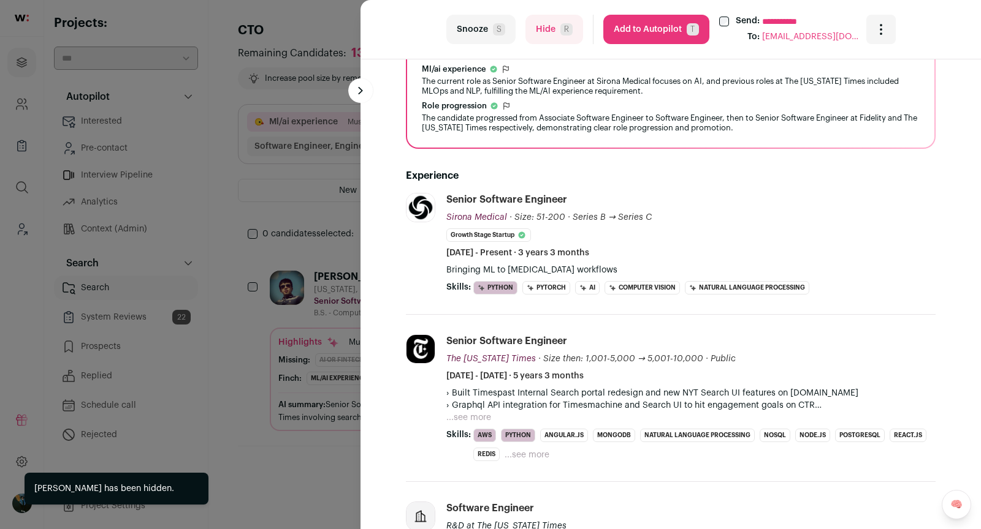
click at [549, 34] on button "Hide R" at bounding box center [554, 29] width 58 height 29
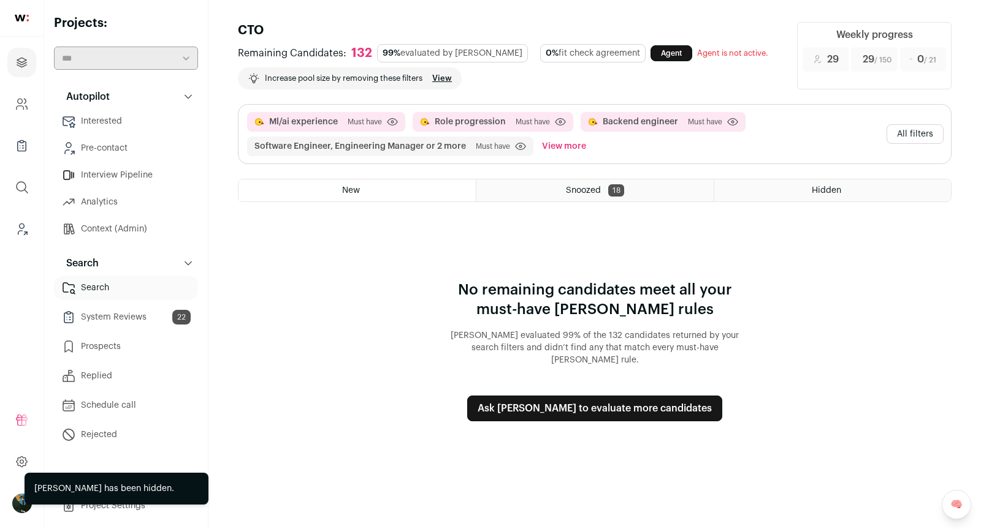
click at [931, 139] on button "All filters" at bounding box center [914, 134] width 57 height 20
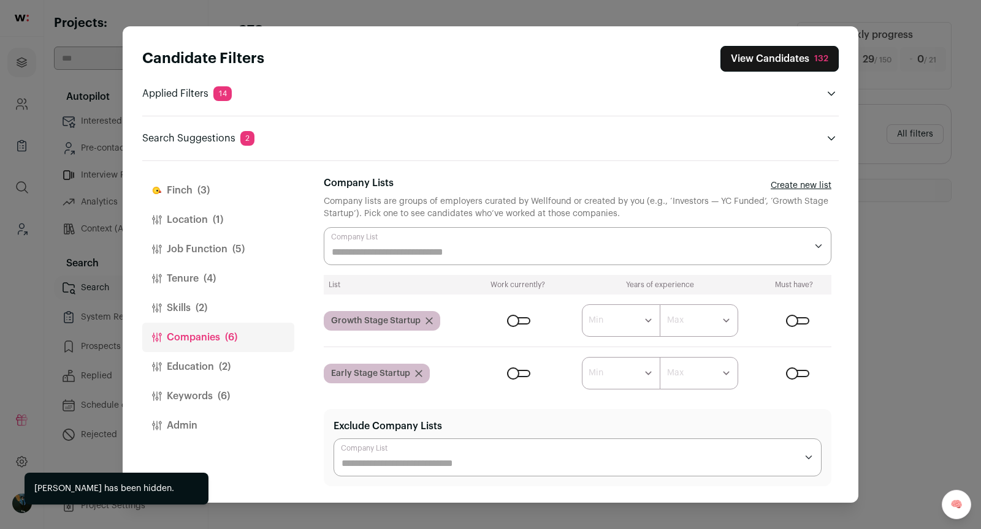
click at [207, 366] on button "Education (2)" at bounding box center [218, 366] width 152 height 29
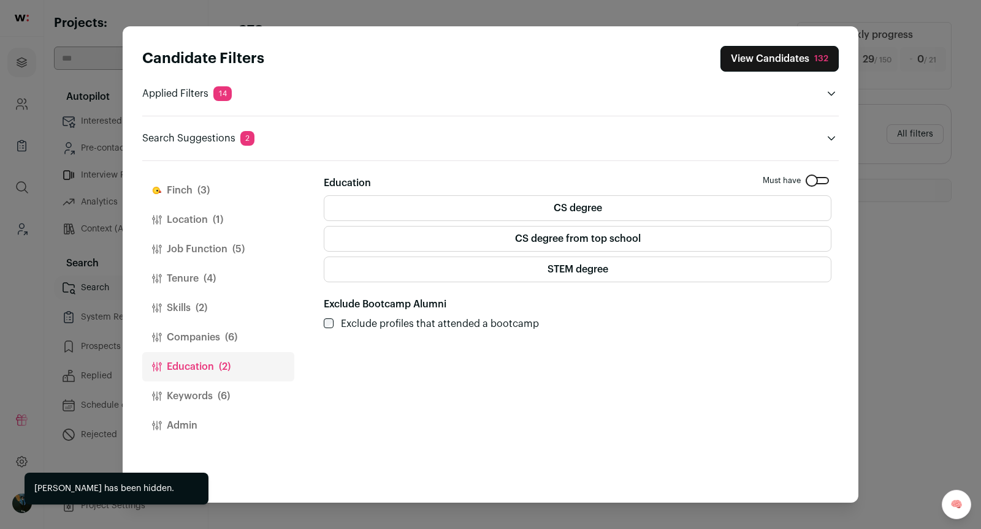
click at [191, 319] on button "Skills (2)" at bounding box center [218, 308] width 152 height 29
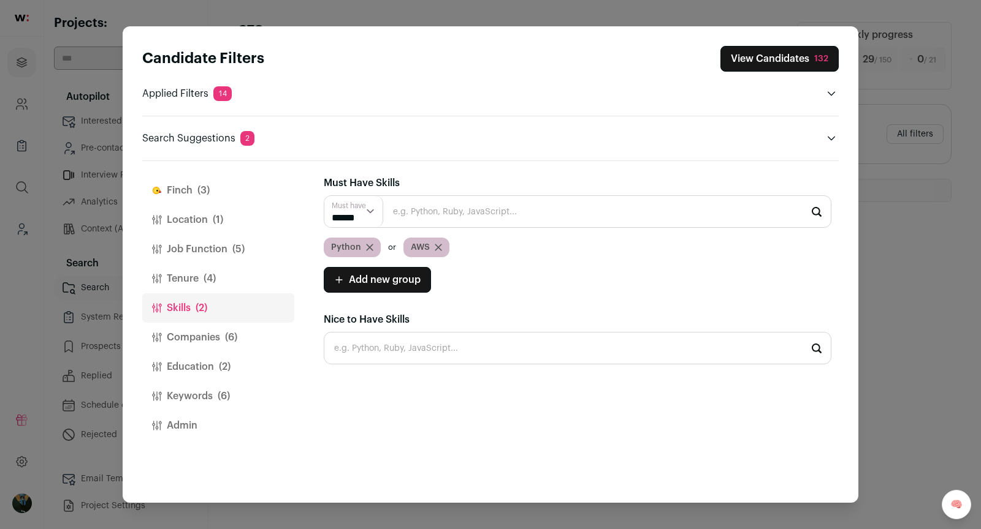
click at [494, 209] on input "Close modal via background" at bounding box center [577, 211] width 507 height 32
type input "N"
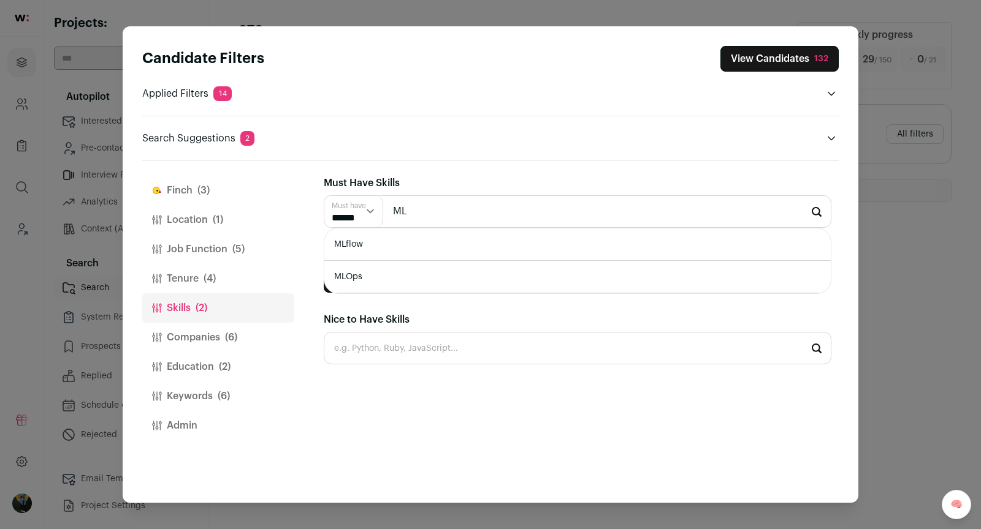
click at [383, 279] on li "MLOps" at bounding box center [577, 277] width 506 height 32
type input "MLOps"
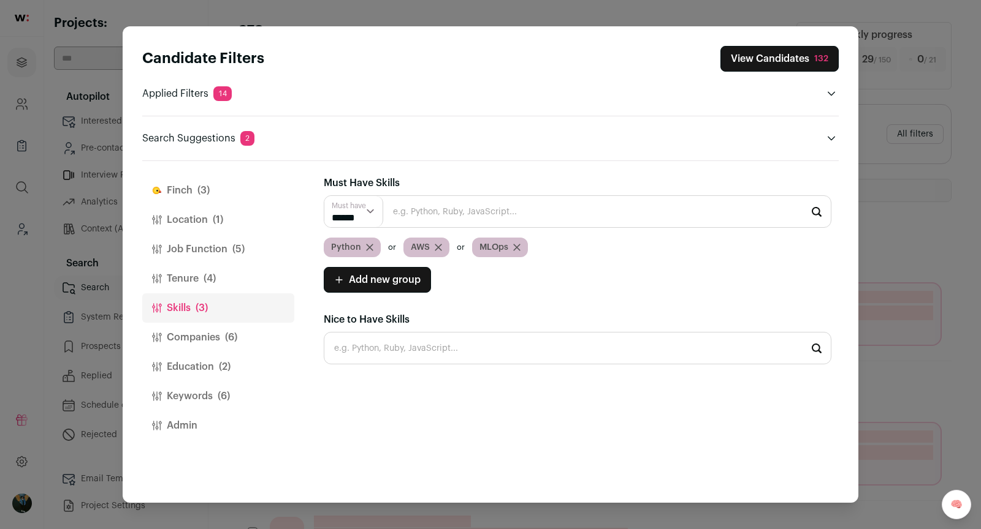
click at [220, 360] on span "(2)" at bounding box center [225, 367] width 12 height 15
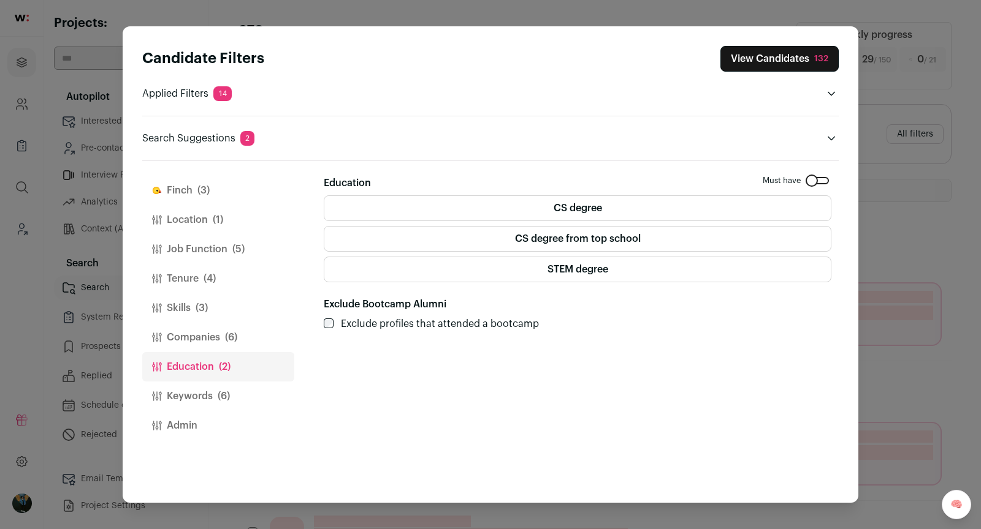
click at [231, 396] on button "Keywords (6)" at bounding box center [218, 396] width 152 height 29
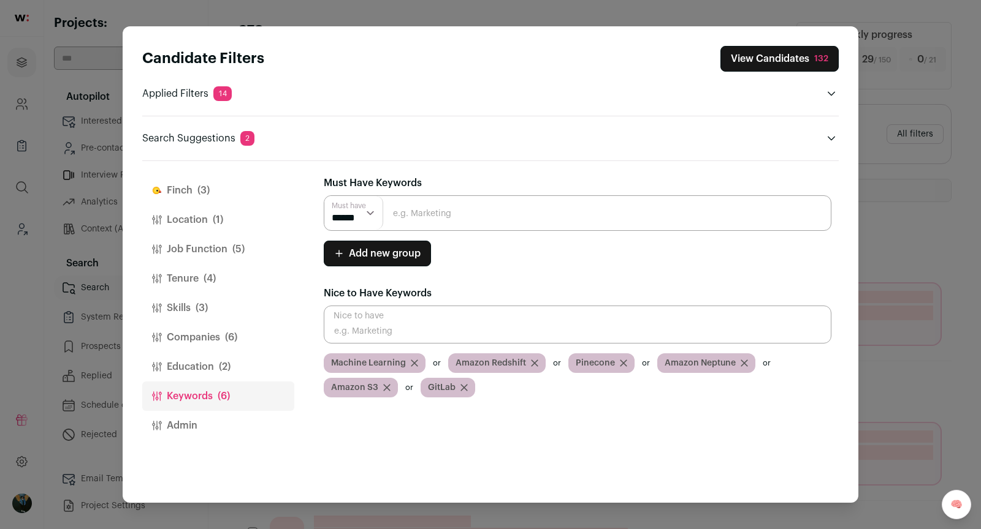
click at [493, 199] on input "Close modal via background" at bounding box center [577, 213] width 507 height 36
type input "AI"
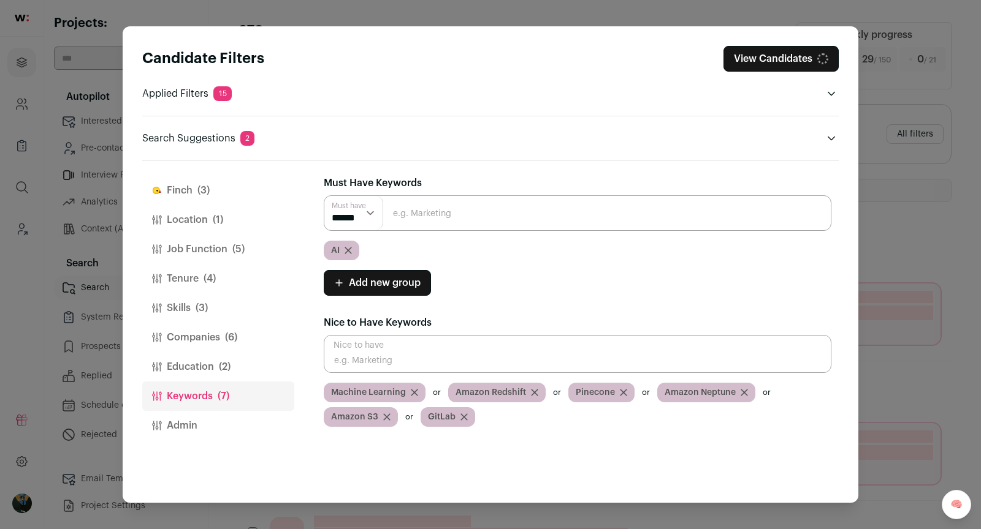
click at [484, 214] on input "Close modal via background" at bounding box center [577, 213] width 507 height 36
type input "Machine Learning"
click at [490, 216] on input "Close modal via background" at bounding box center [577, 213] width 507 height 36
type input "ML"
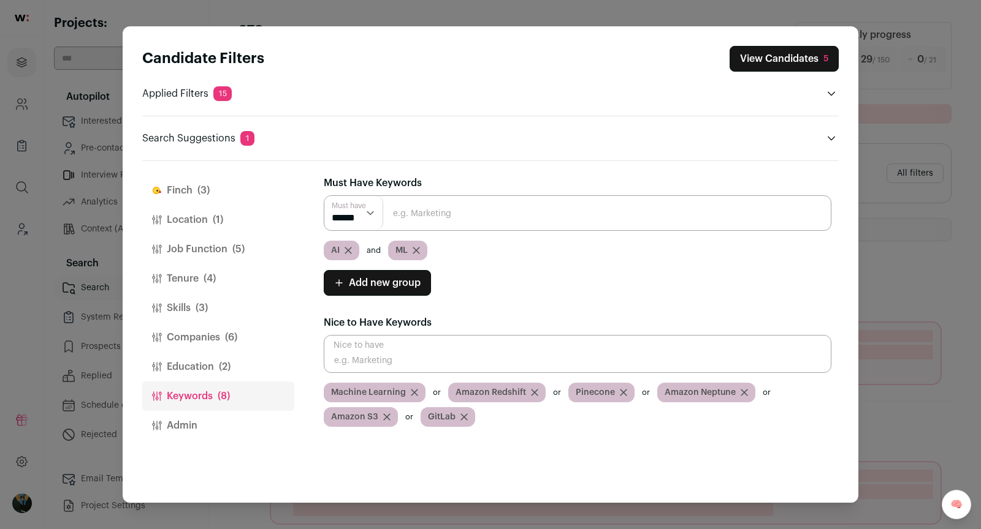
click at [416, 214] on input "Close modal via background" at bounding box center [577, 213] width 507 height 36
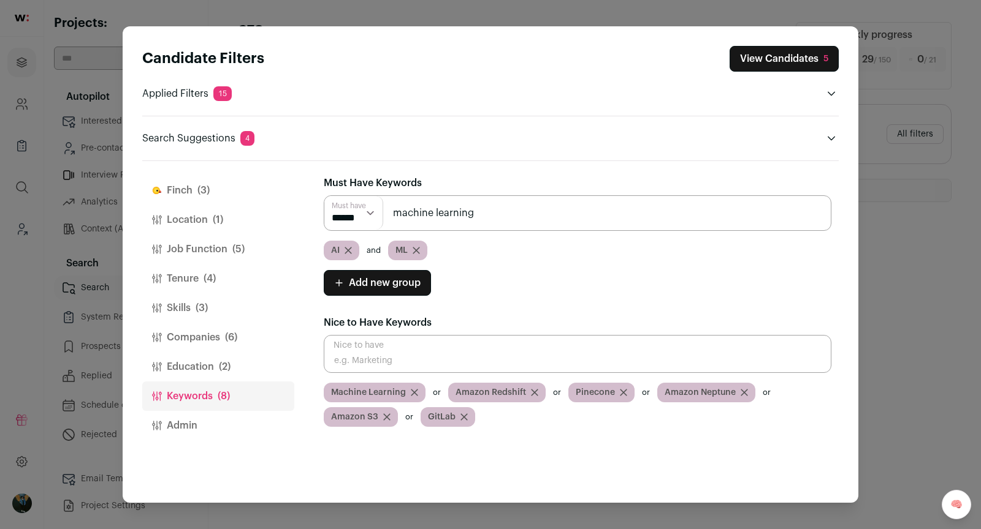
type input "machine learning"
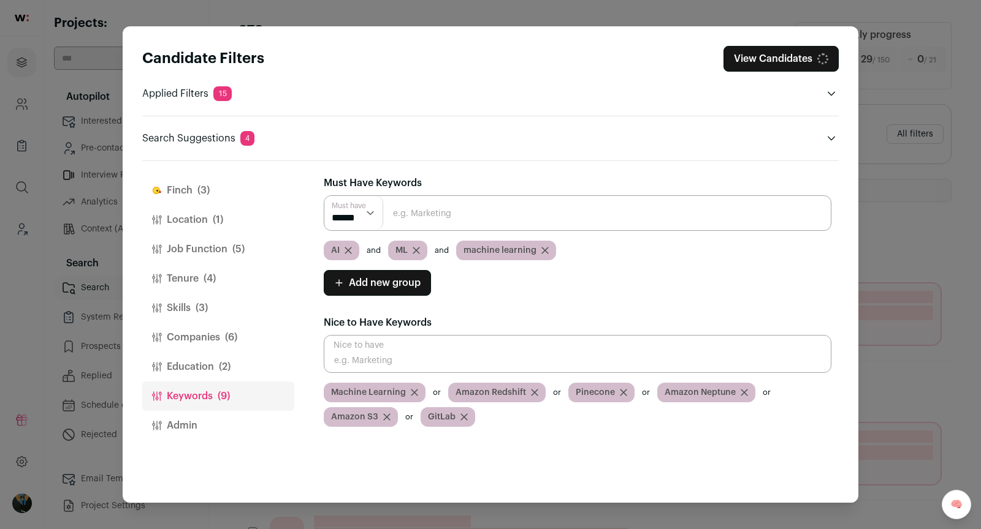
click at [363, 208] on select "****** ******" at bounding box center [353, 213] width 59 height 34
select select "**"
click at [802, 53] on button "View Candidates 36" at bounding box center [780, 59] width 115 height 26
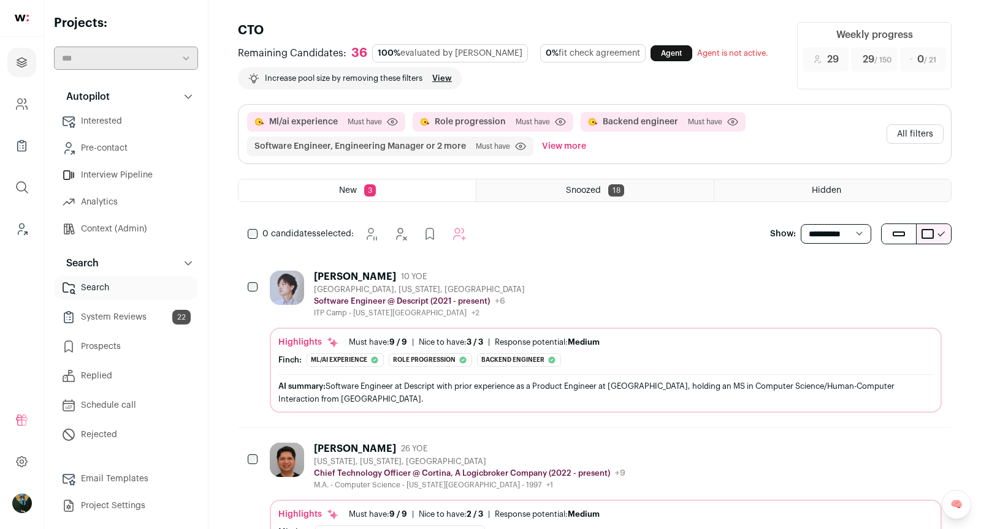
click at [718, 285] on div "Scott Cheng 10 YOE Brooklyn, New York, United States Software Engineer @ Descri…" at bounding box center [606, 294] width 672 height 47
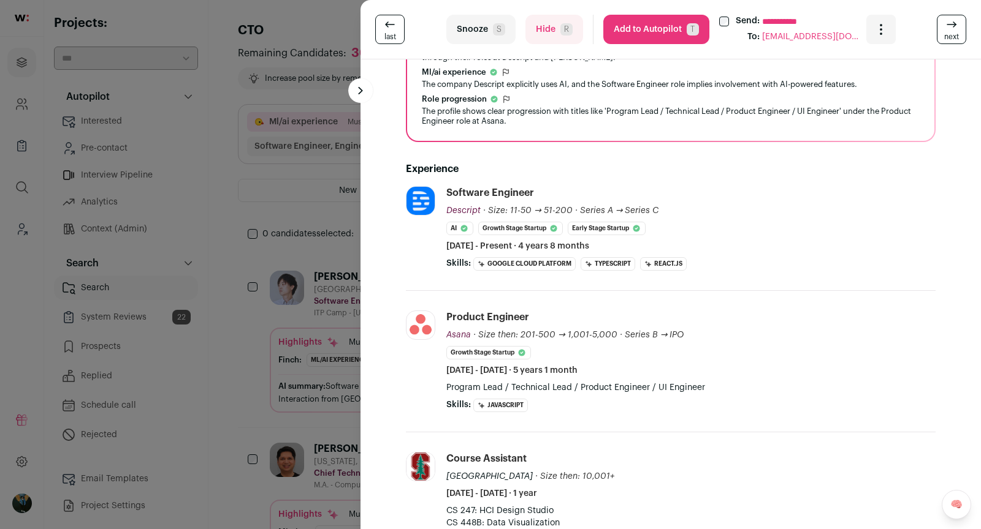
scroll to position [396, 0]
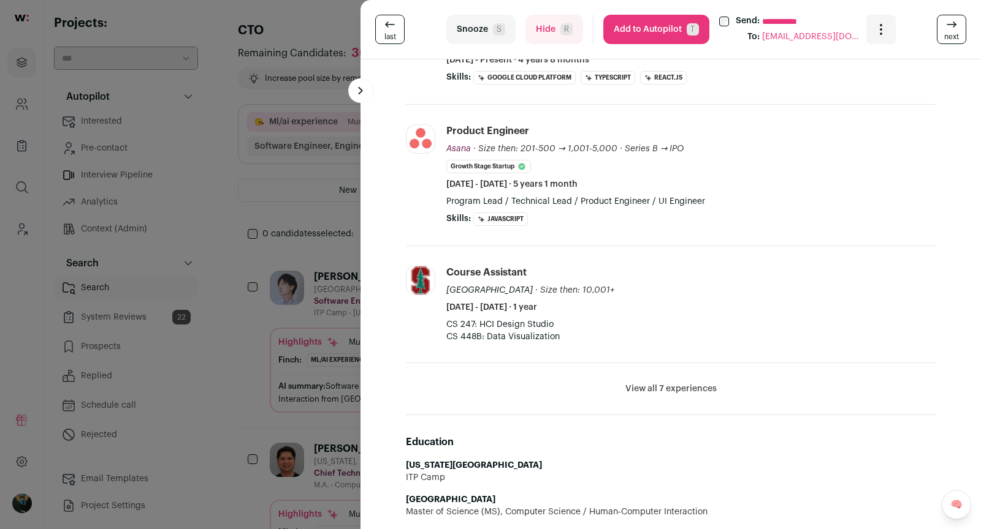
click at [545, 33] on button "Hide R" at bounding box center [554, 29] width 58 height 29
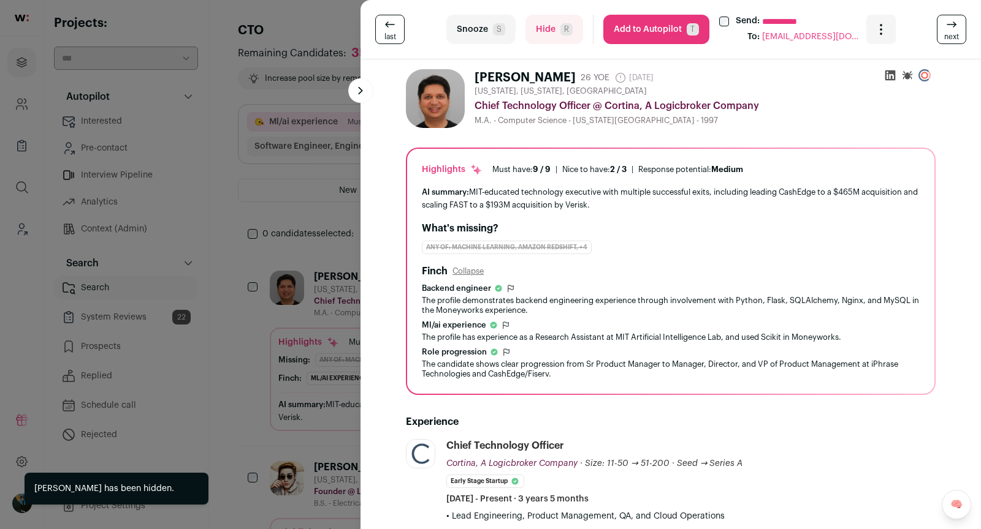
scroll to position [243, 0]
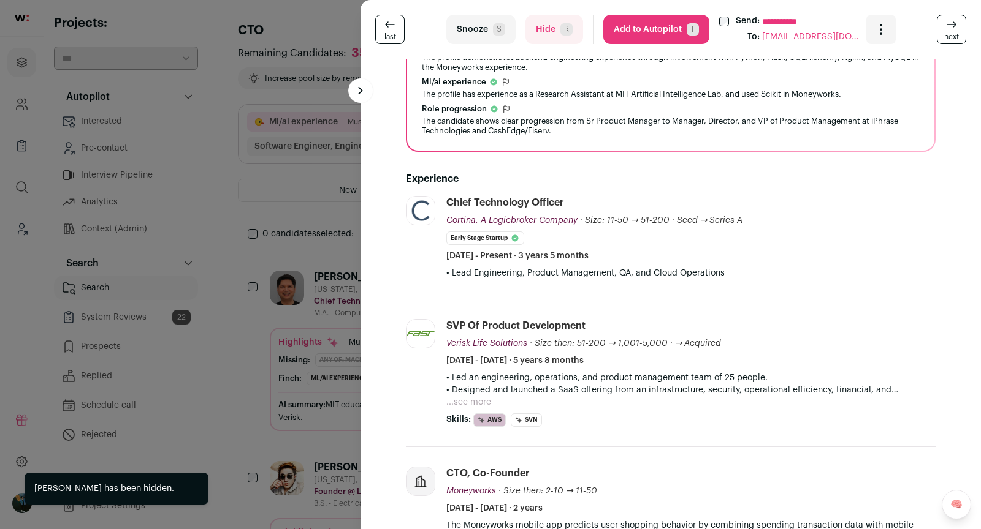
click at [543, 34] on button "Hide R" at bounding box center [554, 29] width 58 height 29
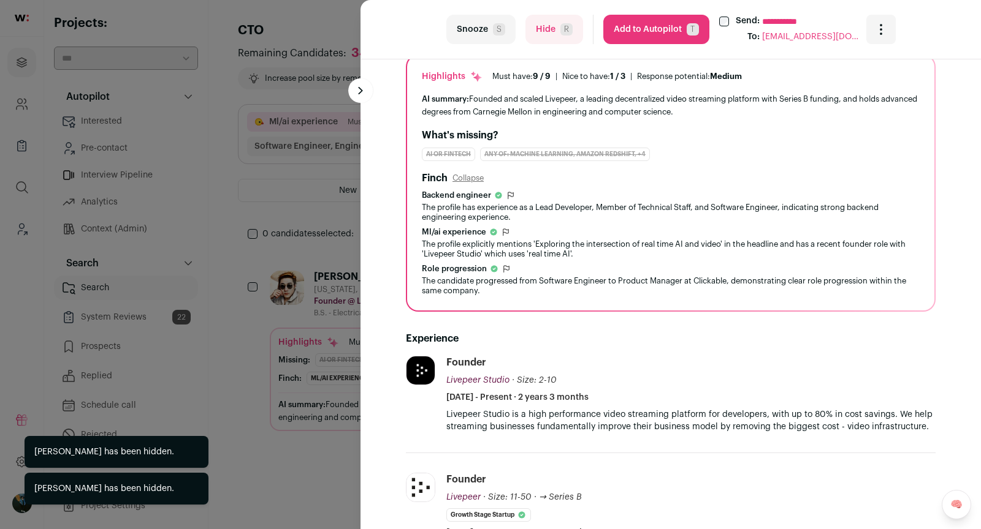
scroll to position [224, 0]
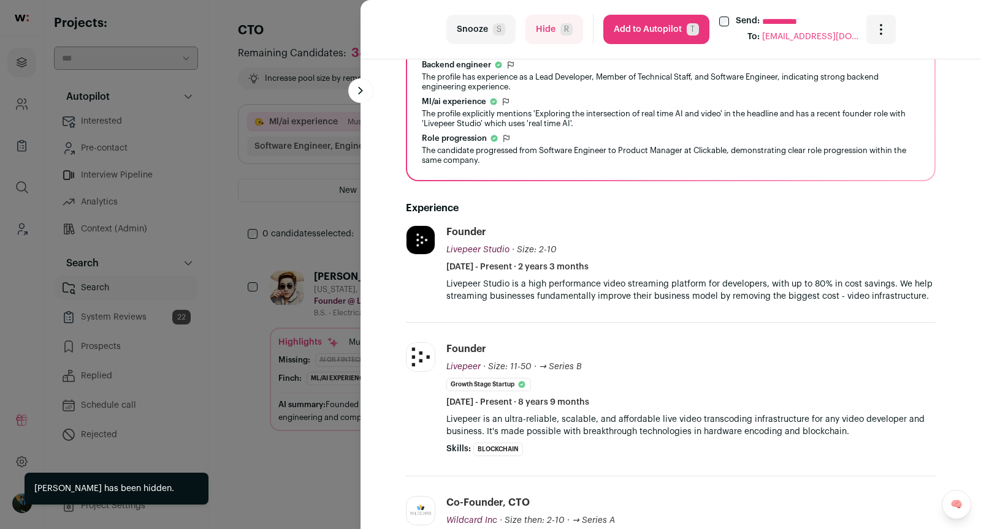
click at [536, 33] on button "Hide R" at bounding box center [554, 29] width 58 height 29
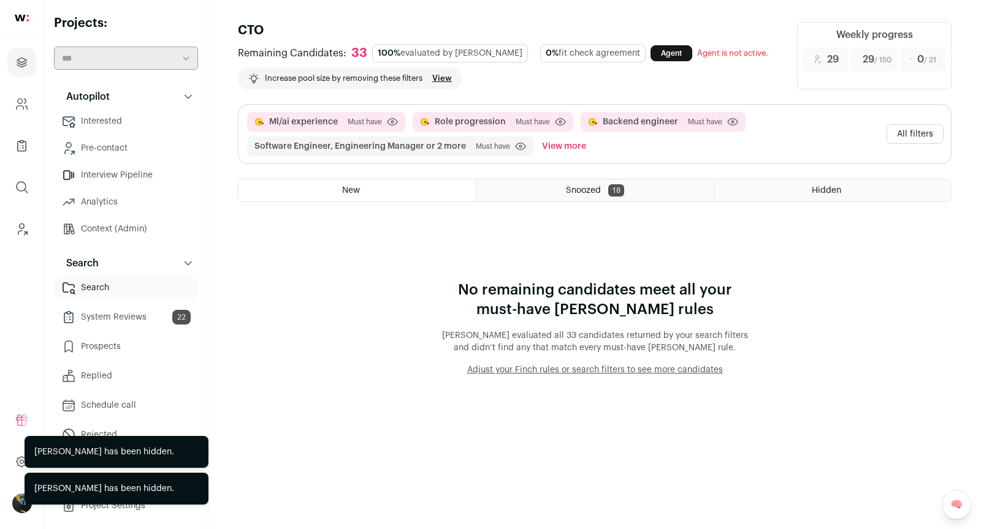
click at [933, 132] on button "All filters" at bounding box center [914, 134] width 57 height 20
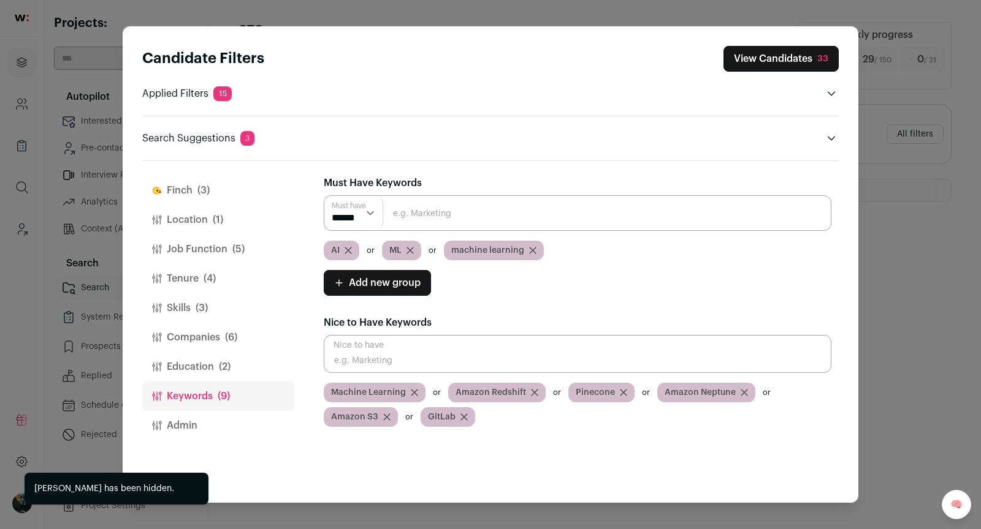
click at [194, 241] on button "Job Function (5)" at bounding box center [218, 249] width 152 height 29
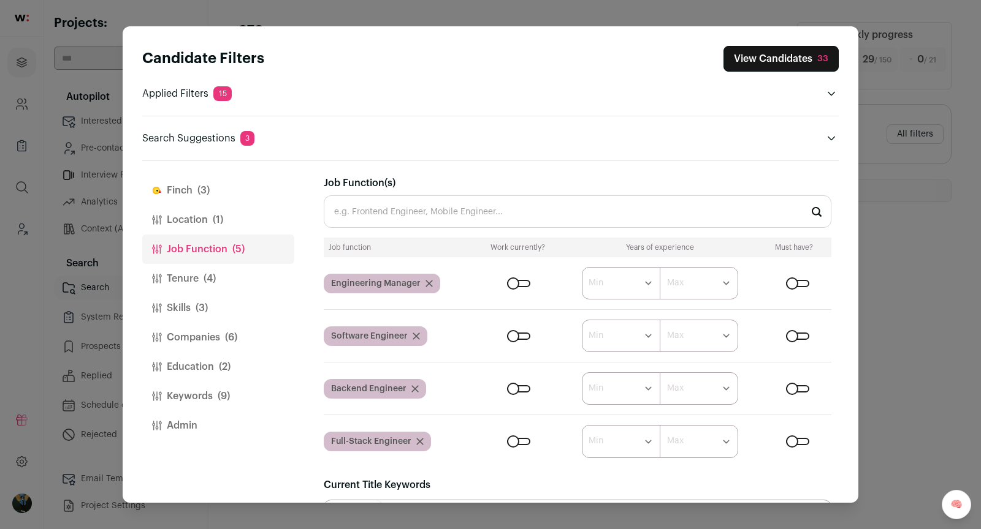
scroll to position [152, 0]
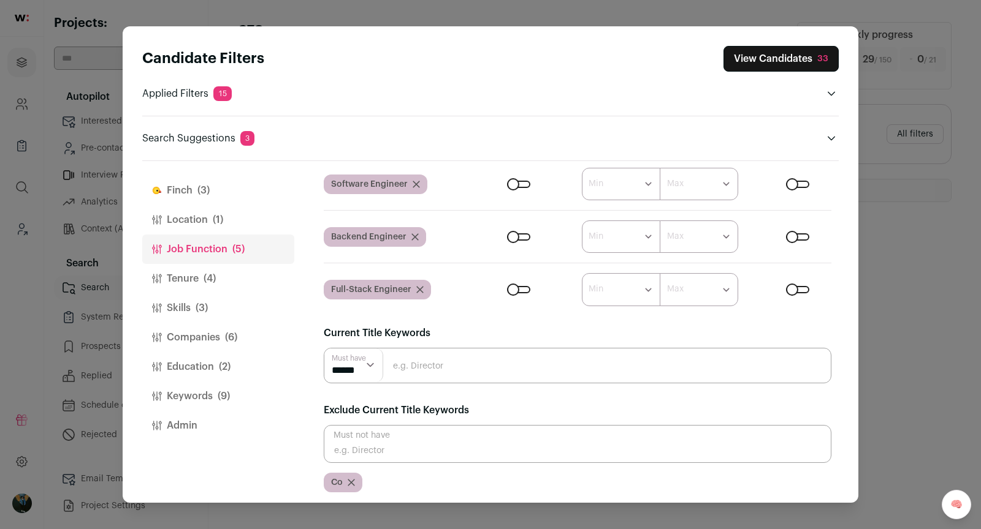
click at [415, 425] on input "Close modal via background" at bounding box center [577, 444] width 507 height 38
type input "Product"
click at [835, 138] on icon "Close modal via background" at bounding box center [831, 139] width 10 height 10
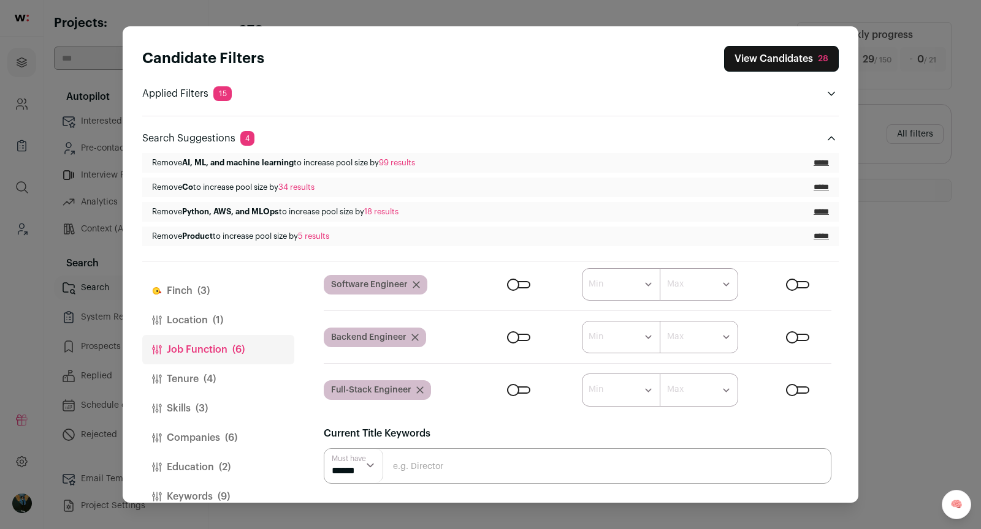
click at [835, 138] on icon "Close modal via background" at bounding box center [831, 139] width 10 height 10
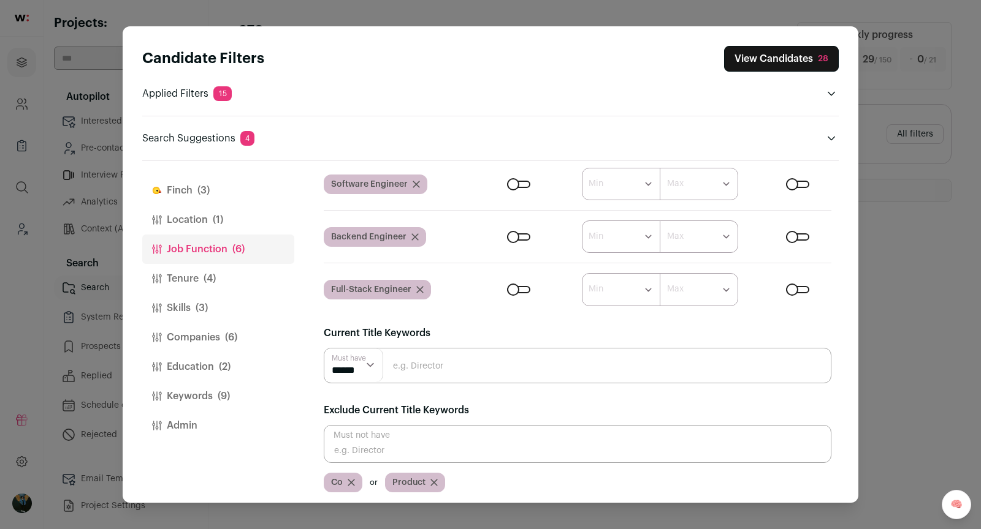
click at [835, 138] on icon "Close modal via background" at bounding box center [831, 139] width 10 height 10
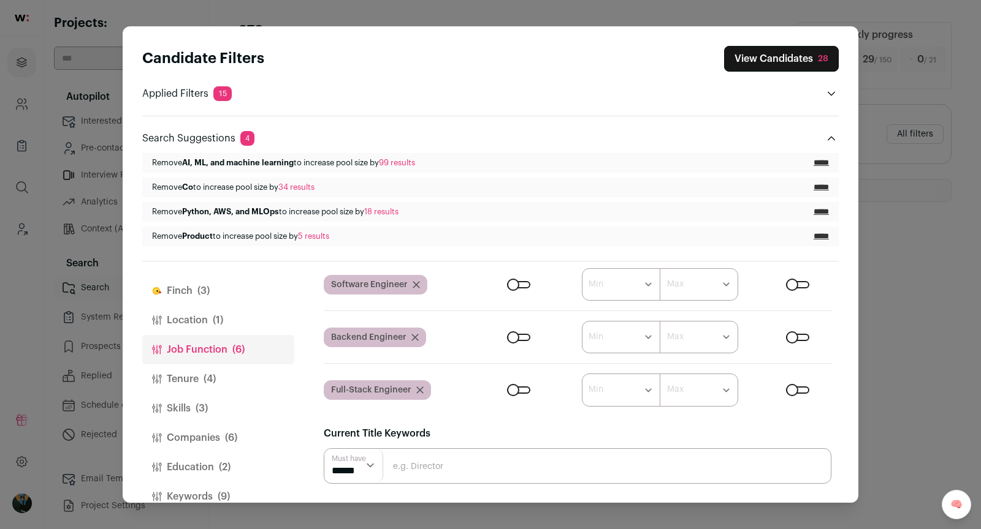
click at [817, 162] on input "*****" at bounding box center [820, 163] width 15 height 10
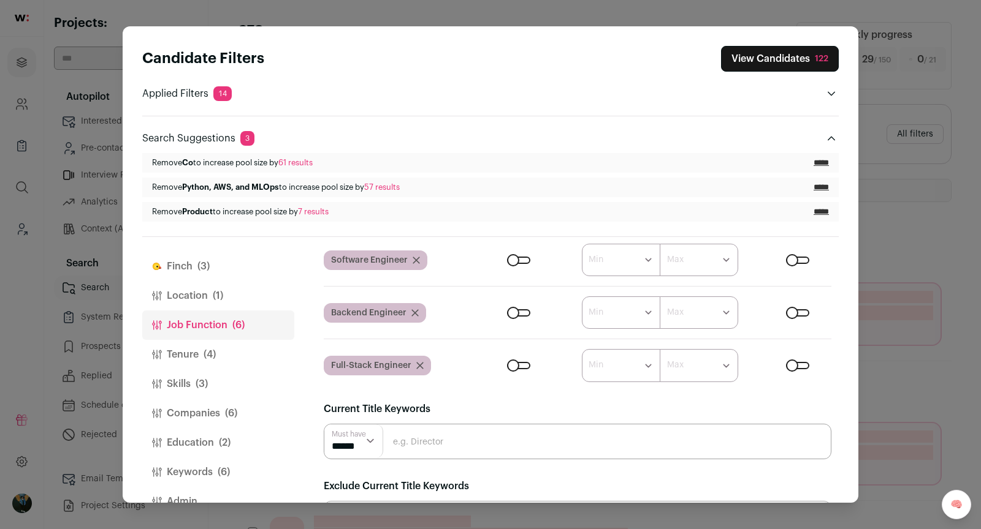
click at [214, 297] on span "(1)" at bounding box center [218, 296] width 10 height 15
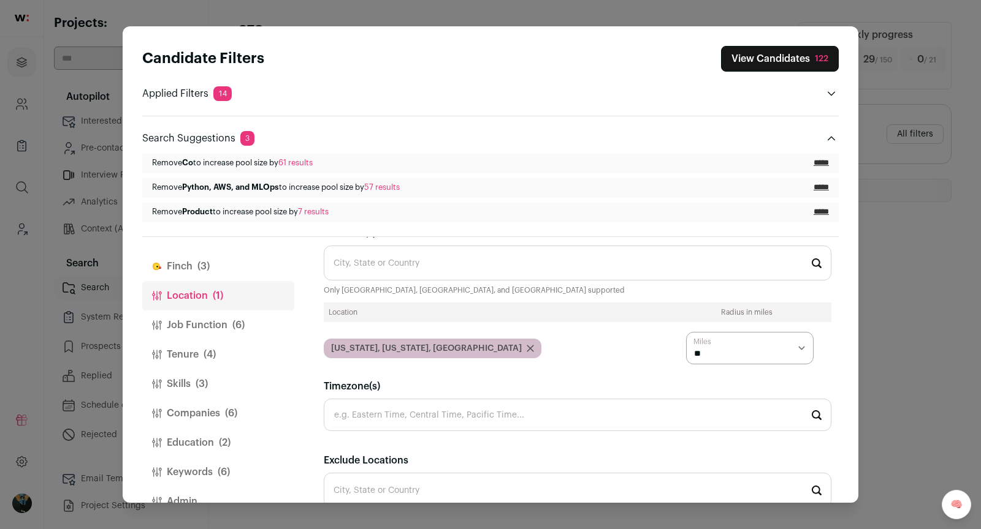
scroll to position [7, 0]
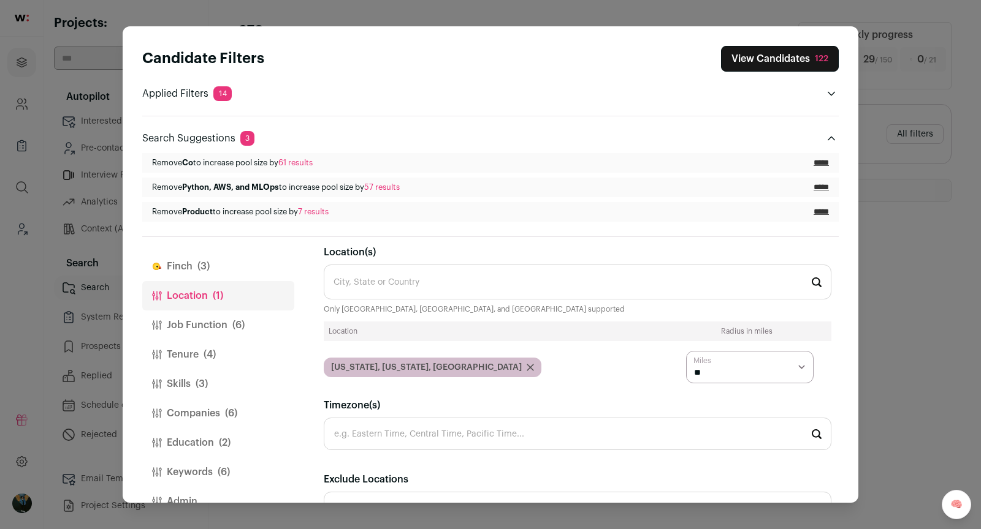
click at [536, 284] on input "Location(s)" at bounding box center [577, 282] width 507 height 35
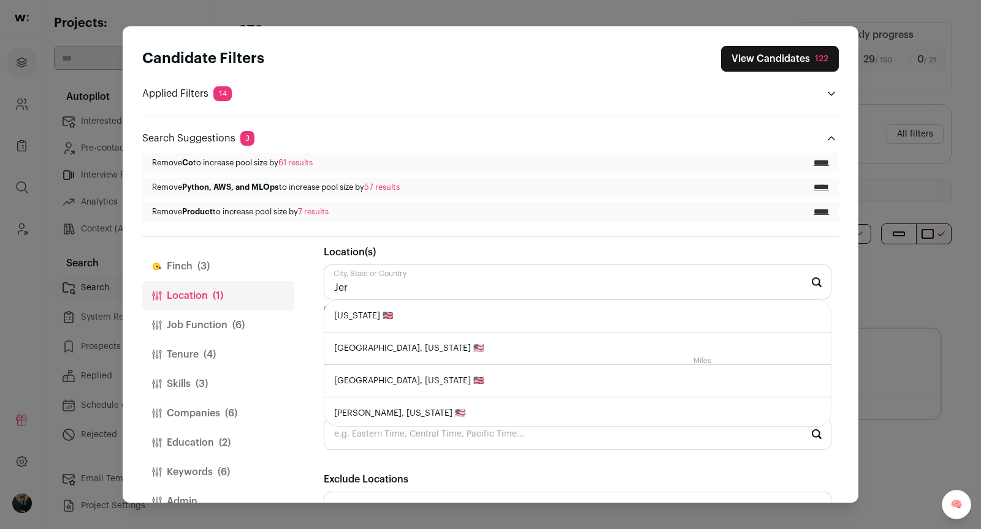
click at [466, 315] on li "New Jersey 🇺🇸" at bounding box center [577, 316] width 506 height 32
type input "New Jersey 🇺🇸"
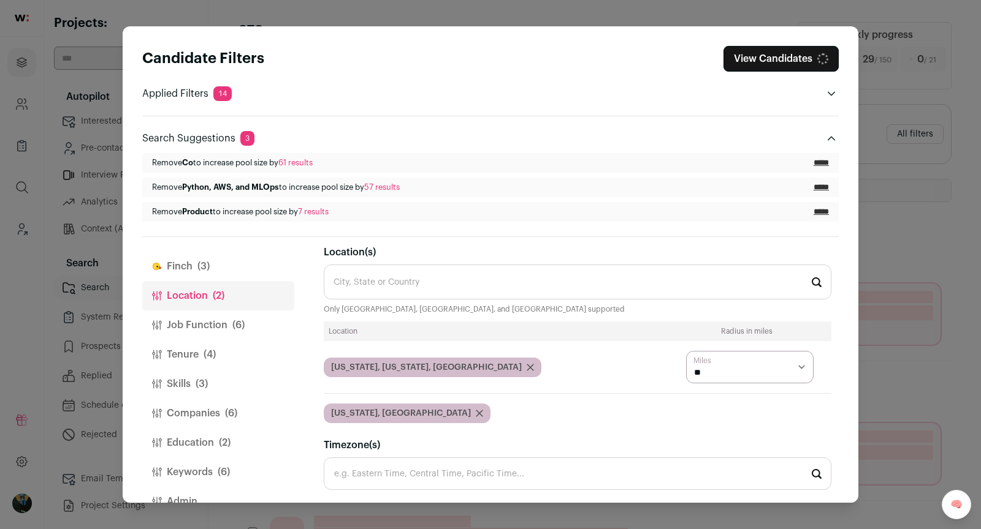
scroll to position [34, 0]
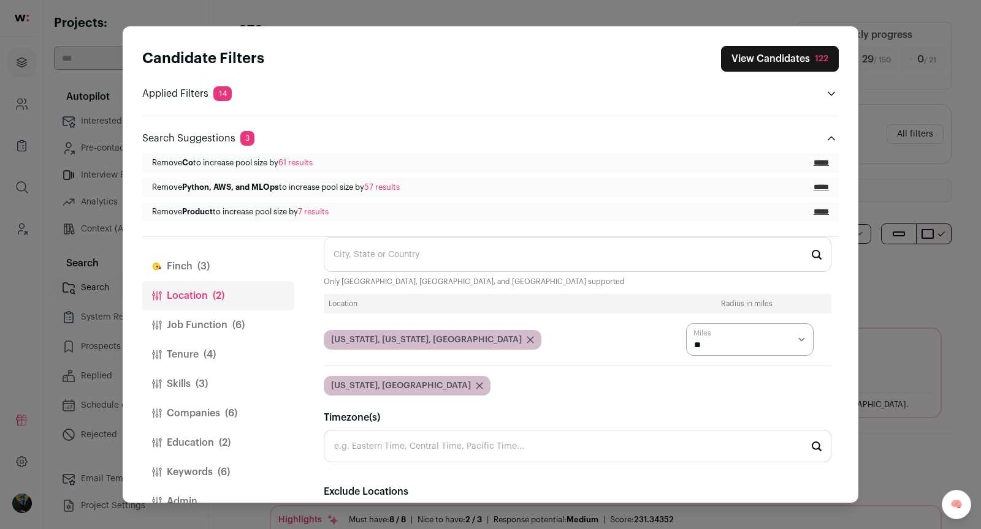
click at [825, 138] on button "Close modal via background" at bounding box center [831, 138] width 15 height 15
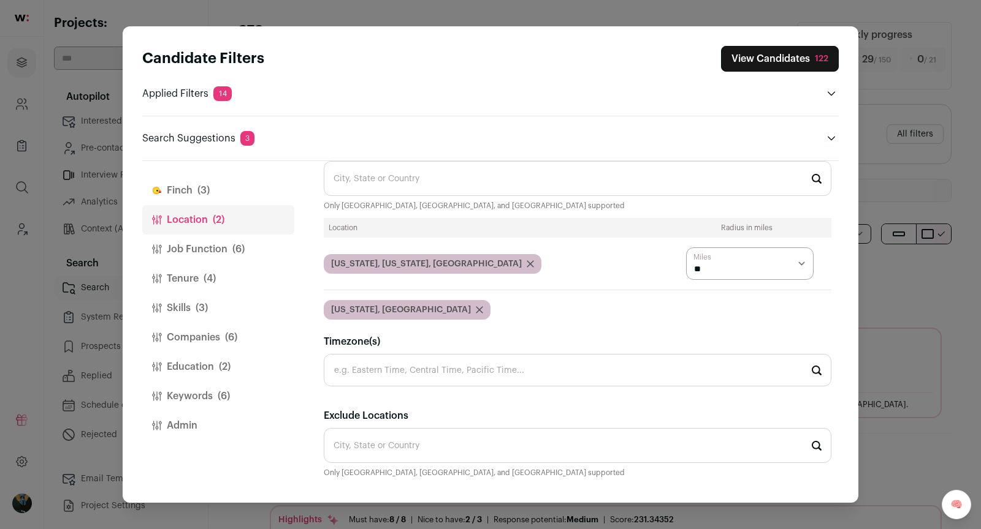
click at [783, 55] on button "View Candidates 122" at bounding box center [780, 59] width 118 height 26
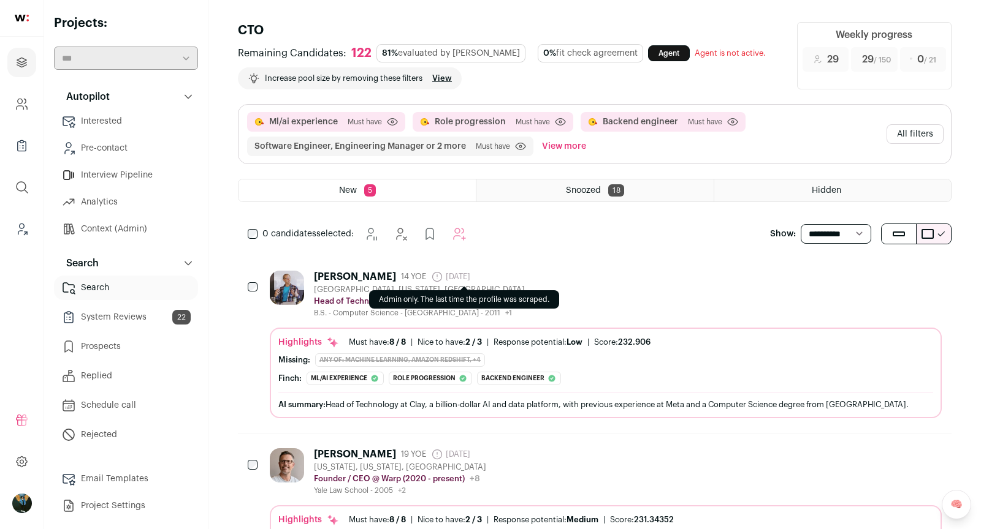
drag, startPoint x: 487, startPoint y: 265, endPoint x: 471, endPoint y: 265, distance: 15.9
click at [481, 265] on div "Mark Hahnenberg 14 YOE 4 months ago Admin only. The last time the profile was s…" at bounding box center [594, 344] width 713 height 177
click at [471, 265] on div "Mark Hahnenberg 14 YOE 4 months ago Admin only. The last time the profile was s…" at bounding box center [594, 344] width 713 height 177
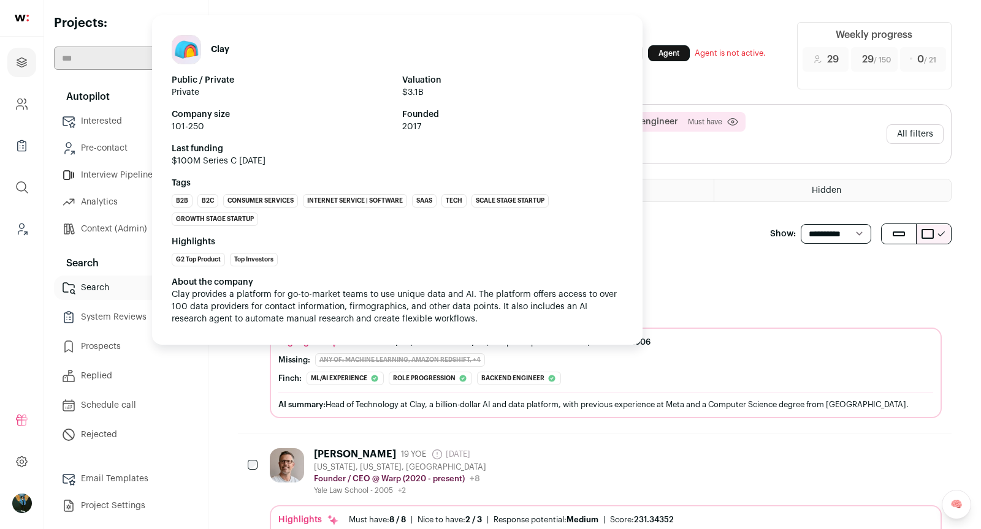
click at [680, 305] on div "Mark Hahnenberg 14 YOE 4 months ago Admin only. The last time the profile was s…" at bounding box center [606, 294] width 672 height 47
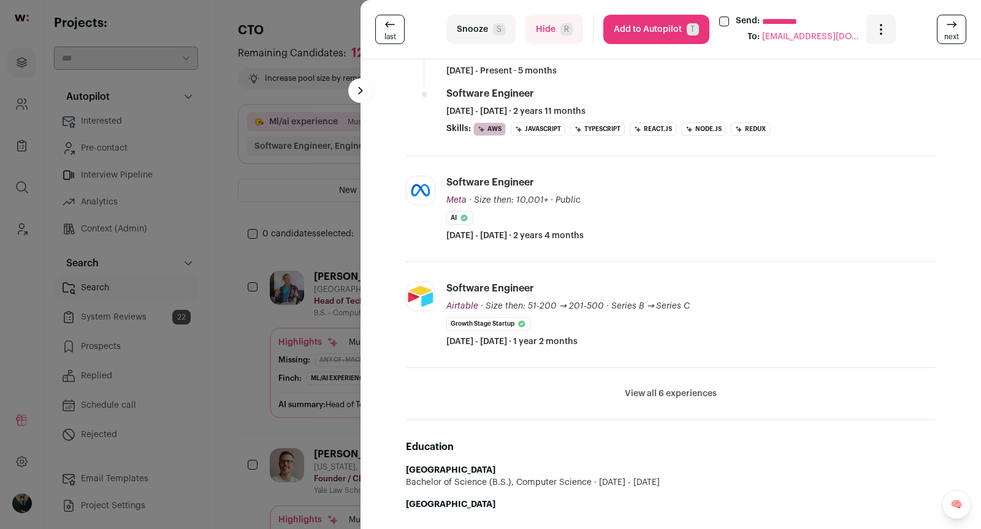
scroll to position [486, 0]
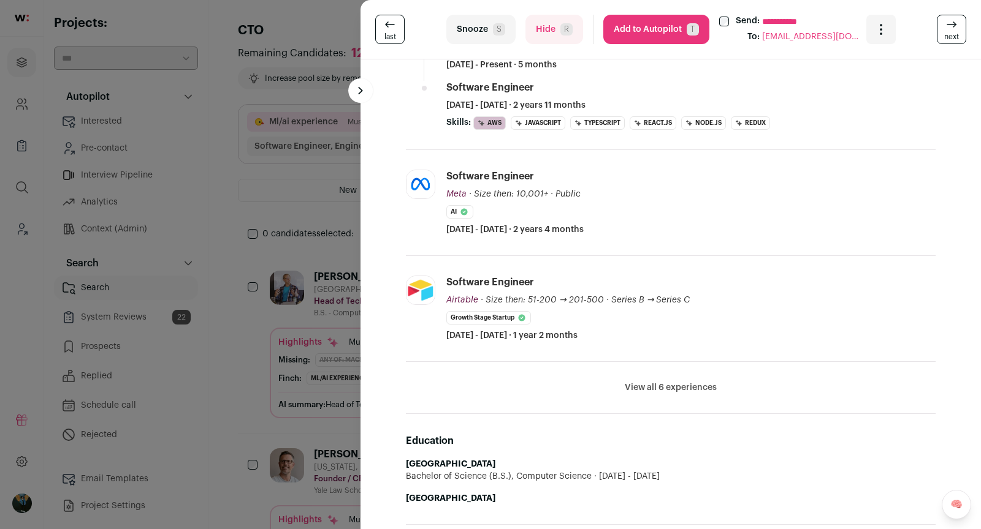
click at [707, 371] on li "View all 6 experiences View less" at bounding box center [670, 388] width 529 height 52
click at [704, 382] on button "View all 6 experiences" at bounding box center [670, 388] width 92 height 12
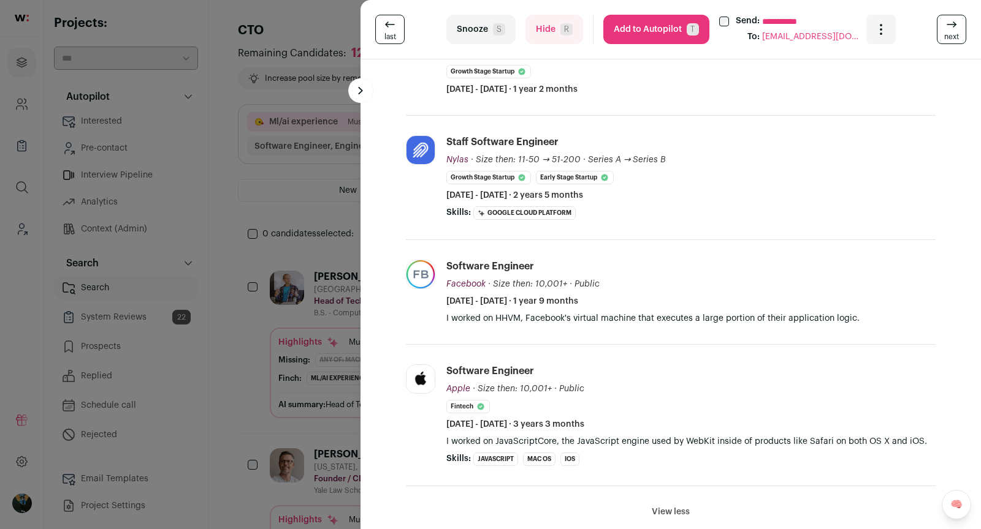
scroll to position [768, 0]
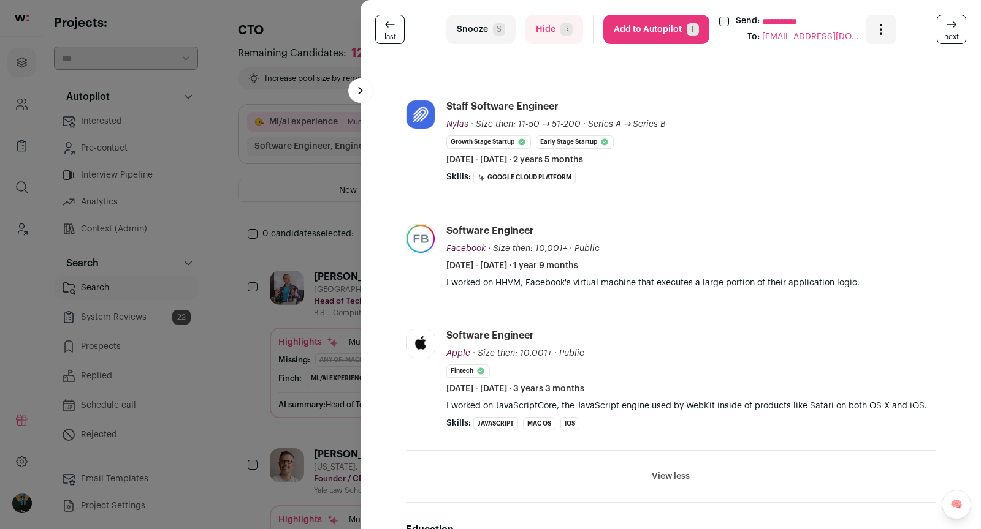
click at [650, 29] on button "Add to Autopilot T" at bounding box center [656, 29] width 106 height 29
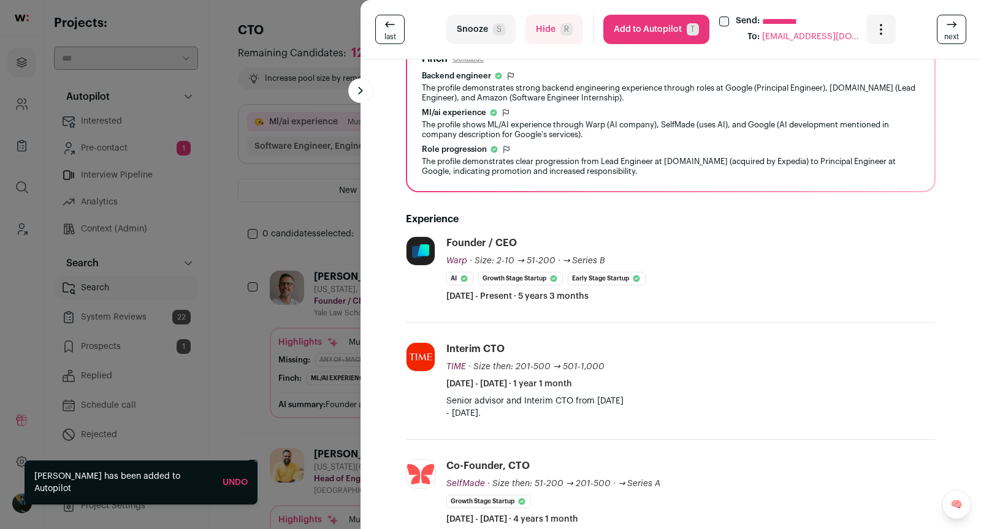
scroll to position [339, 0]
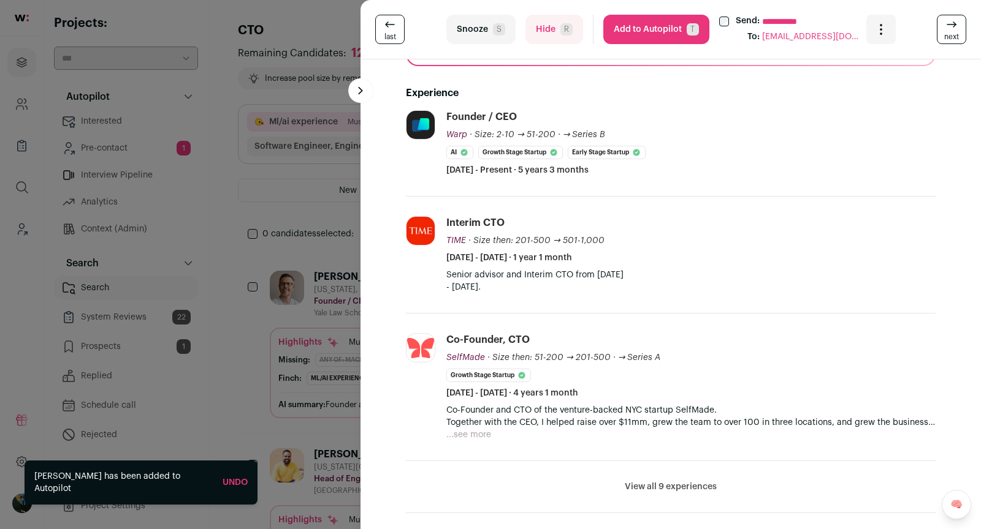
click at [500, 37] on button "Snooze S" at bounding box center [480, 29] width 69 height 29
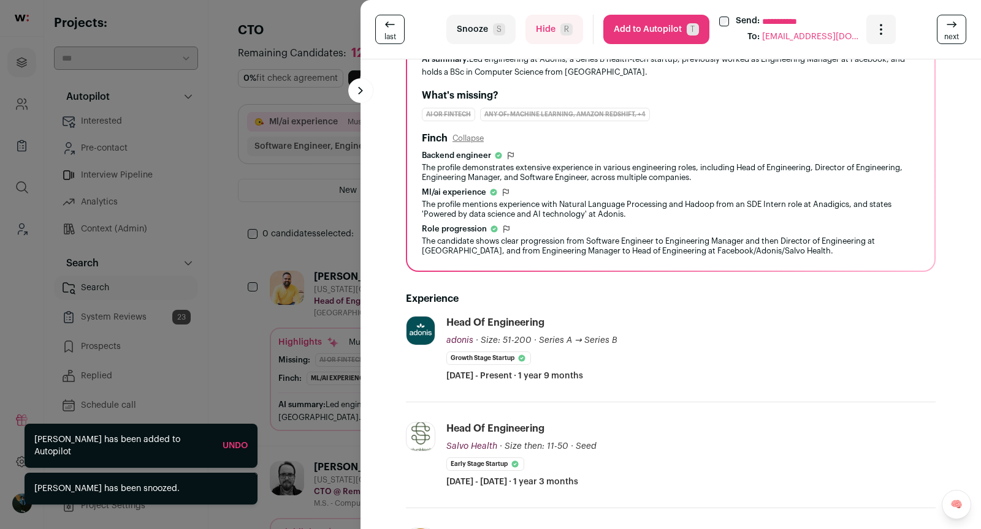
scroll to position [210, 0]
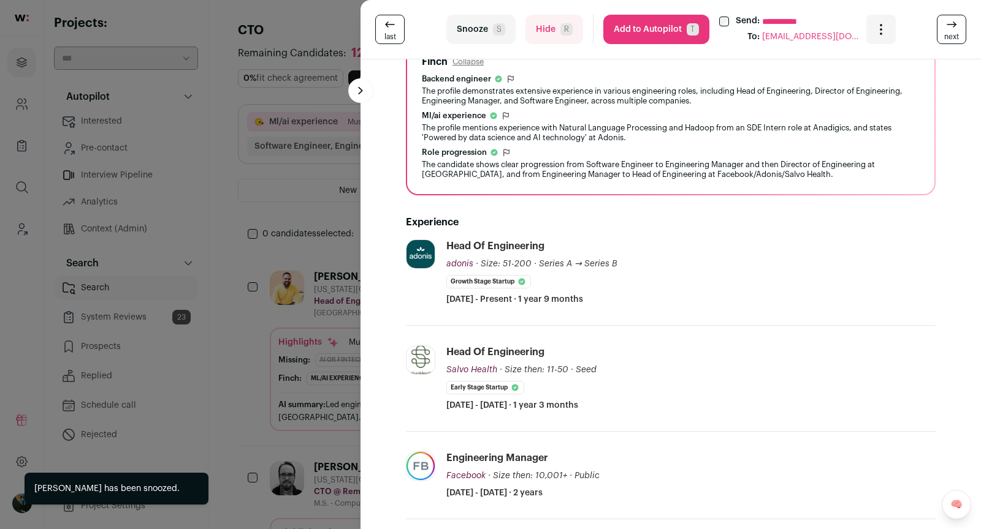
click at [965, 26] on link "next" at bounding box center [950, 29] width 29 height 29
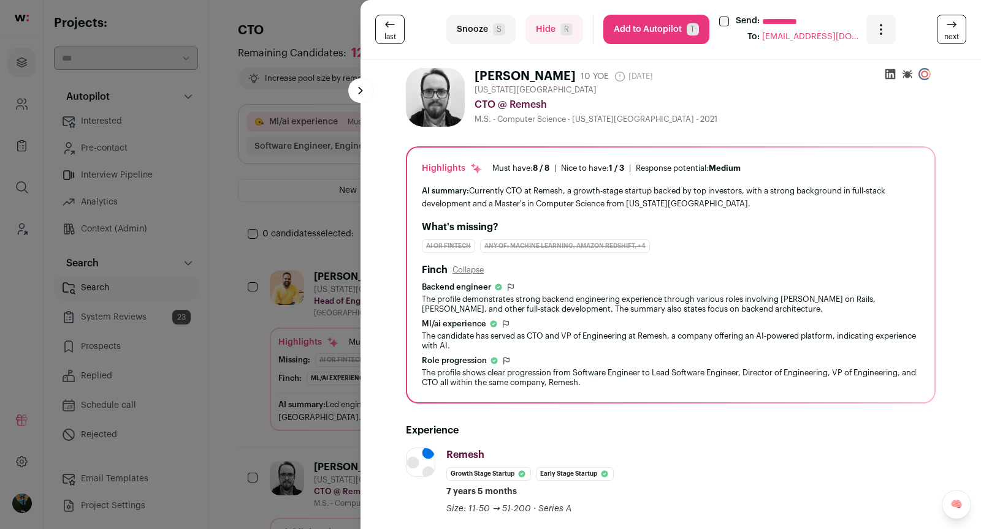
scroll to position [0, 0]
click at [651, 32] on button "Add to Autopilot T" at bounding box center [656, 29] width 106 height 29
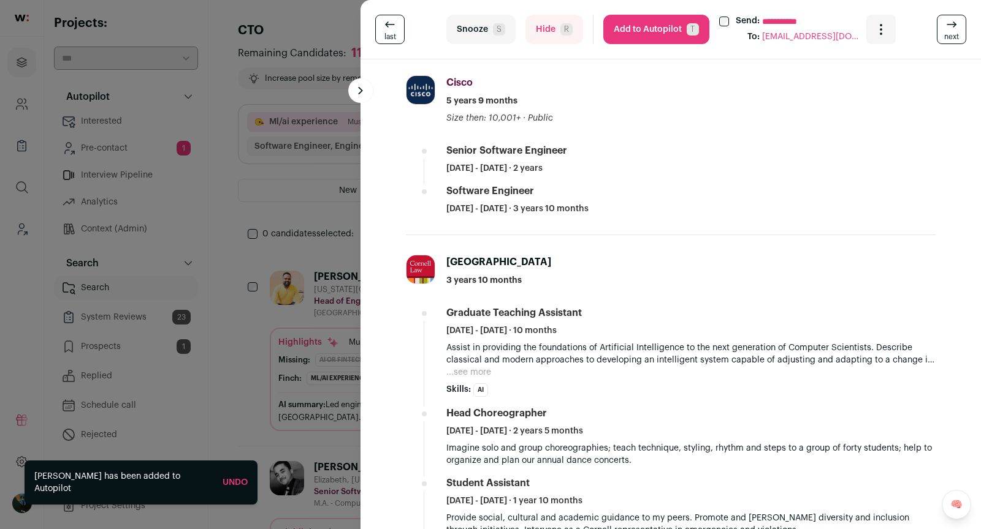
scroll to position [642, 0]
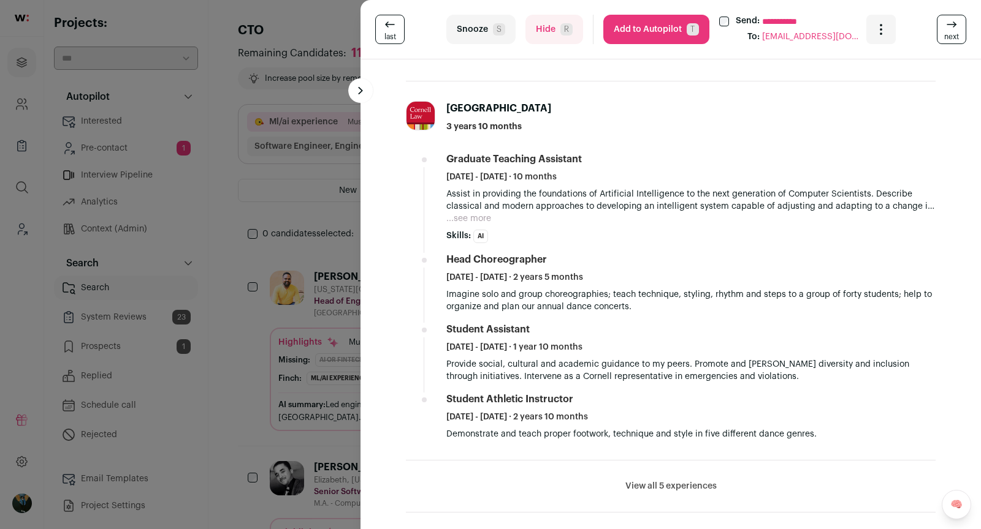
click at [501, 31] on span "S" at bounding box center [499, 29] width 12 height 12
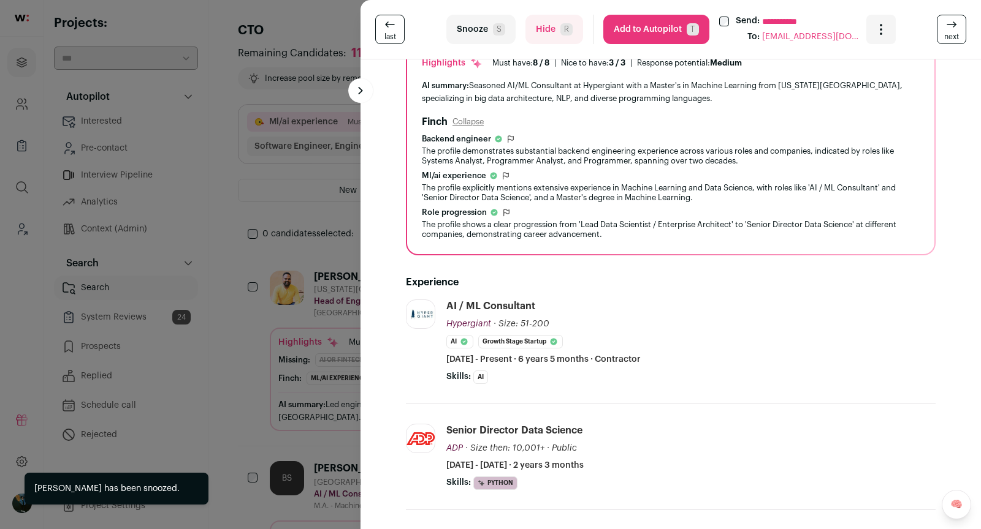
scroll to position [325, 0]
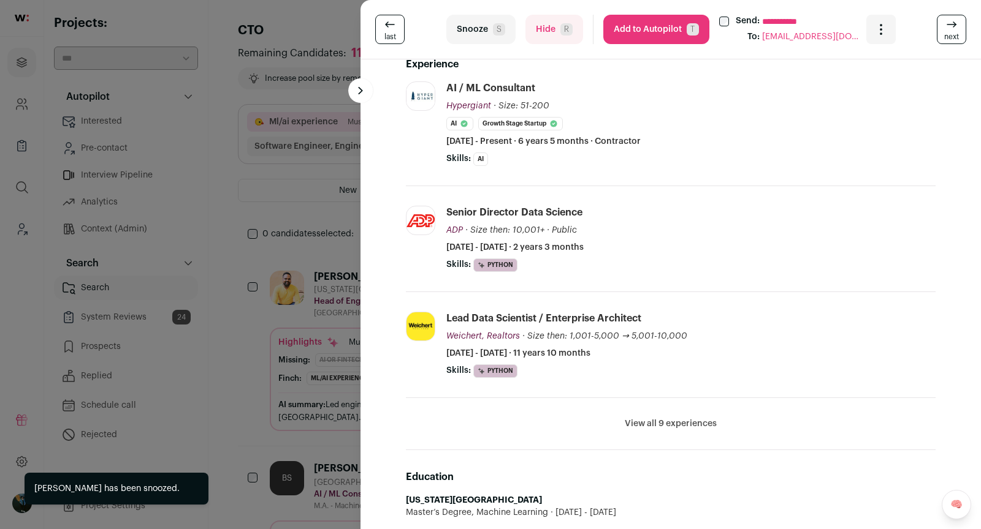
click at [560, 29] on span "R" at bounding box center [566, 29] width 12 height 12
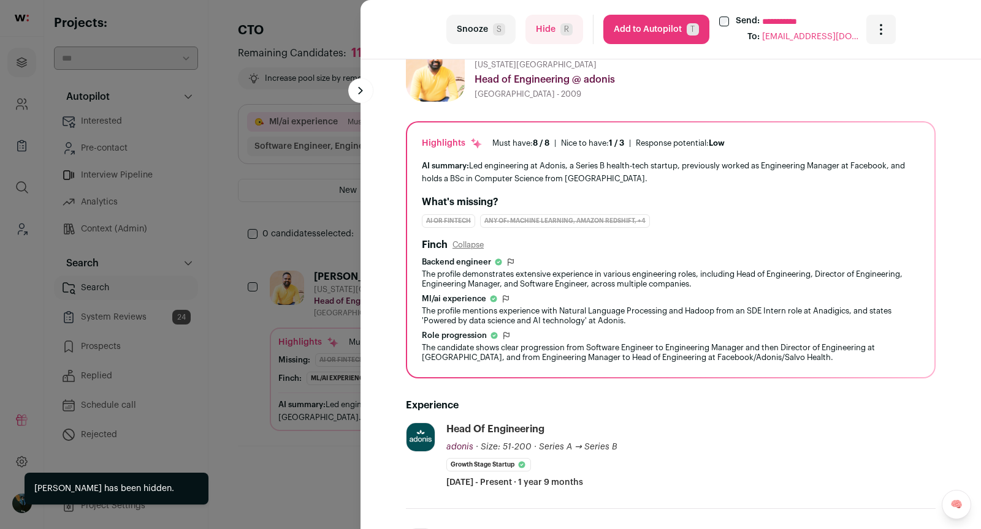
scroll to position [0, 0]
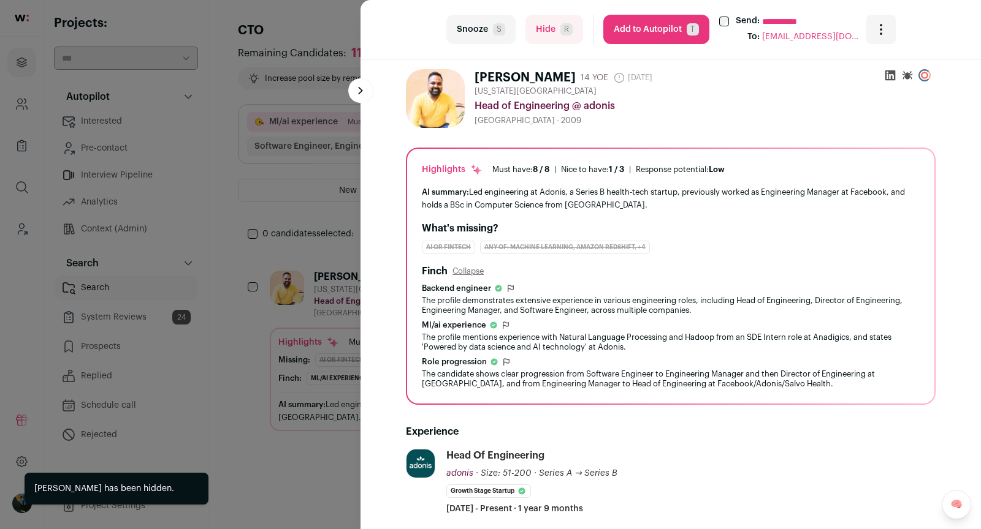
click at [472, 29] on button "Snooze S" at bounding box center [480, 29] width 69 height 29
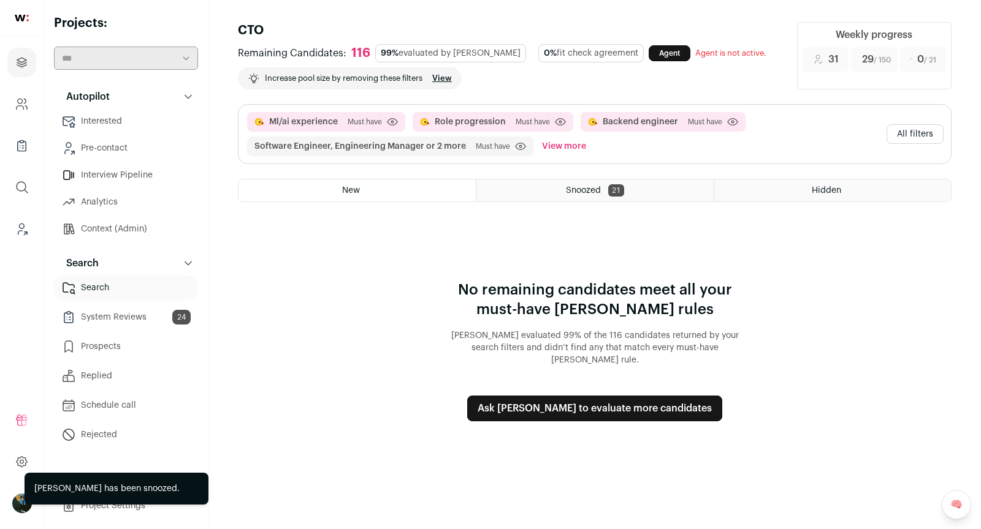
click at [921, 133] on button "All filters" at bounding box center [914, 134] width 57 height 20
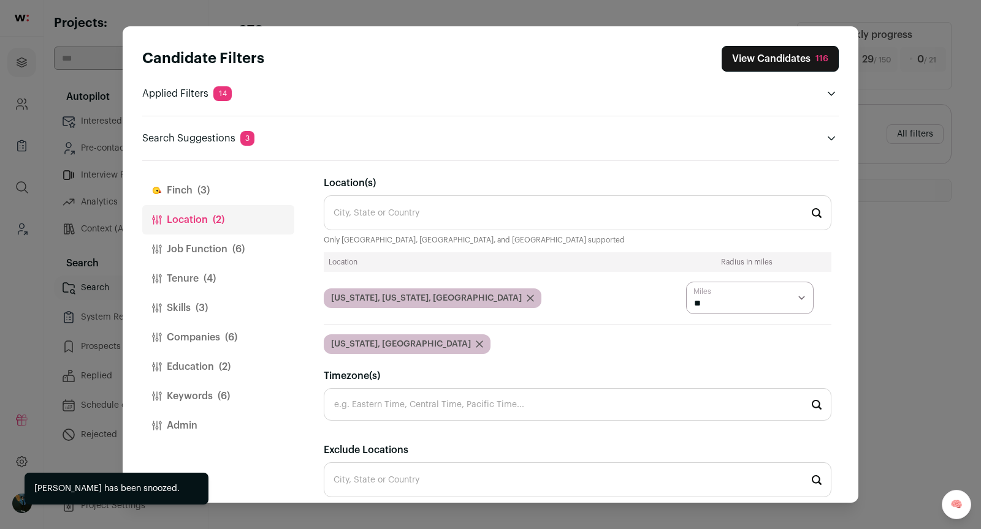
scroll to position [34, 0]
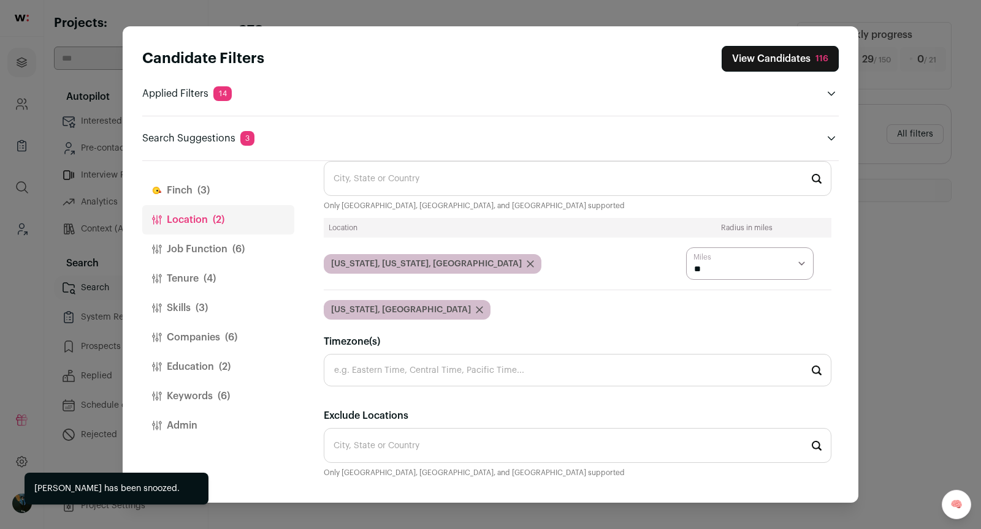
click at [226, 245] on button "Job Function (6)" at bounding box center [218, 249] width 152 height 29
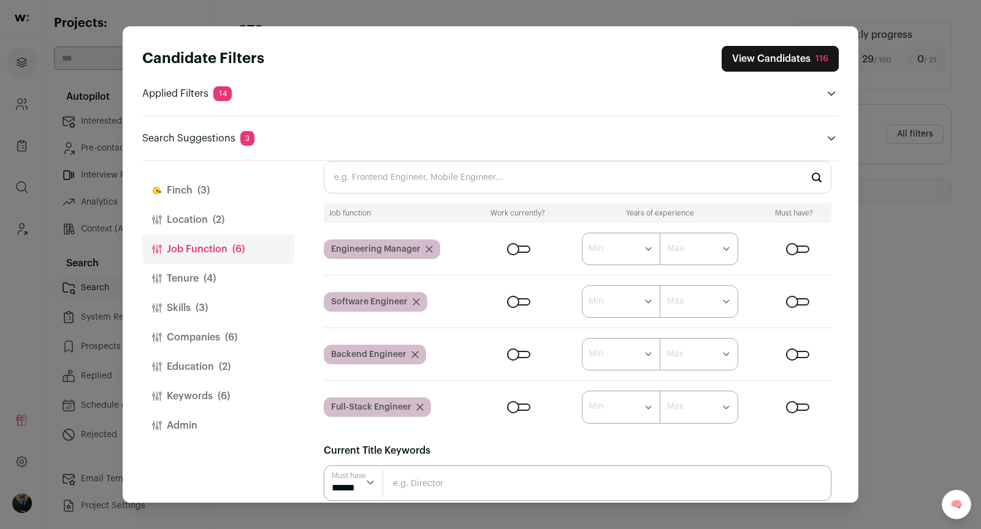
click at [232, 339] on span "(6)" at bounding box center [231, 337] width 12 height 15
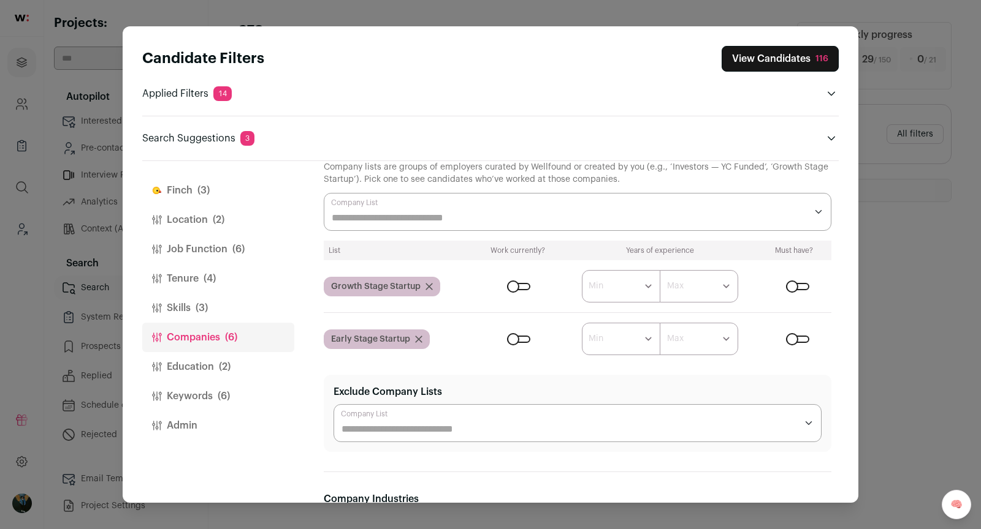
click at [412, 218] on input "Company Lists" at bounding box center [569, 218] width 474 height 15
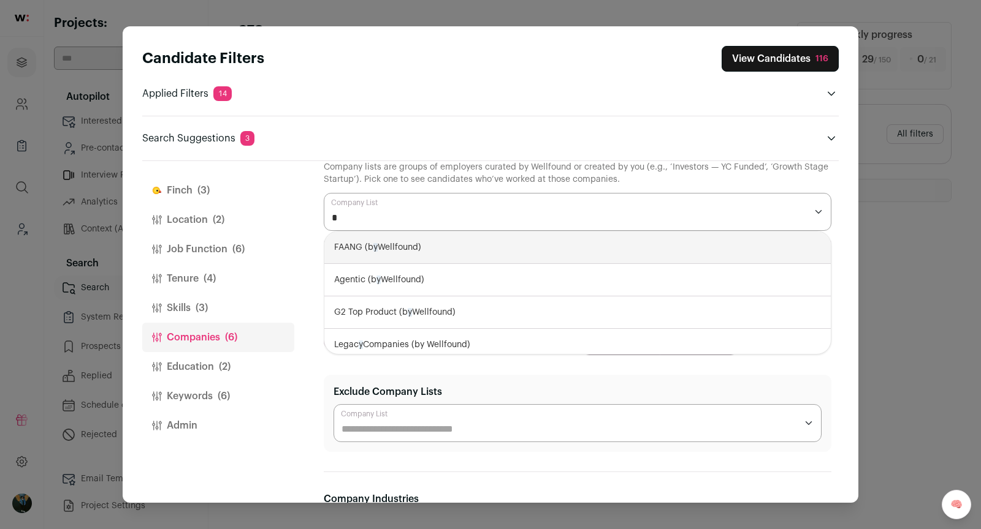
type input "**"
click at [404, 237] on div "Top N YC Startups (by Wellfound)" at bounding box center [577, 248] width 506 height 32
select select "****"
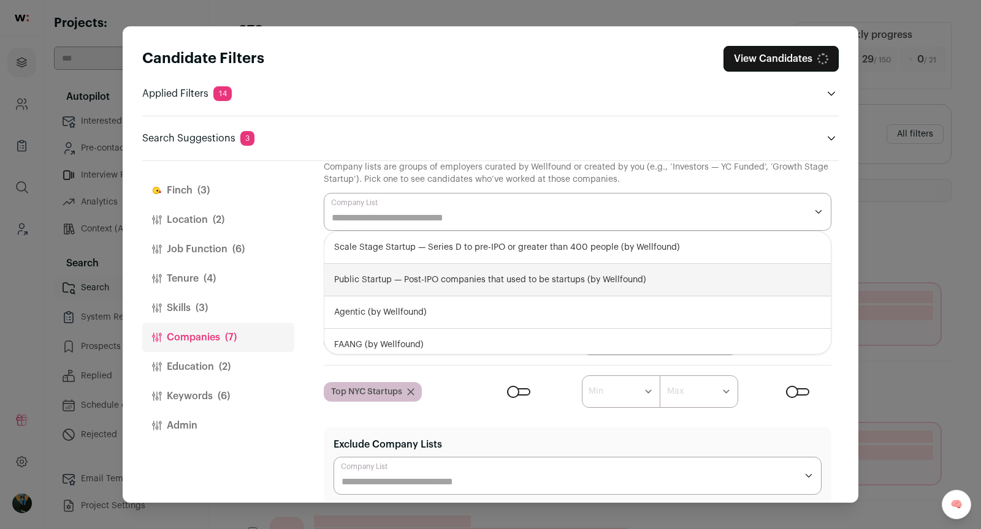
scroll to position [82, 0]
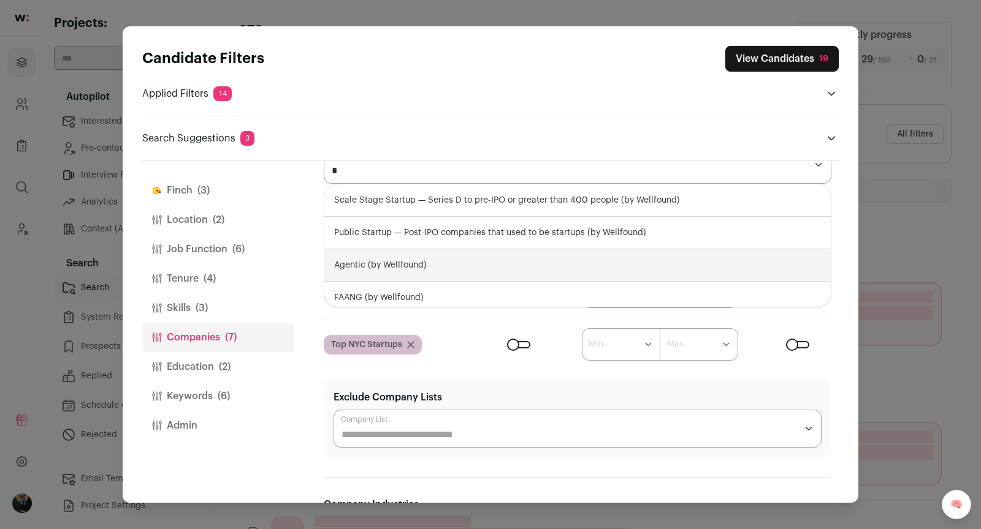
type input "**"
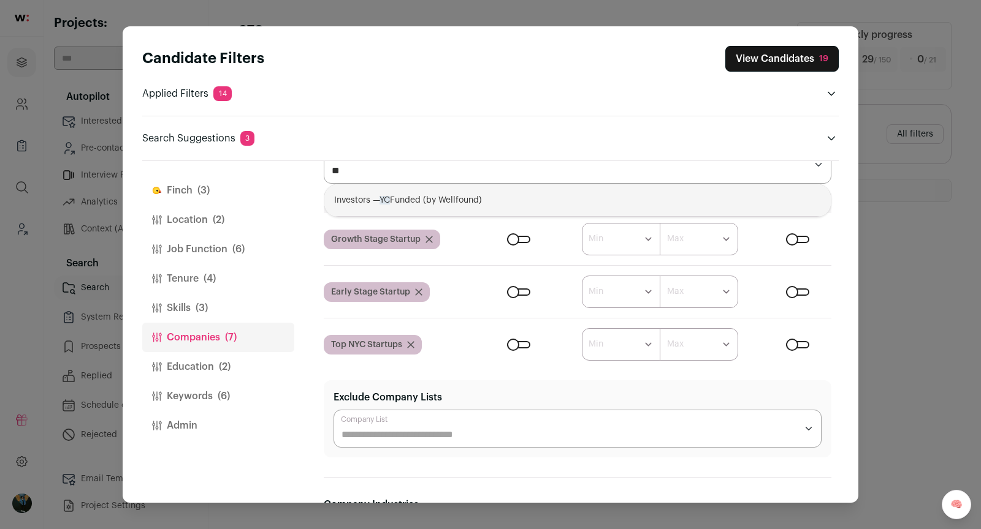
click at [384, 200] on span "YC" at bounding box center [384, 200] width 10 height 9
select select "**********"
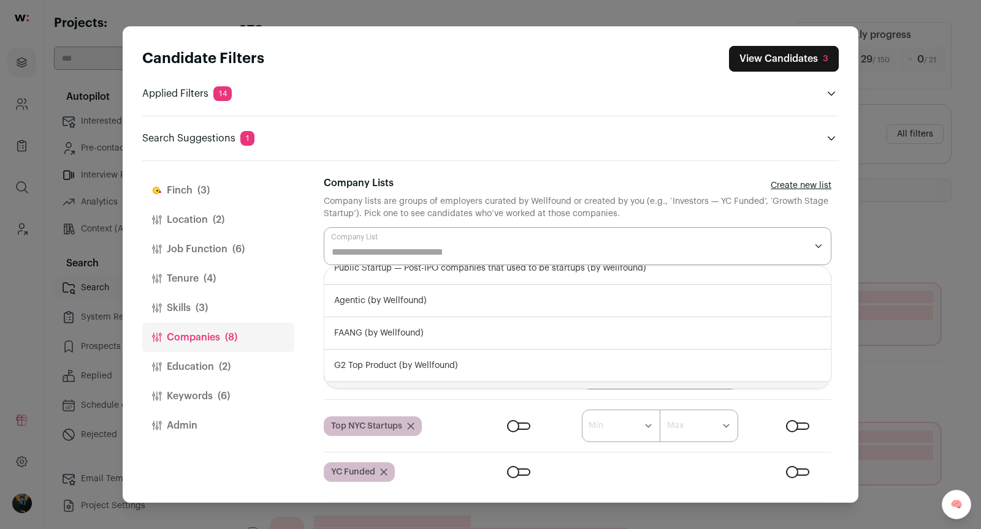
scroll to position [83, 0]
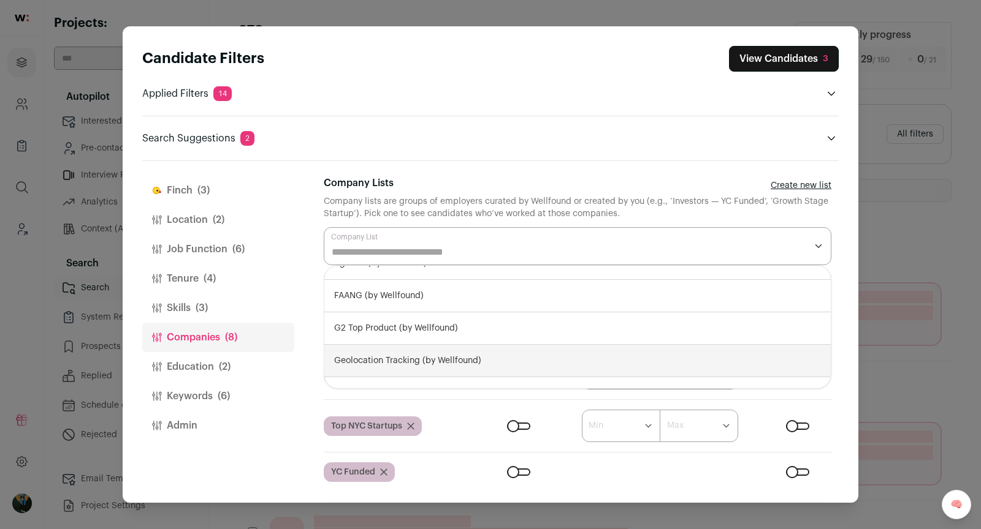
click at [503, 328] on div "G2 Top Product (by Wellfound)" at bounding box center [577, 329] width 506 height 32
select select "**********"
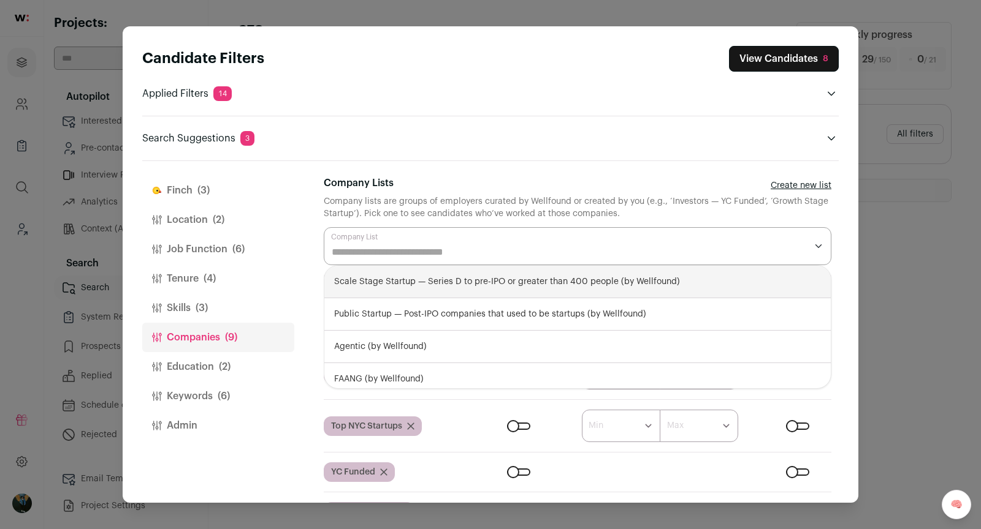
click at [482, 290] on div "Scale Stage Startup — Series D to pre-IPO or greater than 400 people (by Wellfo…" at bounding box center [577, 282] width 506 height 32
select select "**********"
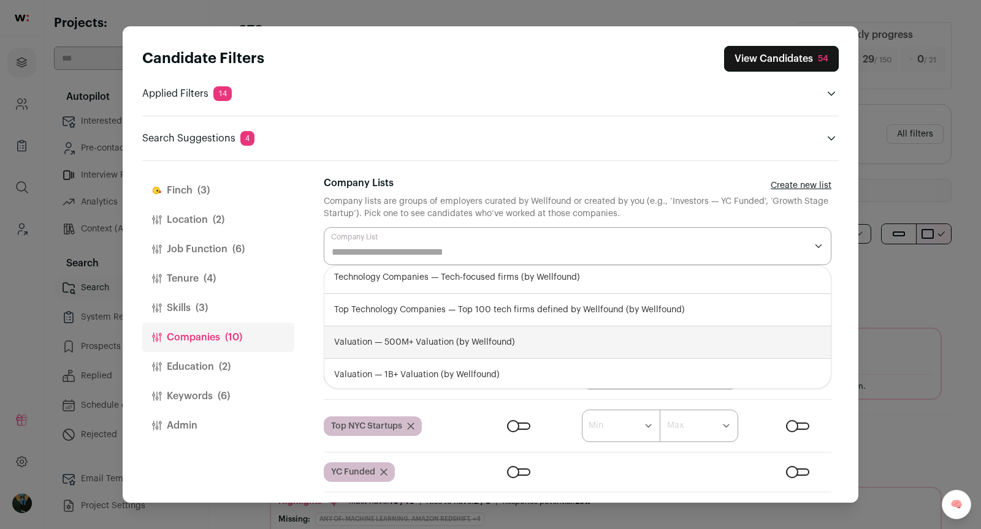
scroll to position [45, 0]
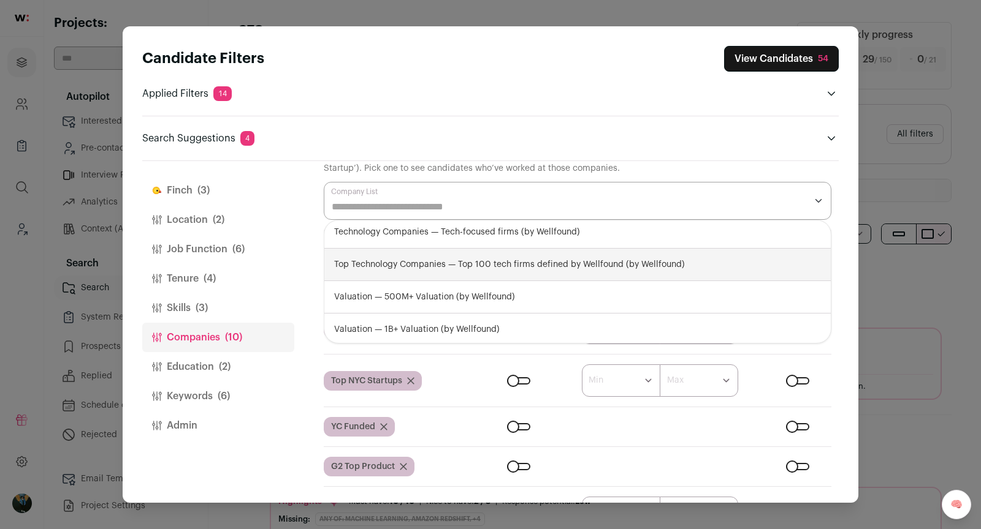
click at [830, 62] on button "View Candidates 54" at bounding box center [781, 59] width 115 height 26
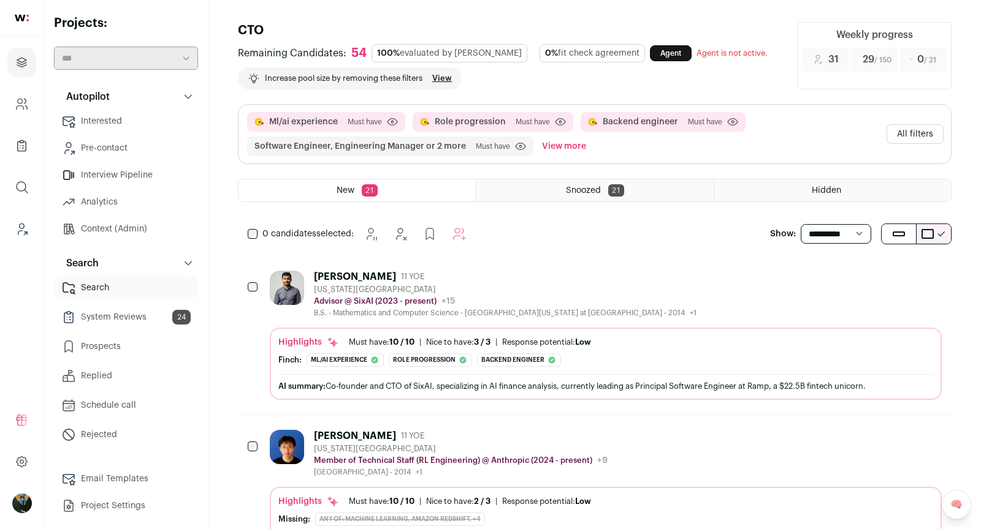
click at [371, 276] on div "Krishnan Chandra" at bounding box center [355, 277] width 82 height 12
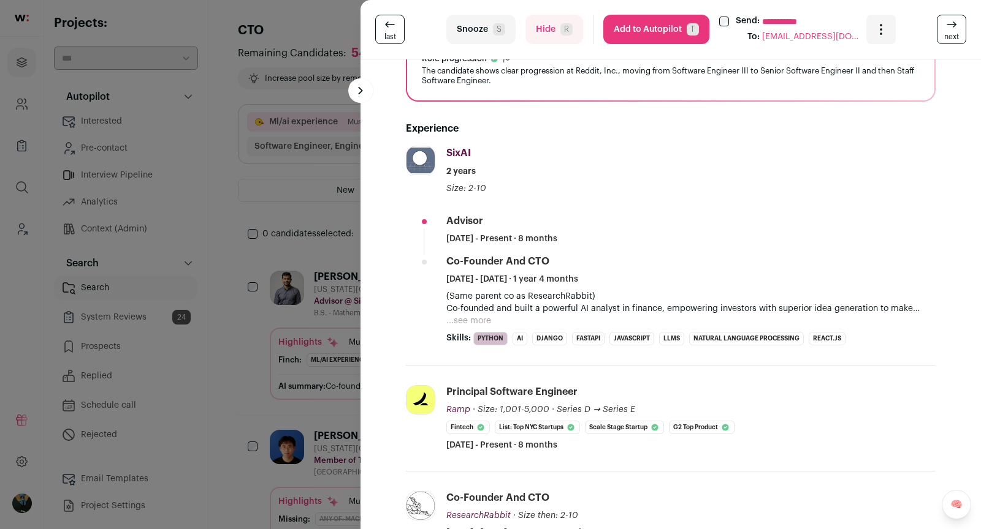
scroll to position [262, 0]
click at [542, 34] on button "Hide R" at bounding box center [554, 29] width 58 height 29
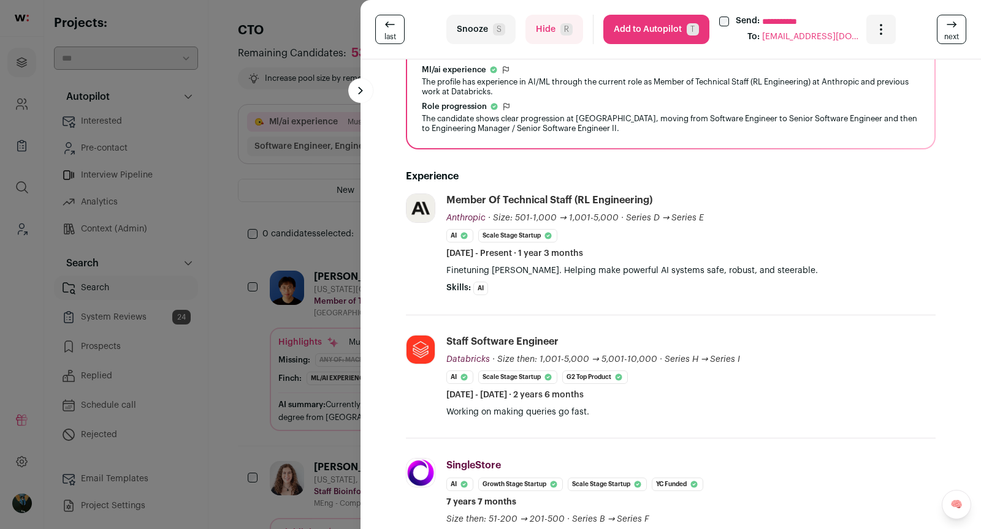
scroll to position [165, 0]
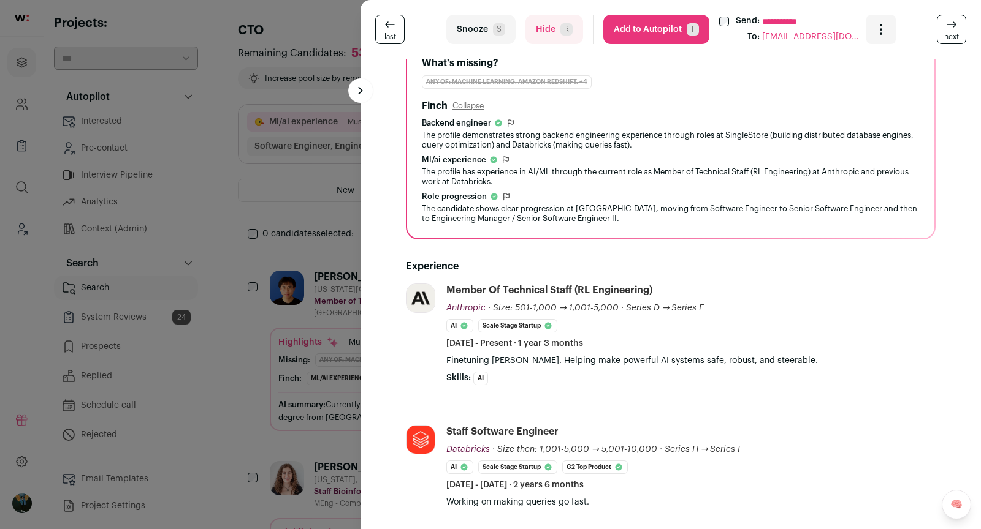
click at [642, 43] on button "Add to Autopilot T" at bounding box center [656, 29] width 106 height 29
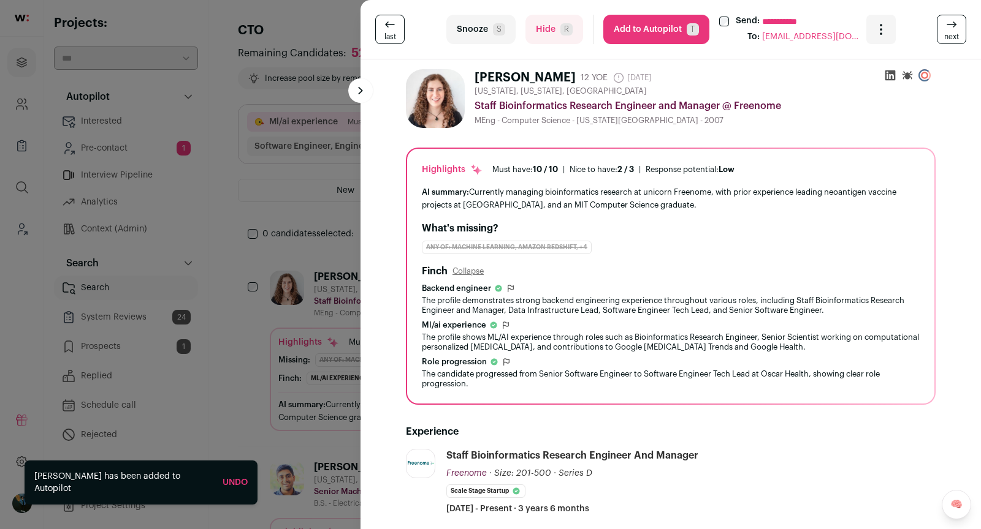
click at [545, 29] on button "Hide R" at bounding box center [554, 29] width 58 height 29
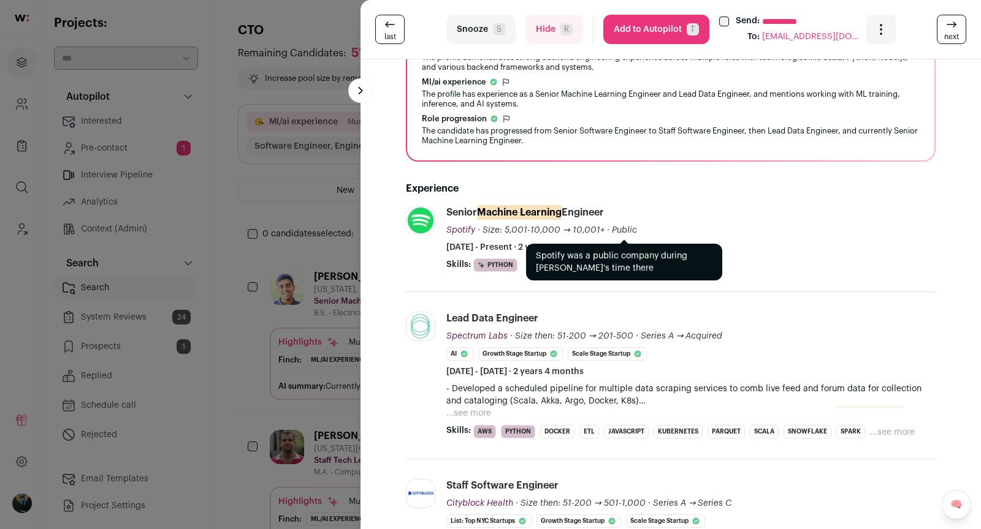
scroll to position [298, 0]
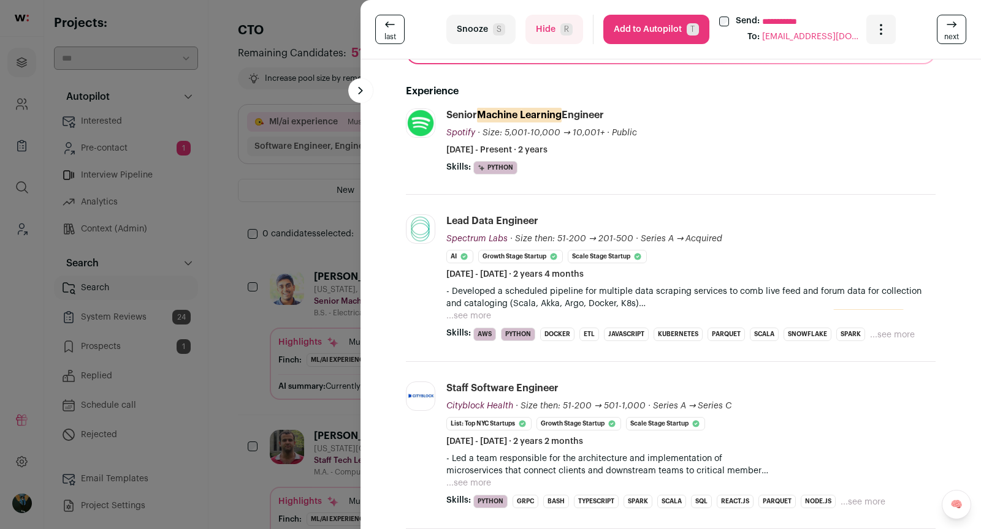
click at [529, 32] on button "Hide R" at bounding box center [554, 29] width 58 height 29
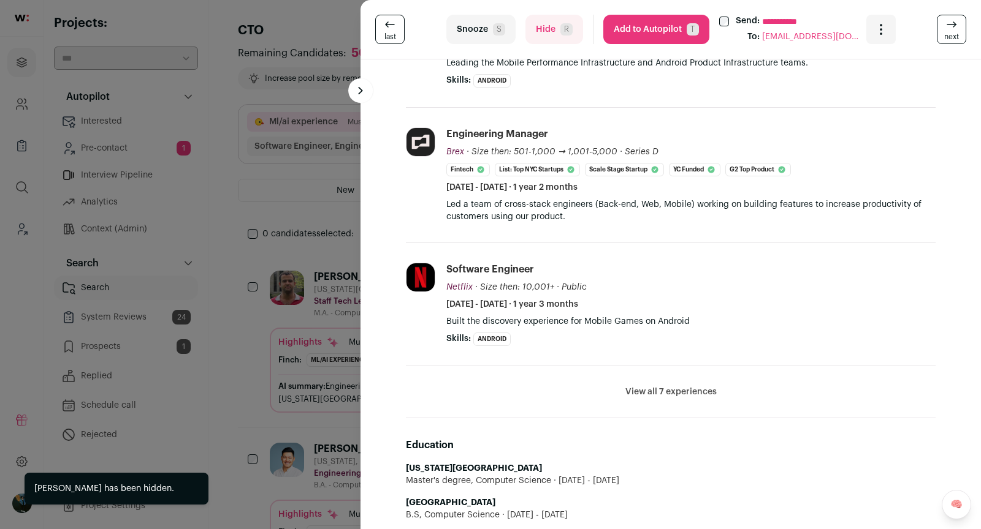
scroll to position [455, 0]
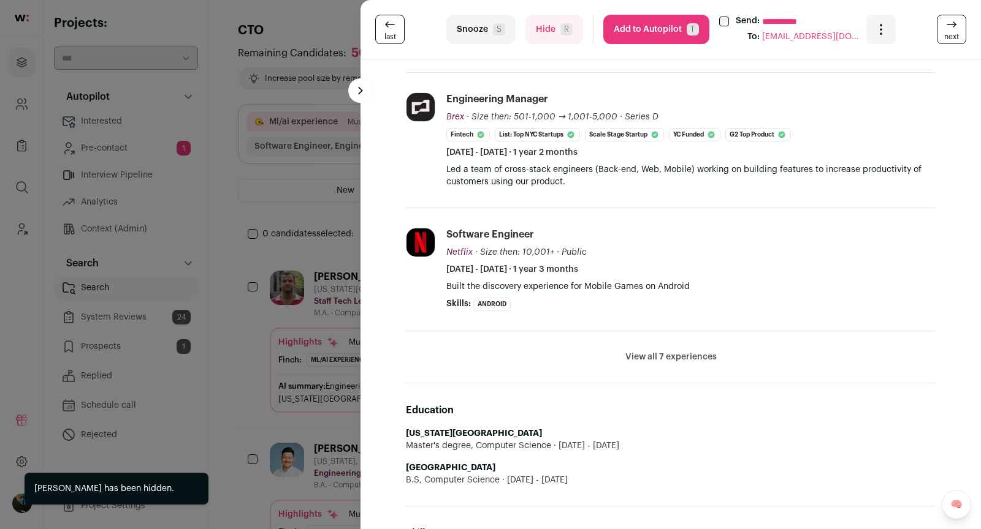
click at [541, 46] on div "**********" at bounding box center [670, 29] width 620 height 59
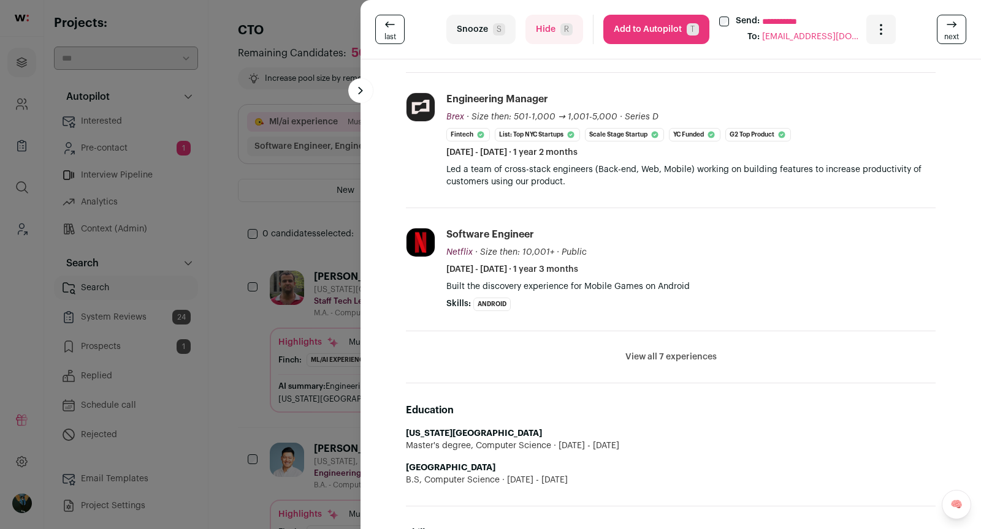
click at [548, 28] on button "Hide R" at bounding box center [554, 29] width 58 height 29
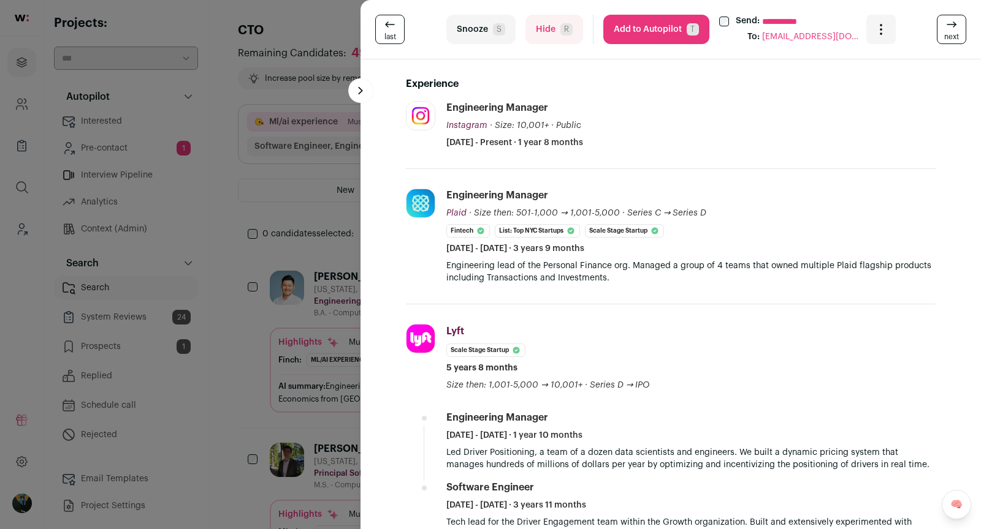
scroll to position [0, 0]
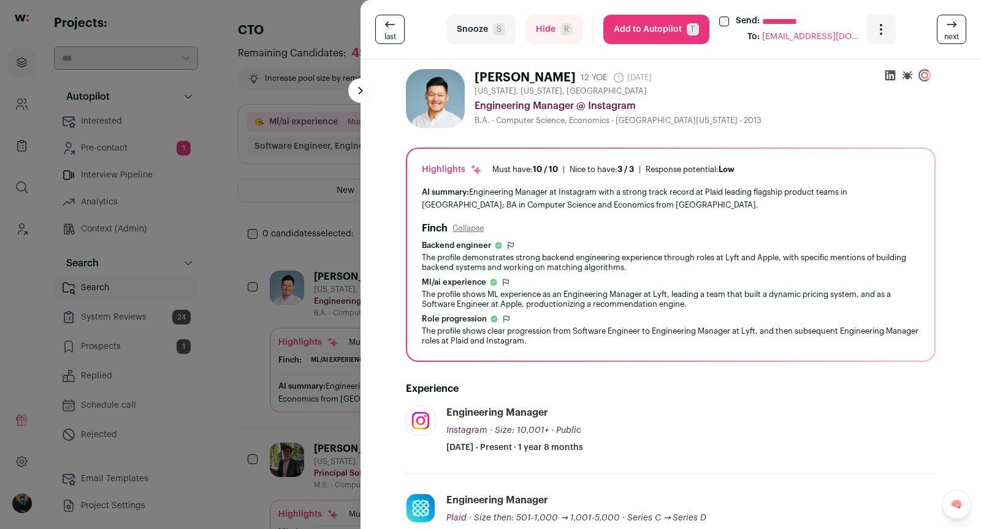
click at [490, 21] on button "Snooze S" at bounding box center [480, 29] width 69 height 29
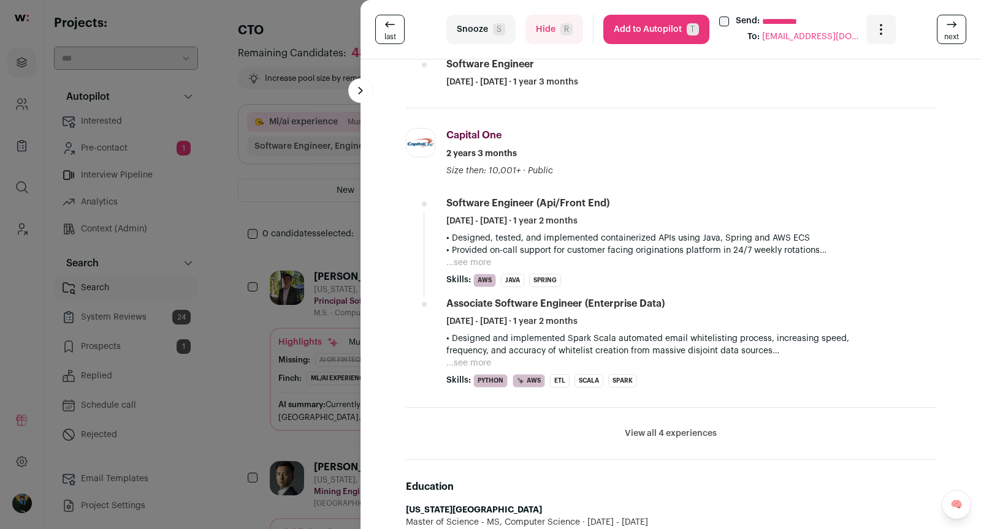
scroll to position [836, 0]
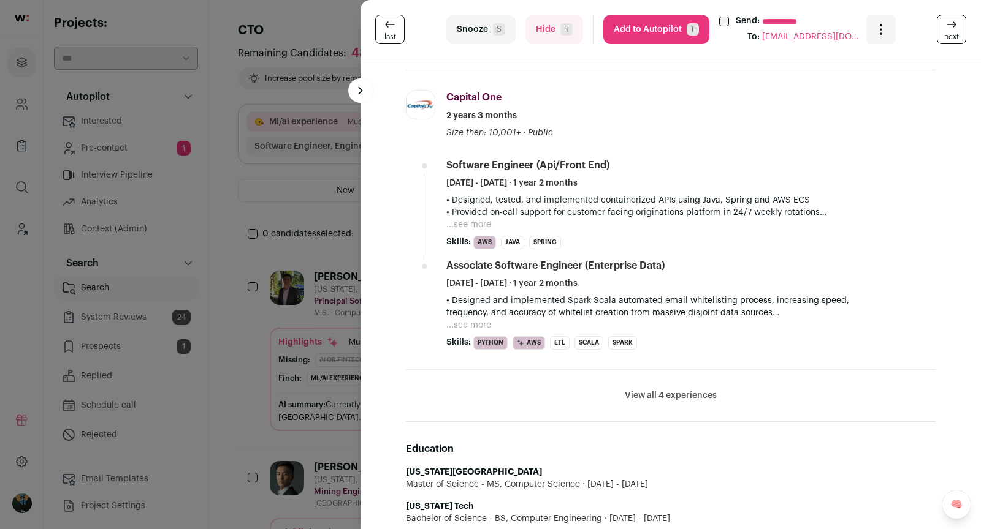
click at [669, 49] on div "**********" at bounding box center [670, 29] width 620 height 59
click at [662, 34] on button "Add to Autopilot T" at bounding box center [656, 29] width 106 height 29
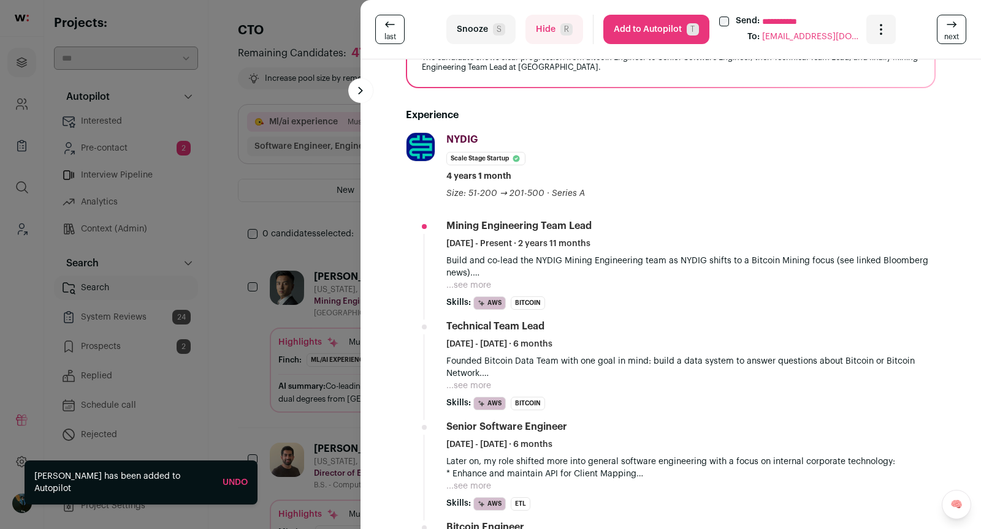
scroll to position [271, 0]
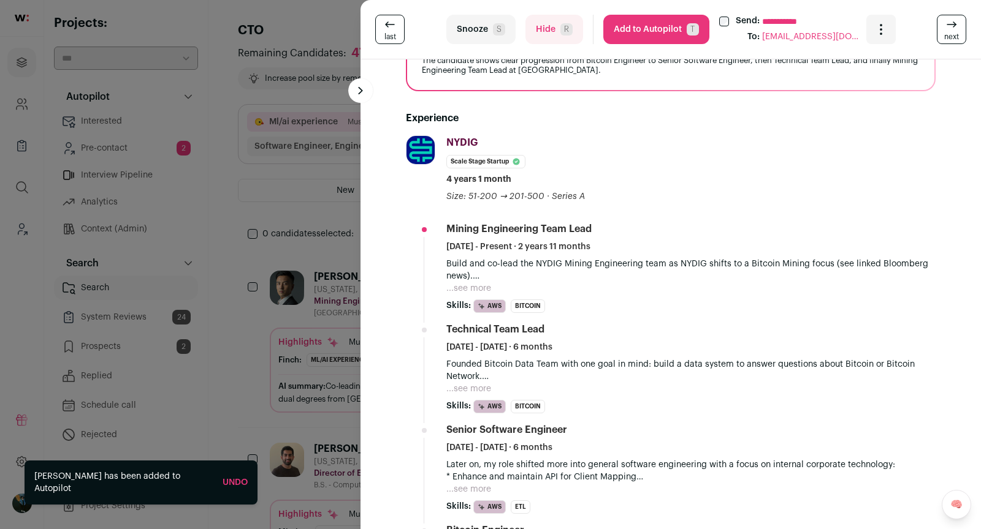
click at [488, 27] on button "Snooze S" at bounding box center [480, 29] width 69 height 29
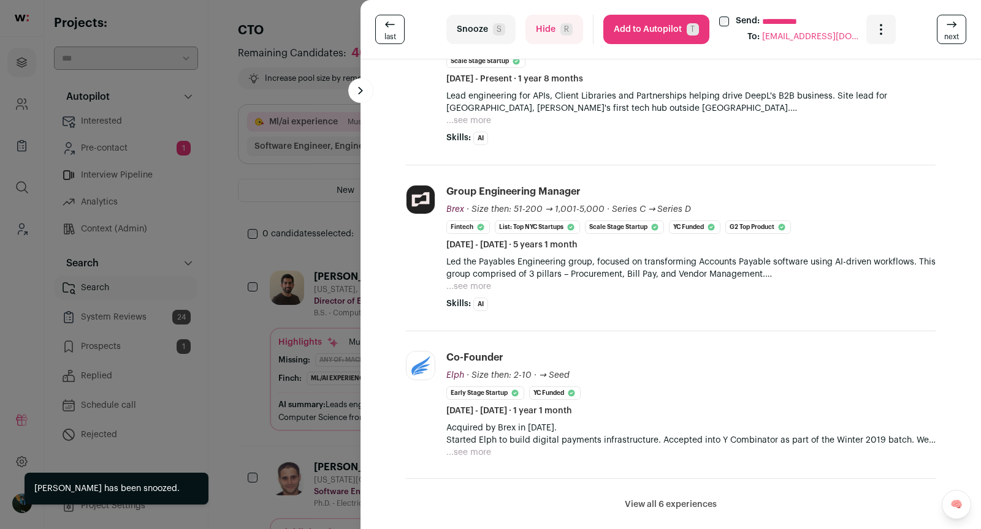
scroll to position [535, 0]
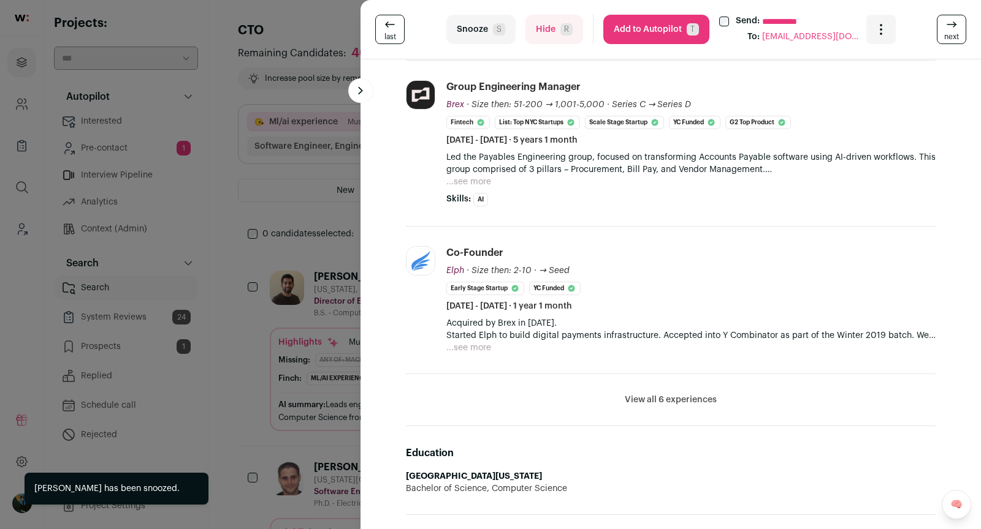
click at [653, 394] on button "View all 6 experiences" at bounding box center [670, 400] width 92 height 12
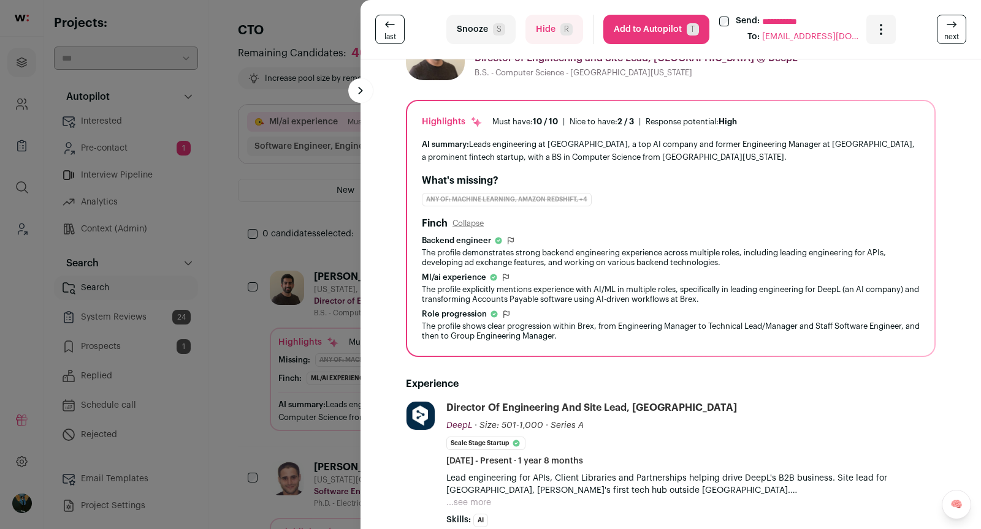
scroll to position [0, 0]
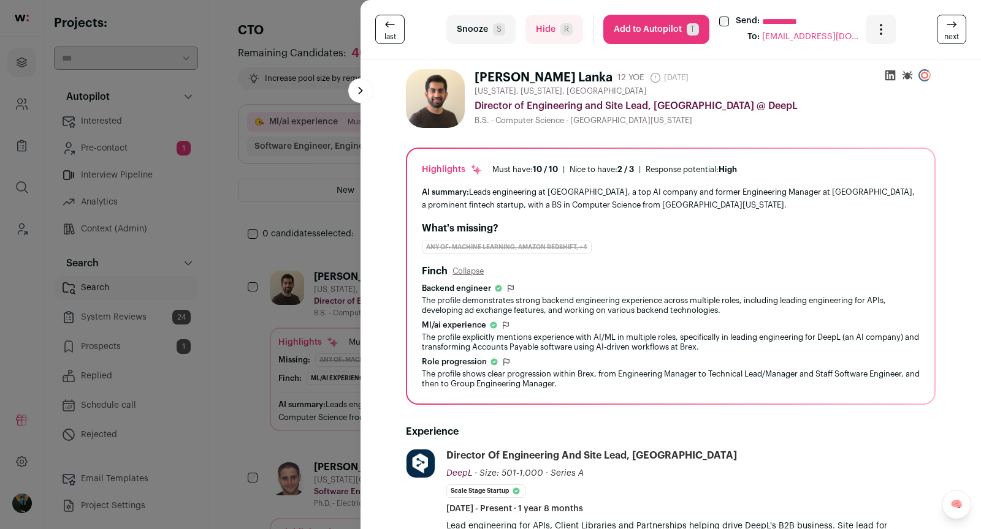
click at [621, 40] on button "Add to Autopilot T" at bounding box center [656, 29] width 106 height 29
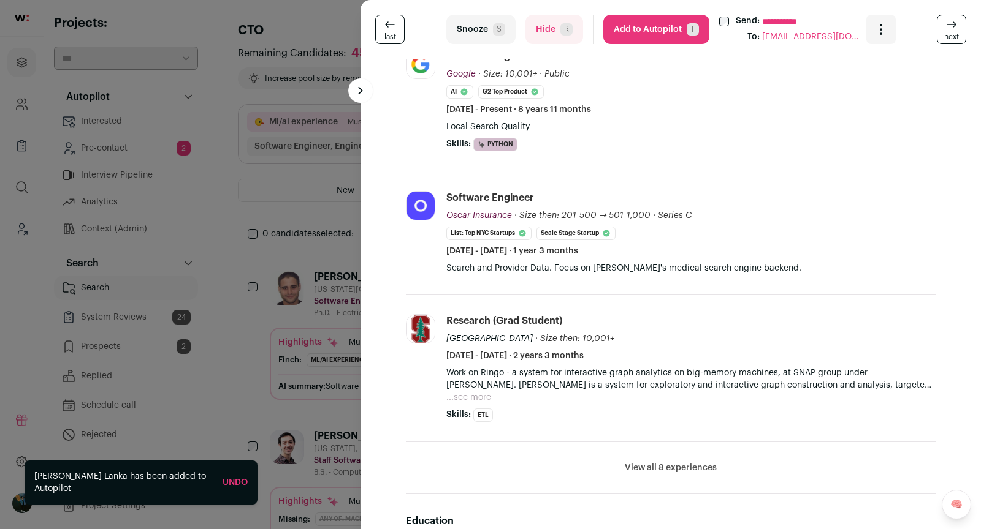
scroll to position [368, 0]
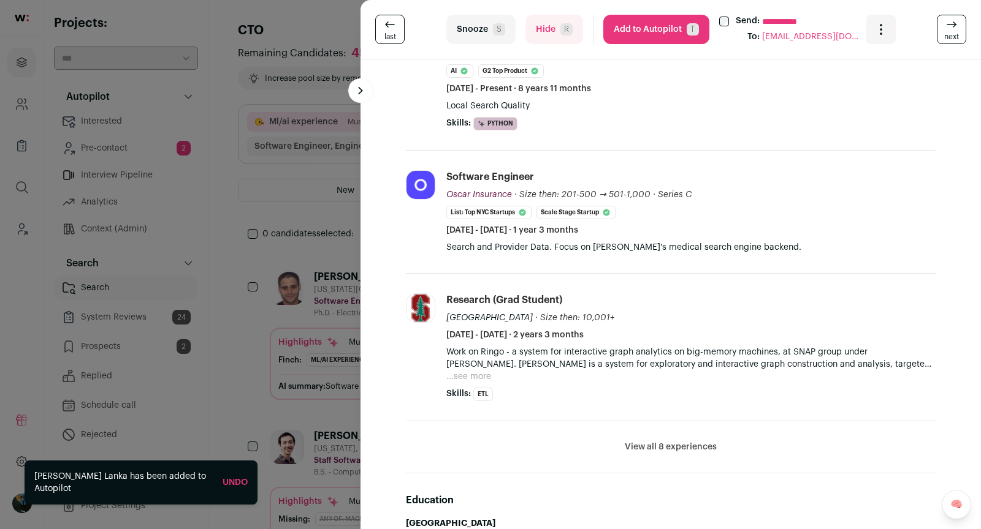
click at [496, 28] on span "S" at bounding box center [499, 29] width 12 height 12
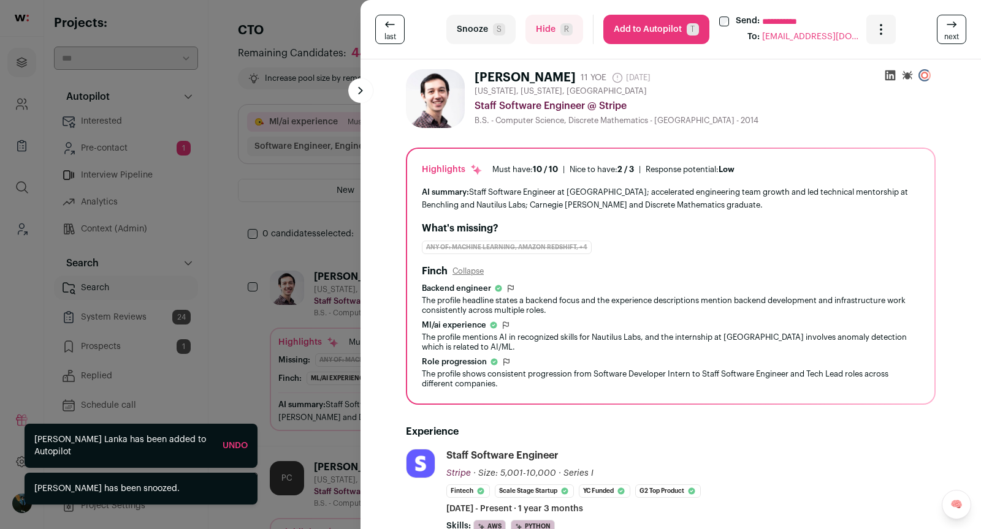
scroll to position [396, 0]
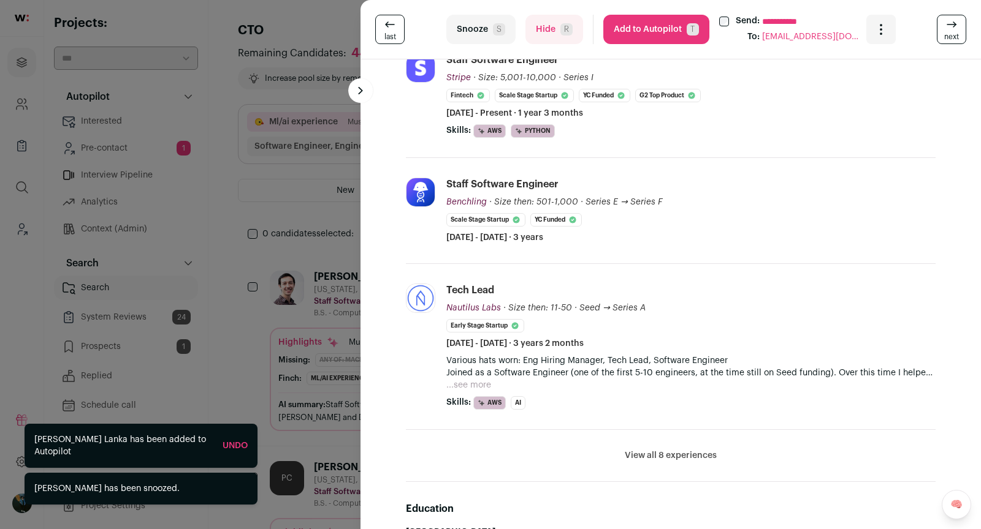
click at [648, 450] on button "View all 8 experiences" at bounding box center [670, 456] width 92 height 12
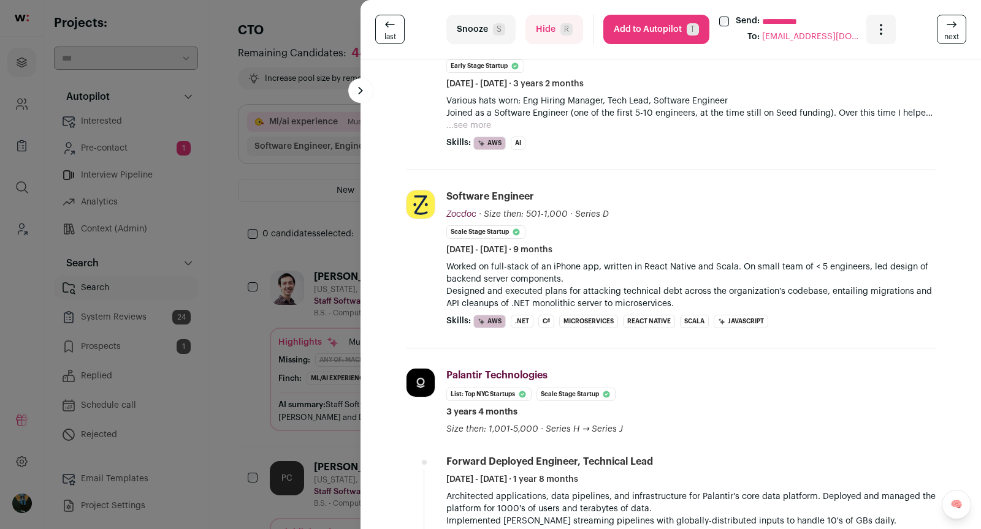
scroll to position [725, 0]
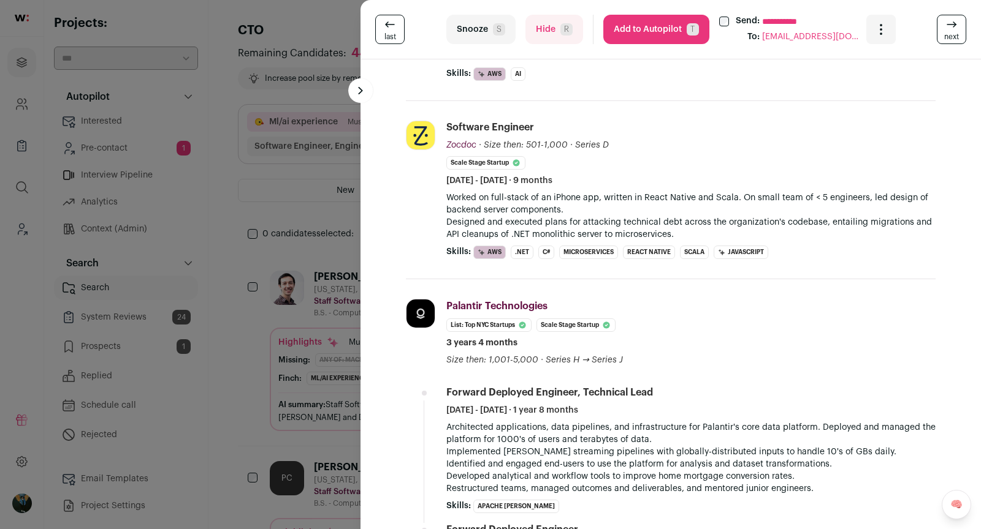
click at [631, 29] on button "Add to Autopilot T" at bounding box center [656, 29] width 106 height 29
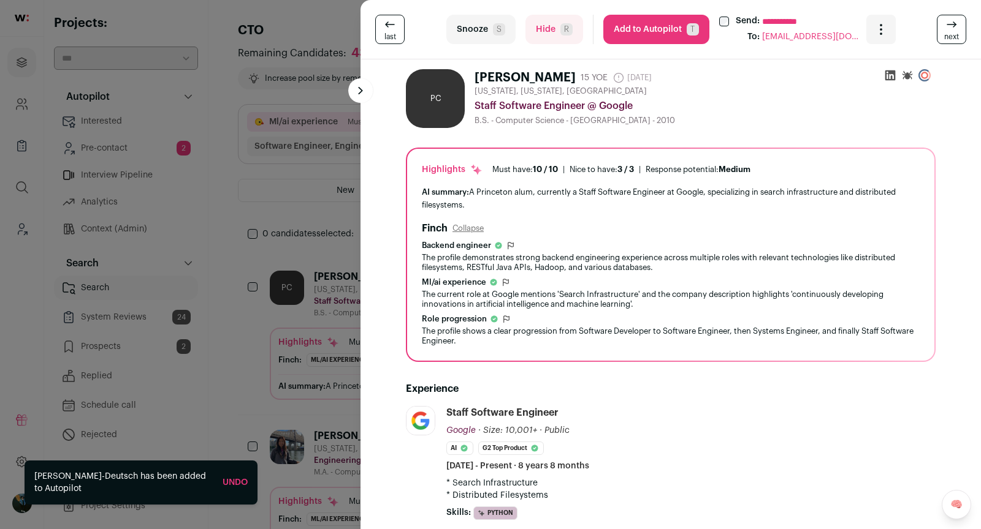
scroll to position [120, 0]
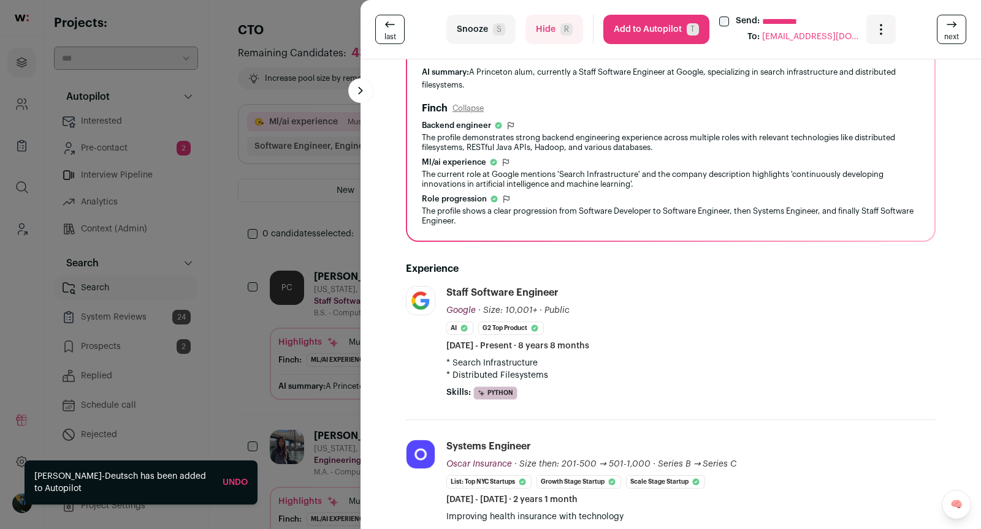
click at [491, 38] on button "Snooze S" at bounding box center [480, 29] width 69 height 29
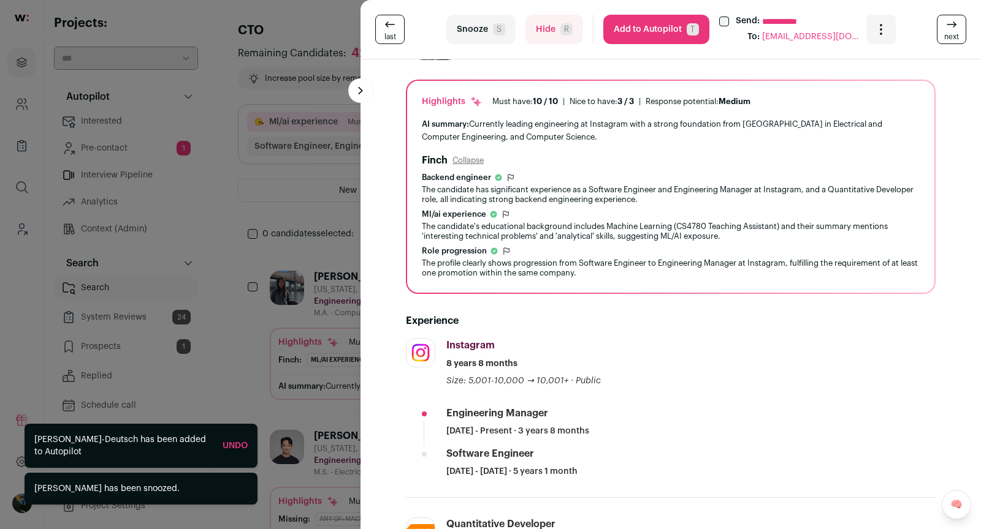
scroll to position [180, 0]
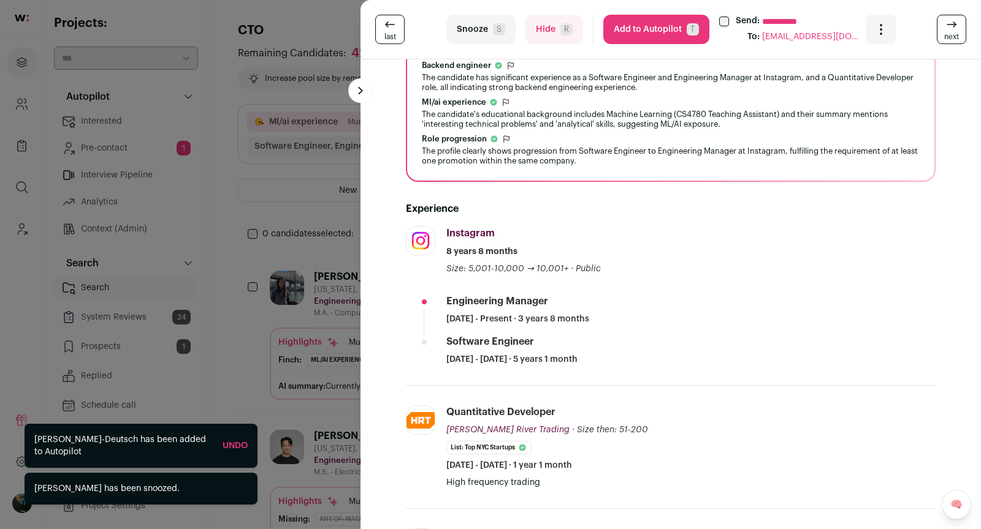
click at [490, 26] on button "Snooze S" at bounding box center [480, 29] width 69 height 29
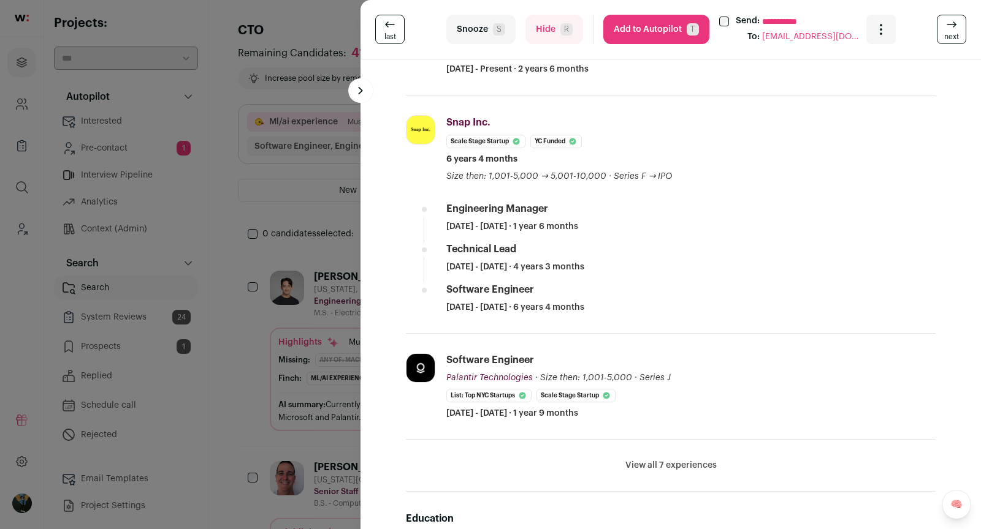
scroll to position [429, 0]
click at [621, 42] on button "Add to Autopilot T" at bounding box center [656, 29] width 106 height 29
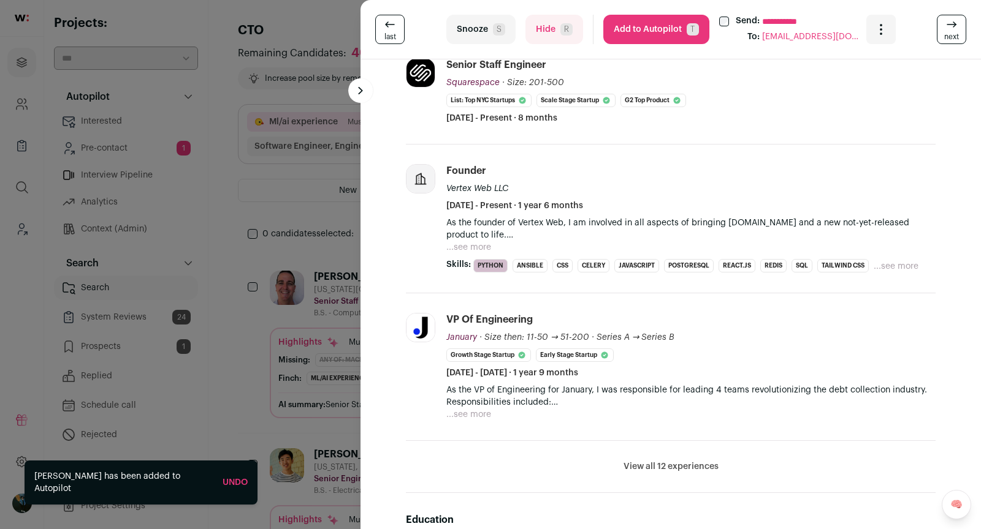
scroll to position [477, 0]
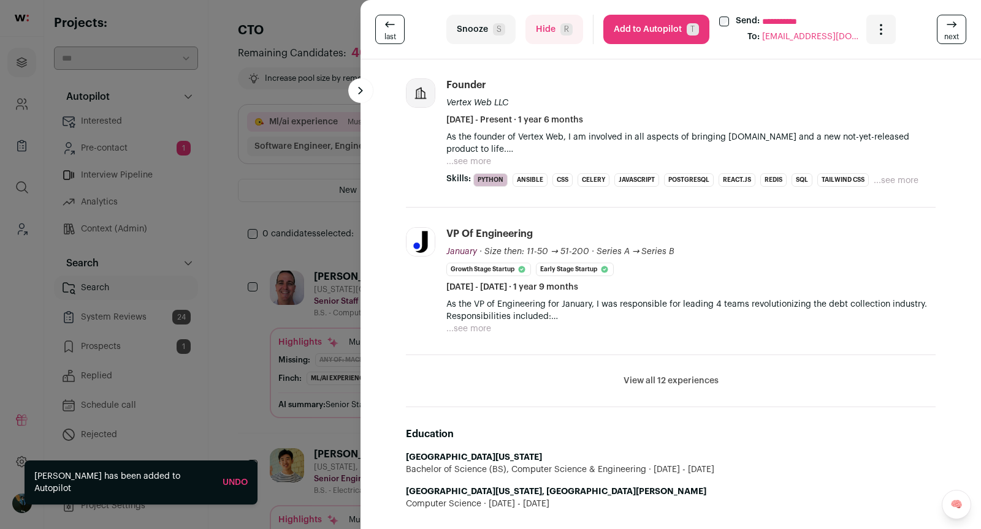
click at [665, 358] on li "View all 12 experiences View less" at bounding box center [670, 381] width 529 height 52
click at [663, 375] on button "View all 12 experiences" at bounding box center [670, 381] width 95 height 12
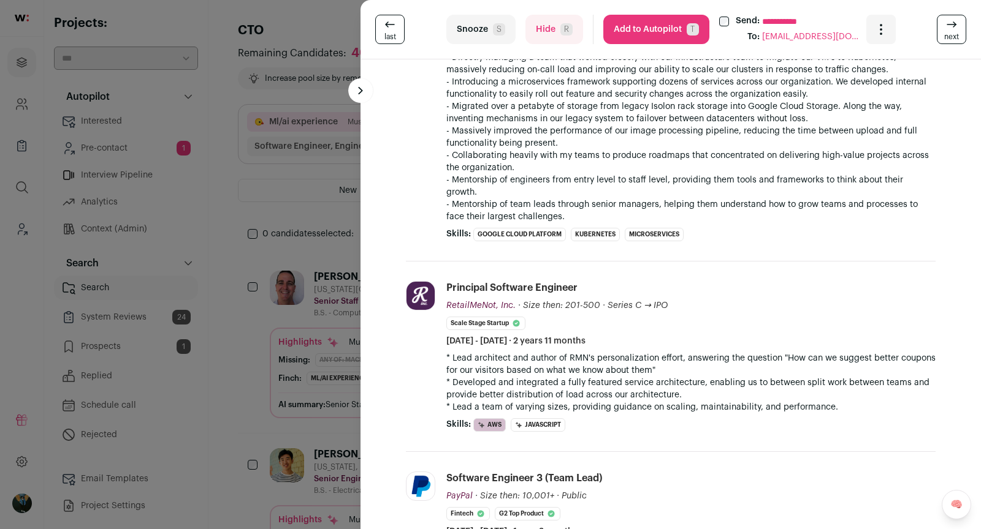
scroll to position [965, 0]
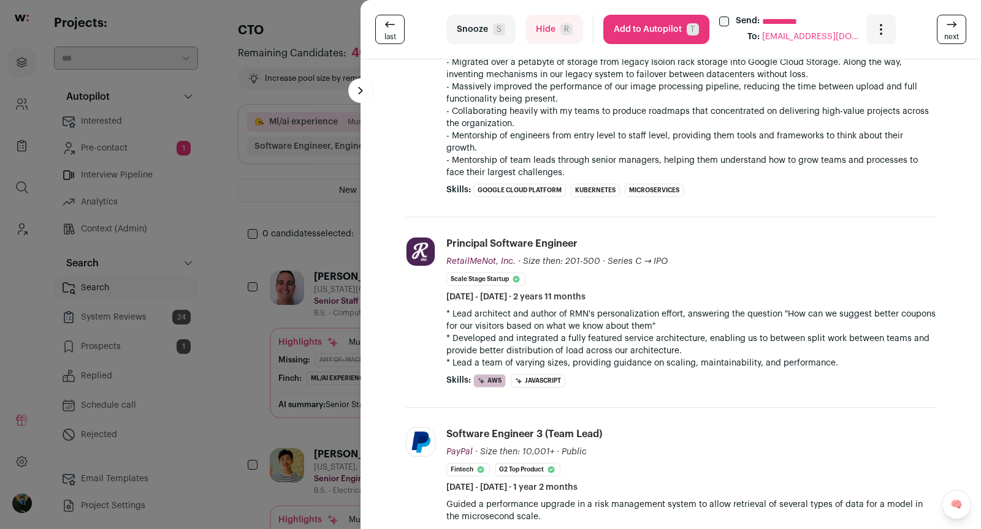
click at [472, 14] on div "**********" at bounding box center [670, 29] width 620 height 59
click at [475, 27] on button "Snooze S" at bounding box center [480, 29] width 69 height 29
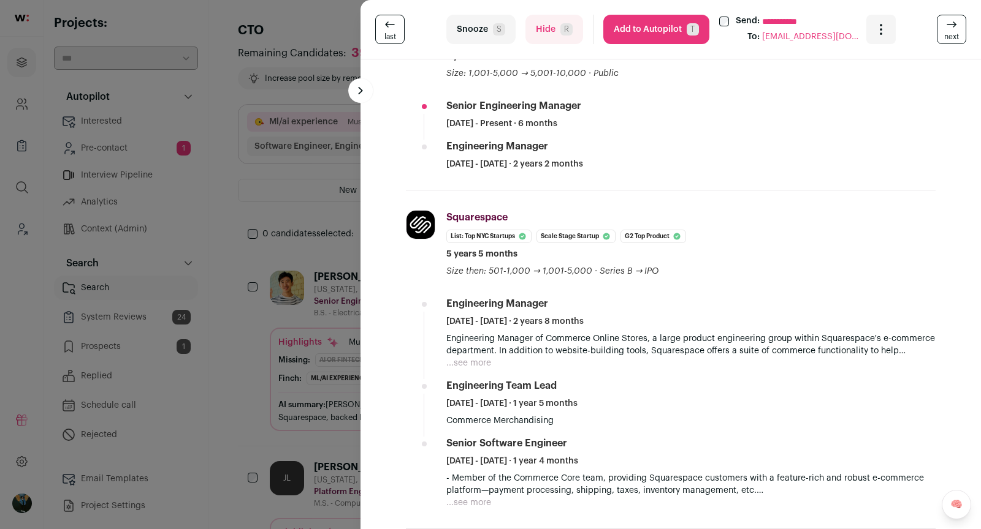
scroll to position [0, 0]
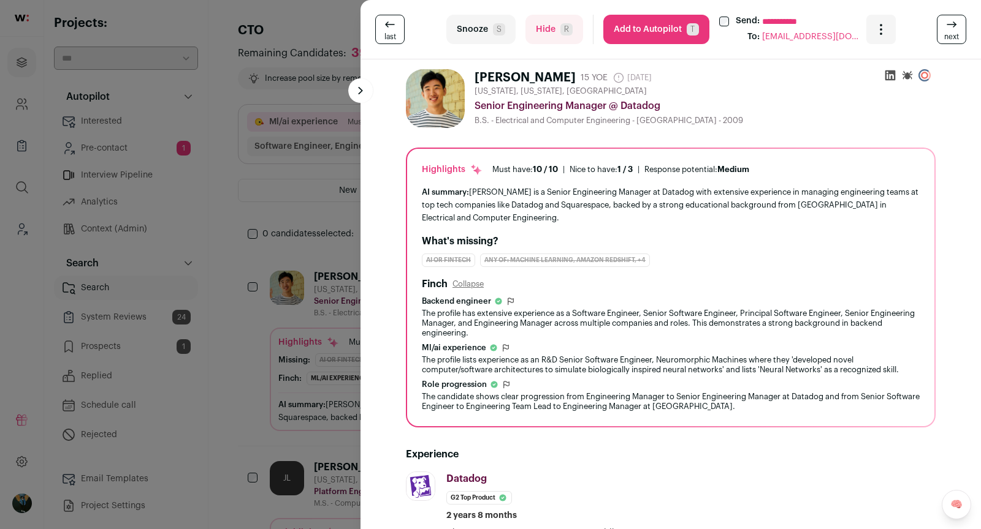
click at [629, 36] on button "Add to Autopilot T" at bounding box center [656, 29] width 106 height 29
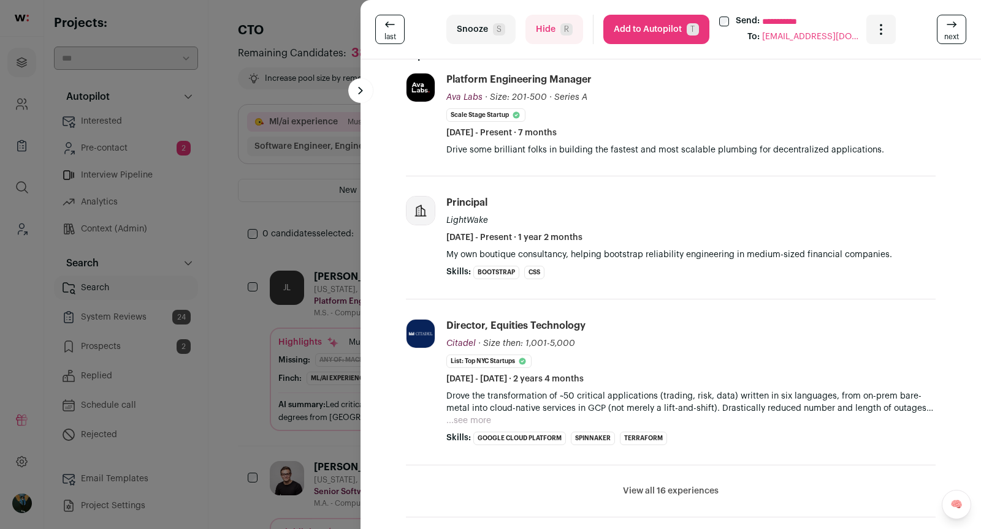
scroll to position [305, 0]
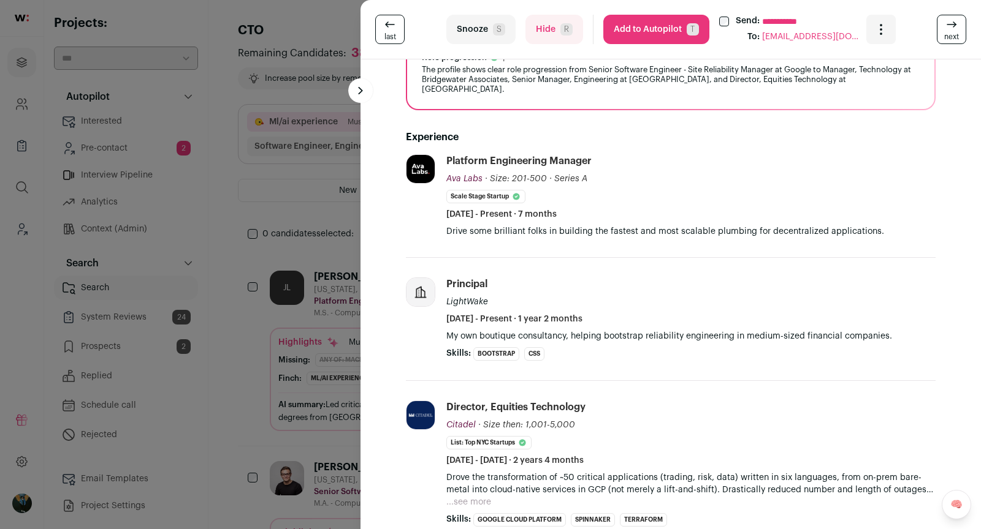
click at [343, 183] on div "**********" at bounding box center [490, 264] width 981 height 529
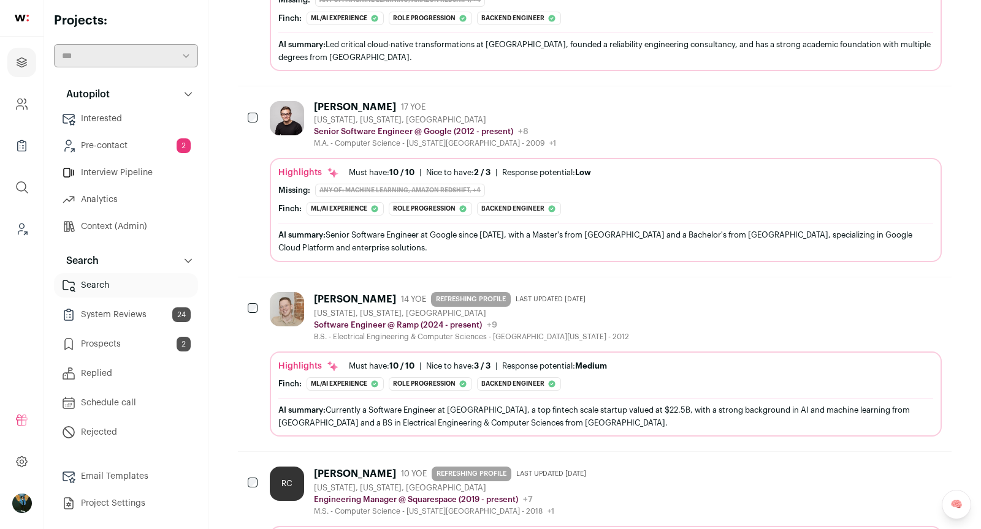
scroll to position [555, 0]
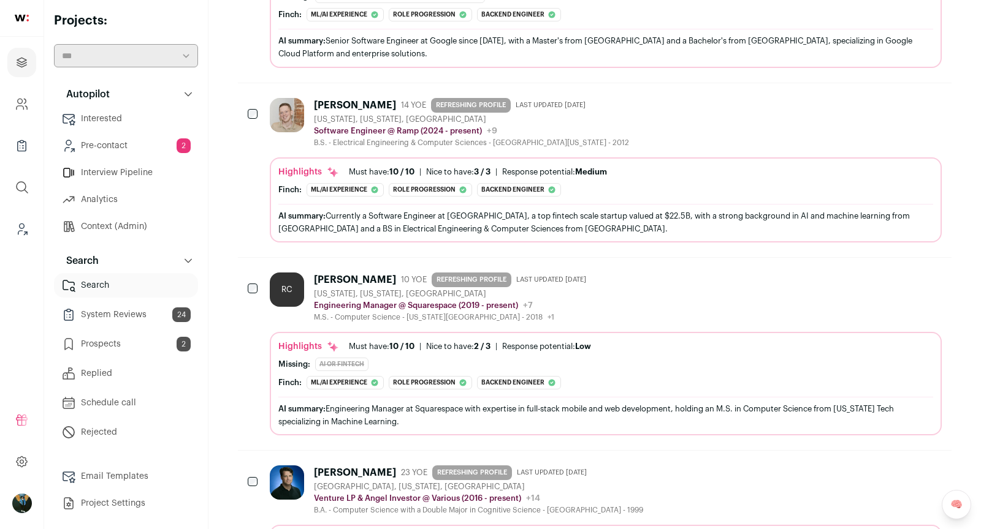
click at [716, 119] on div "Michael Eastham 14 YOE REFRESHING PROFILE Last updated 7/23/2025 New York, New …" at bounding box center [606, 123] width 672 height 50
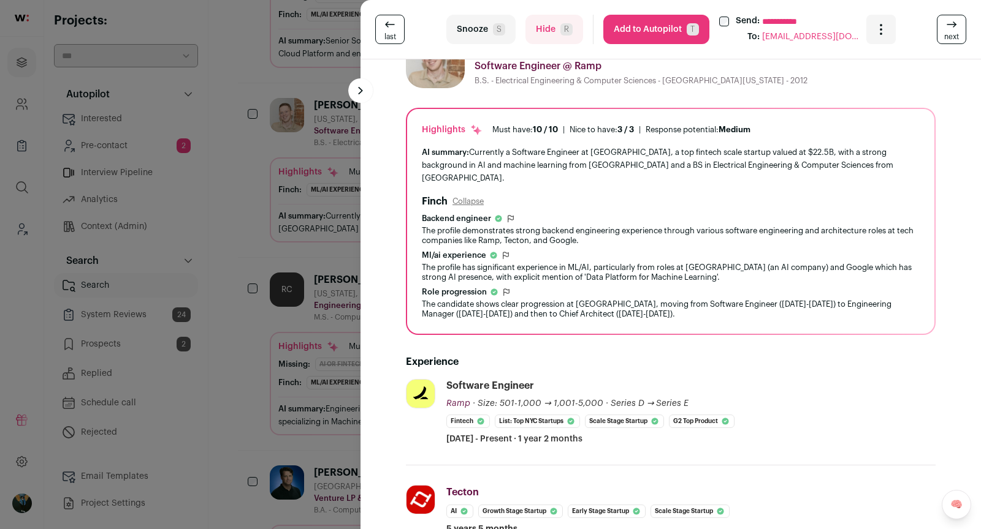
scroll to position [37, 0]
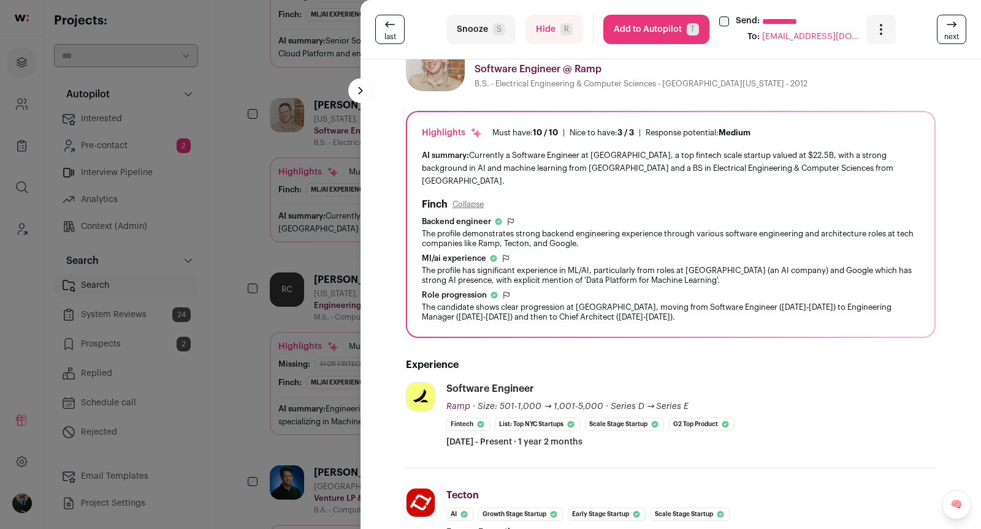
click at [959, 36] on link "next" at bounding box center [950, 29] width 29 height 29
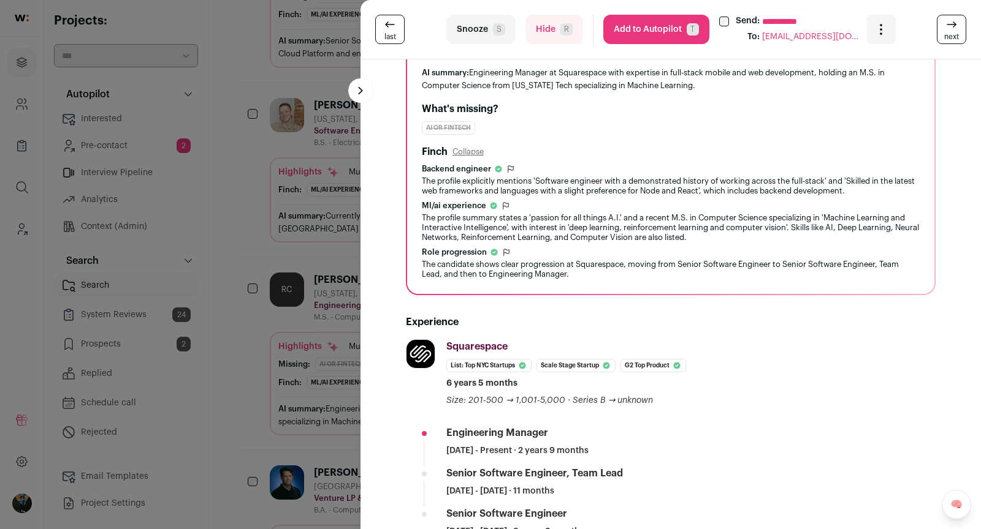
scroll to position [0, 0]
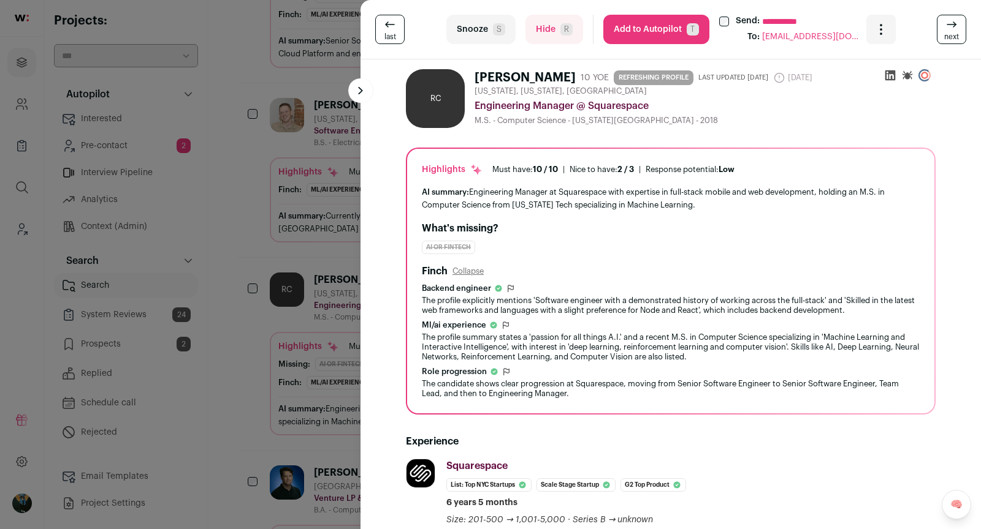
click at [650, 25] on button "Add to Autopilot T" at bounding box center [656, 29] width 106 height 29
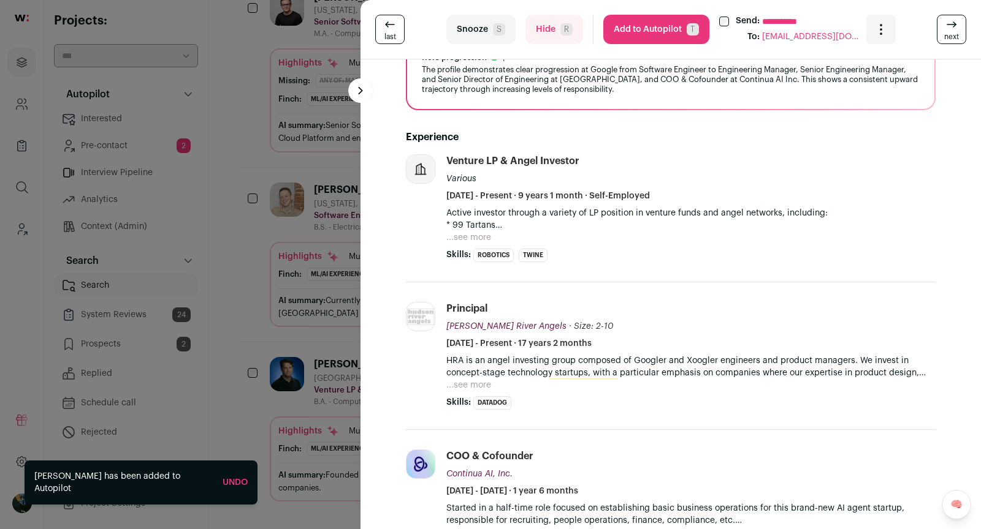
scroll to position [354, 0]
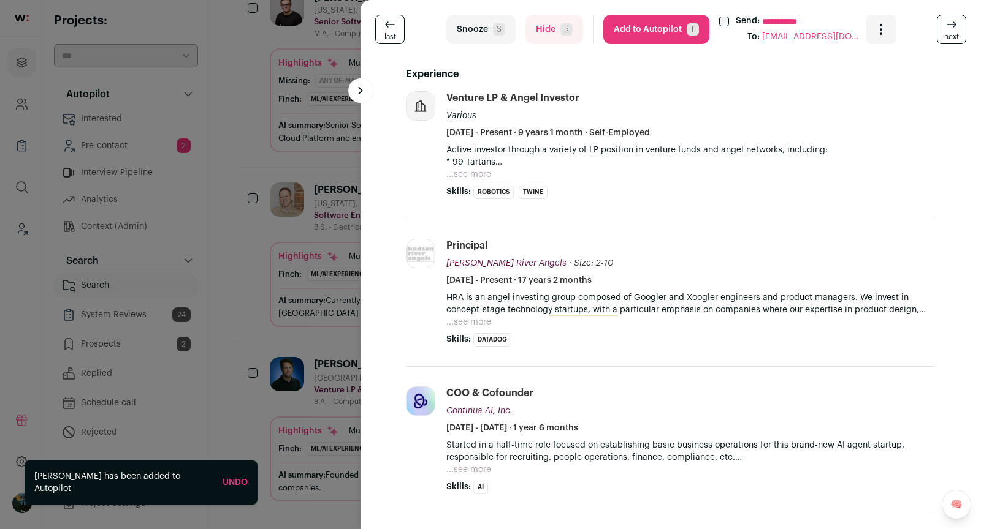
click at [554, 31] on button "Hide R" at bounding box center [554, 29] width 58 height 29
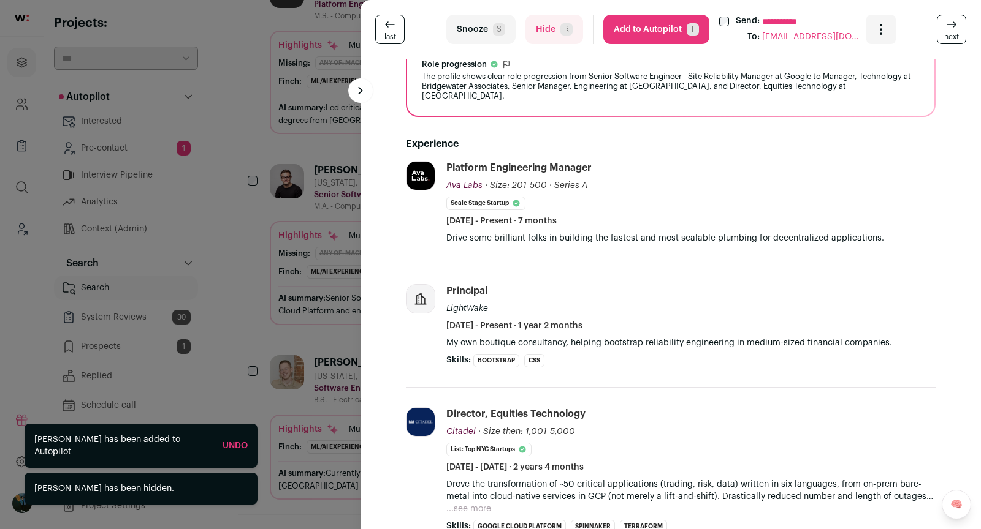
scroll to position [303, 0]
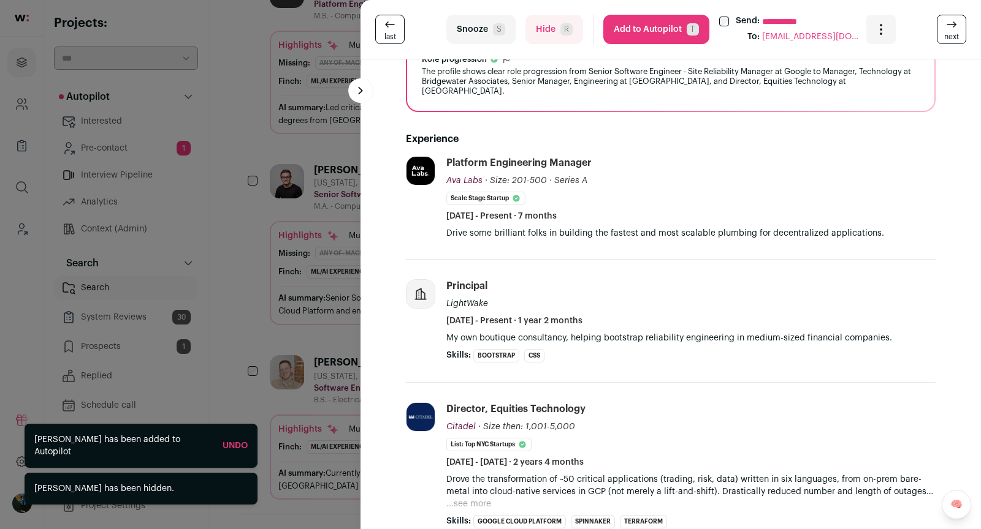
click at [555, 47] on div "**********" at bounding box center [670, 29] width 620 height 59
click at [549, 36] on button "Hide R" at bounding box center [554, 29] width 58 height 29
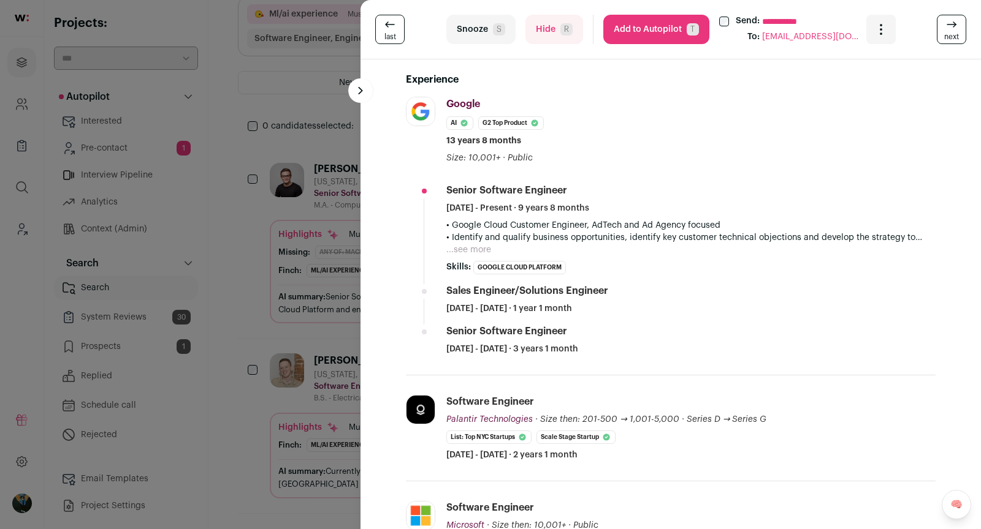
scroll to position [615, 0]
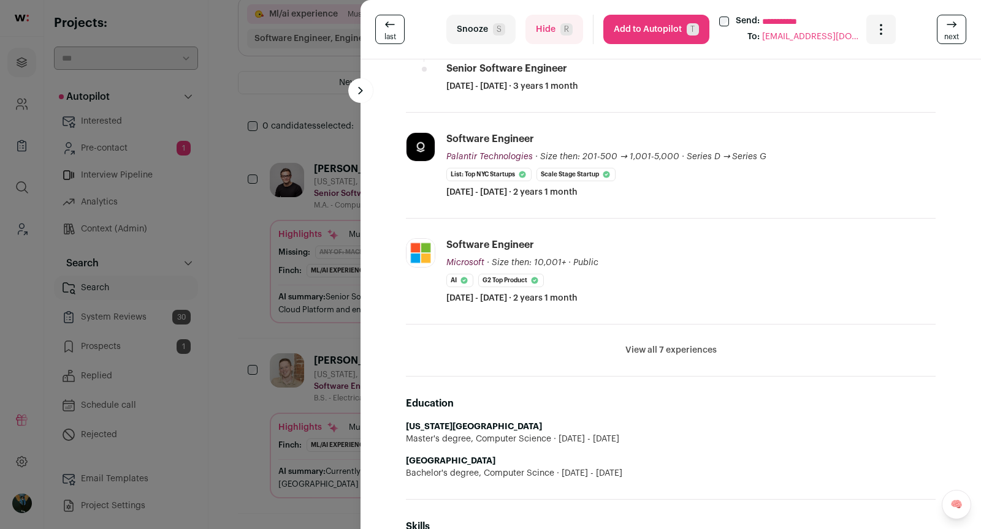
click at [956, 27] on icon at bounding box center [951, 24] width 15 height 15
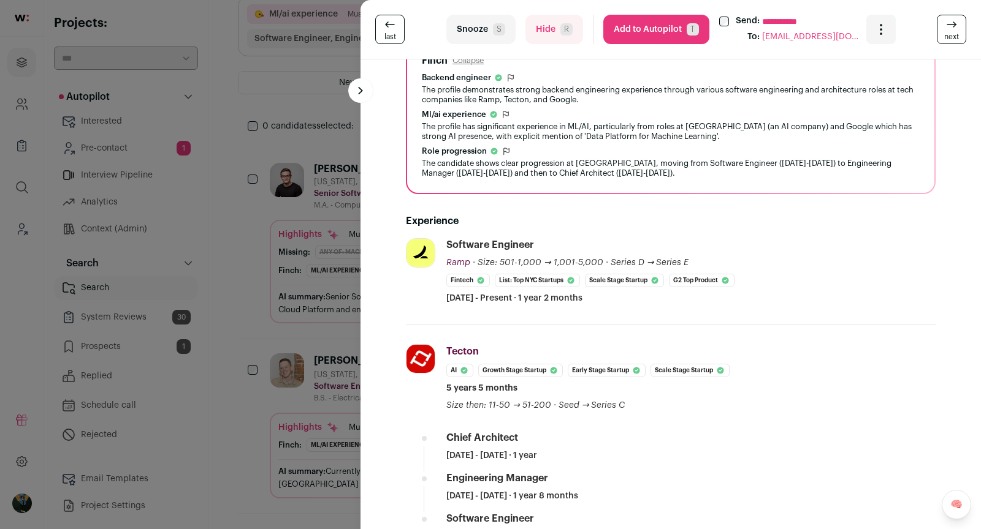
scroll to position [244, 0]
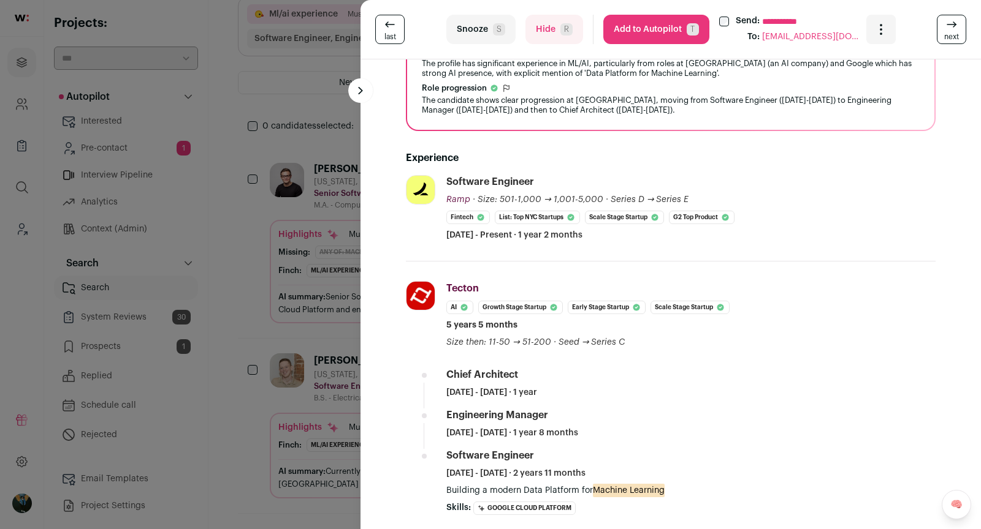
click at [488, 25] on button "Snooze S" at bounding box center [480, 29] width 69 height 29
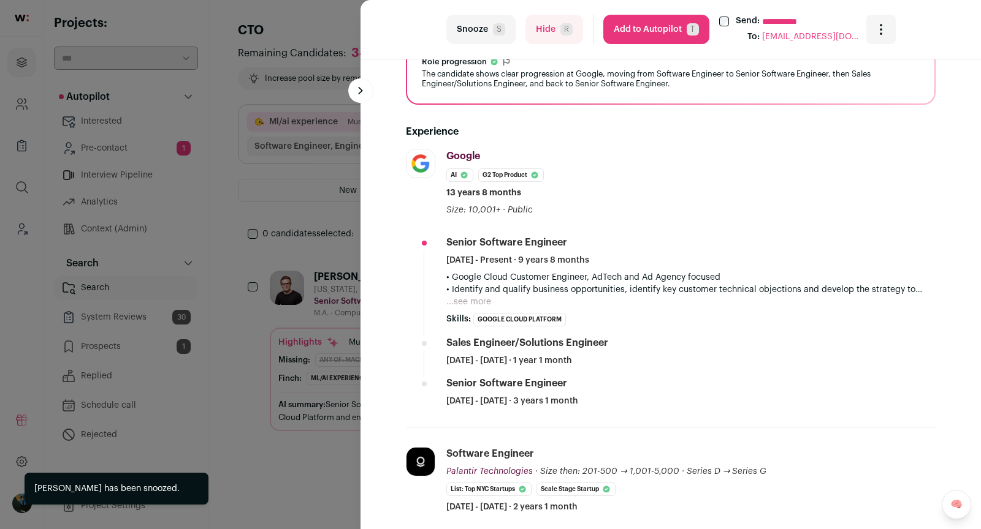
scroll to position [352, 0]
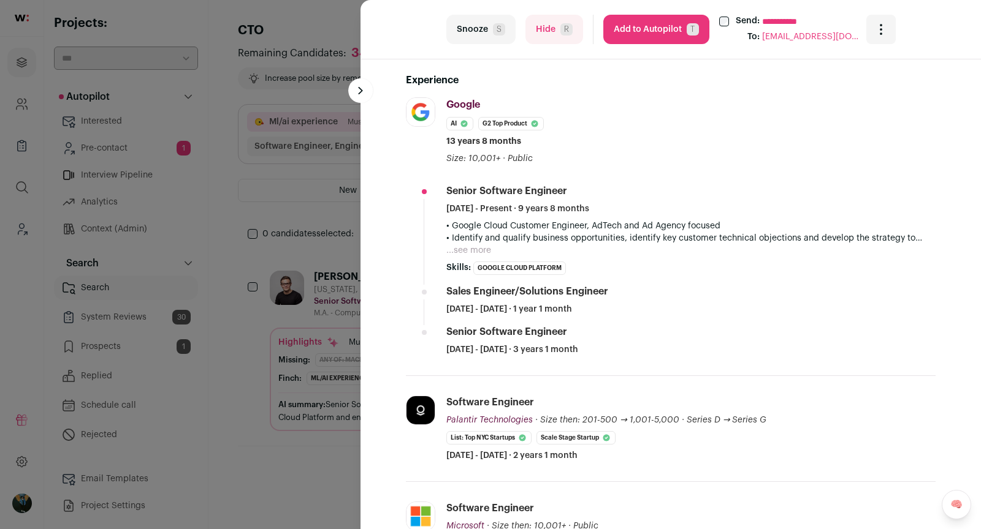
click at [484, 33] on button "Snooze S" at bounding box center [480, 29] width 69 height 29
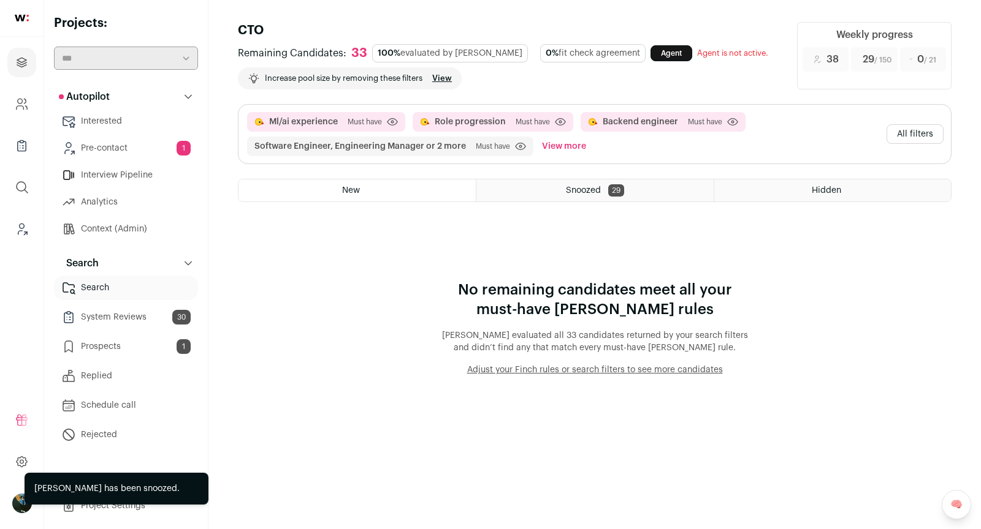
click at [905, 126] on button "All filters" at bounding box center [914, 134] width 57 height 20
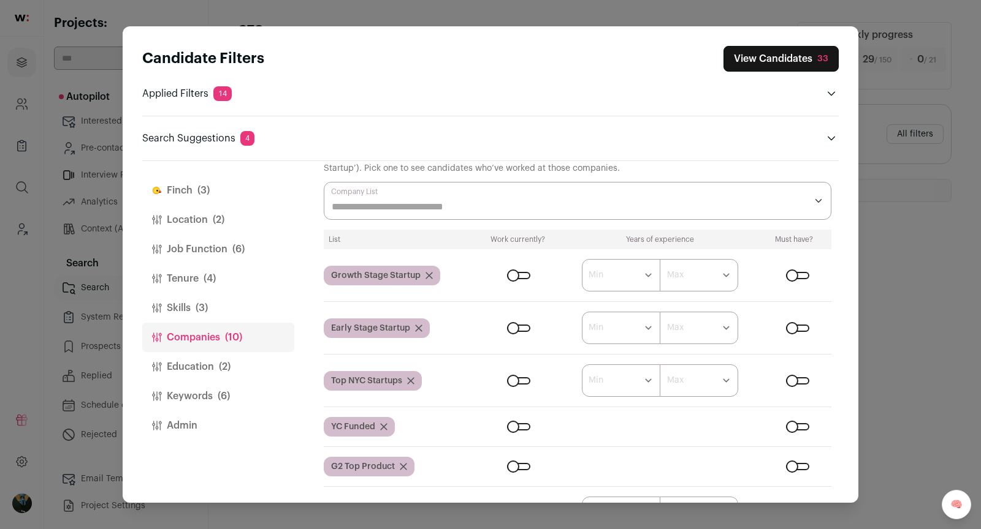
click at [521, 325] on div "Close modal via background" at bounding box center [518, 328] width 23 height 7
click at [521, 274] on div "Close modal via background" at bounding box center [518, 275] width 23 height 7
click at [802, 61] on button "View Candidates 39" at bounding box center [780, 59] width 115 height 26
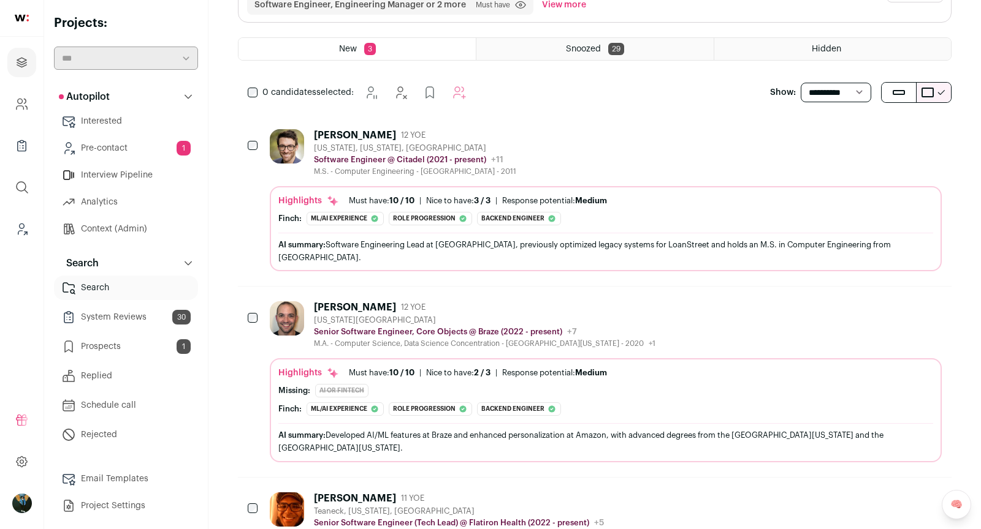
scroll to position [238, 0]
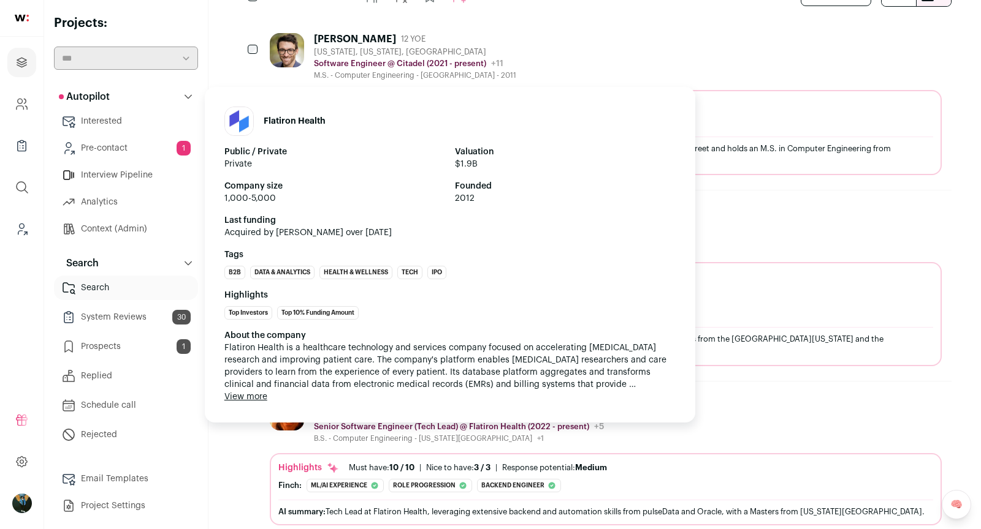
click at [539, 422] on p "Senior Software Engineer (Tech Lead) @ Flatiron Health (2022 - present)" at bounding box center [451, 427] width 275 height 10
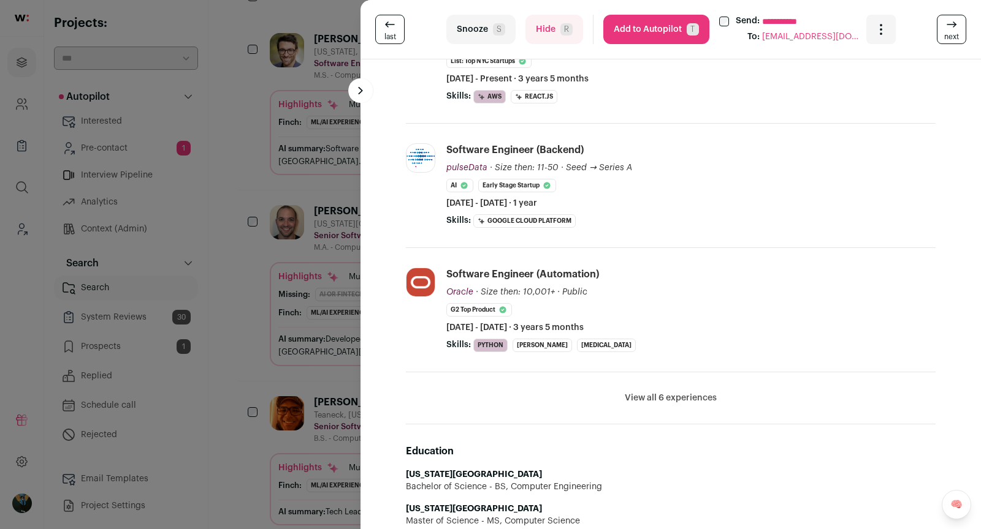
scroll to position [381, 0]
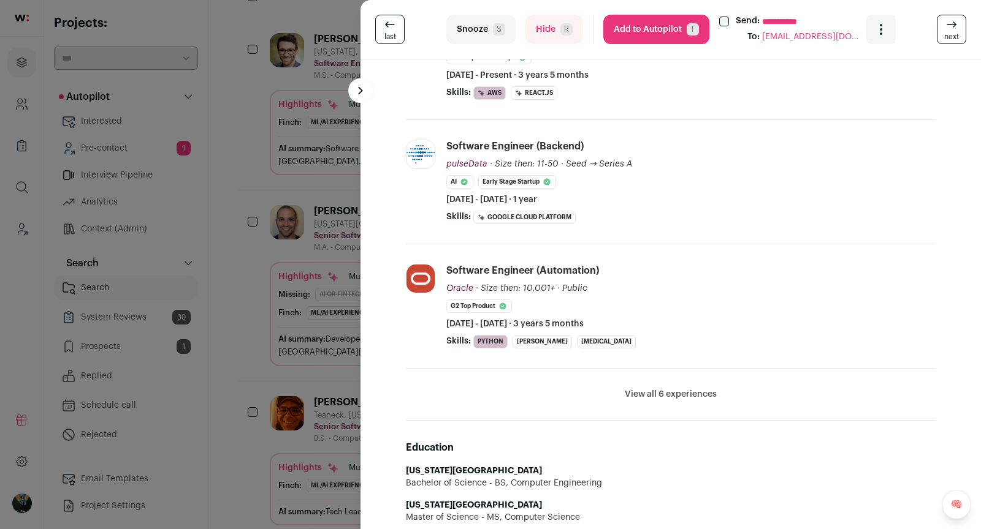
click at [571, 39] on button "Hide R" at bounding box center [554, 29] width 58 height 29
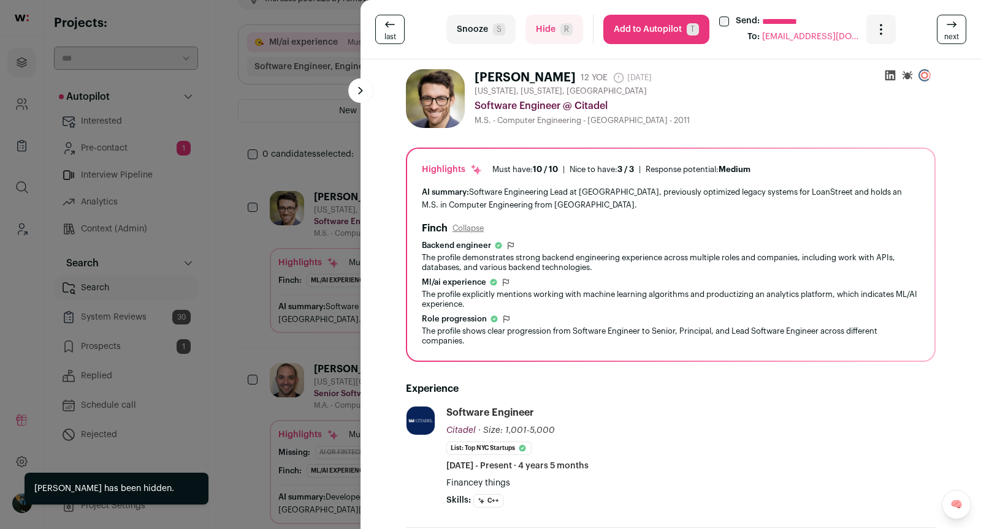
scroll to position [255, 0]
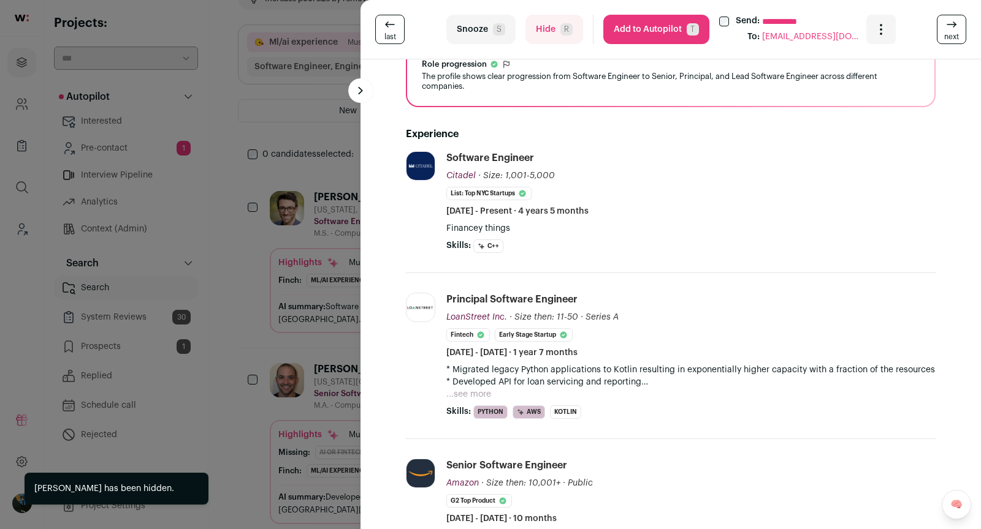
click at [561, 26] on span "R" at bounding box center [566, 29] width 12 height 12
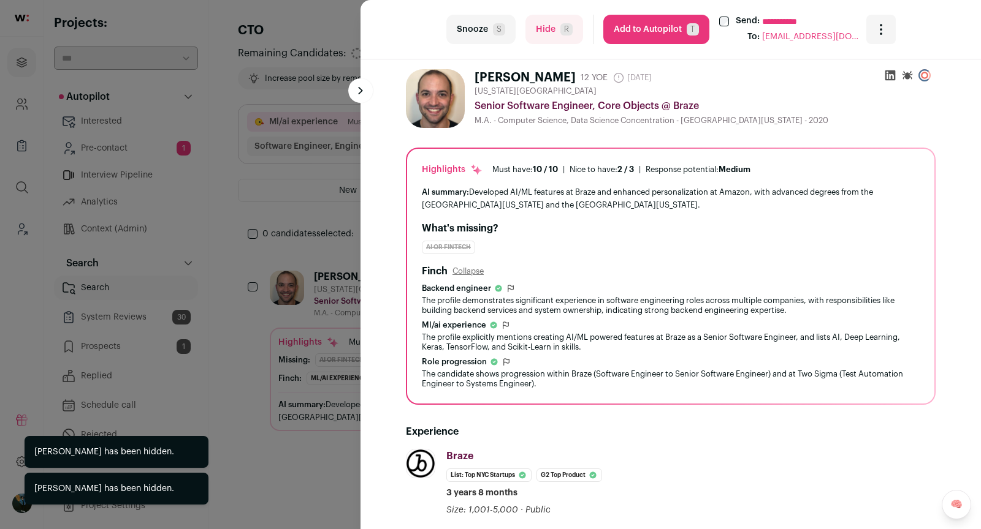
scroll to position [0, 0]
click at [561, 28] on span "R" at bounding box center [566, 29] width 12 height 12
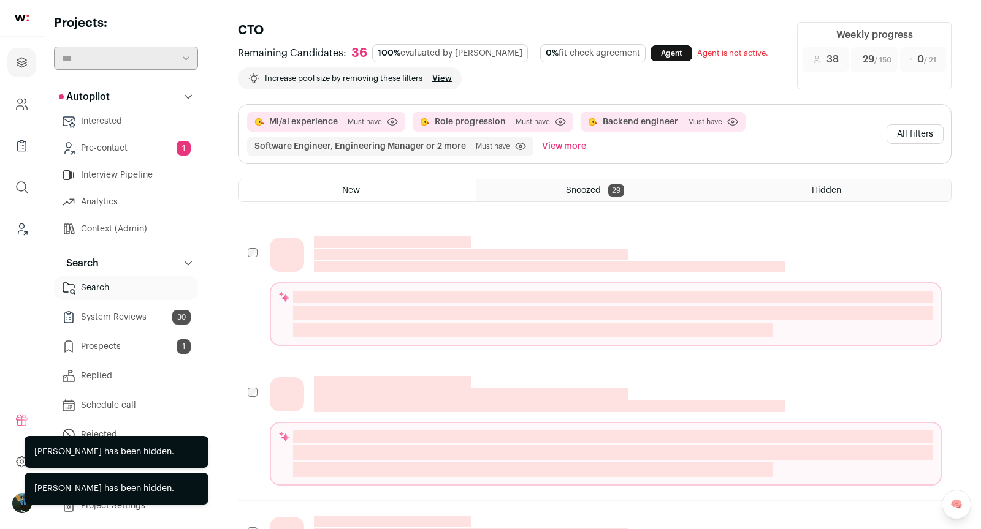
click at [174, 140] on link "Pre-contact 1" at bounding box center [126, 148] width 144 height 25
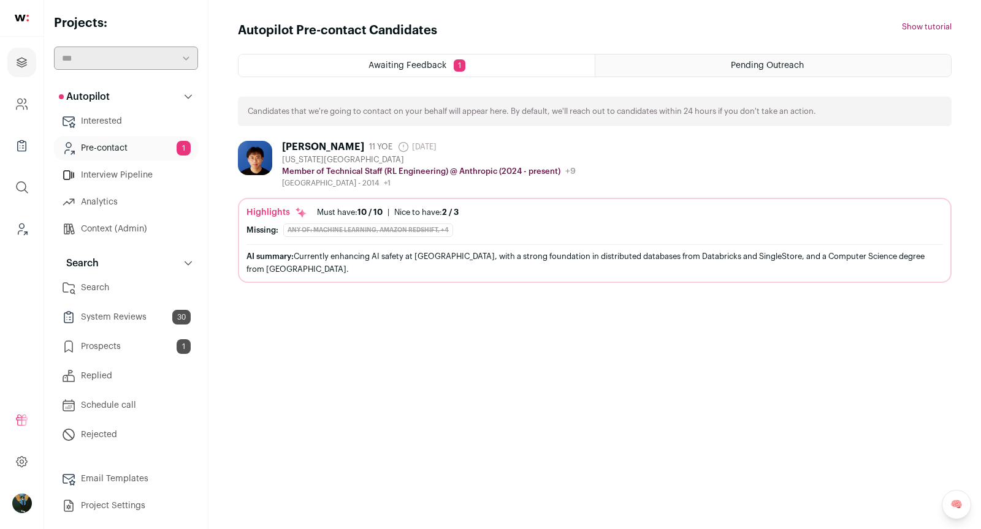
click at [154, 345] on link "Prospects 1" at bounding box center [126, 347] width 144 height 25
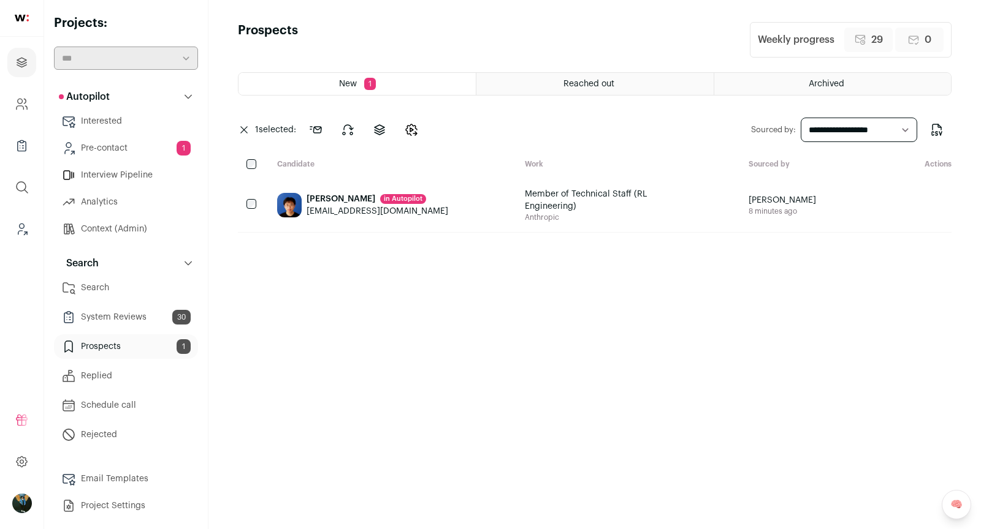
drag, startPoint x: 347, startPoint y: 130, endPoint x: 311, endPoint y: 165, distance: 51.1
click at [311, 166] on div "New 1 Reached out Archived 1 selected: Send outreach Change stage Change projec…" at bounding box center [594, 289] width 713 height 435
click at [323, 126] on icon at bounding box center [315, 130] width 15 height 15
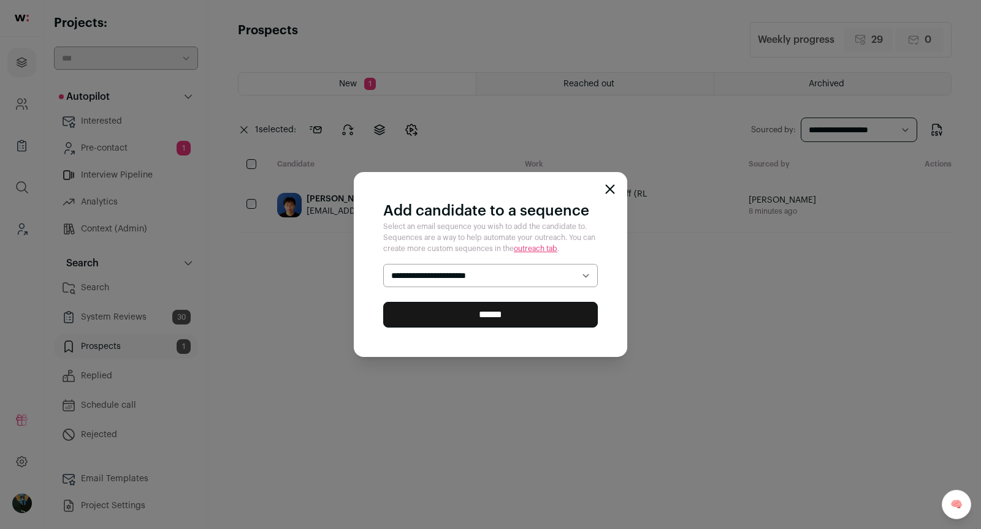
click at [434, 276] on select "**********" at bounding box center [490, 275] width 214 height 23
select select "*****"
click at [443, 314] on input "******" at bounding box center [490, 315] width 214 height 26
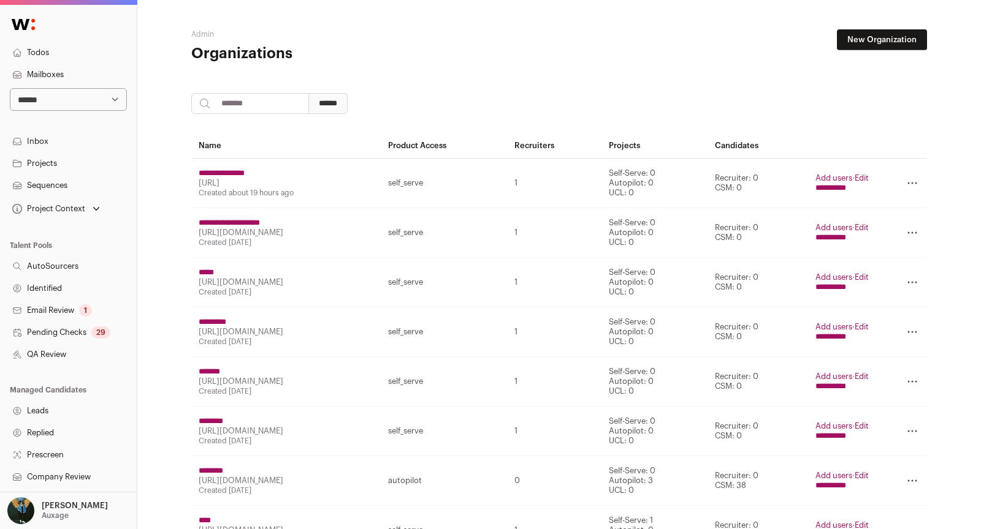
click at [232, 104] on input "search" at bounding box center [250, 103] width 118 height 21
paste input "*********"
type input "*********"
click at [308, 93] on input "******" at bounding box center [327, 103] width 39 height 21
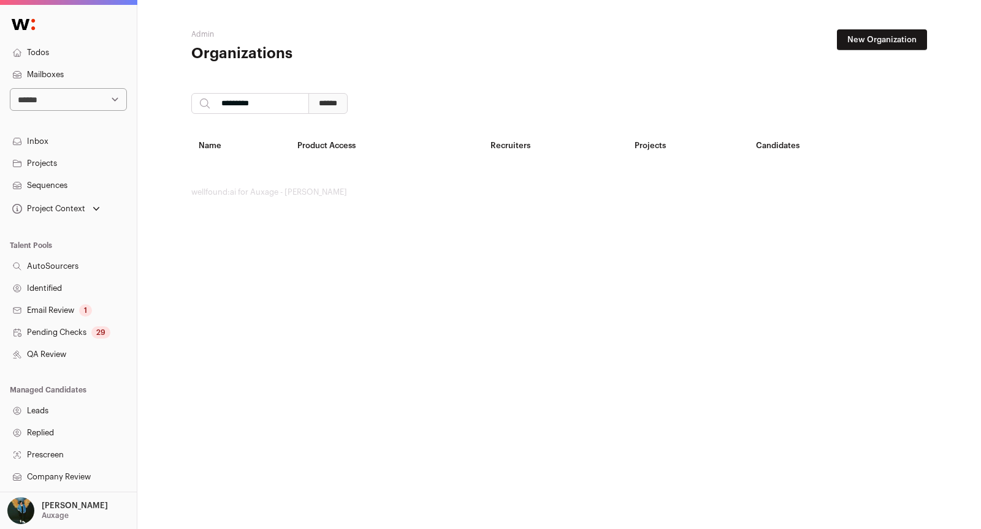
click at [860, 28] on main "Admin Organizations New Organization ********* ****** Name Product Access Recru…" at bounding box center [558, 113] width 735 height 227
click at [858, 31] on link "New Organization" at bounding box center [881, 39] width 90 height 21
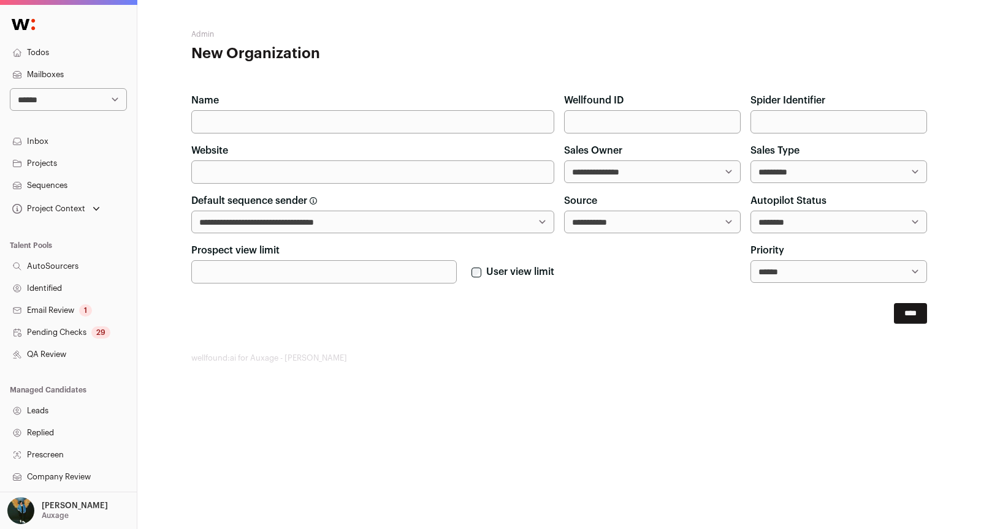
click at [352, 127] on input "Name" at bounding box center [372, 121] width 363 height 23
paste input "*********"
type input "*********"
click at [476, 156] on div "Website" at bounding box center [372, 163] width 363 height 40
click at [474, 169] on input "Website" at bounding box center [372, 172] width 363 height 23
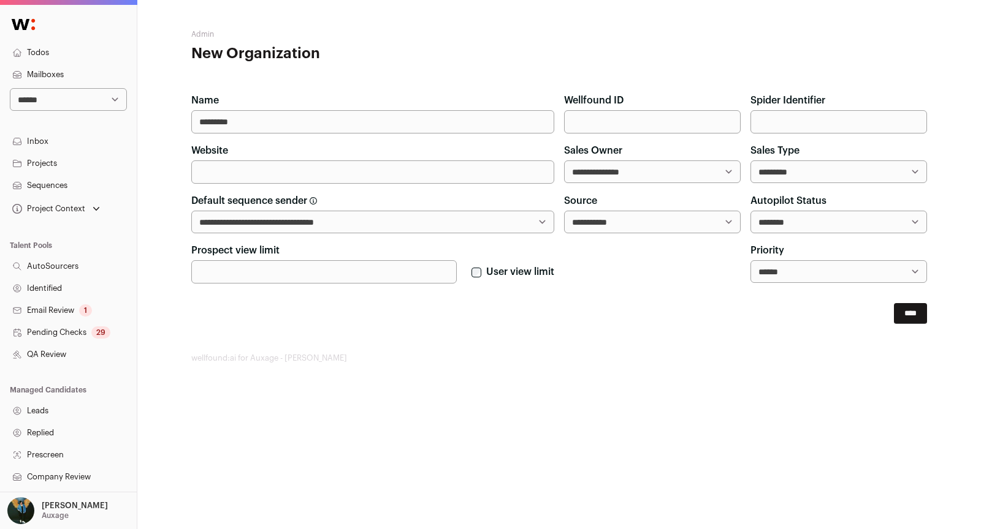
click at [606, 172] on select "**********" at bounding box center [652, 172] width 176 height 23
select select "**"
click at [452, 388] on main "**********" at bounding box center [558, 196] width 735 height 393
click at [786, 217] on select "**********" at bounding box center [838, 222] width 176 height 23
select select "******"
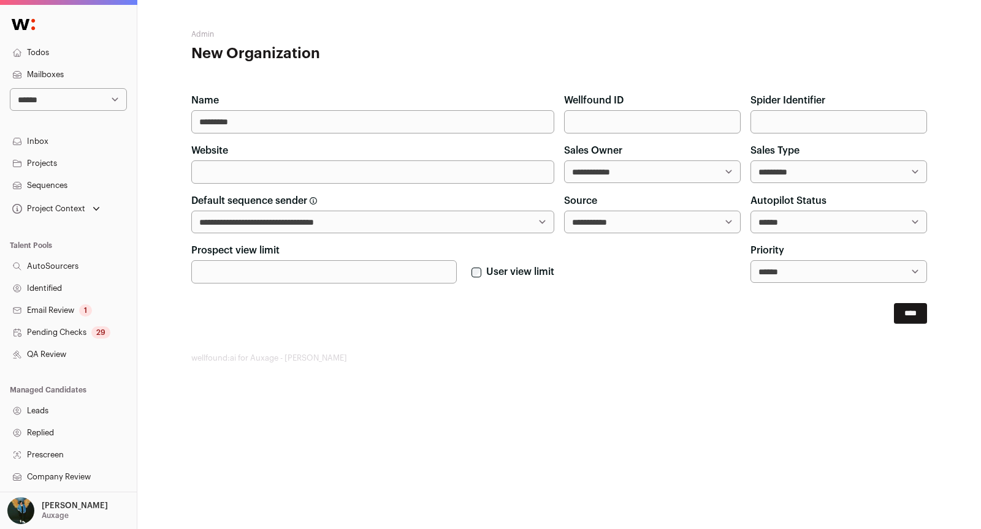
click at [809, 275] on select "*** ****** ****" at bounding box center [838, 271] width 176 height 23
click at [806, 162] on select "**********" at bounding box center [838, 172] width 176 height 23
select select "**********"
click at [699, 113] on input "Wellfound ID" at bounding box center [652, 121] width 176 height 23
click at [894, 303] on input "****" at bounding box center [909, 313] width 33 height 21
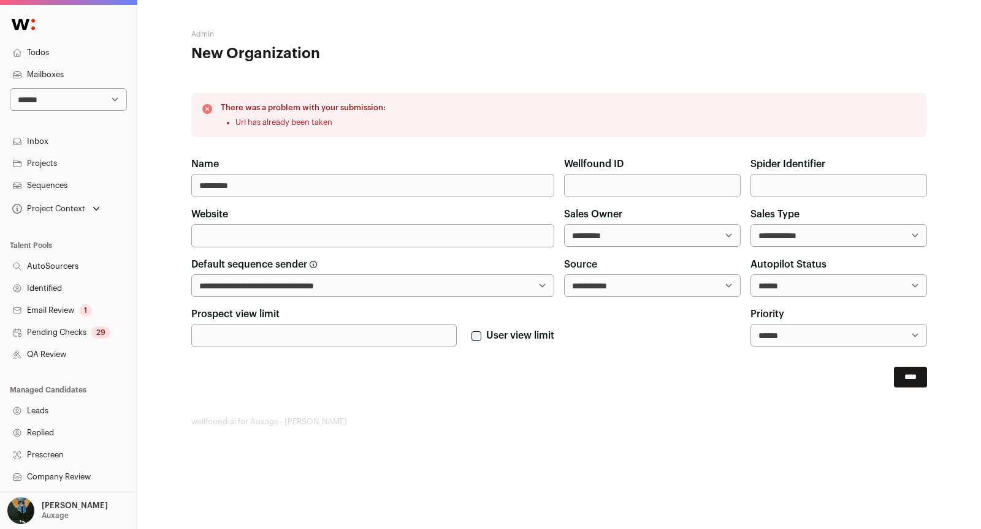
click at [266, 243] on input "Website" at bounding box center [372, 235] width 363 height 23
click at [908, 384] on input "****" at bounding box center [909, 377] width 33 height 21
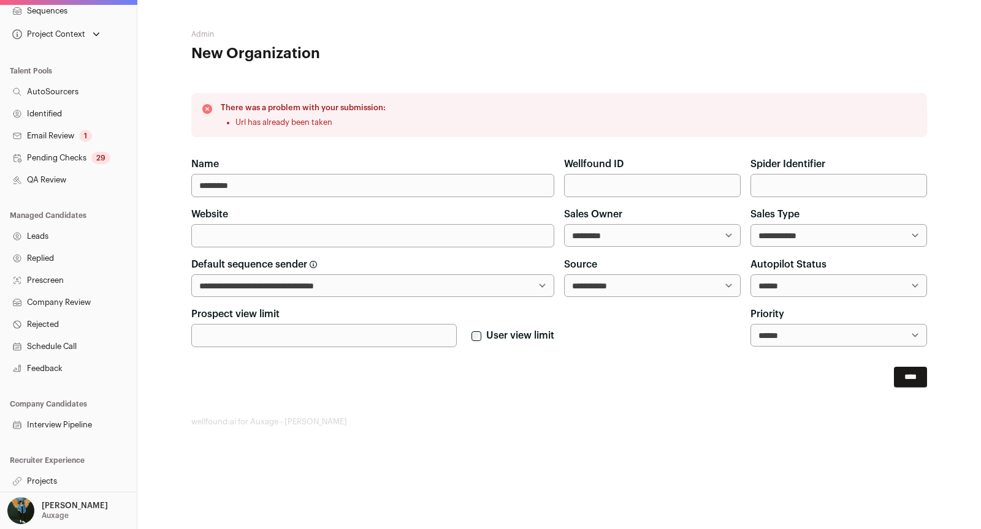
click at [56, 479] on link "Projects" at bounding box center [68, 482] width 137 height 22
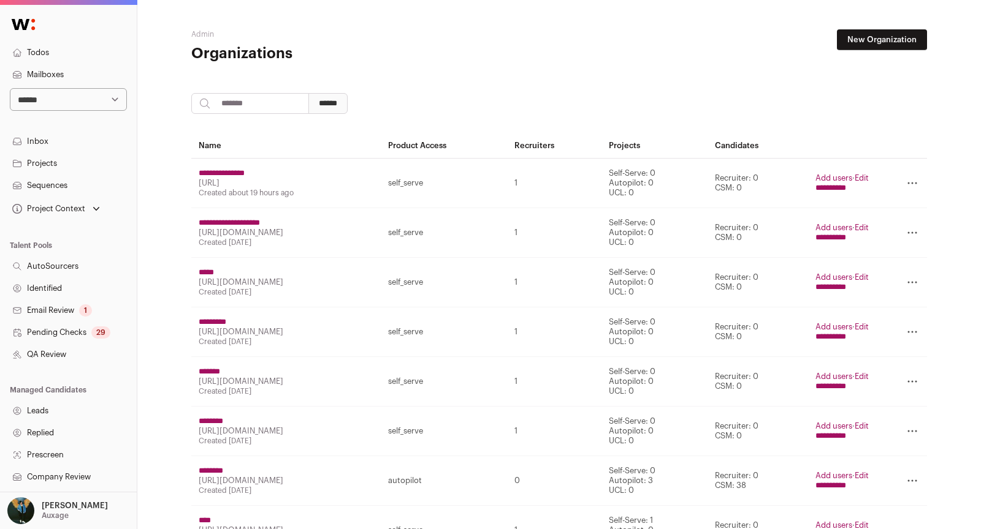
click at [260, 104] on input "search" at bounding box center [250, 103] width 118 height 21
type input "***"
click at [308, 93] on input "******" at bounding box center [327, 103] width 39 height 21
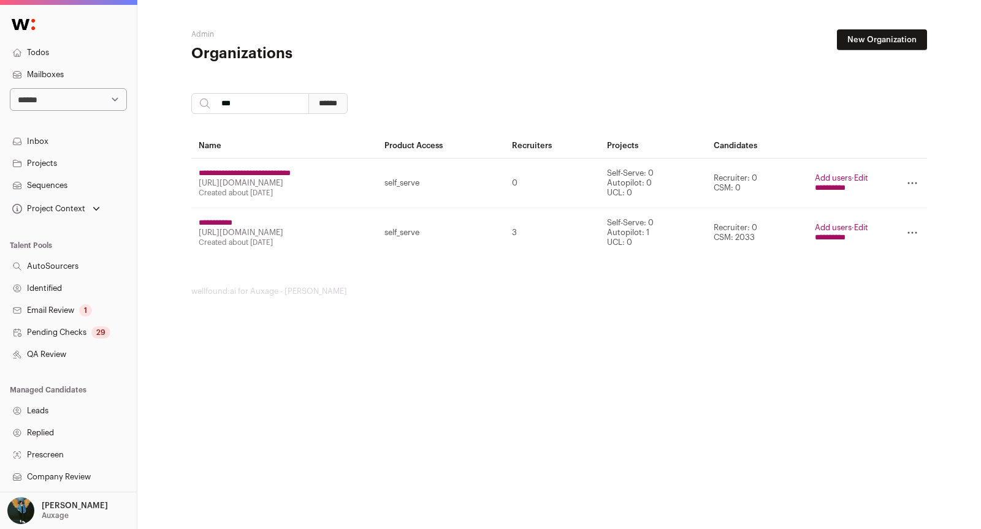
click at [273, 108] on input "***" at bounding box center [250, 103] width 118 height 21
type input "*"
paste input "*********"
type input "*********"
click at [308, 93] on input "******" at bounding box center [327, 103] width 39 height 21
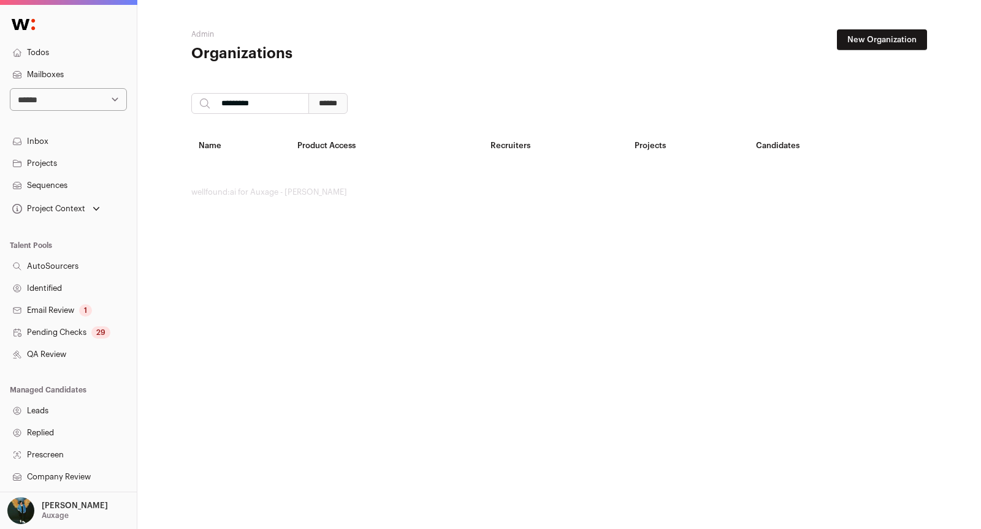
click at [868, 45] on link "New Organization" at bounding box center [881, 39] width 90 height 21
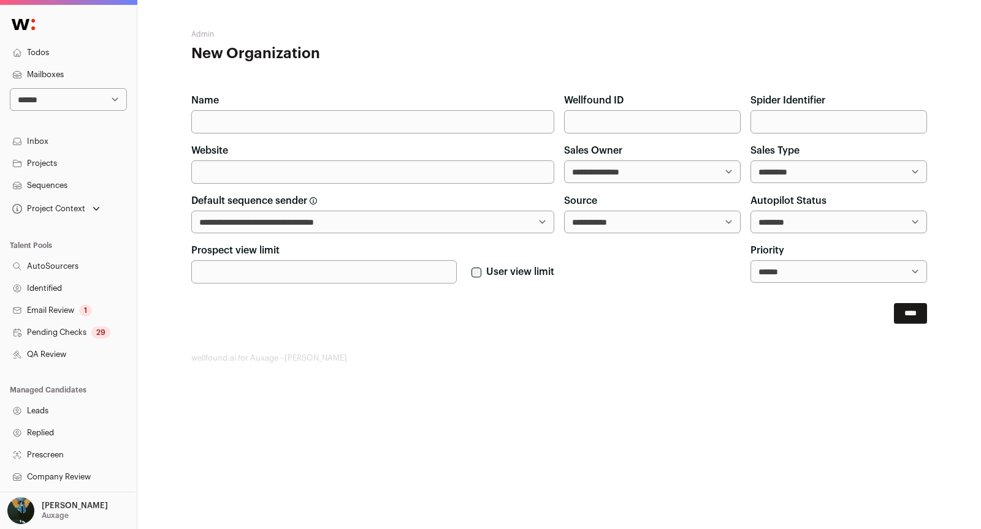
click at [449, 127] on input "Name" at bounding box center [372, 121] width 363 height 23
paste input "*********"
type input "*********"
click at [619, 124] on input "Wellfound ID" at bounding box center [652, 121] width 176 height 23
paste input "********"
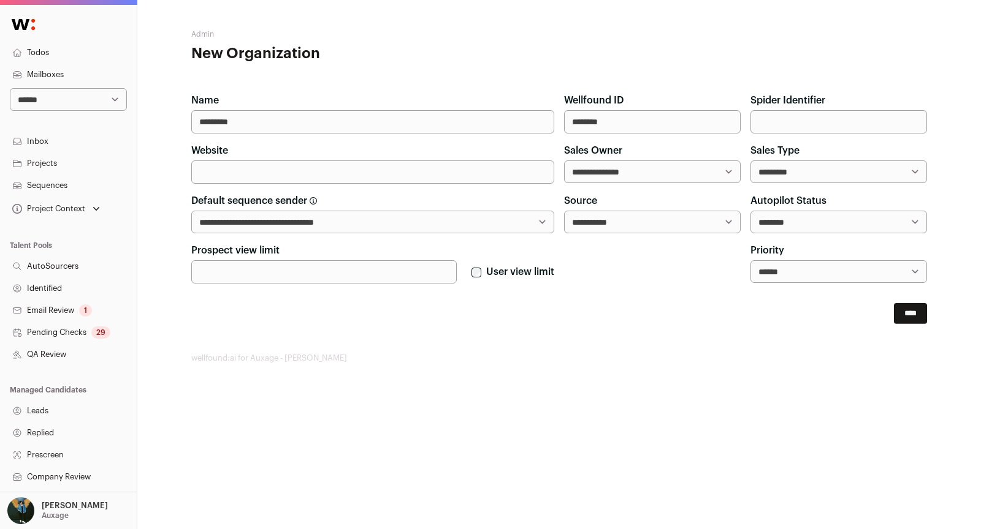
type input "********"
click at [513, 165] on input "Website" at bounding box center [372, 172] width 363 height 23
paste input "**********"
type input "**********"
click at [631, 165] on select "**********" at bounding box center [652, 172] width 176 height 23
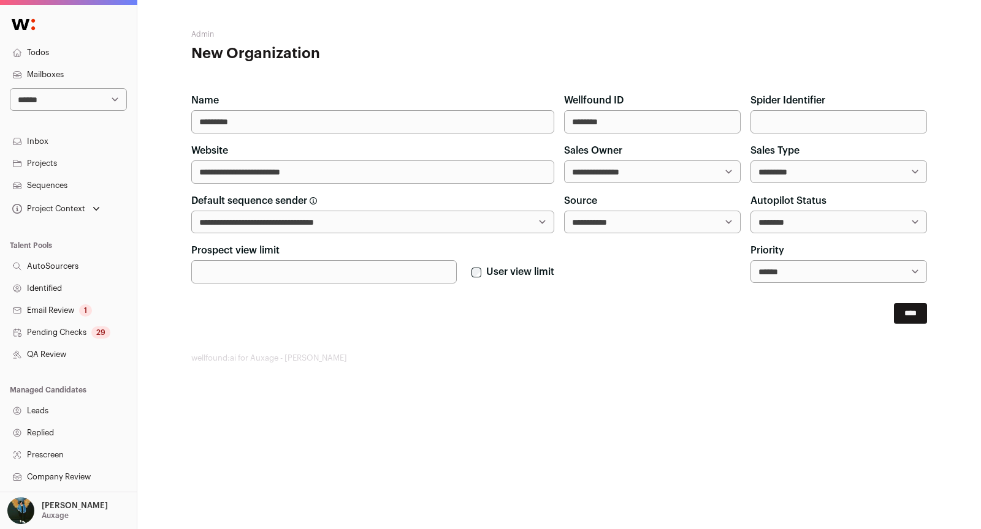
select select "**"
click at [837, 172] on select "**********" at bounding box center [838, 172] width 176 height 23
select select "**********"
click at [821, 223] on select "**********" at bounding box center [838, 222] width 176 height 23
select select "******"
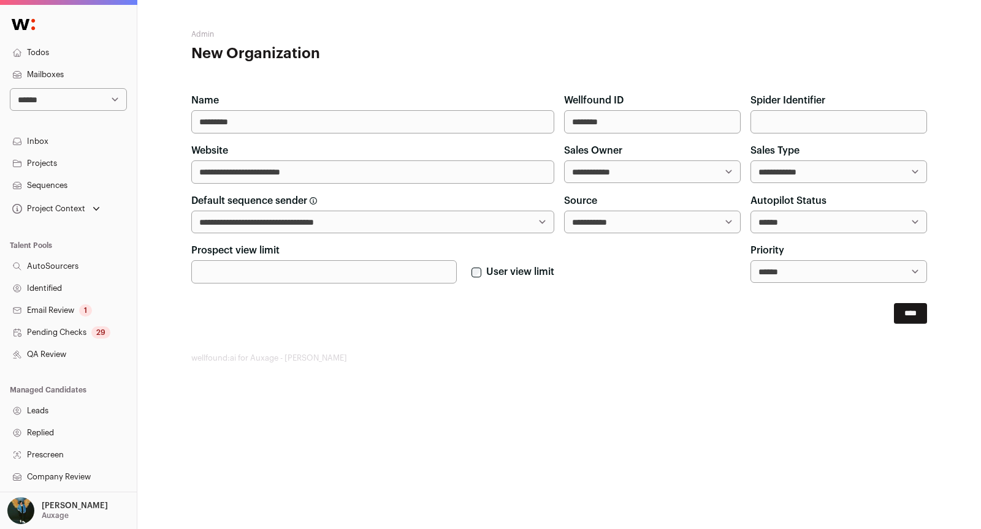
click at [497, 243] on div "User view limit" at bounding box center [512, 263] width 83 height 40
click at [906, 313] on input "****" at bounding box center [909, 313] width 33 height 21
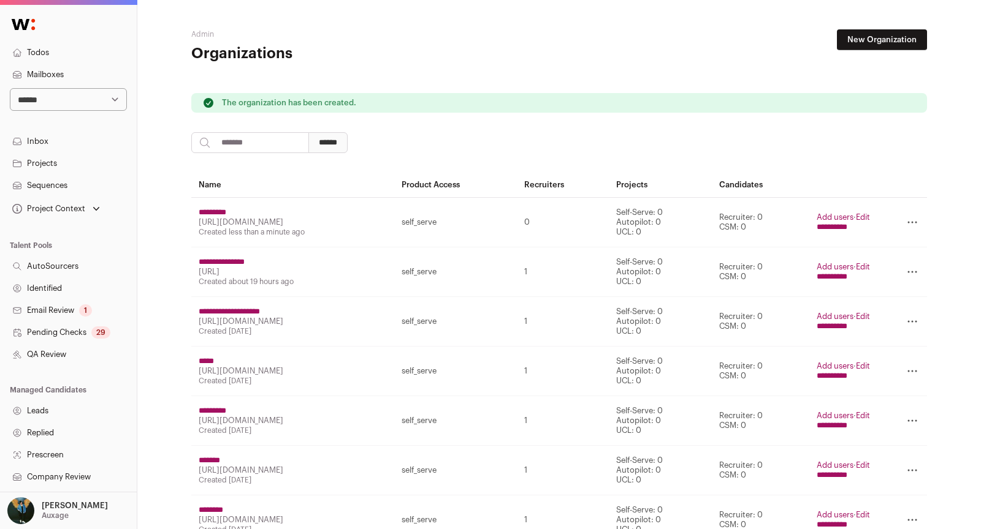
click at [226, 211] on input "*********" at bounding box center [213, 213] width 28 height 10
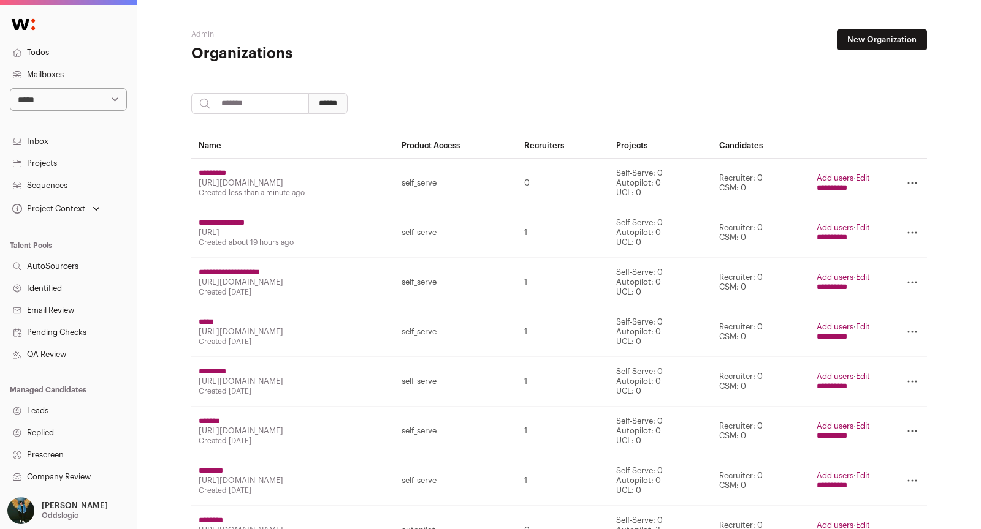
click at [211, 171] on input "*********" at bounding box center [213, 174] width 28 height 10
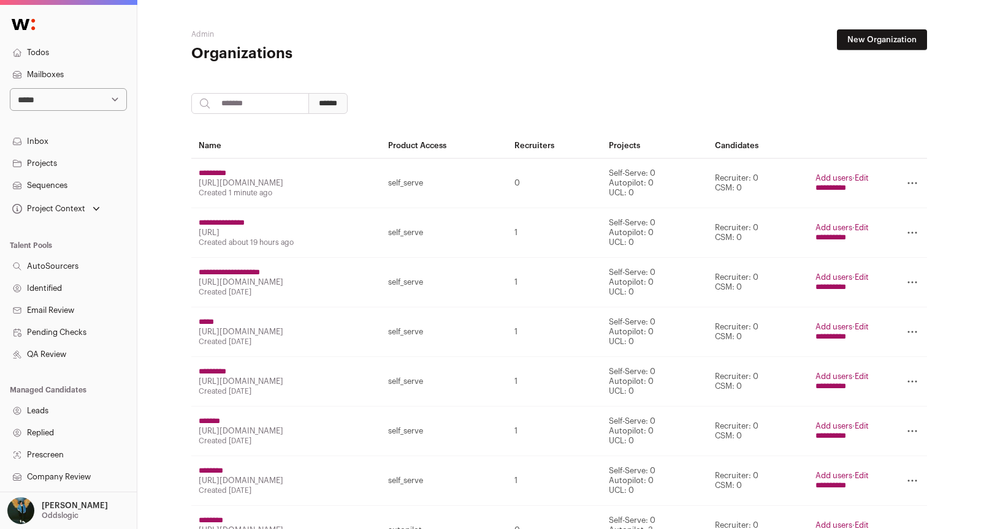
click at [848, 178] on link "Add users" at bounding box center [833, 178] width 37 height 8
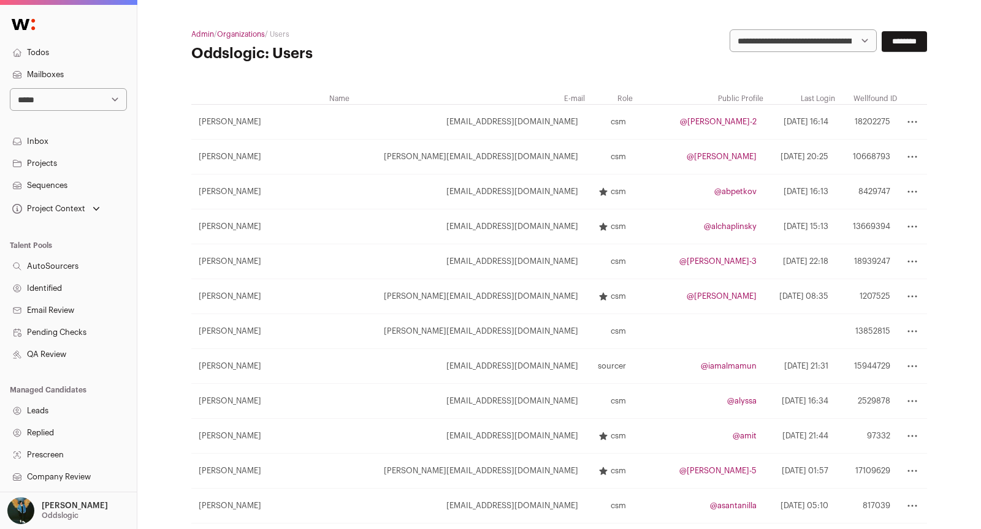
click at [743, 43] on select "**********" at bounding box center [802, 40] width 147 height 23
click at [75, 102] on select "**********" at bounding box center [68, 99] width 117 height 23
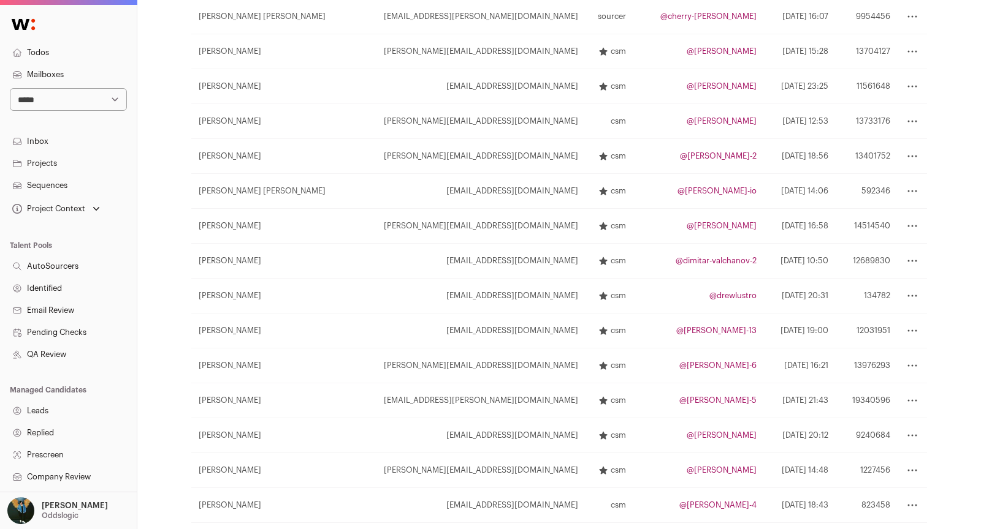
scroll to position [705, 0]
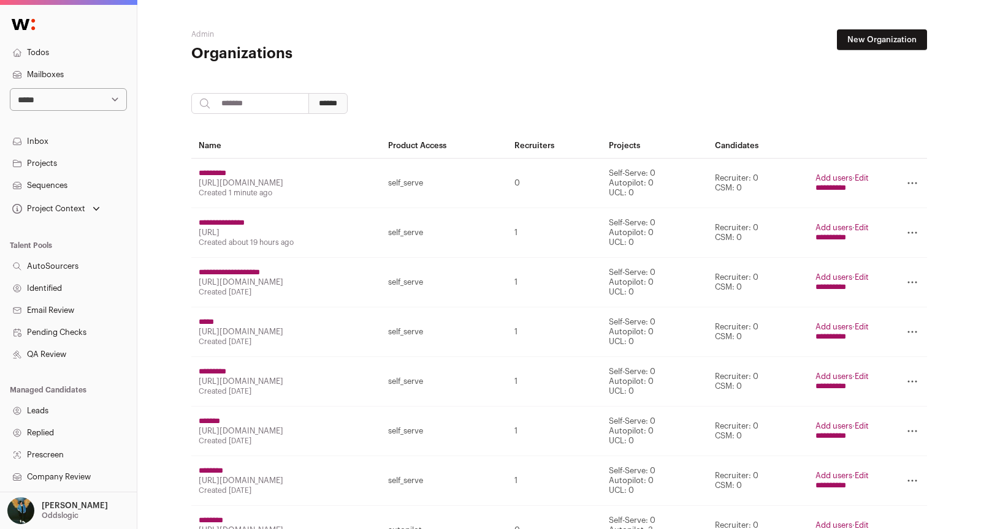
click at [868, 178] on link "Edit" at bounding box center [861, 178] width 14 height 8
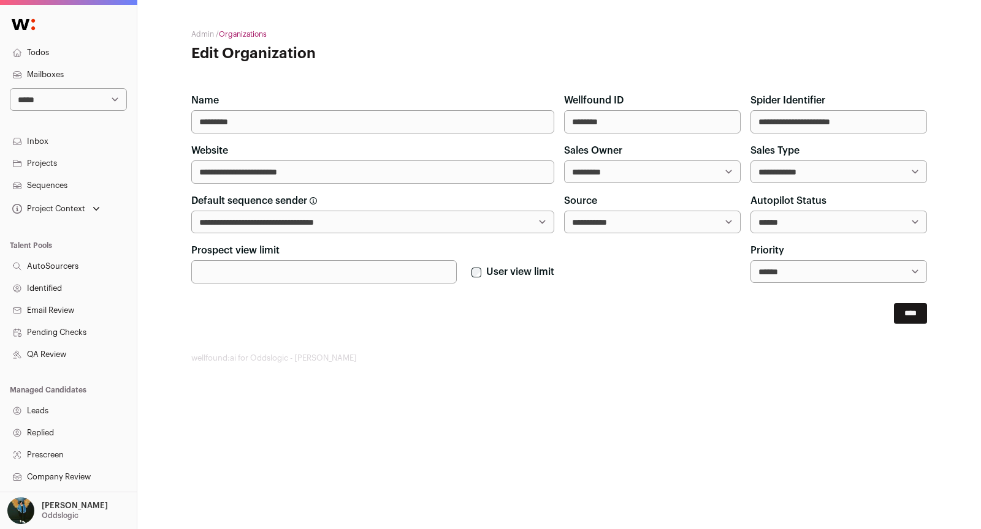
click at [666, 215] on select "**********" at bounding box center [652, 222] width 176 height 23
click at [427, 271] on input "Prospect view limit" at bounding box center [323, 271] width 265 height 23
type input "***"
click at [893, 303] on input "****" at bounding box center [909, 313] width 33 height 21
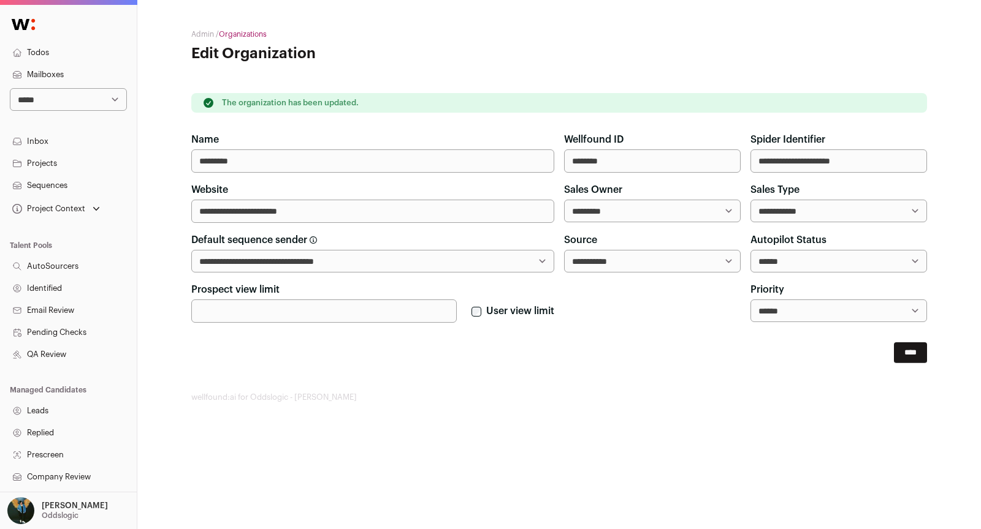
click at [230, 31] on link "Organizations" at bounding box center [243, 34] width 48 height 7
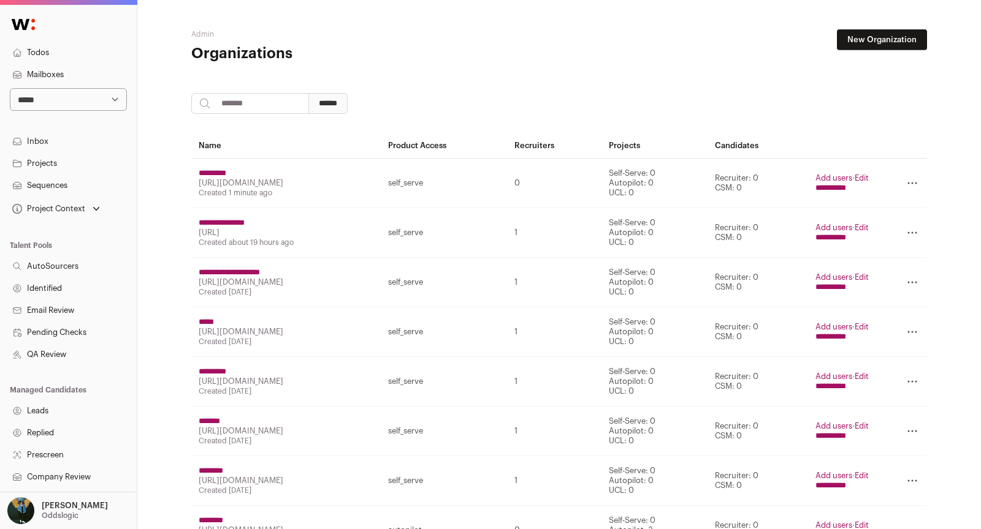
click at [226, 173] on input "*********" at bounding box center [213, 174] width 28 height 10
